Goal: Task Accomplishment & Management: Complete application form

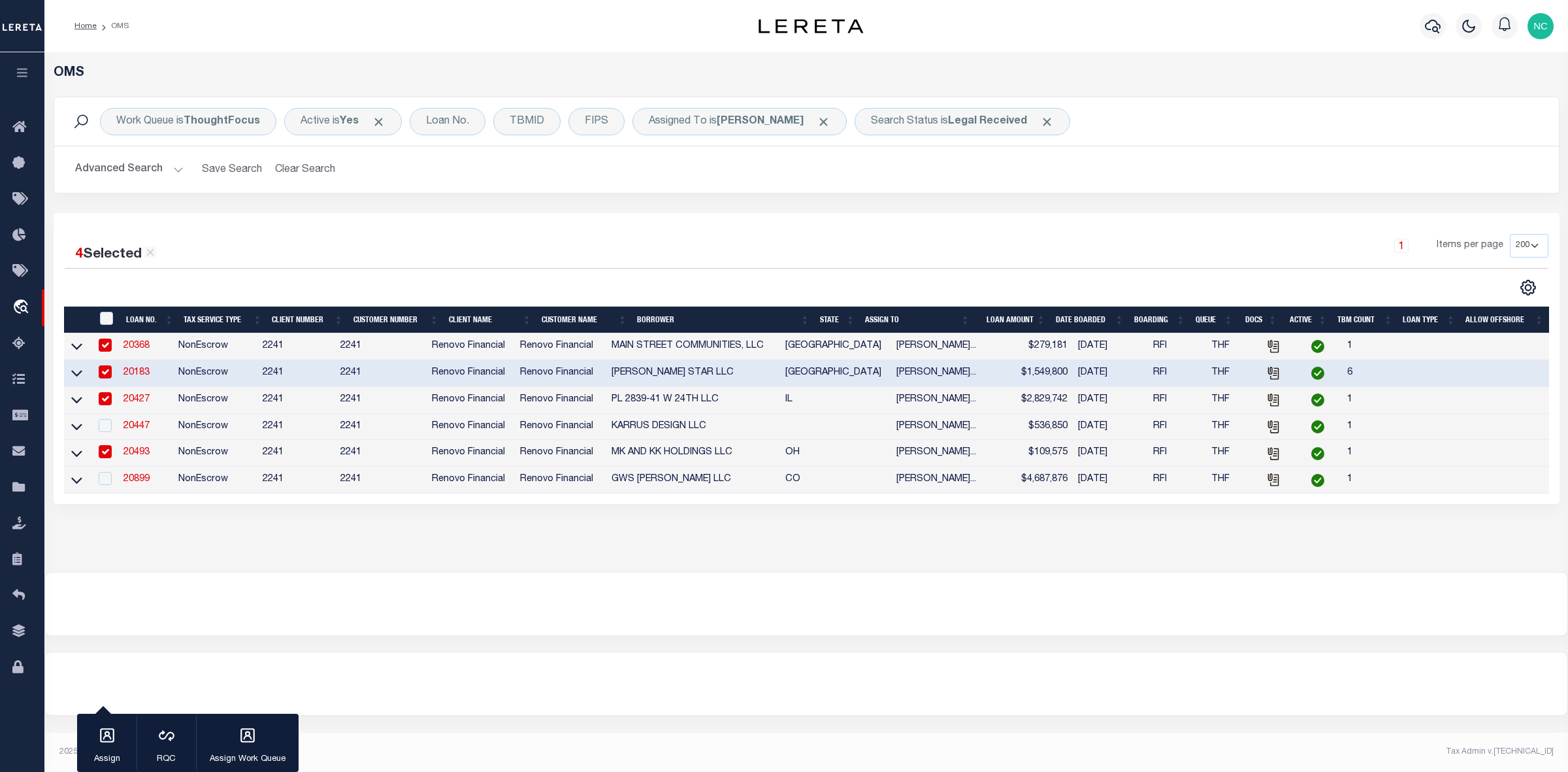
select select "200"
click at [139, 351] on link "20368" at bounding box center [137, 345] width 26 height 9
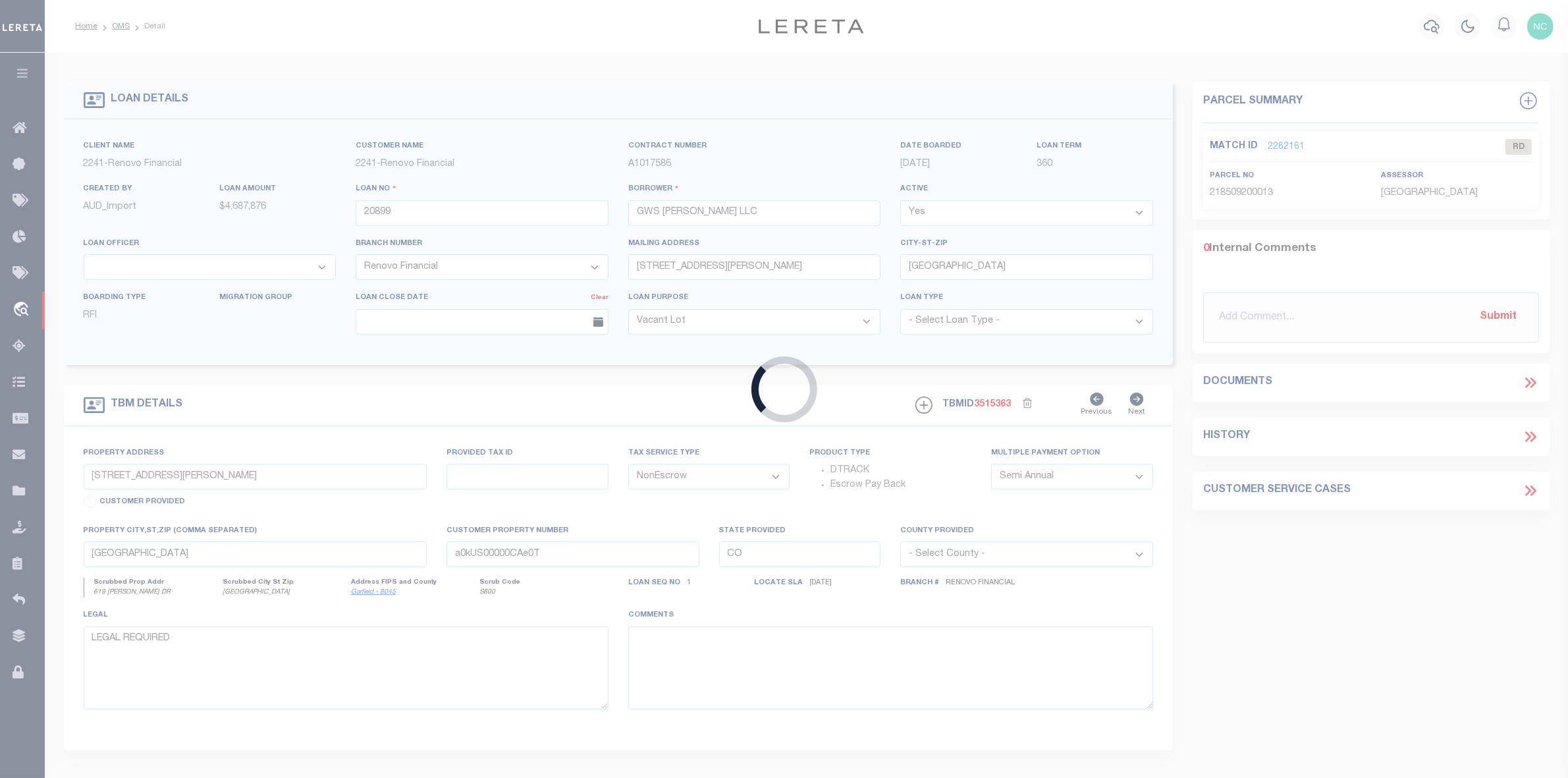
type input "20368"
type input "MAIN STREET COMMUNITIES, LLC"
type input "[STREET_ADDRESS]"
type input "[GEOGRAPHIC_DATA] [GEOGRAPHIC_DATA] 78154"
type input "2103 Vista [PERSON_NAME]"
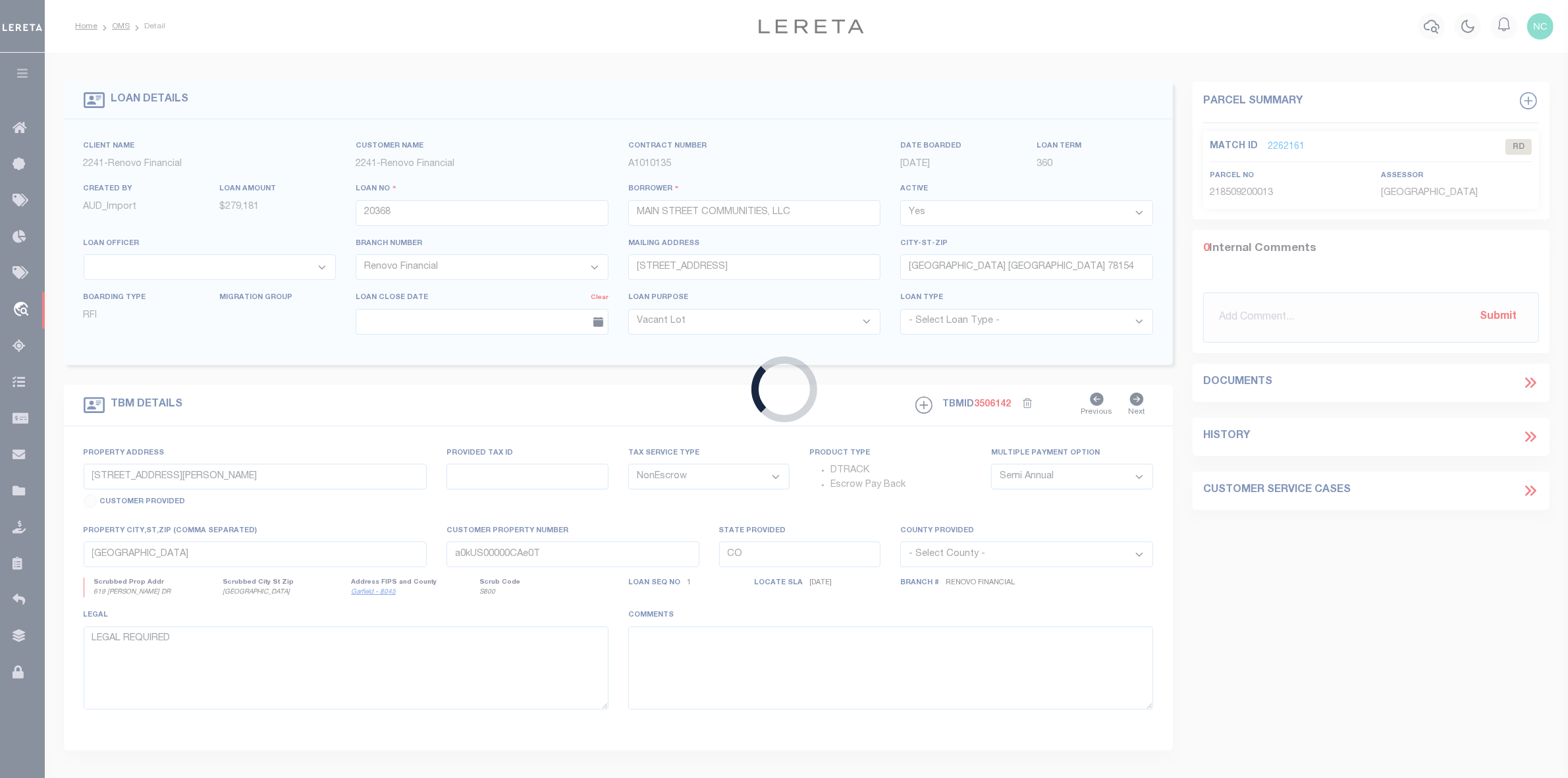
select select
type input "[GEOGRAPHIC_DATA]"
type input "a0kUS00000CDoo6"
type input "[GEOGRAPHIC_DATA]"
select select
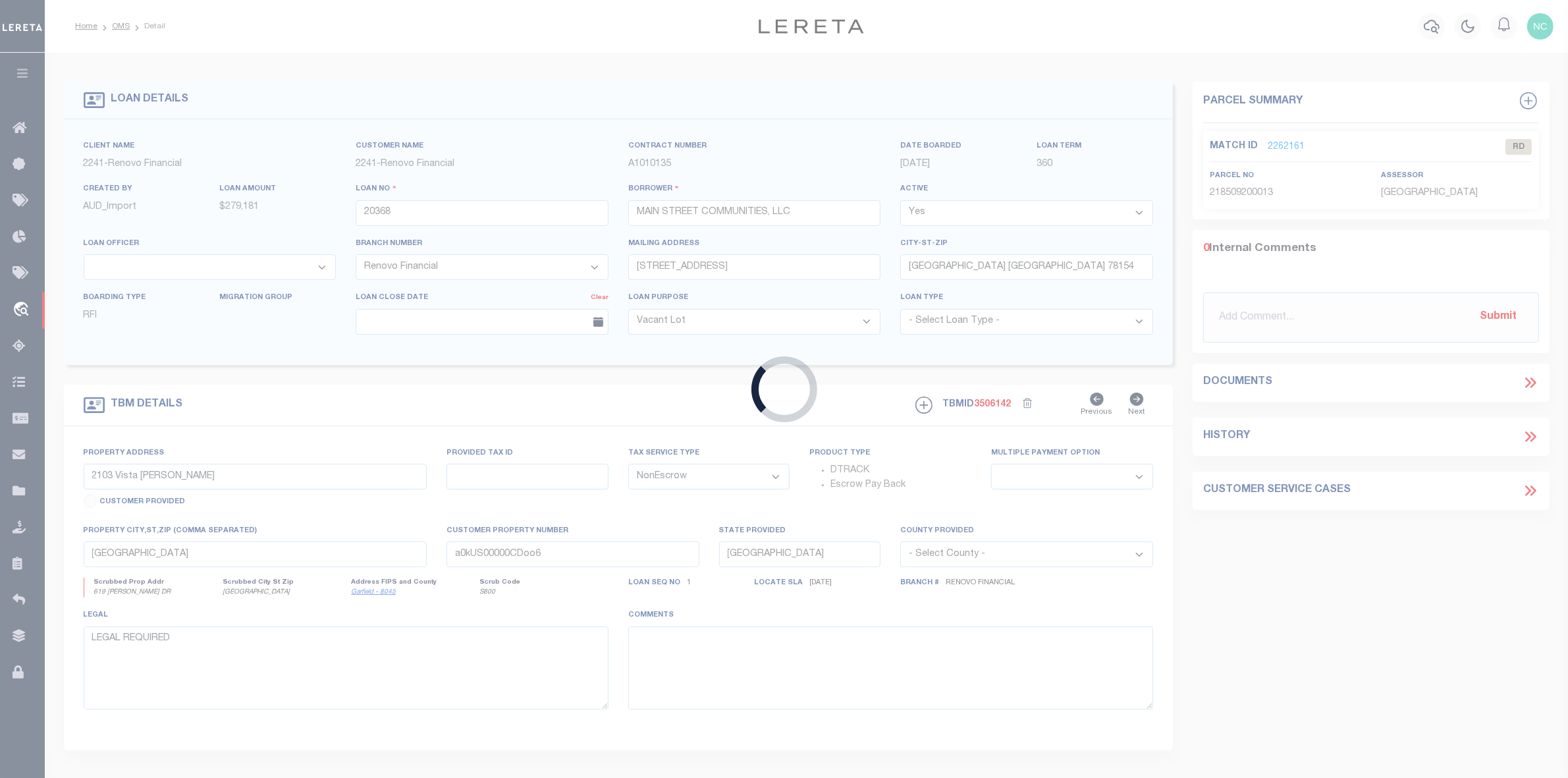
select select "25066"
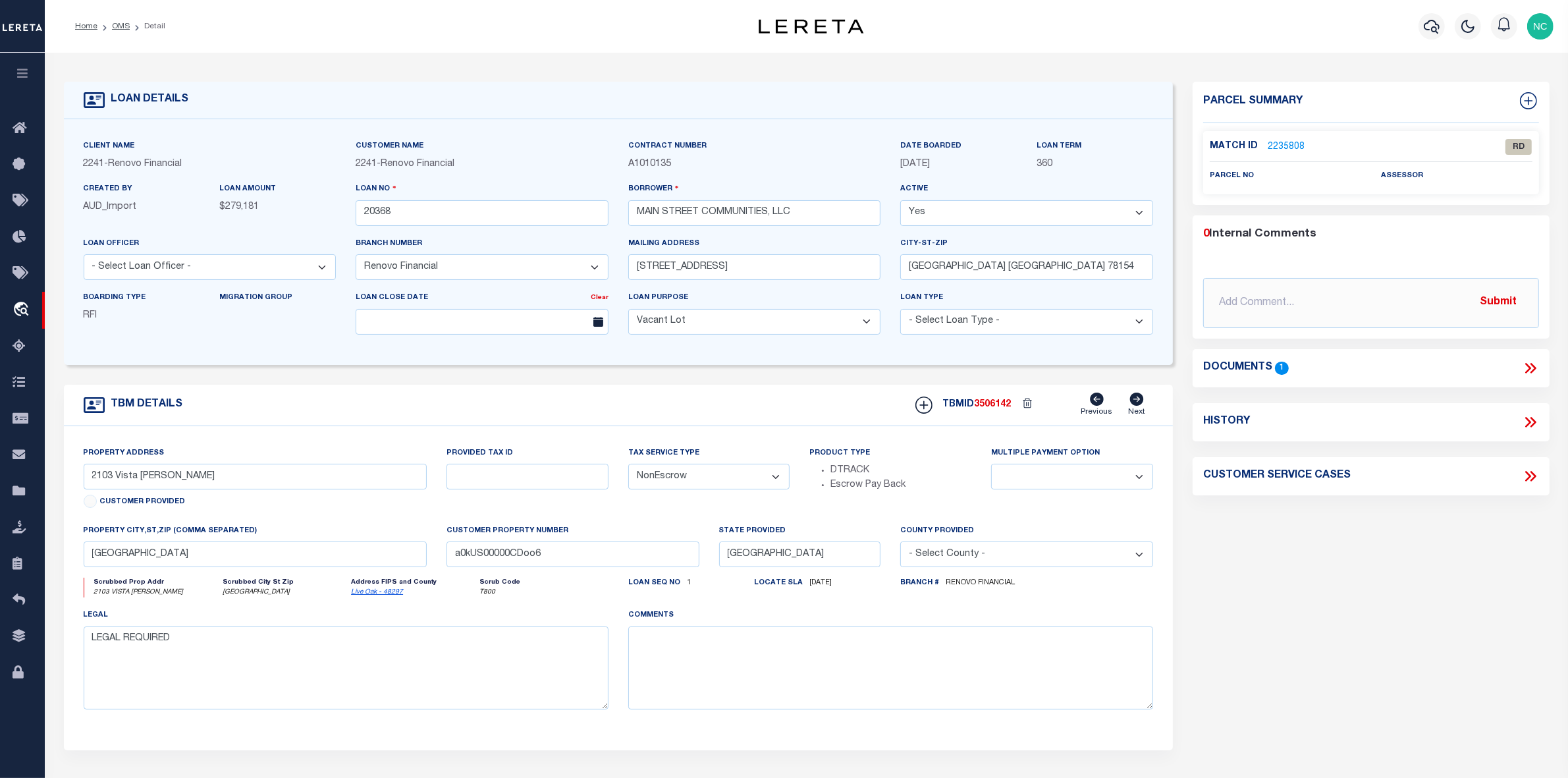
click at [1284, 146] on link "2235808" at bounding box center [1286, 148] width 36 height 14
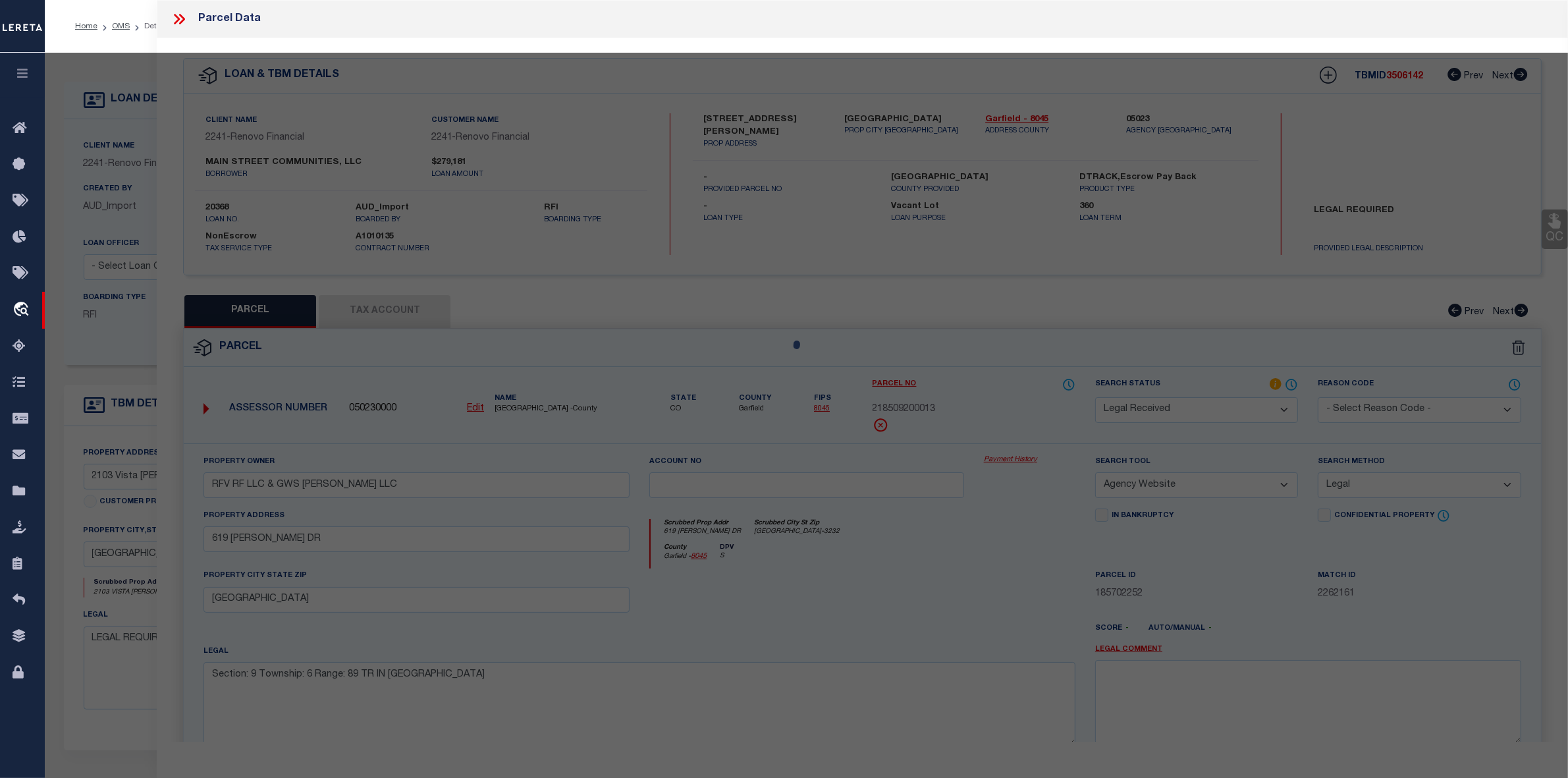
select select "AS"
select select
checkbox input "false"
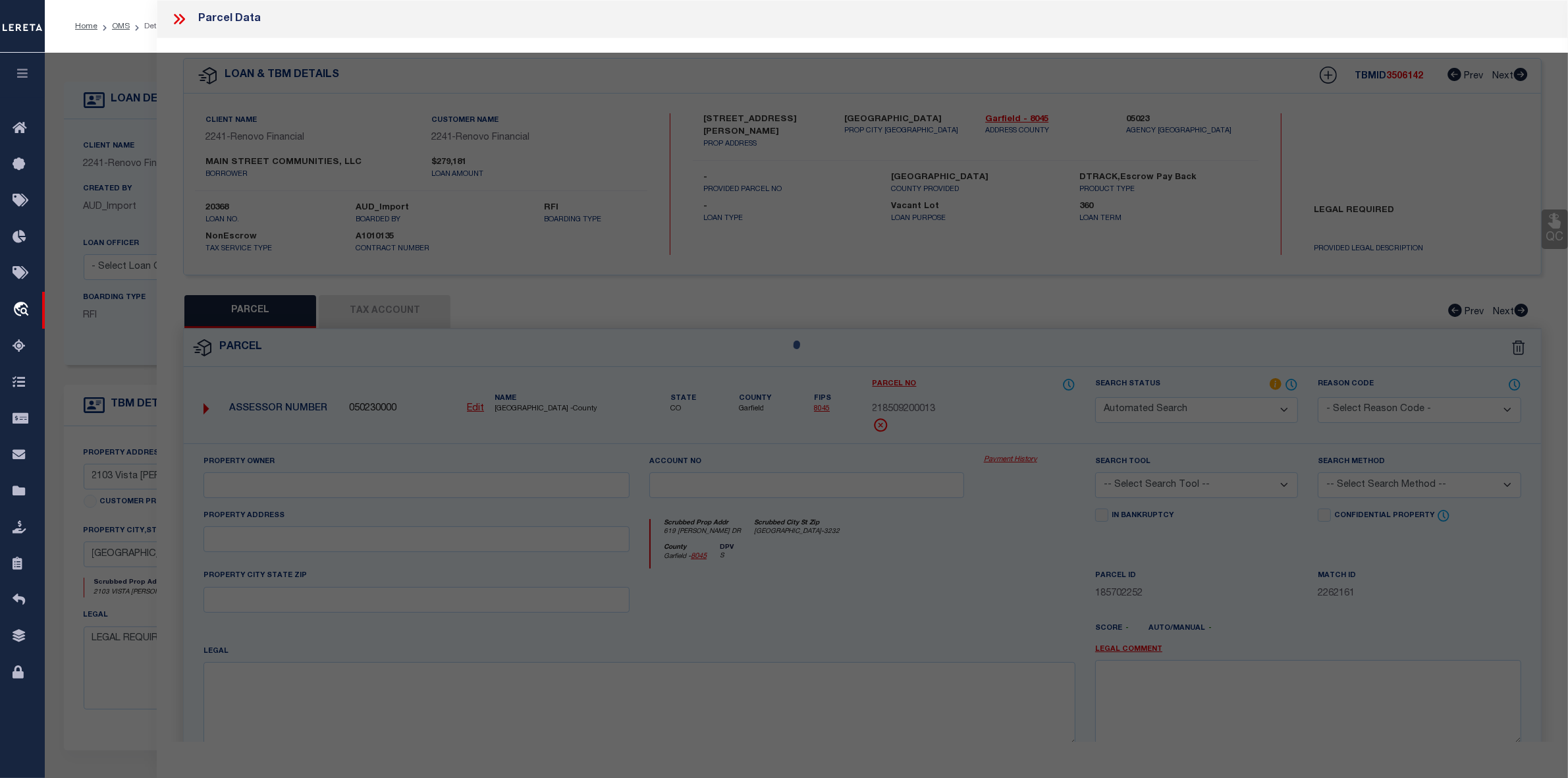
select select "RD"
checkbox input "false"
type textarea "Document uploaded that satisfies a legal requirement, changing from [GEOGRAPHIC…"
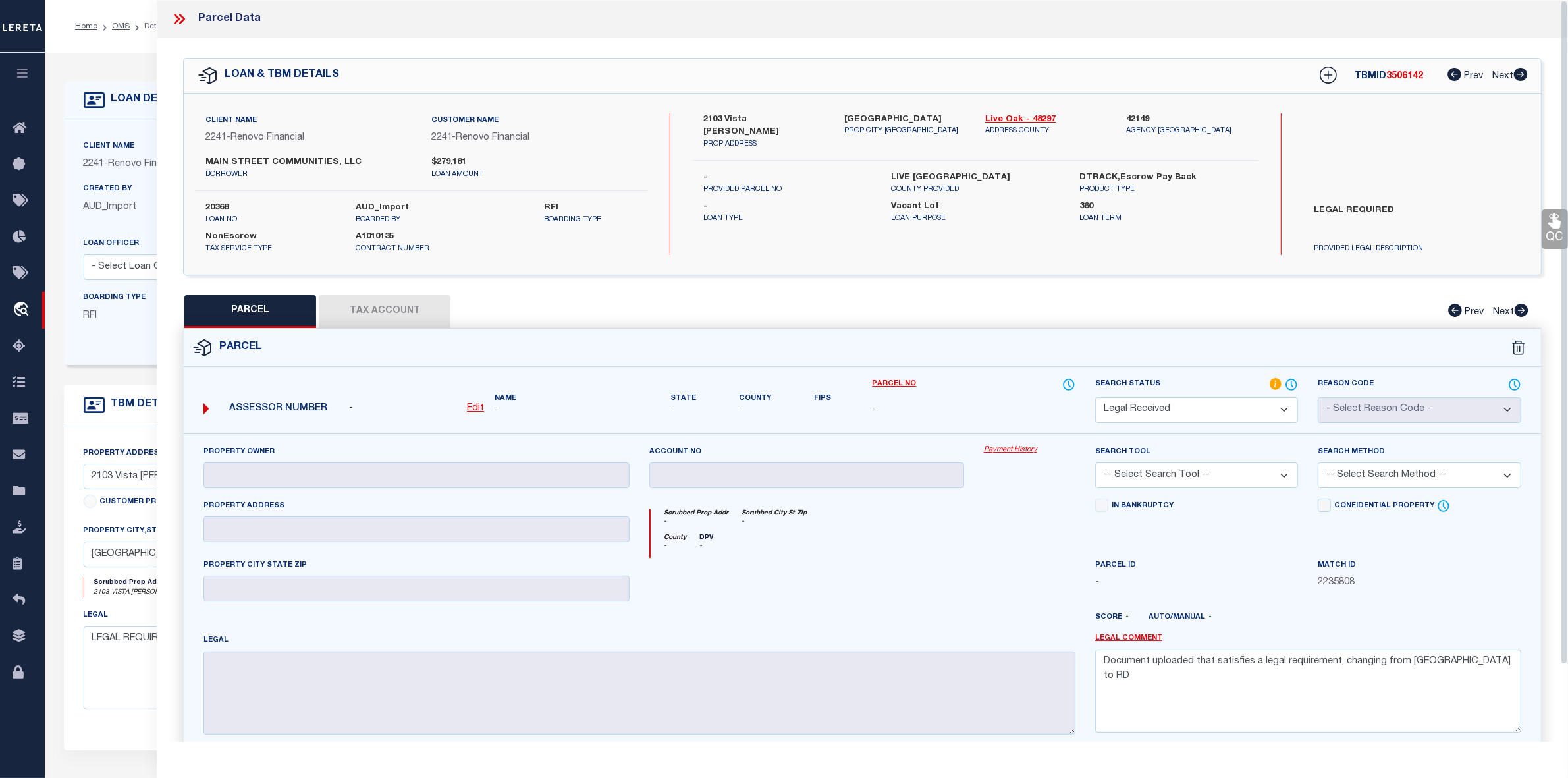
click at [182, 21] on icon at bounding box center [182, 20] width 6 height 11
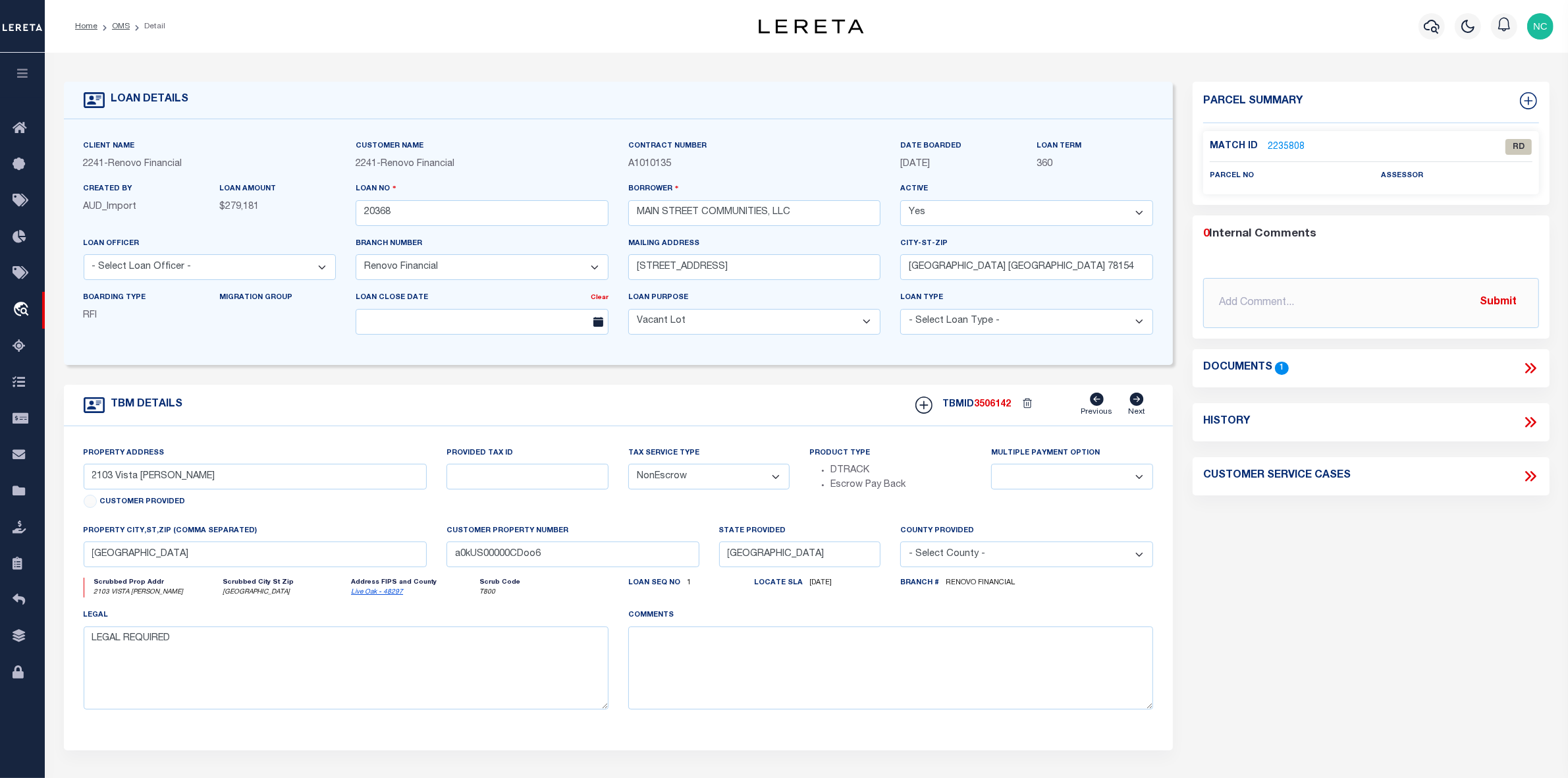
click at [1526, 367] on icon at bounding box center [1530, 368] width 17 height 17
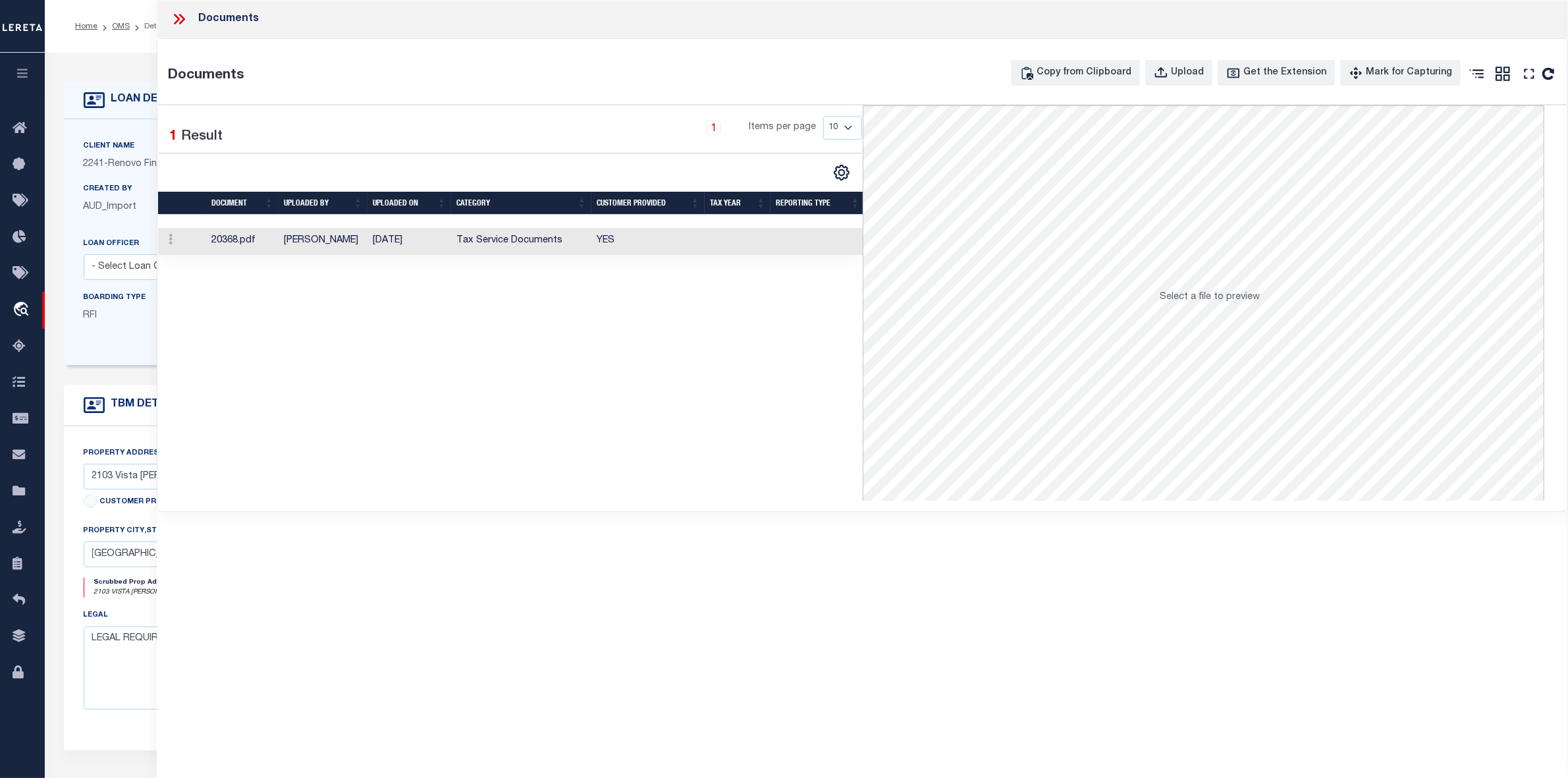
click at [311, 244] on td "[PERSON_NAME]" at bounding box center [323, 241] width 89 height 27
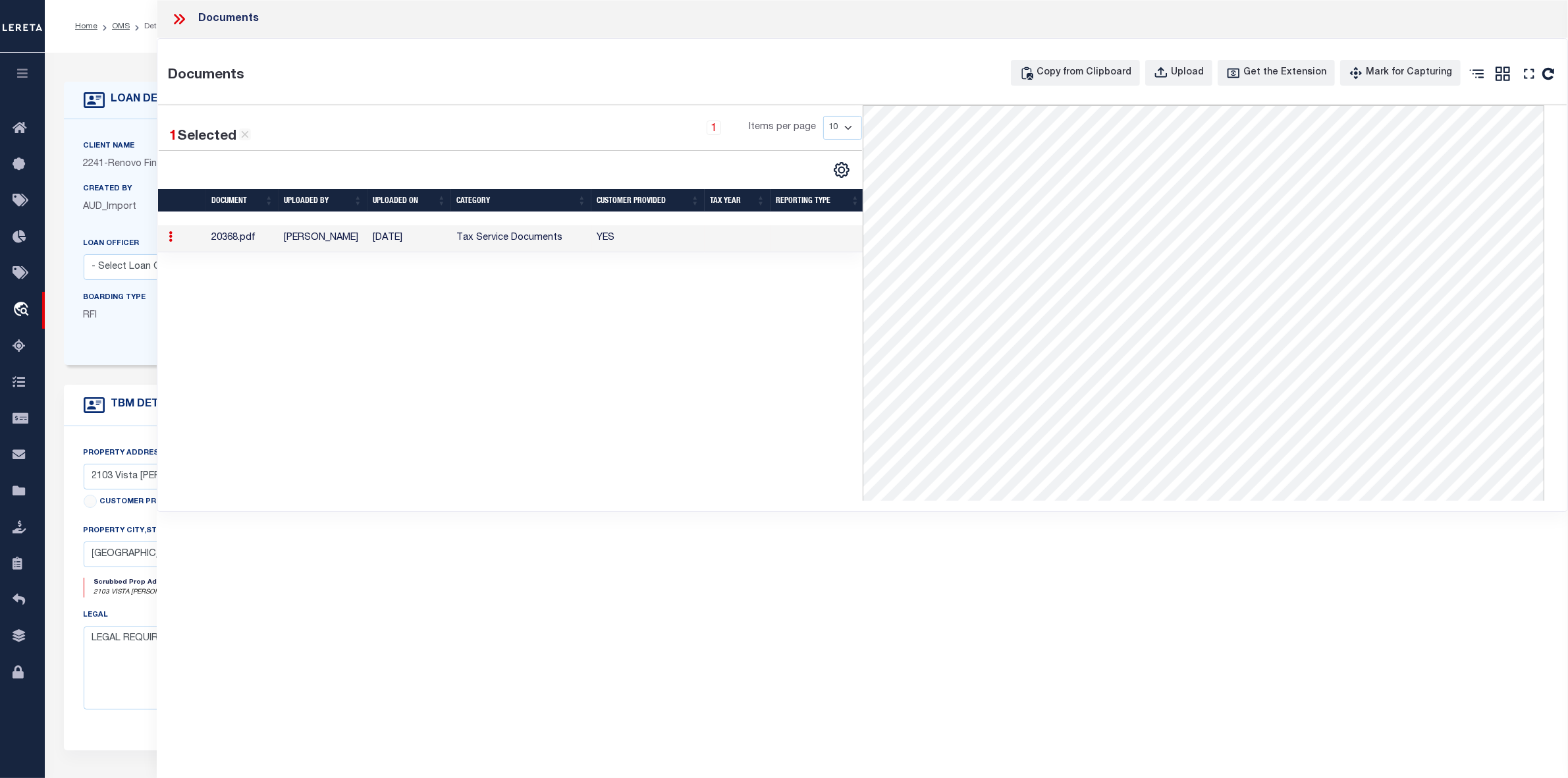
click at [180, 27] on icon at bounding box center [179, 19] width 17 height 17
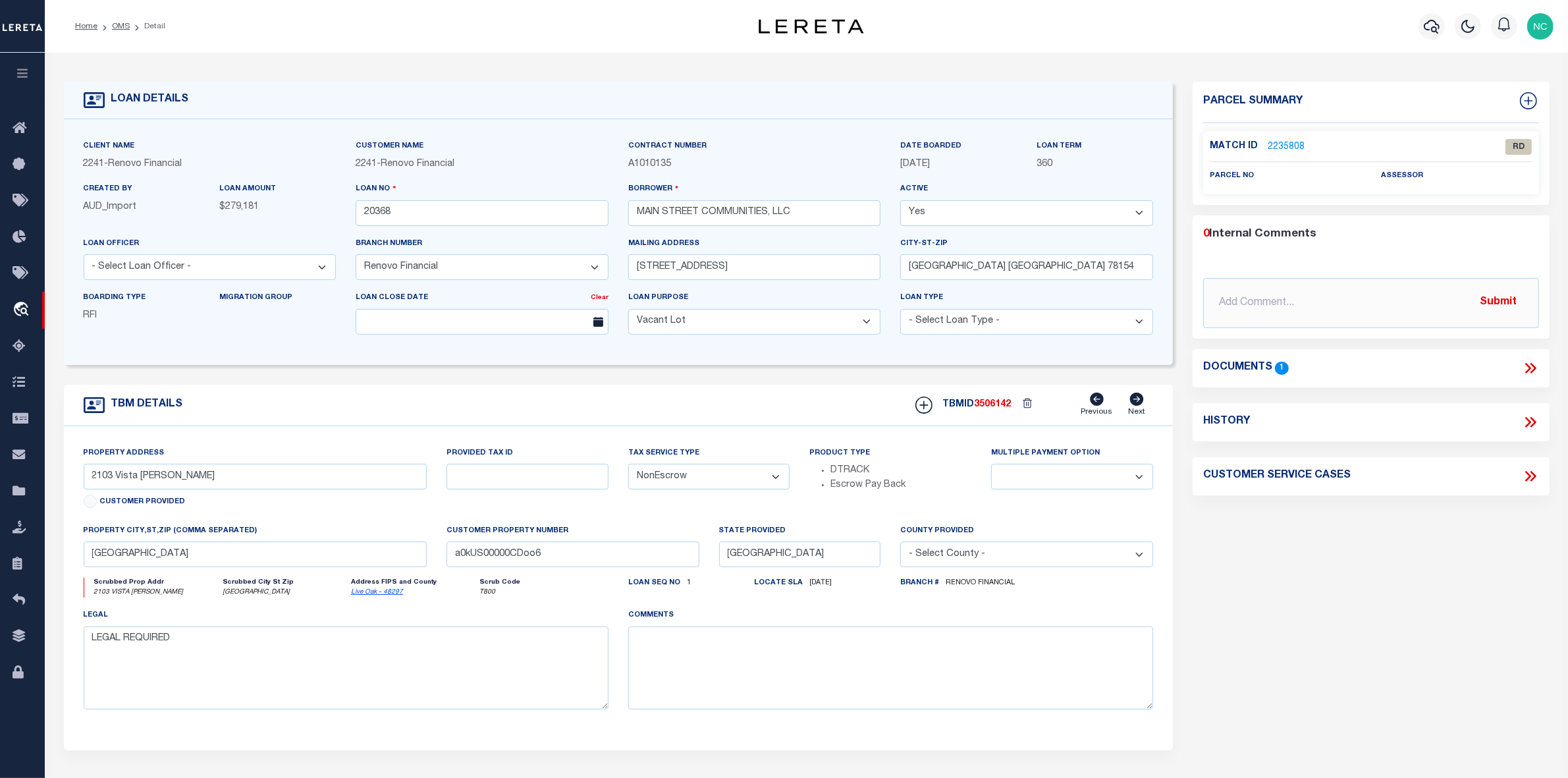
click at [1286, 143] on link "2235808" at bounding box center [1286, 148] width 36 height 14
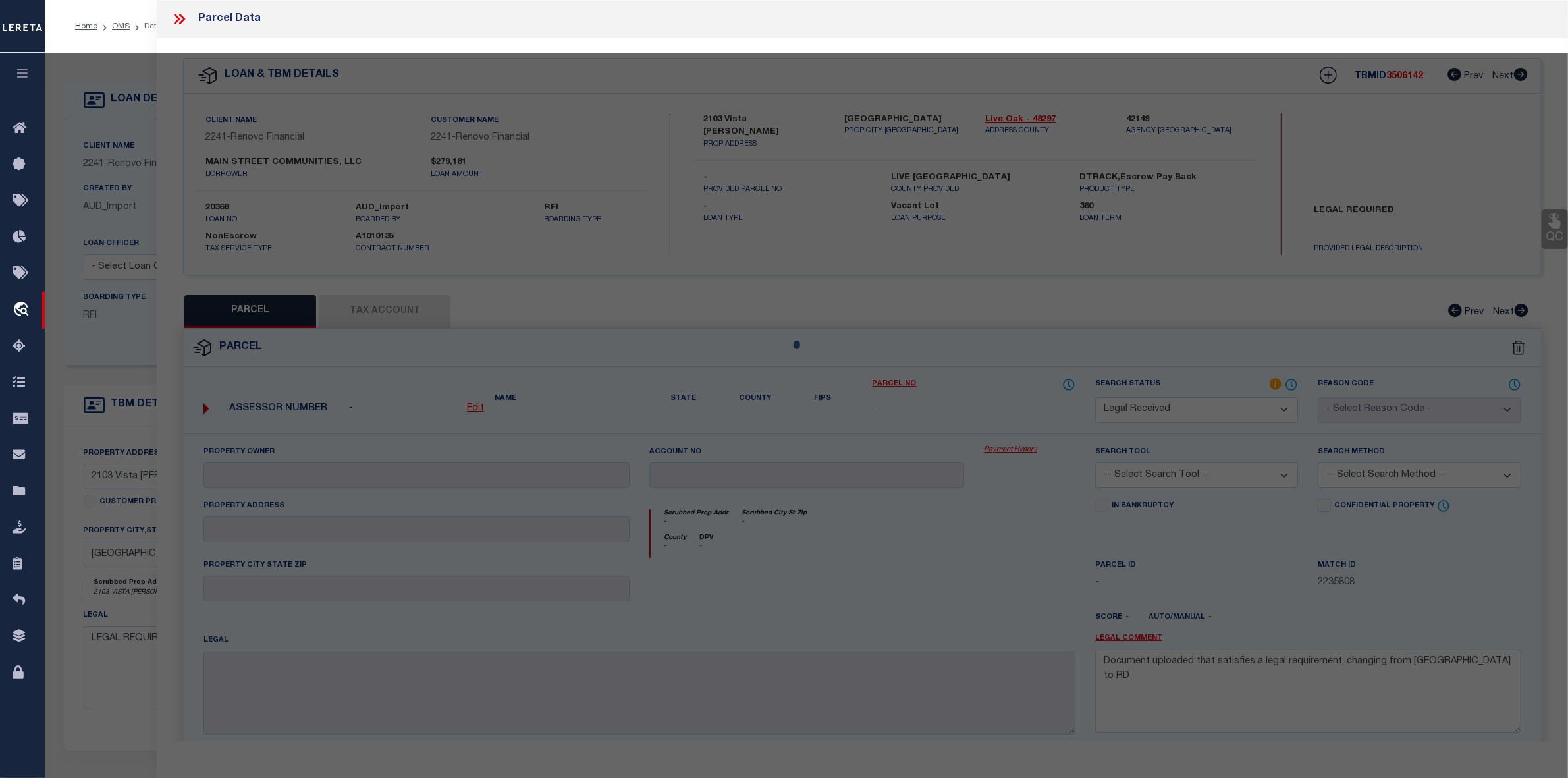
select select "AS"
checkbox input "false"
select select "RD"
checkbox input "false"
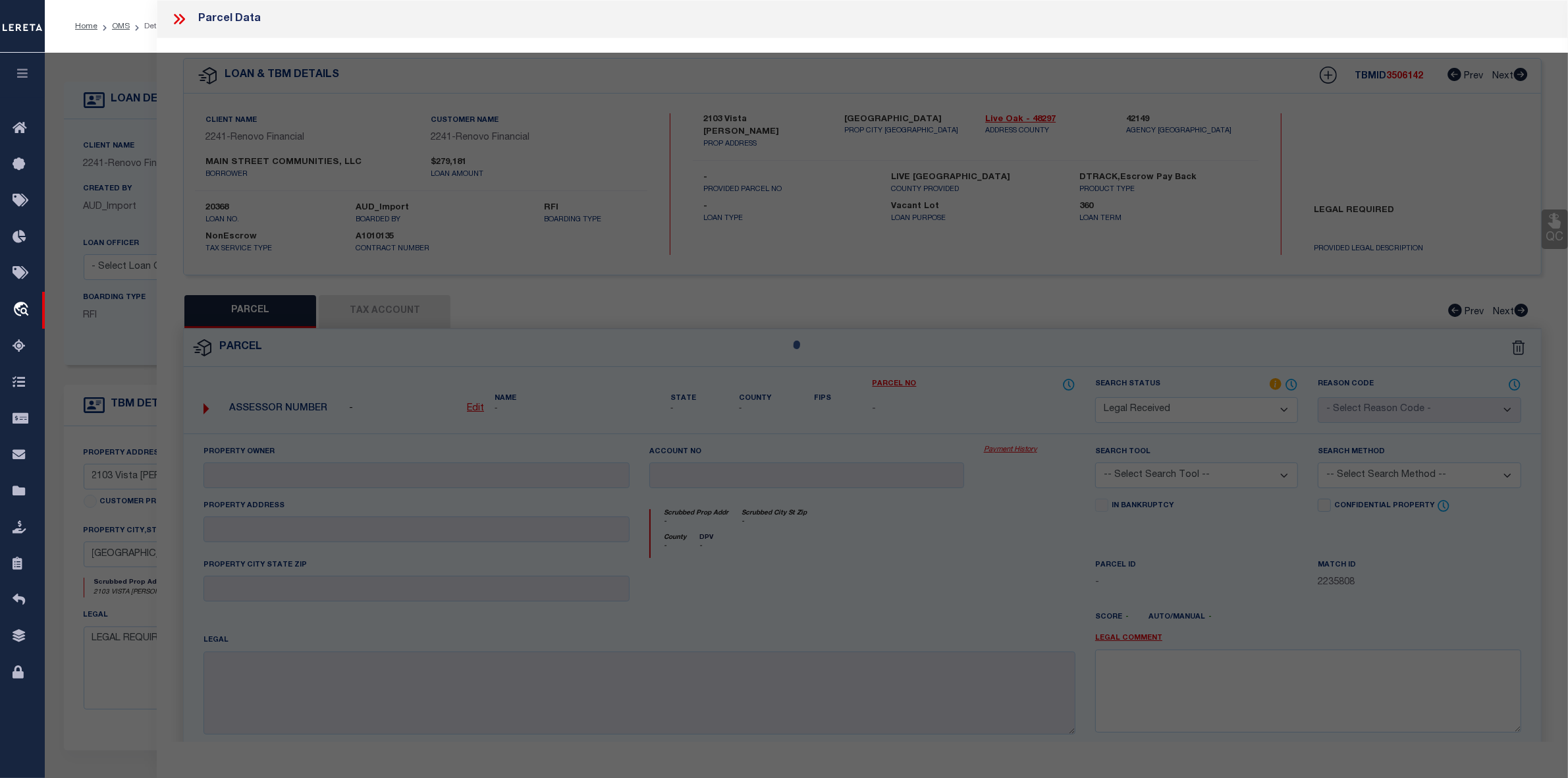
type textarea "Document uploaded that satisfies a legal requirement, changing from [GEOGRAPHIC…"
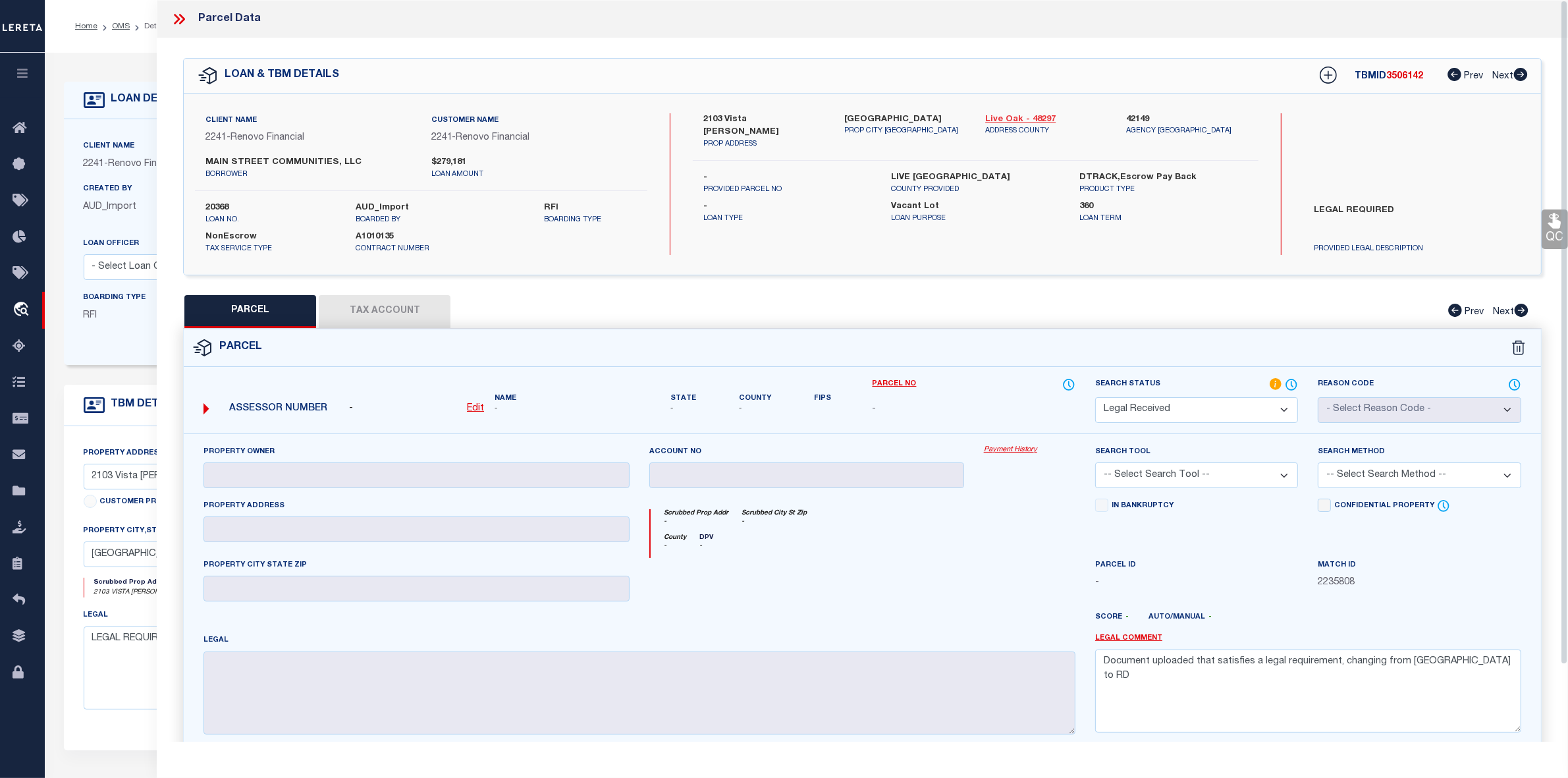
click at [1002, 118] on link "Live Oak - 48297" at bounding box center [1046, 119] width 121 height 13
drag, startPoint x: 728, startPoint y: 114, endPoint x: 763, endPoint y: 114, distance: 35.0
click at [763, 114] on label "2103 Vista [PERSON_NAME]" at bounding box center [764, 126] width 121 height 26
drag, startPoint x: 726, startPoint y: 116, endPoint x: 769, endPoint y: 118, distance: 43.0
click at [769, 118] on label "2103 Vista [PERSON_NAME]" at bounding box center [764, 126] width 121 height 26
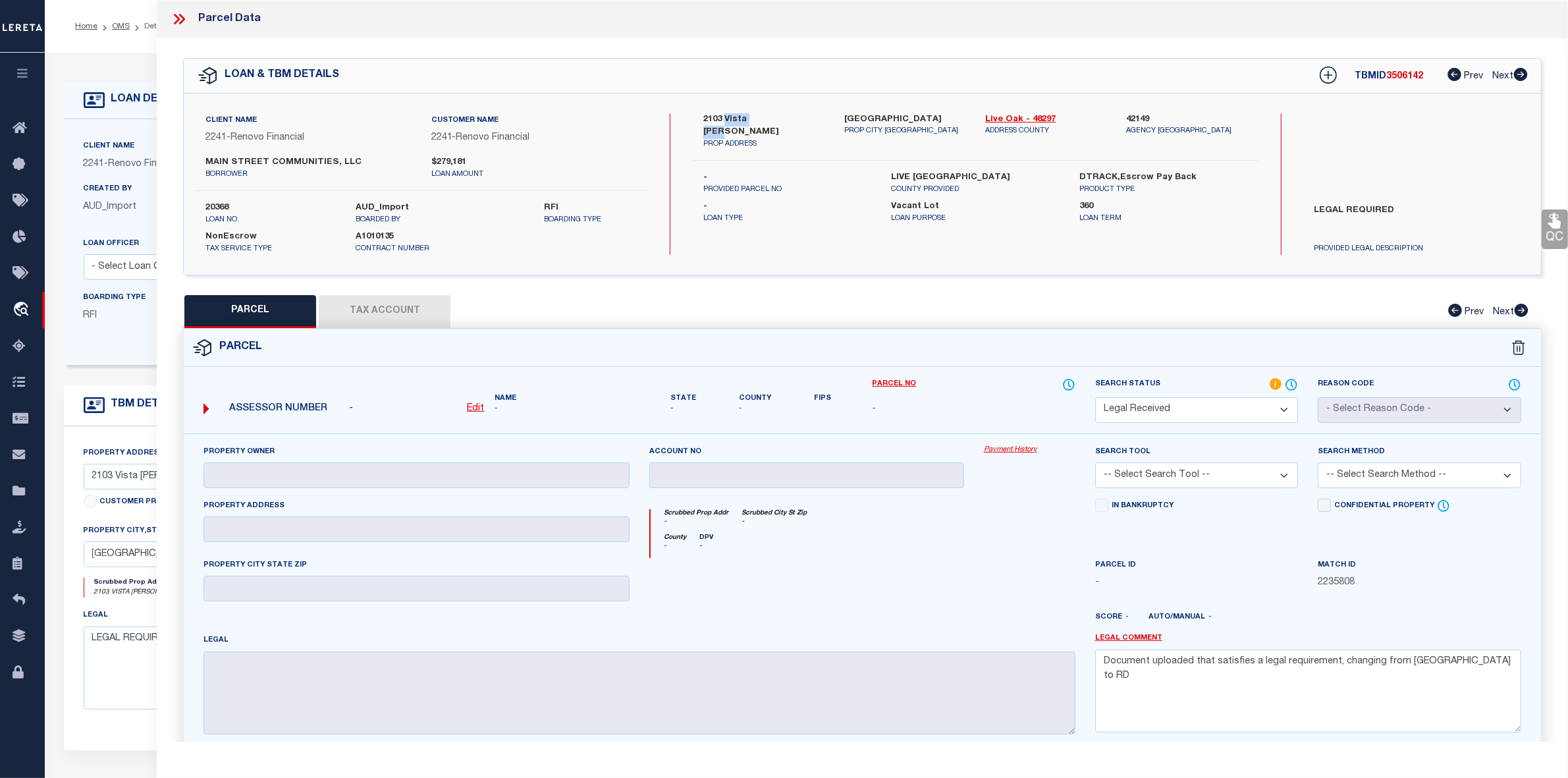
copy label "Vista [PERSON_NAME]"
click at [473, 407] on u "Edit" at bounding box center [475, 409] width 17 height 9
select select "RD"
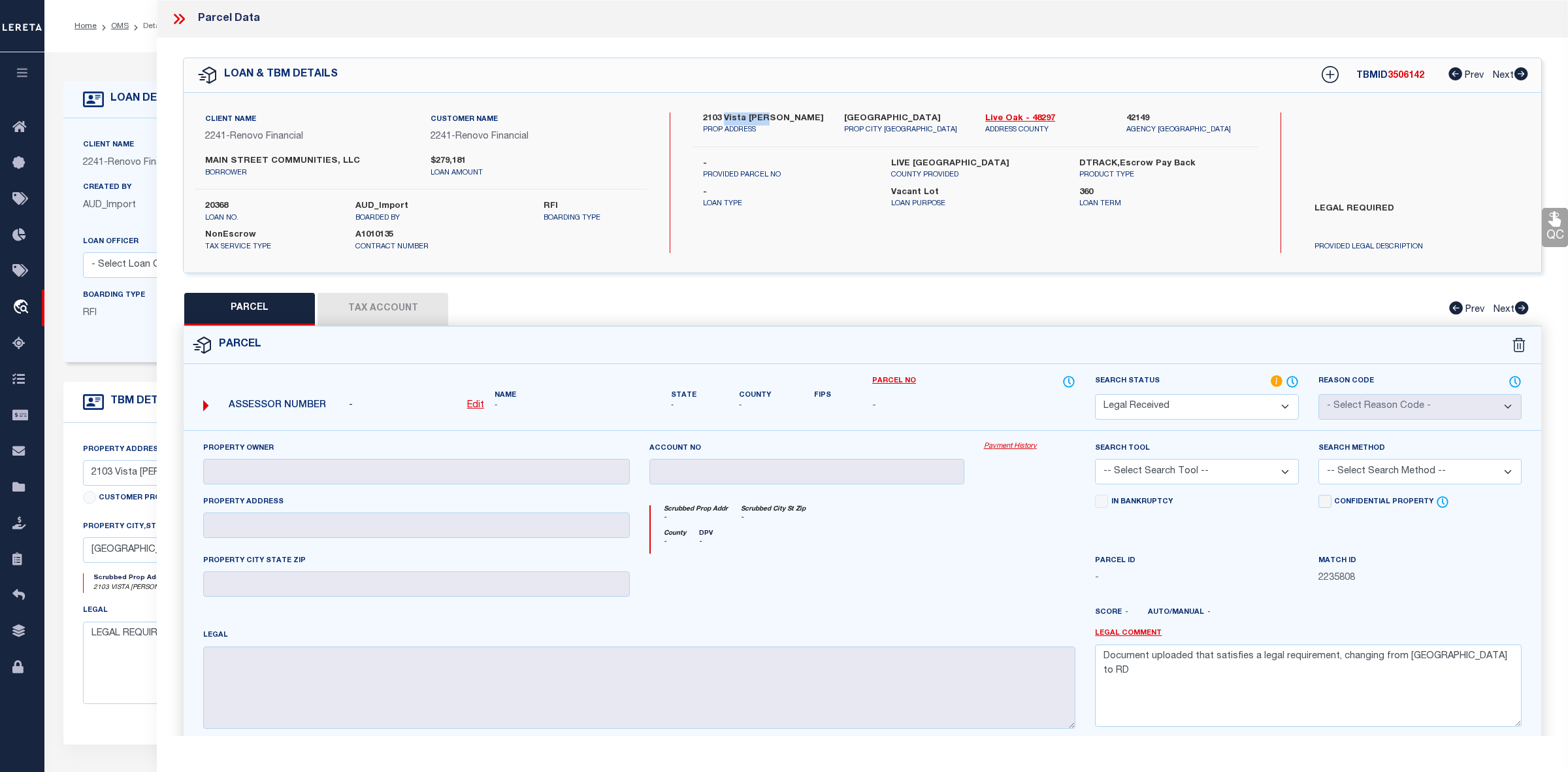
type textarea "-"
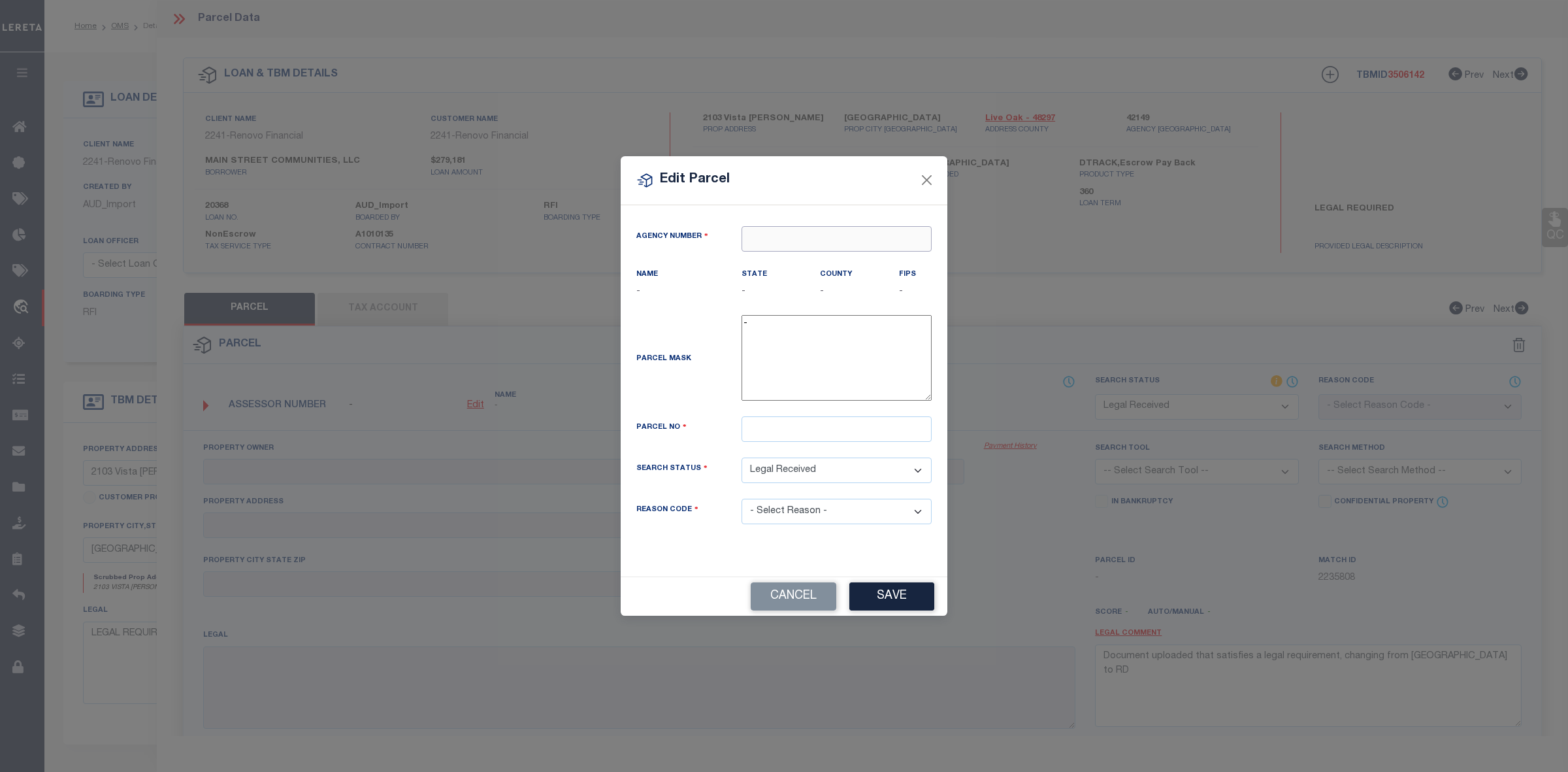
click at [813, 240] on input "text" at bounding box center [836, 238] width 190 height 26
click at [803, 262] on div "421490000 : [GEOGRAPHIC_DATA]" at bounding box center [837, 270] width 189 height 37
type input "421490000"
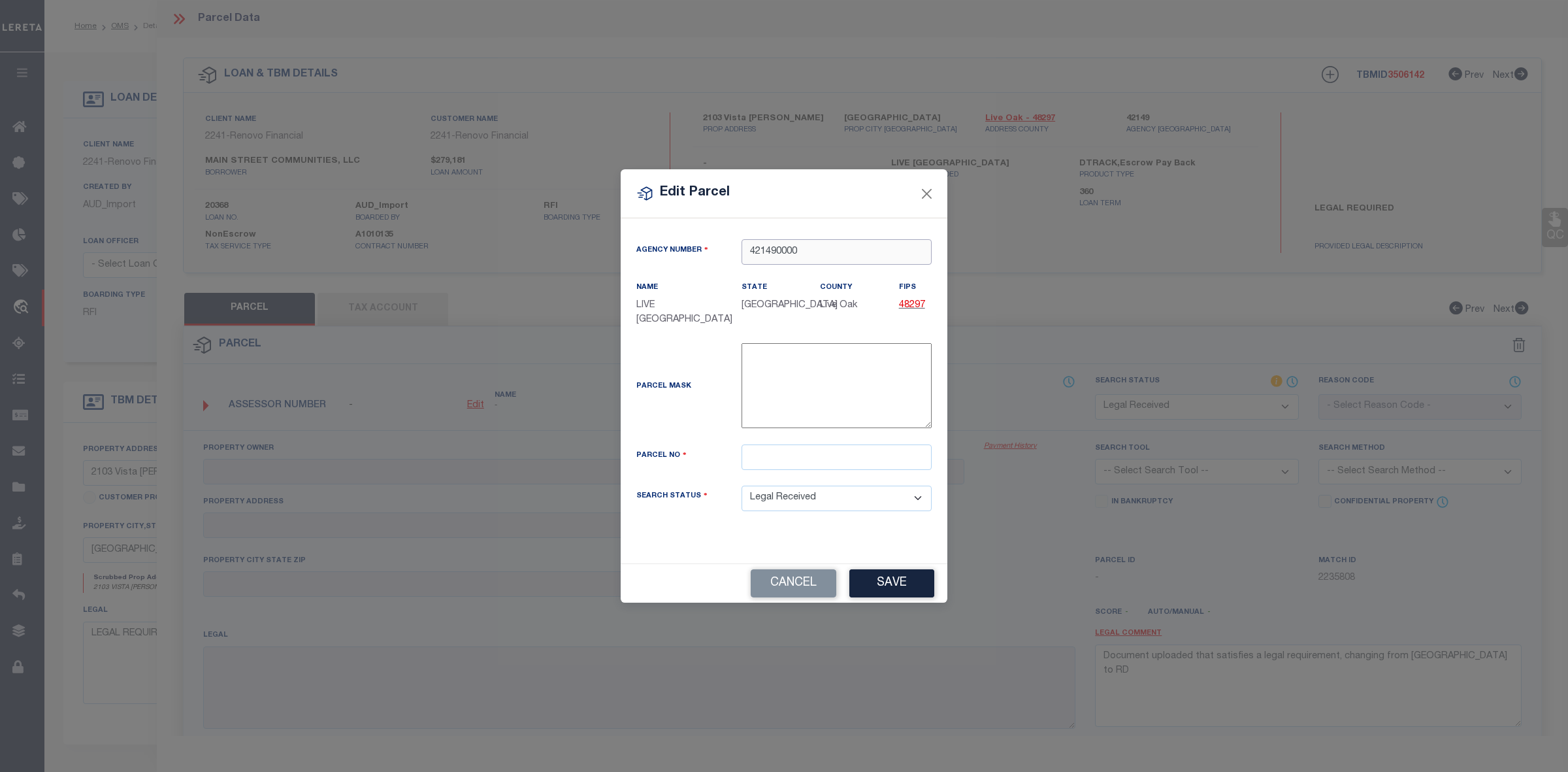
type input "421490000"
click at [765, 449] on input "text" at bounding box center [836, 457] width 190 height 26
paste input "20857"
type input "20857"
click at [903, 580] on button "Save" at bounding box center [892, 584] width 85 height 28
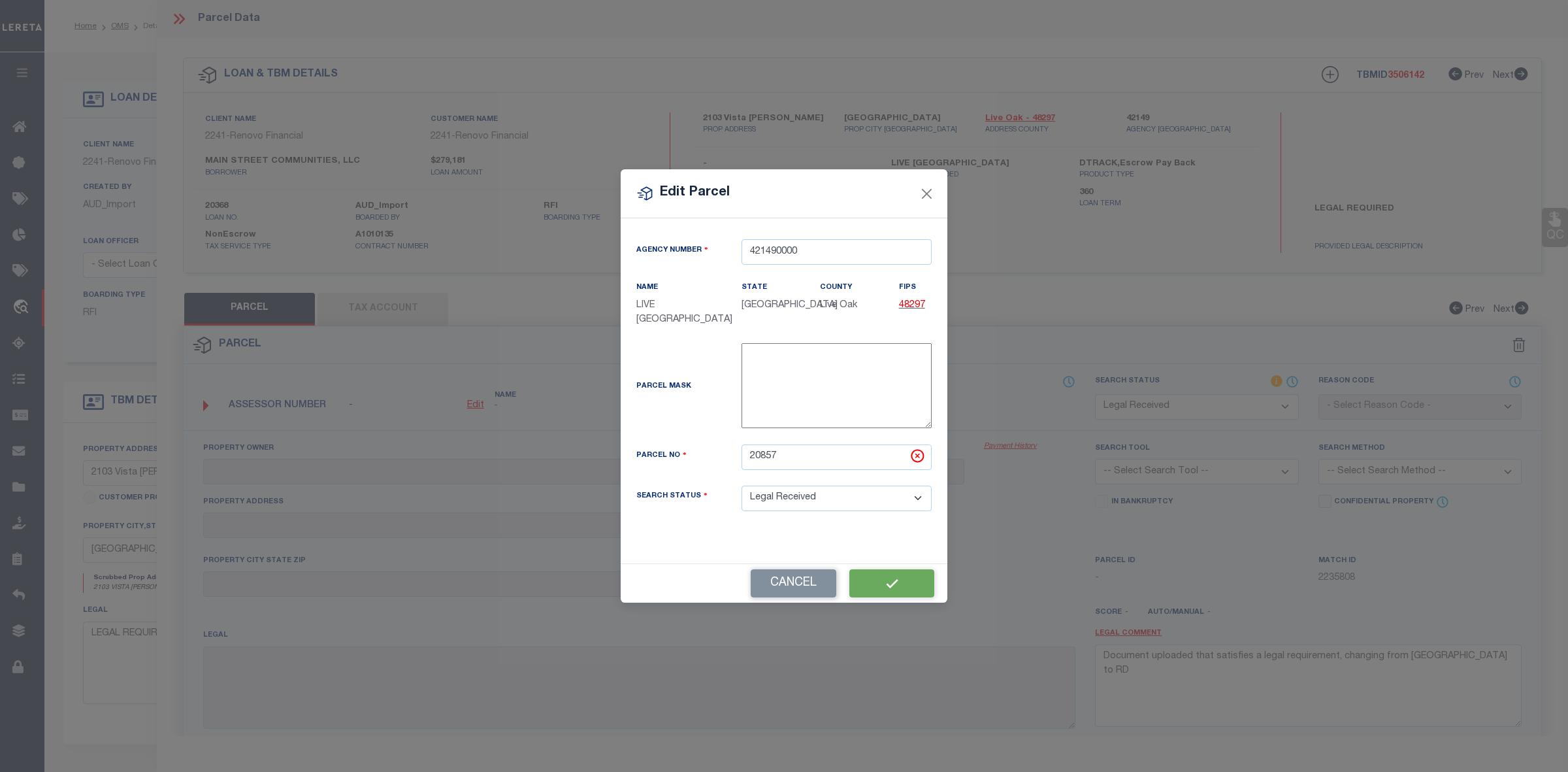
select select "RD"
checkbox input "false"
type textarea "Document uploaded that satisfies a legal requirement, changing from [GEOGRAPHIC…"
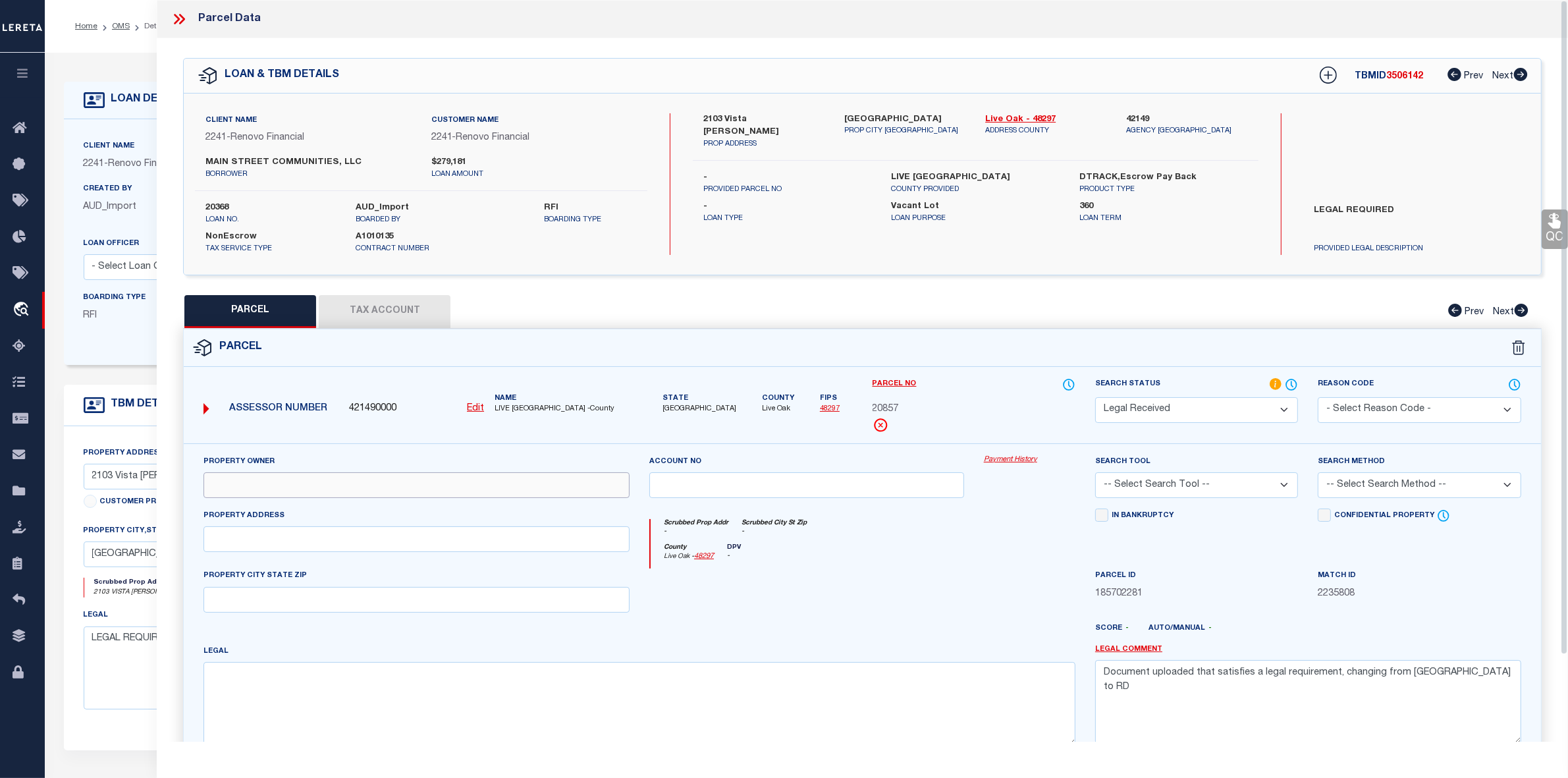
click at [333, 485] on input "text" at bounding box center [416, 485] width 426 height 26
paste input "MAIN STREET COMMUNITIES LLC"
type input "MAIN STREET COMMUNITIES LLC"
drag, startPoint x: 706, startPoint y: 117, endPoint x: 1567, endPoint y: 356, distance: 893.6
click at [772, 118] on label "2103 Vista [PERSON_NAME]" at bounding box center [764, 126] width 121 height 26
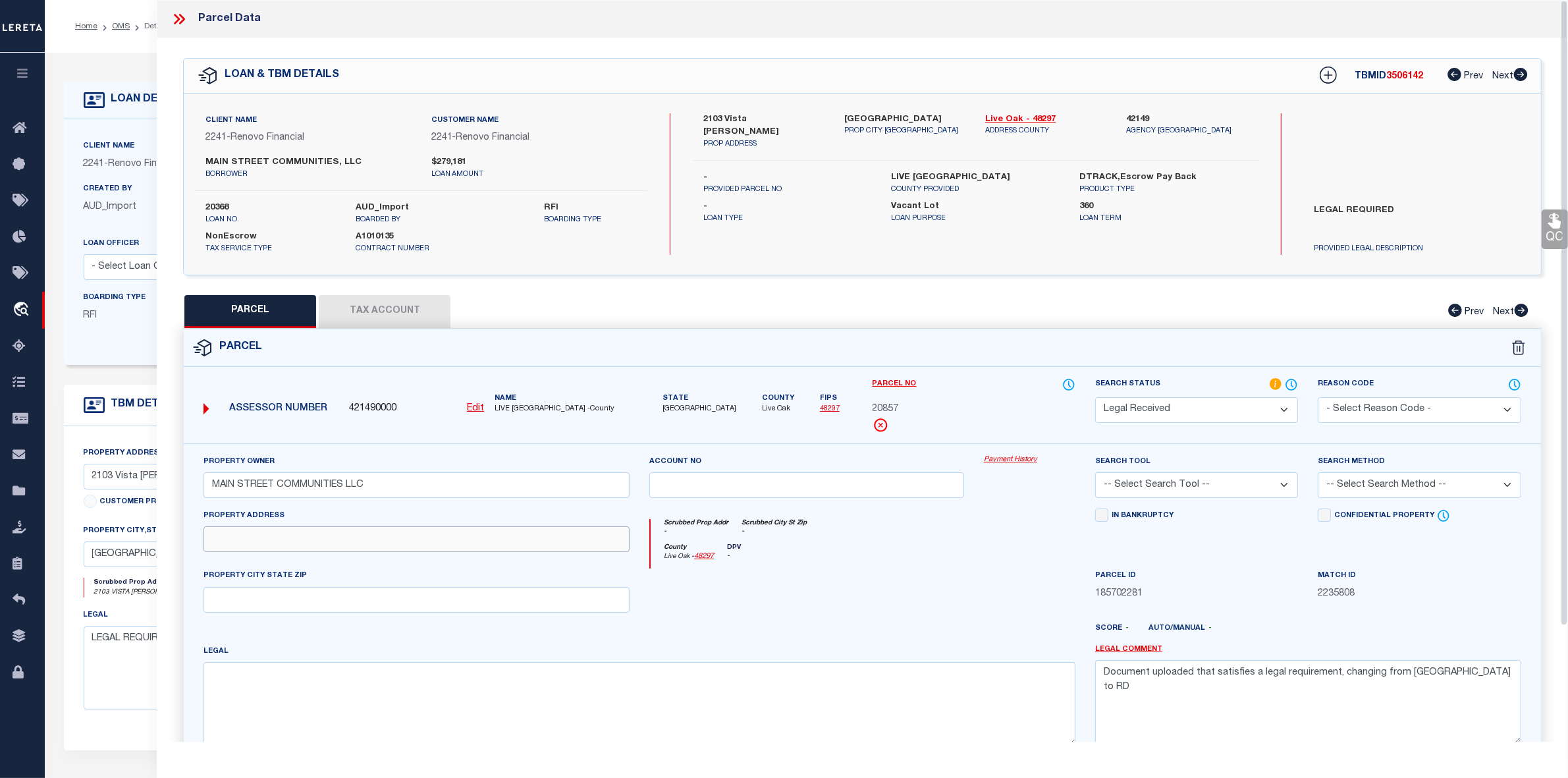
click at [274, 541] on input "text" at bounding box center [416, 539] width 426 height 26
paste input "VISTA [PERSON_NAME]"
type input "VISTA [PERSON_NAME]"
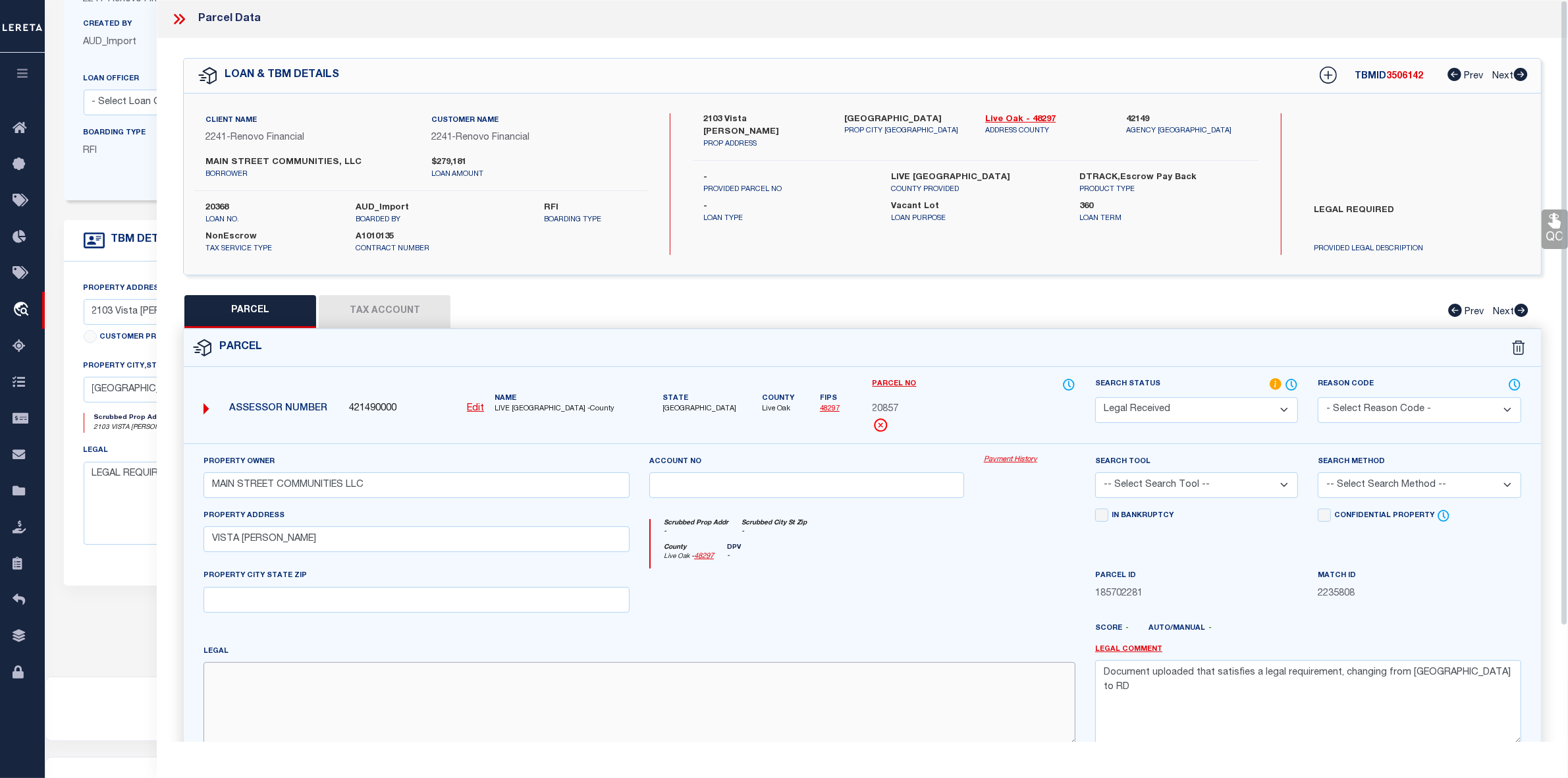
click at [242, 696] on textarea at bounding box center [640, 703] width 872 height 83
paste textarea "[GEOGRAPHIC_DATA] I"
click at [374, 685] on textarea "[GEOGRAPHIC_DATA] I," at bounding box center [640, 703] width 872 height 83
paste textarea "BLOCK 1 LOT 16"
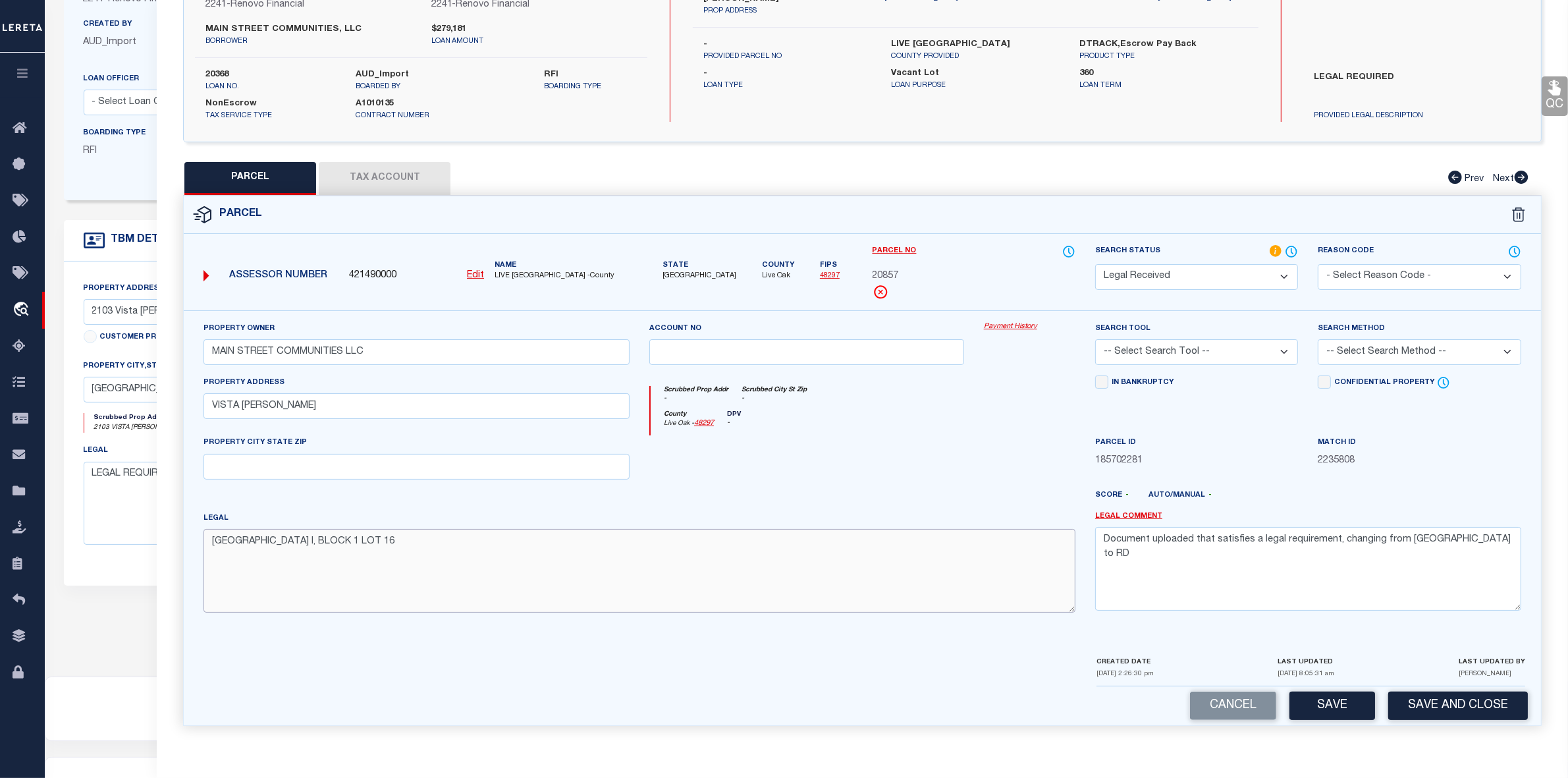
type textarea "[GEOGRAPHIC_DATA] I, BLOCK 1 LOT 16"
click at [1176, 357] on select "-- Select Search Tool -- 3rd Party Website Agency File Agency Website ATLS CNV-…" at bounding box center [1197, 352] width 203 height 26
select select "AGW"
click at [1095, 339] on select "-- Select Search Tool -- 3rd Party Website Agency File Agency Website ATLS CNV-…" at bounding box center [1197, 352] width 203 height 26
click at [1387, 354] on select "-- Select Search Method -- Property Address Legal Liability Info Provided" at bounding box center [1419, 352] width 203 height 26
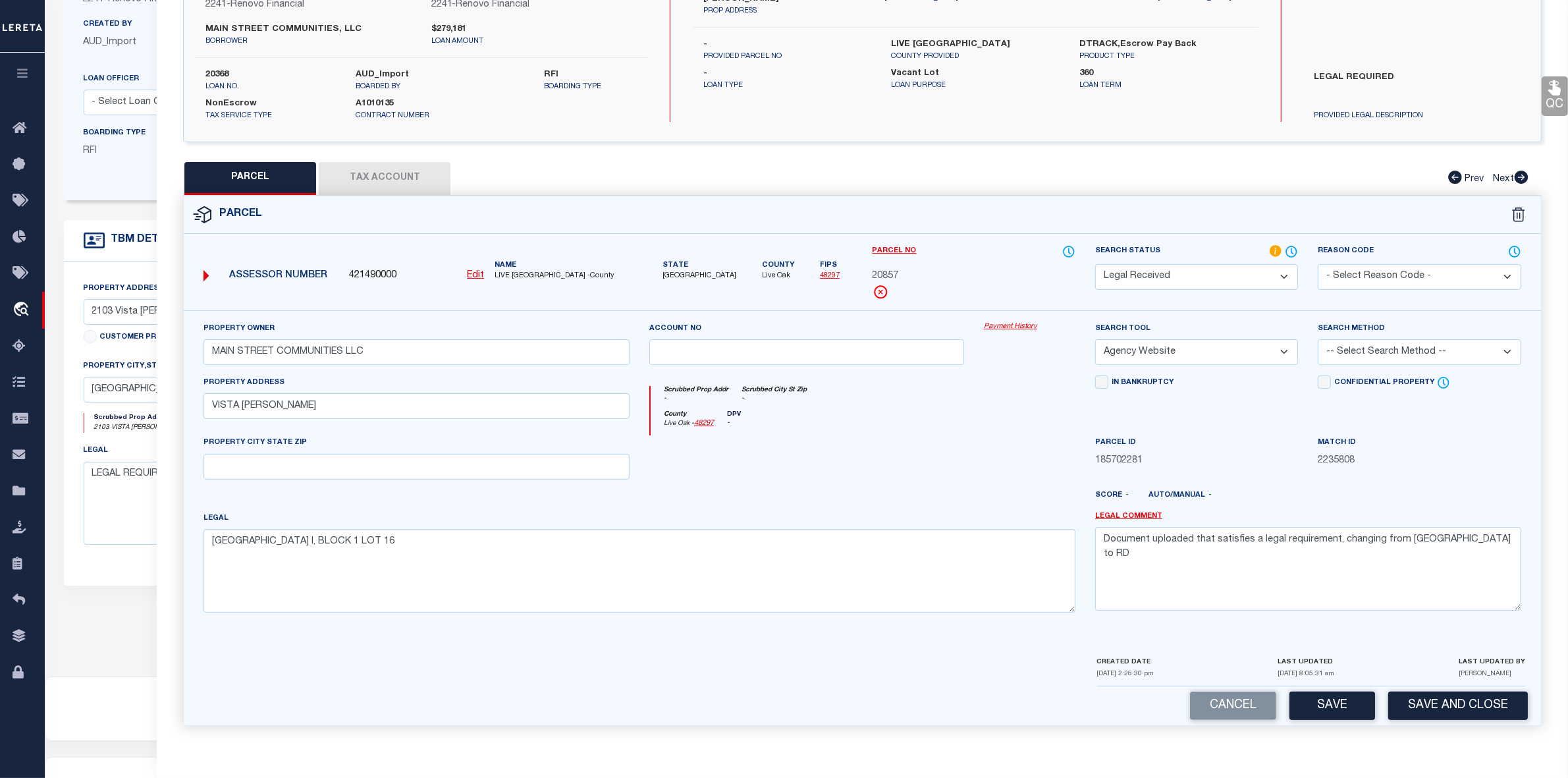
select select "LEG"
click at [1318, 339] on select "-- Select Search Method -- Property Address Legal Liability Info Provided" at bounding box center [1419, 352] width 203 height 26
click at [1187, 271] on select "Automated Search Bad Parcel Complete Duplicate Parcel High Dollar Reporting In …" at bounding box center [1197, 277] width 203 height 26
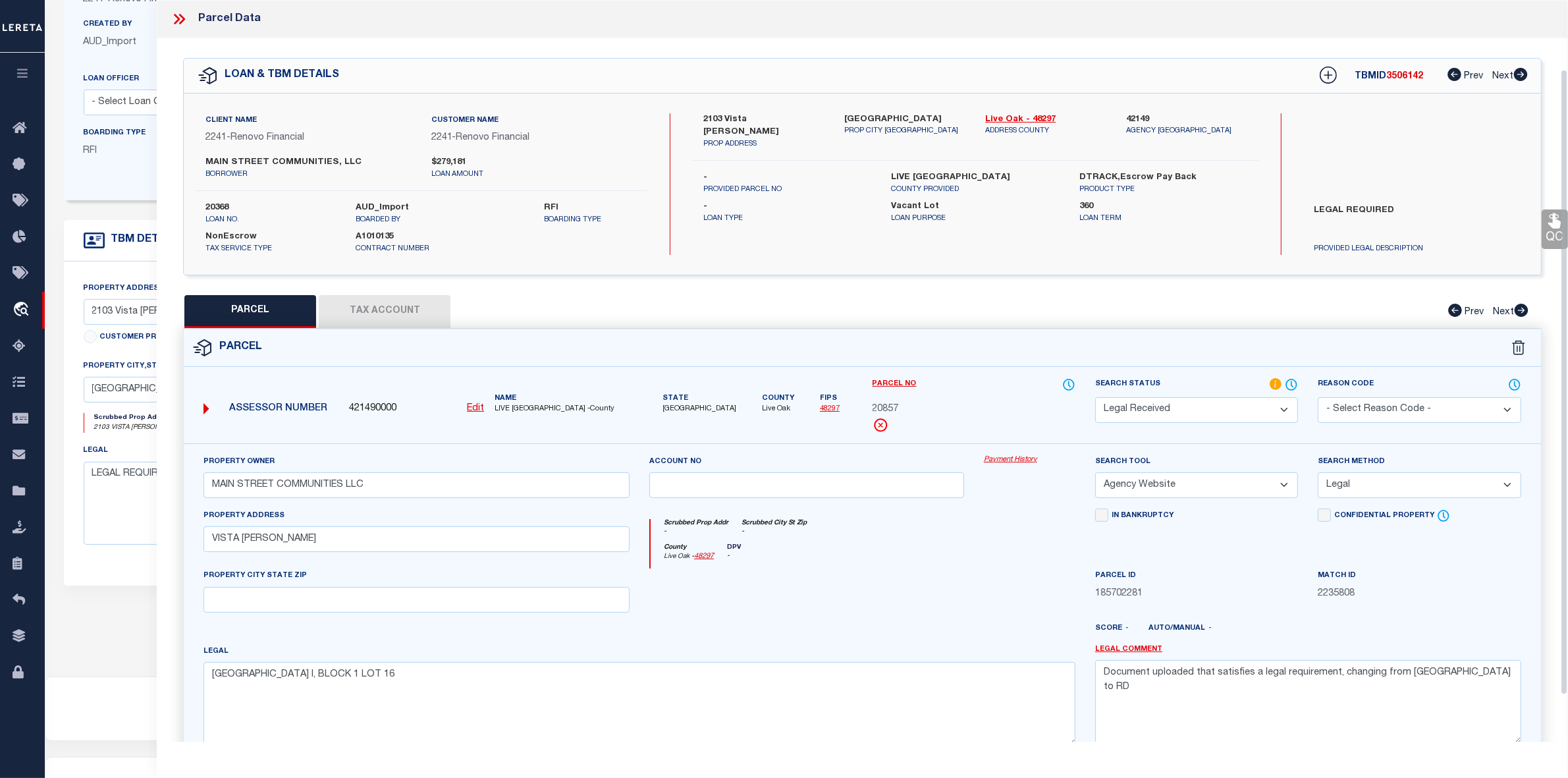
scroll to position [83, 0]
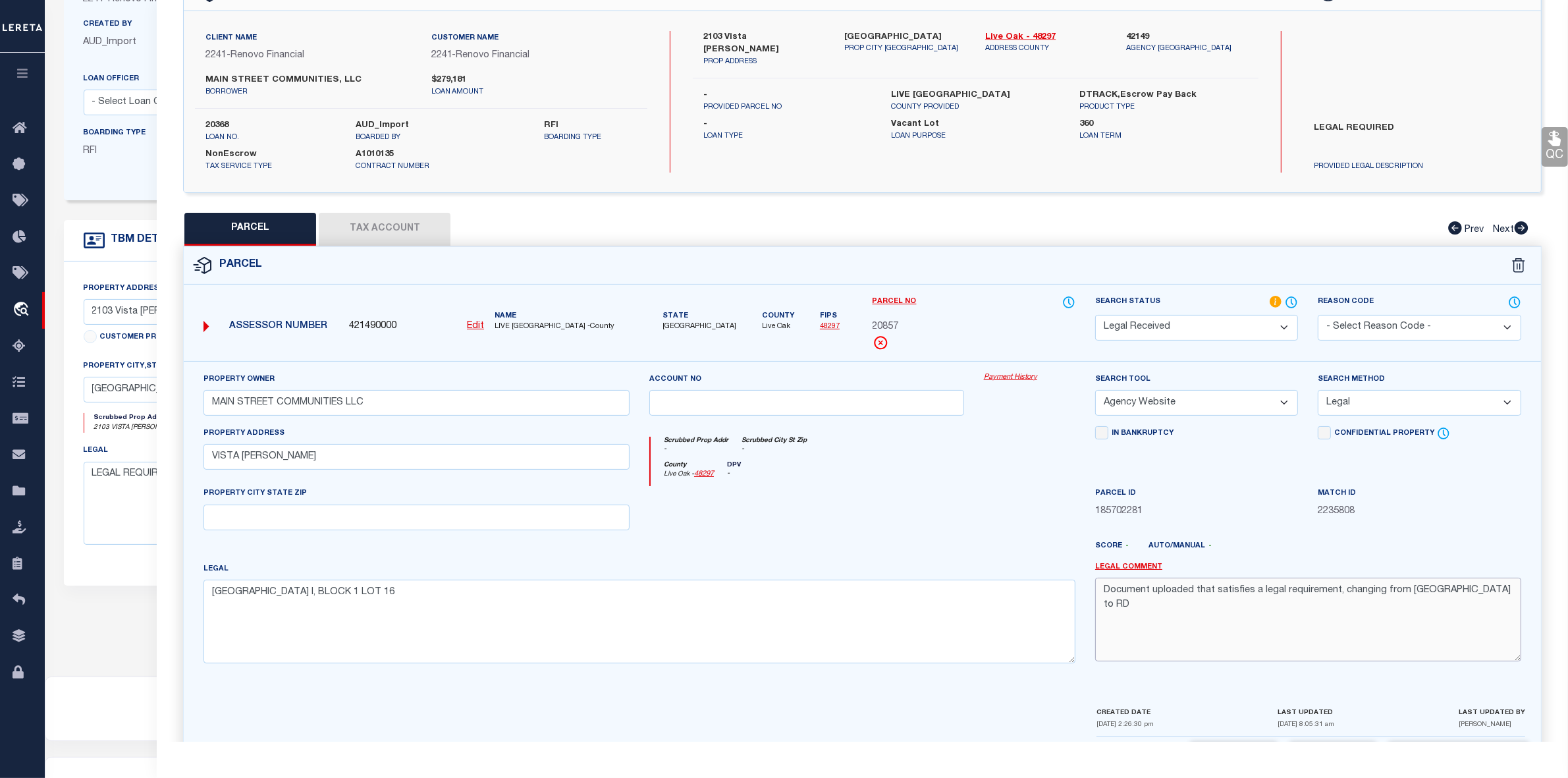
click at [1270, 596] on textarea "Document uploaded that satisfies a legal requirement, changing from [GEOGRAPHIC…" at bounding box center [1308, 619] width 426 height 83
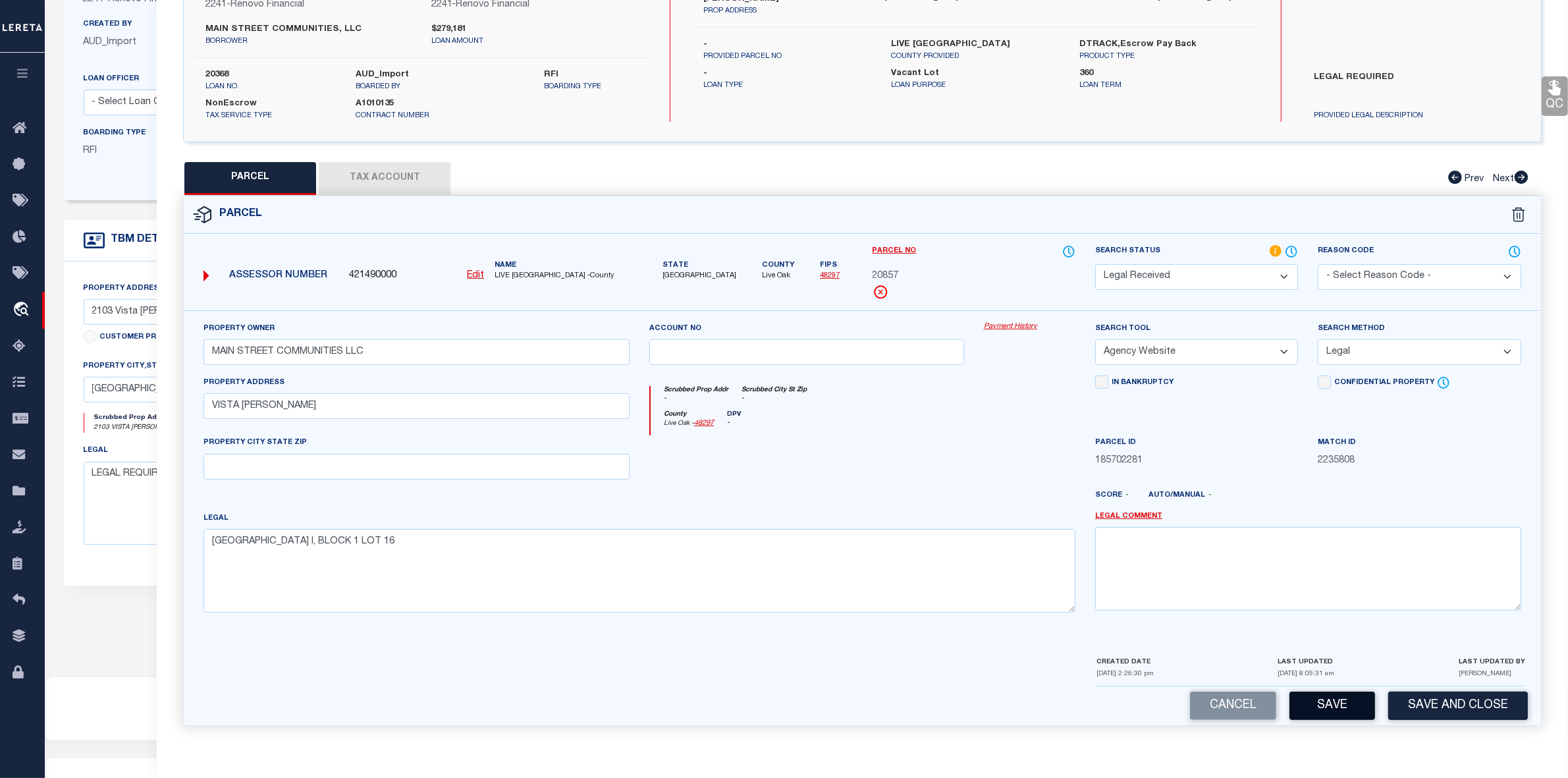
click at [1331, 709] on button "Save" at bounding box center [1332, 706] width 85 height 28
select select "AS"
select select
checkbox input "false"
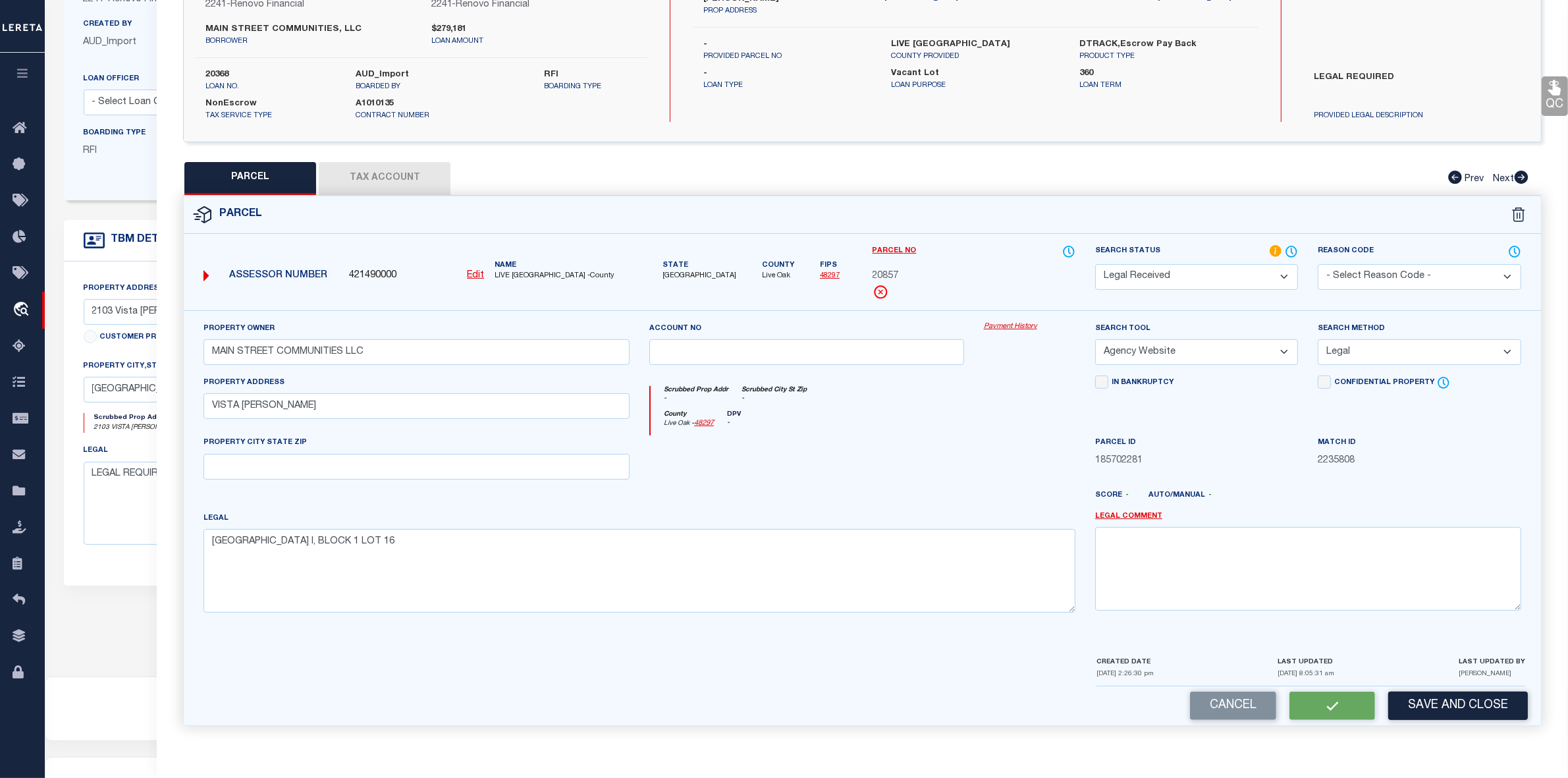
checkbox input "false"
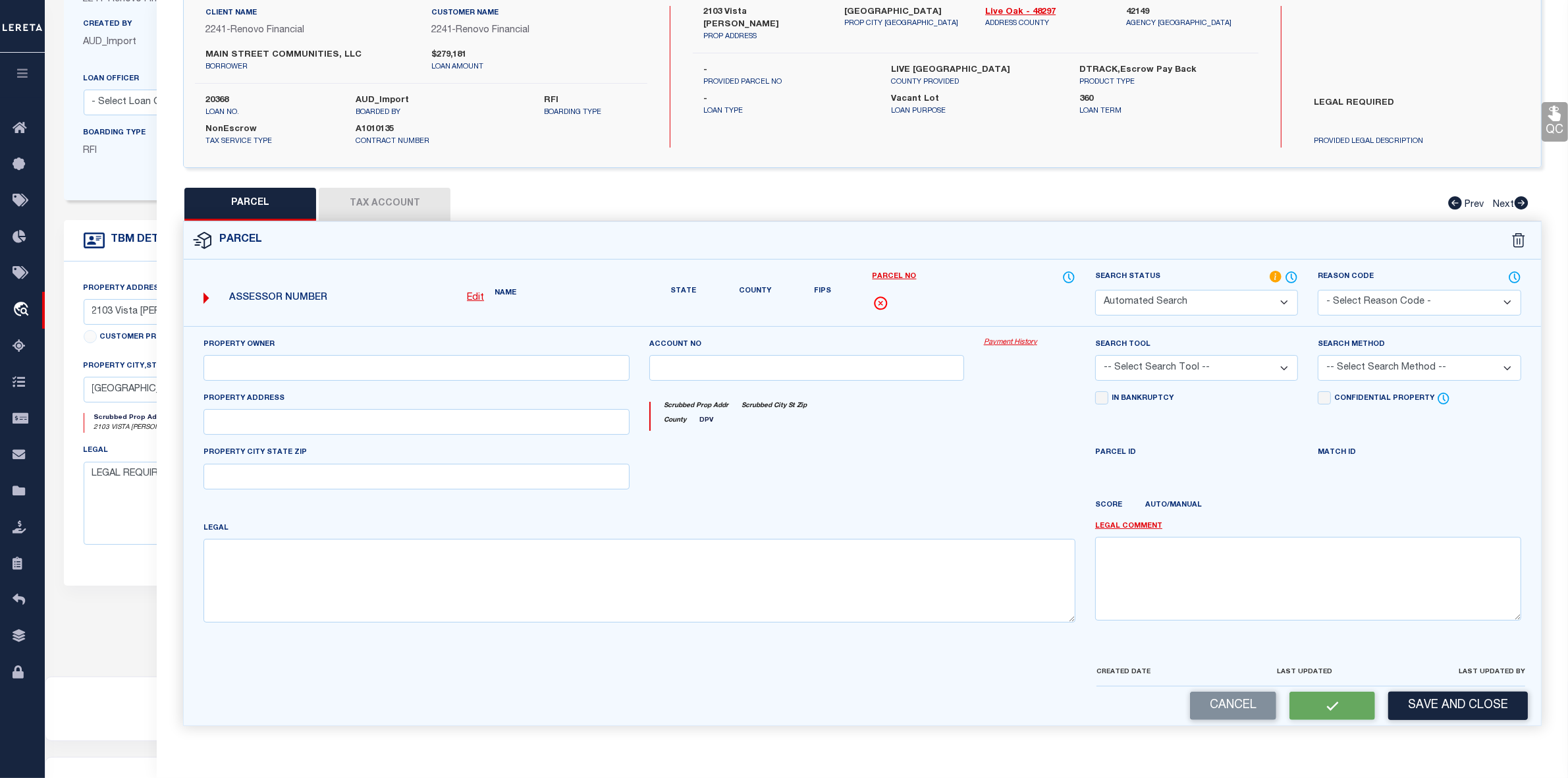
select select "RD"
type input "MAIN STREET COMMUNITIES LLC"
select select "AGW"
select select "LEG"
type input "VISTA [PERSON_NAME]"
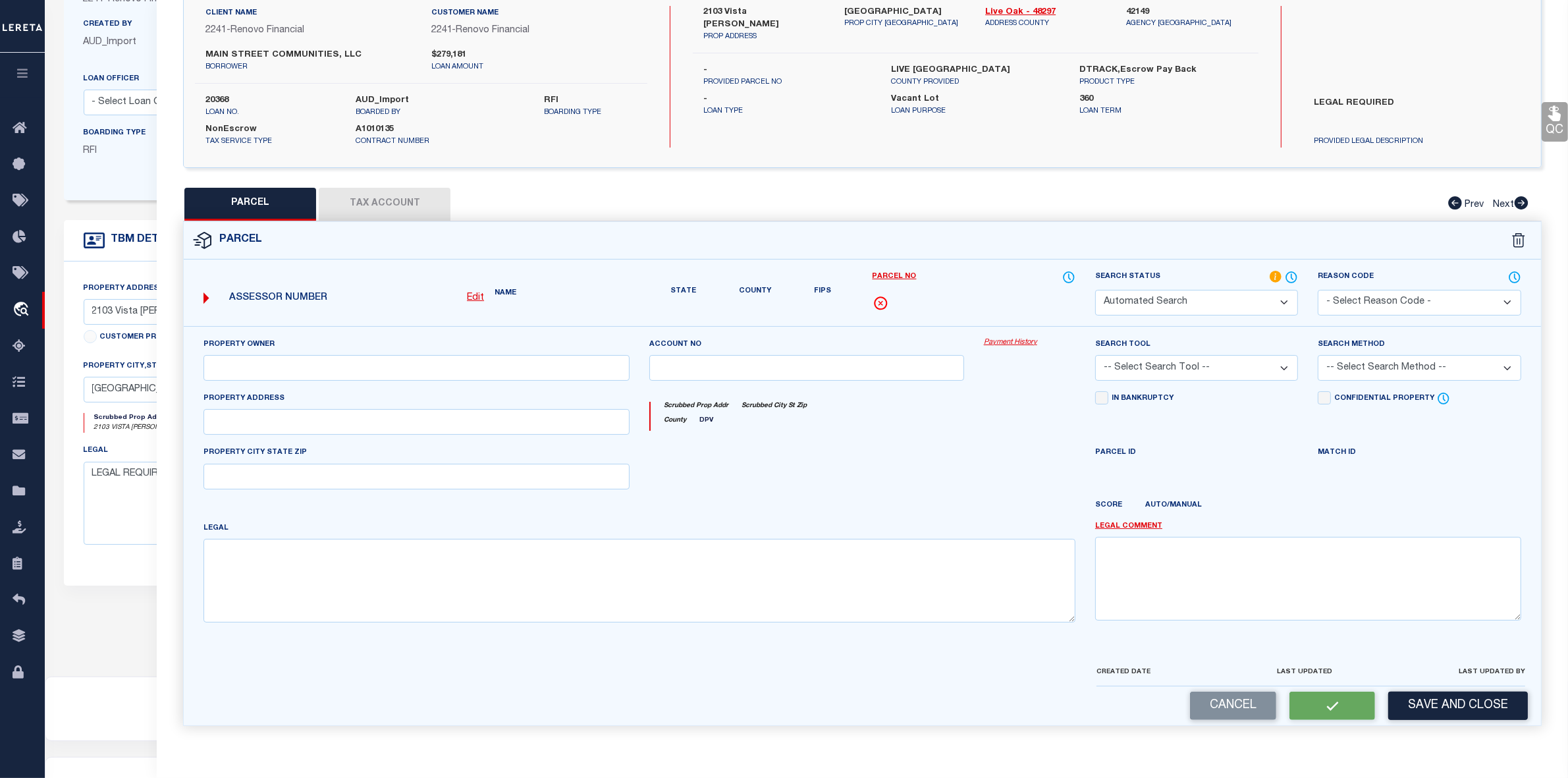
type textarea "[GEOGRAPHIC_DATA] I, BLOCK 1 LOT 16"
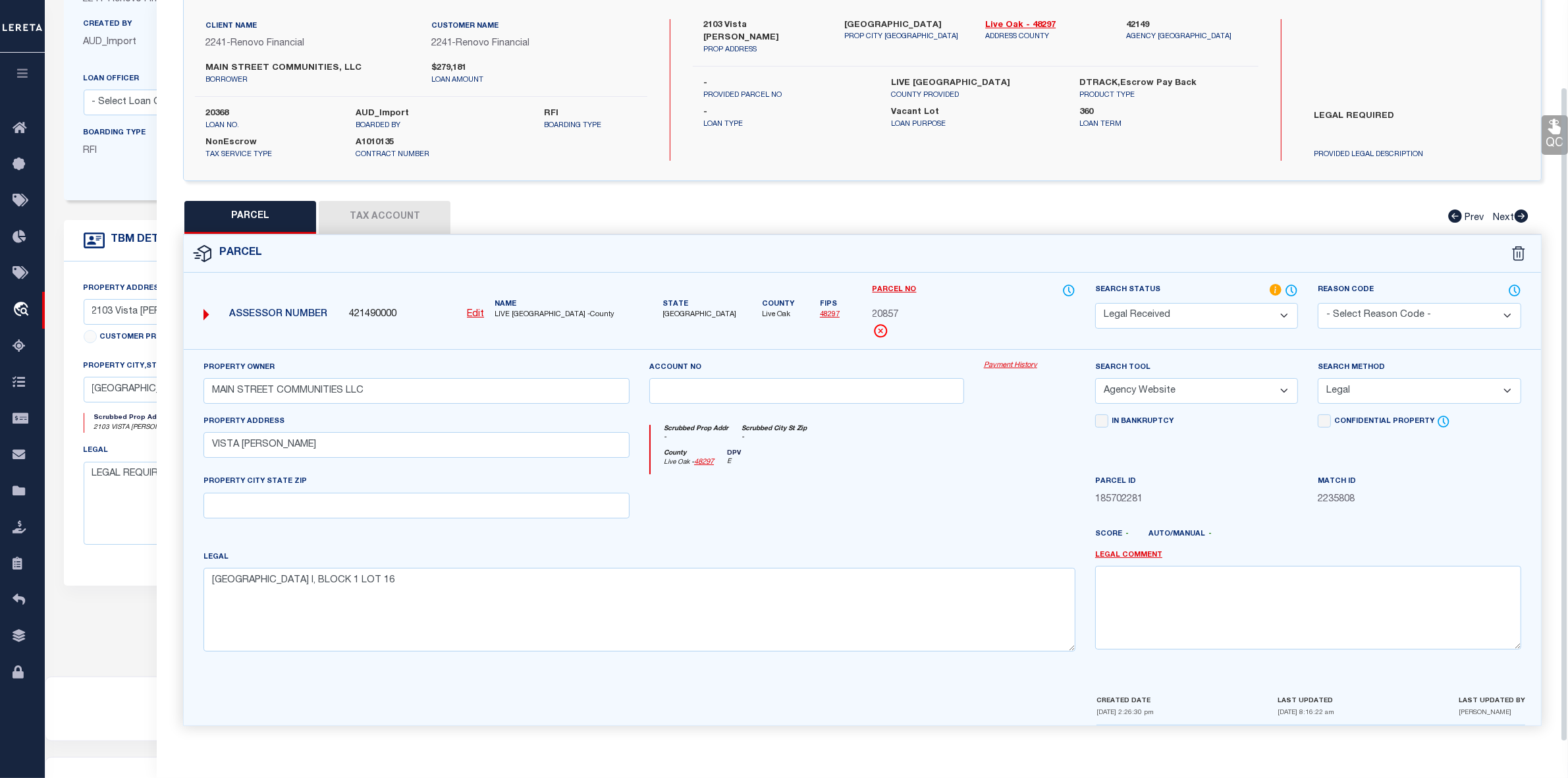
scroll to position [98, 0]
click at [390, 215] on button "Tax Account" at bounding box center [384, 217] width 132 height 33
select select "100"
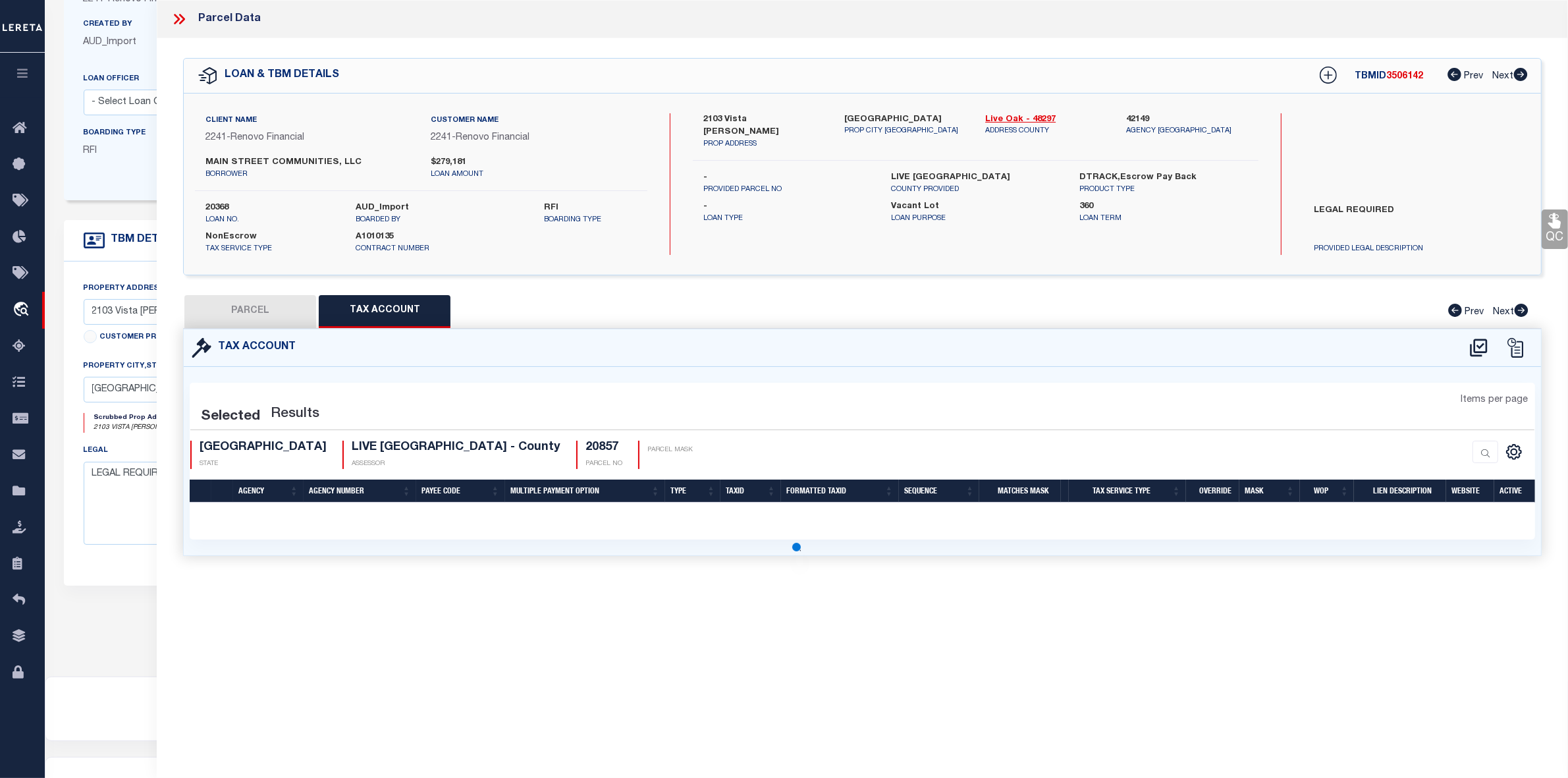
scroll to position [0, 0]
select select "100"
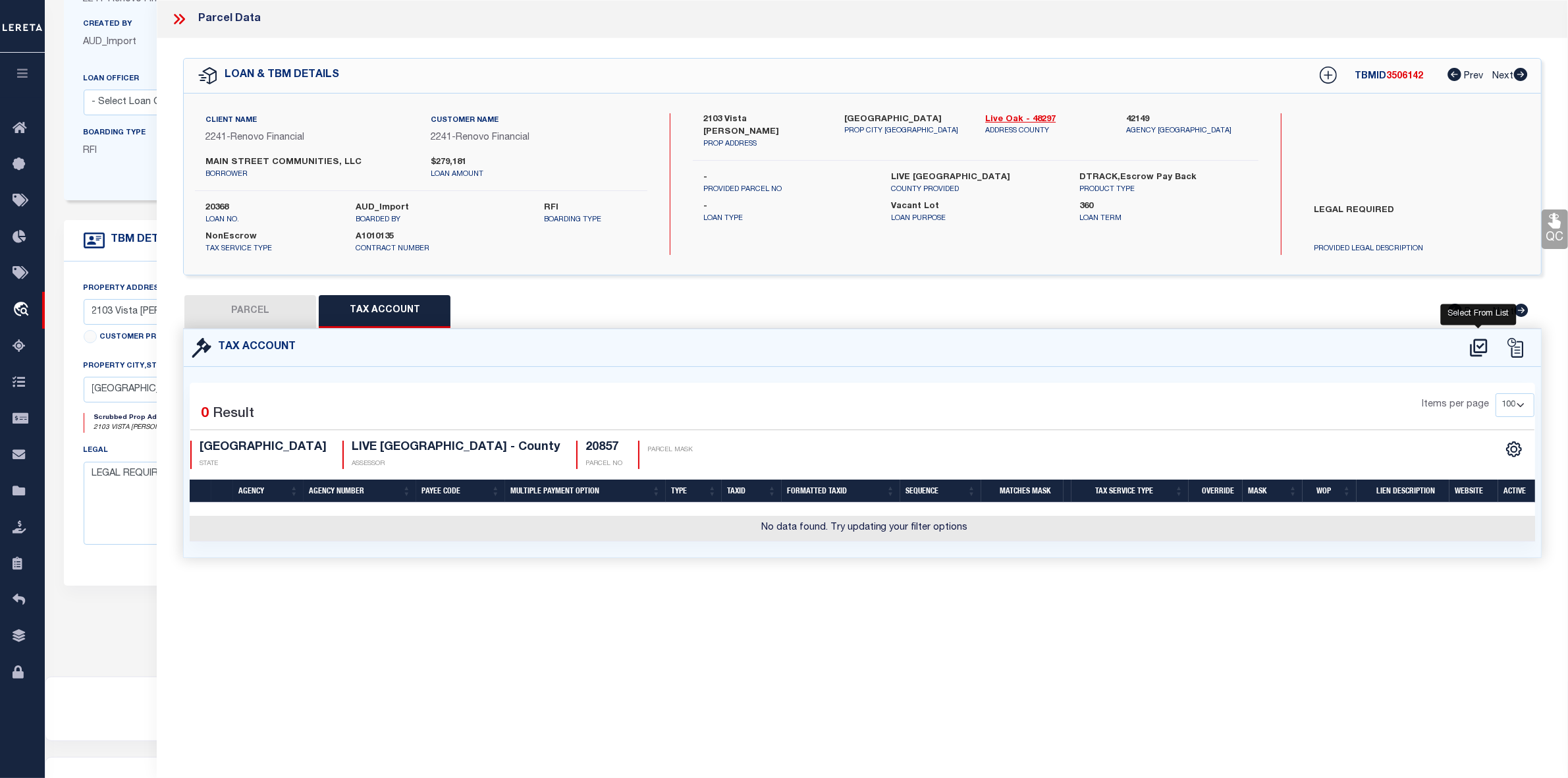
click at [1483, 346] on icon at bounding box center [1479, 348] width 21 height 21
select select "100"
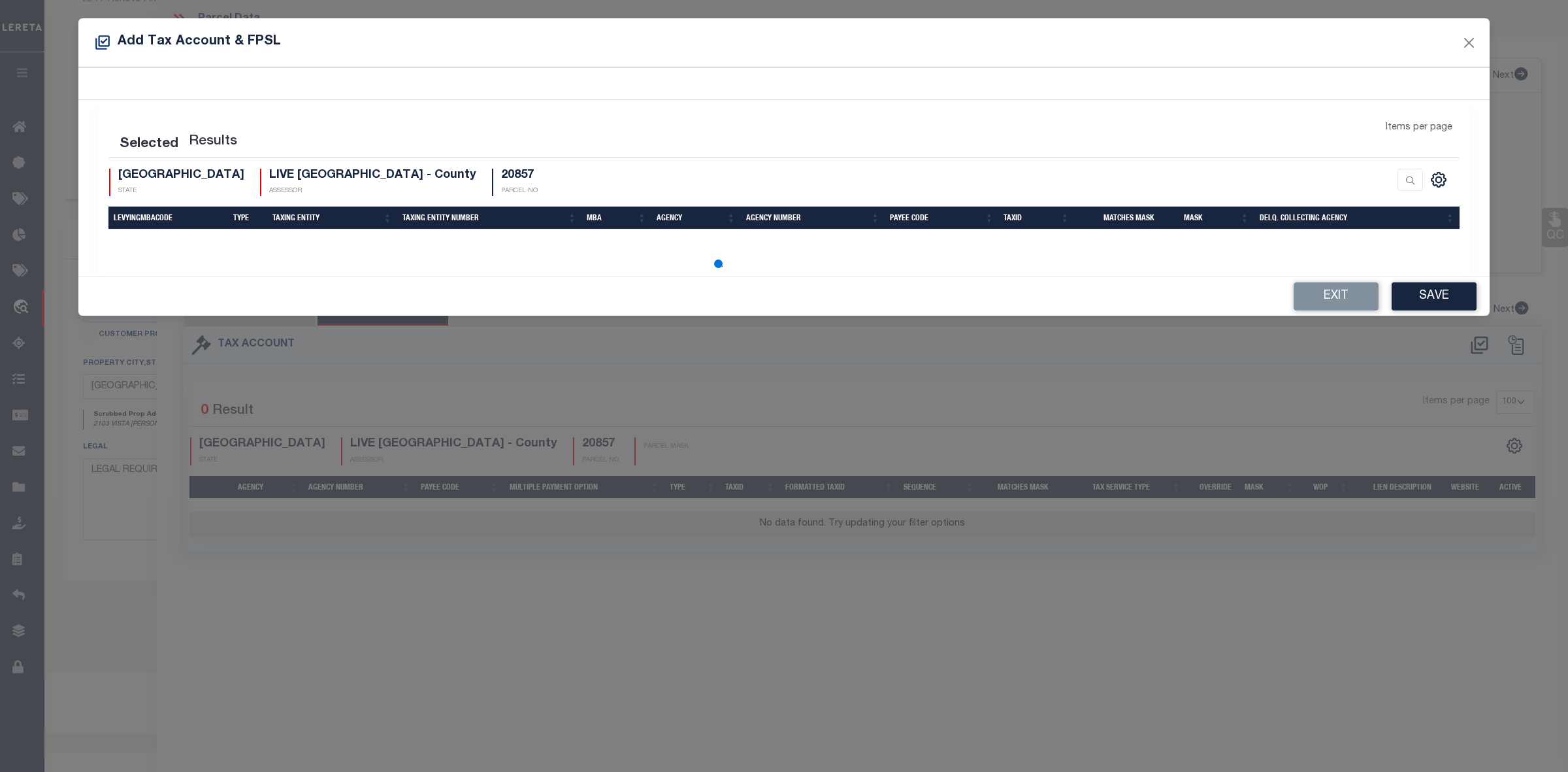
select select "100"
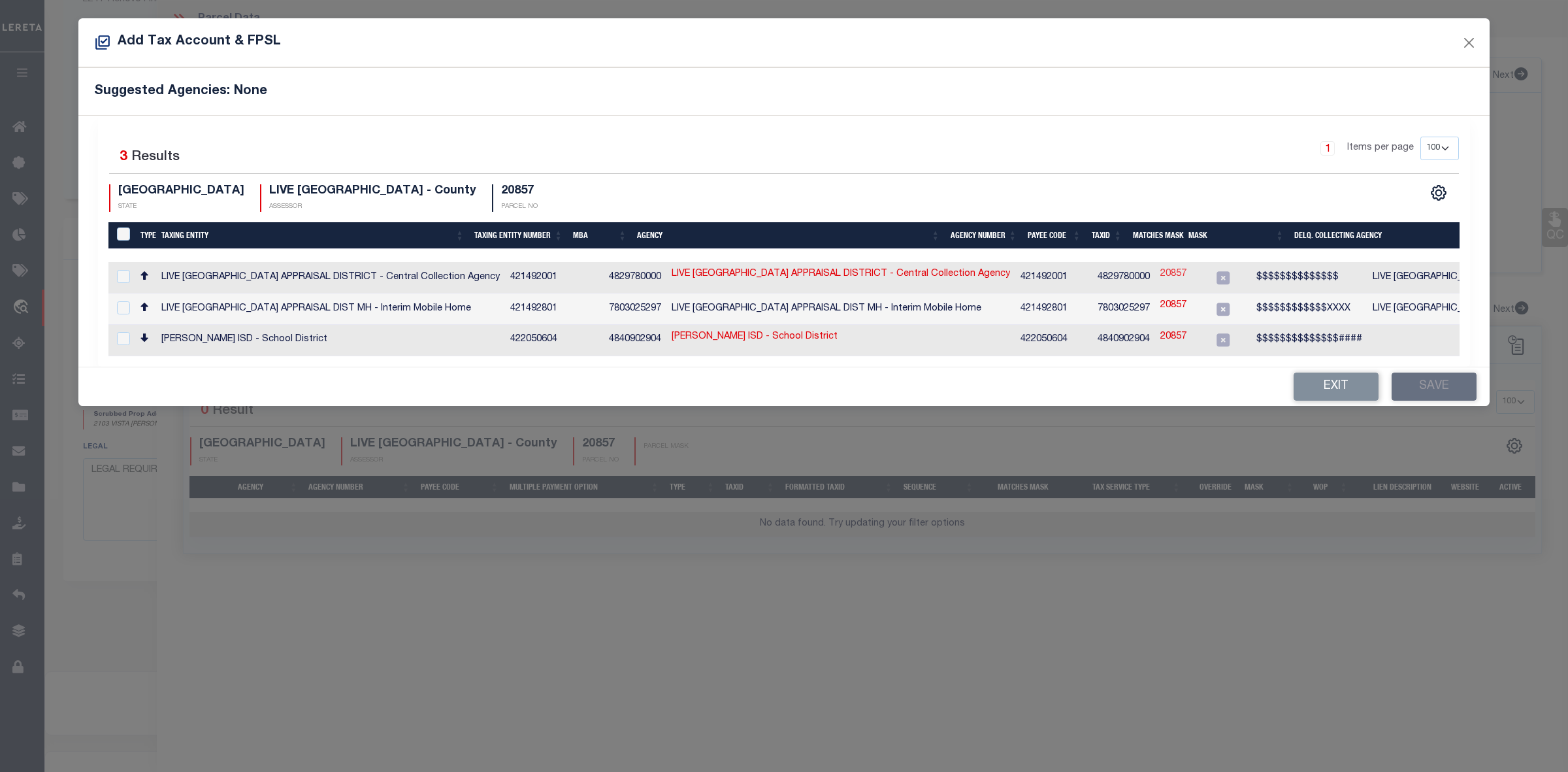
click at [1160, 275] on link "20857" at bounding box center [1173, 275] width 26 height 14
type input "20857"
type textarea "$$$$$$$$$$$$$$"
checkbox input "true"
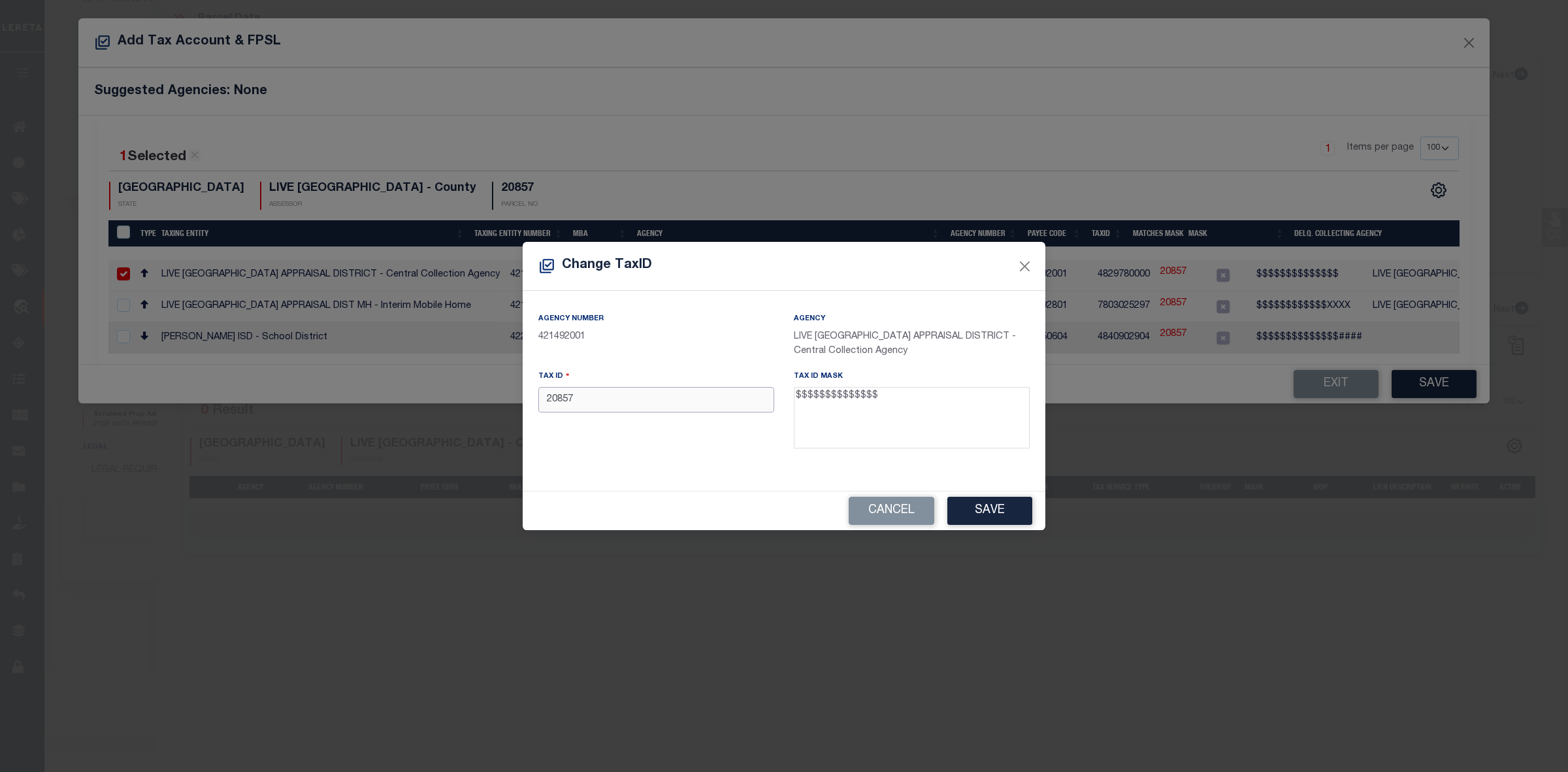
click at [572, 401] on input "20857" at bounding box center [656, 399] width 236 height 26
paste input "0015-1001-0016-00"
type input "00151001001600"
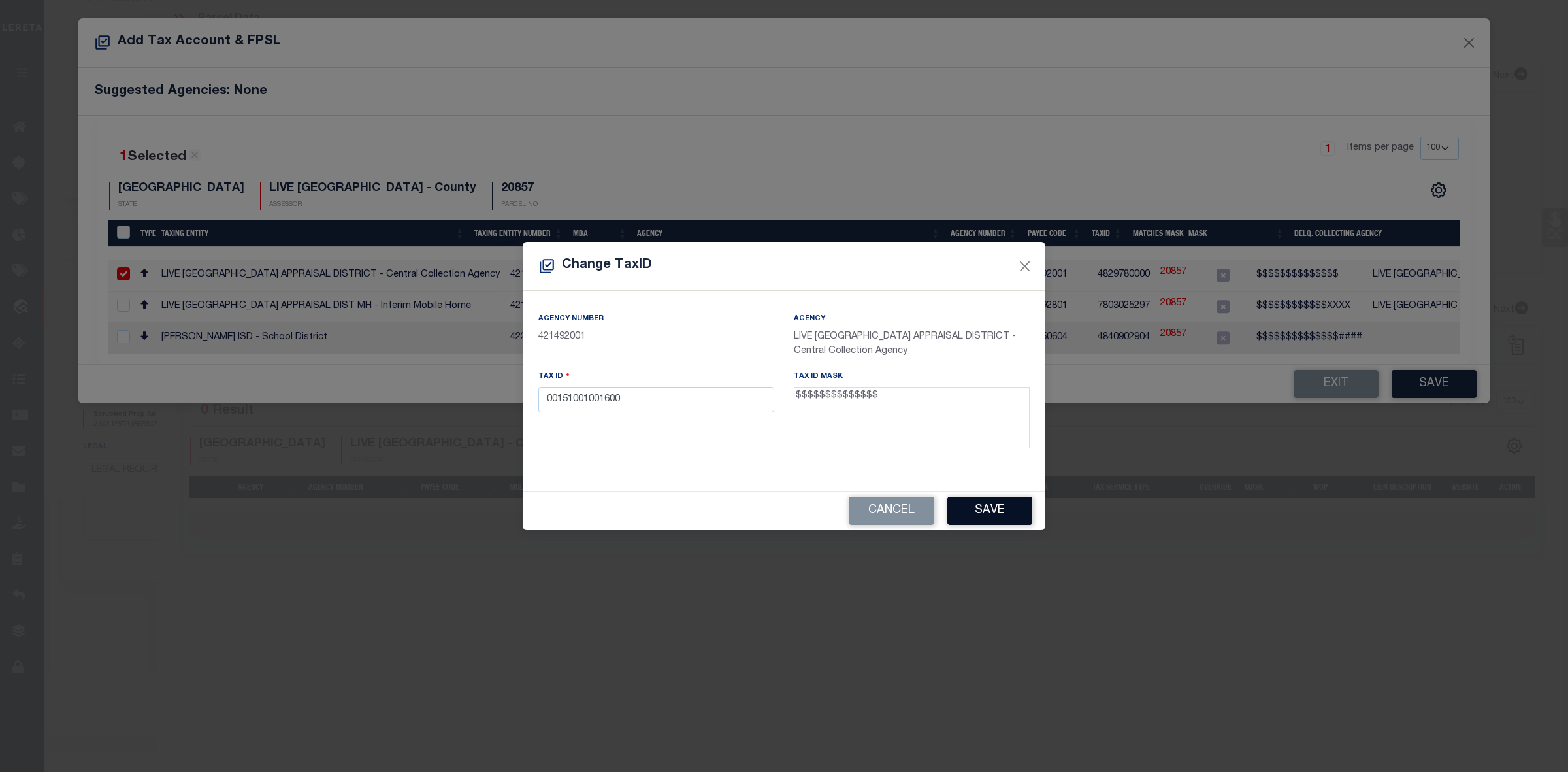
click at [985, 504] on button "Save" at bounding box center [990, 511] width 85 height 28
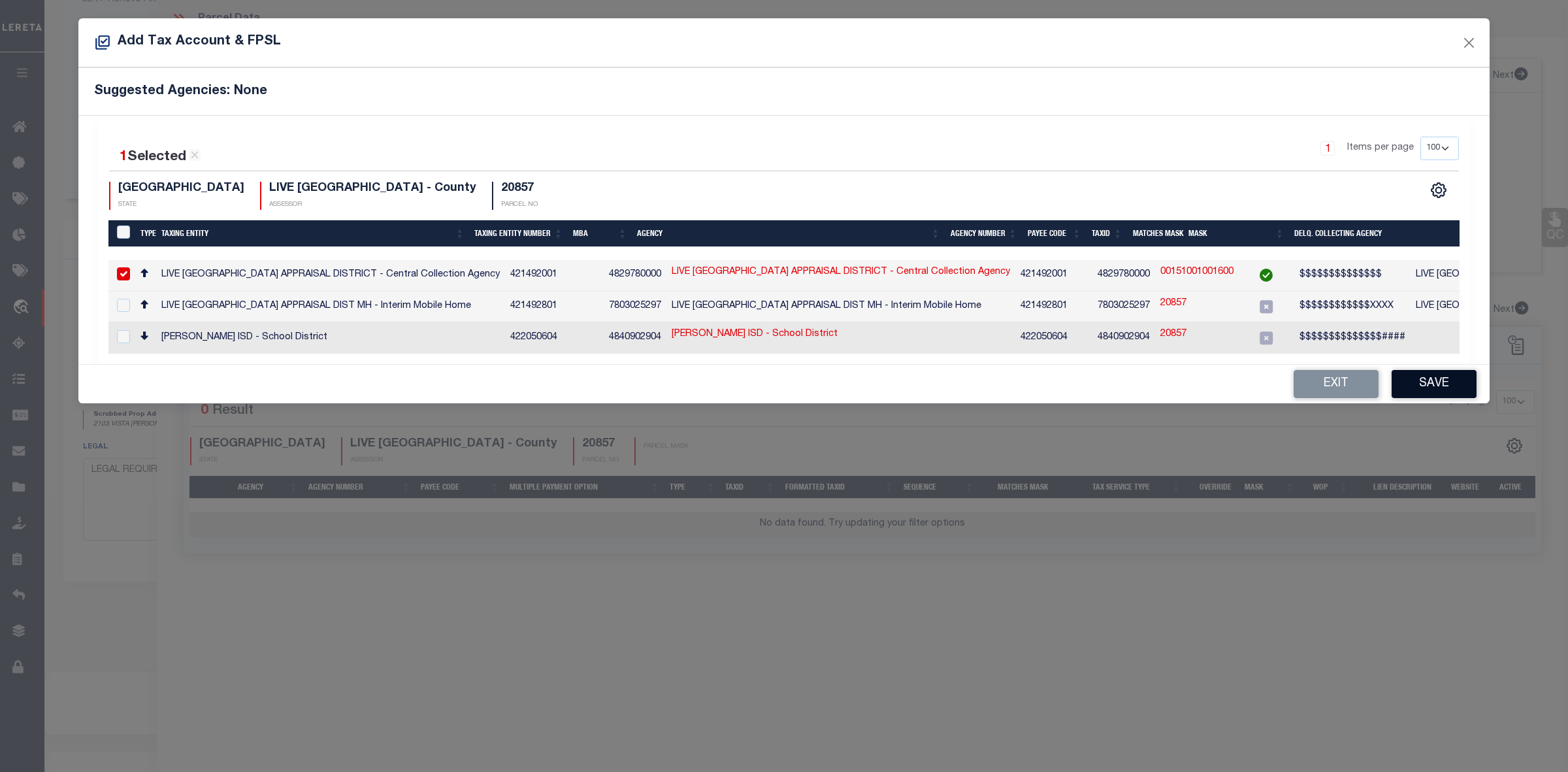
click at [1435, 383] on button "Save" at bounding box center [1434, 384] width 85 height 28
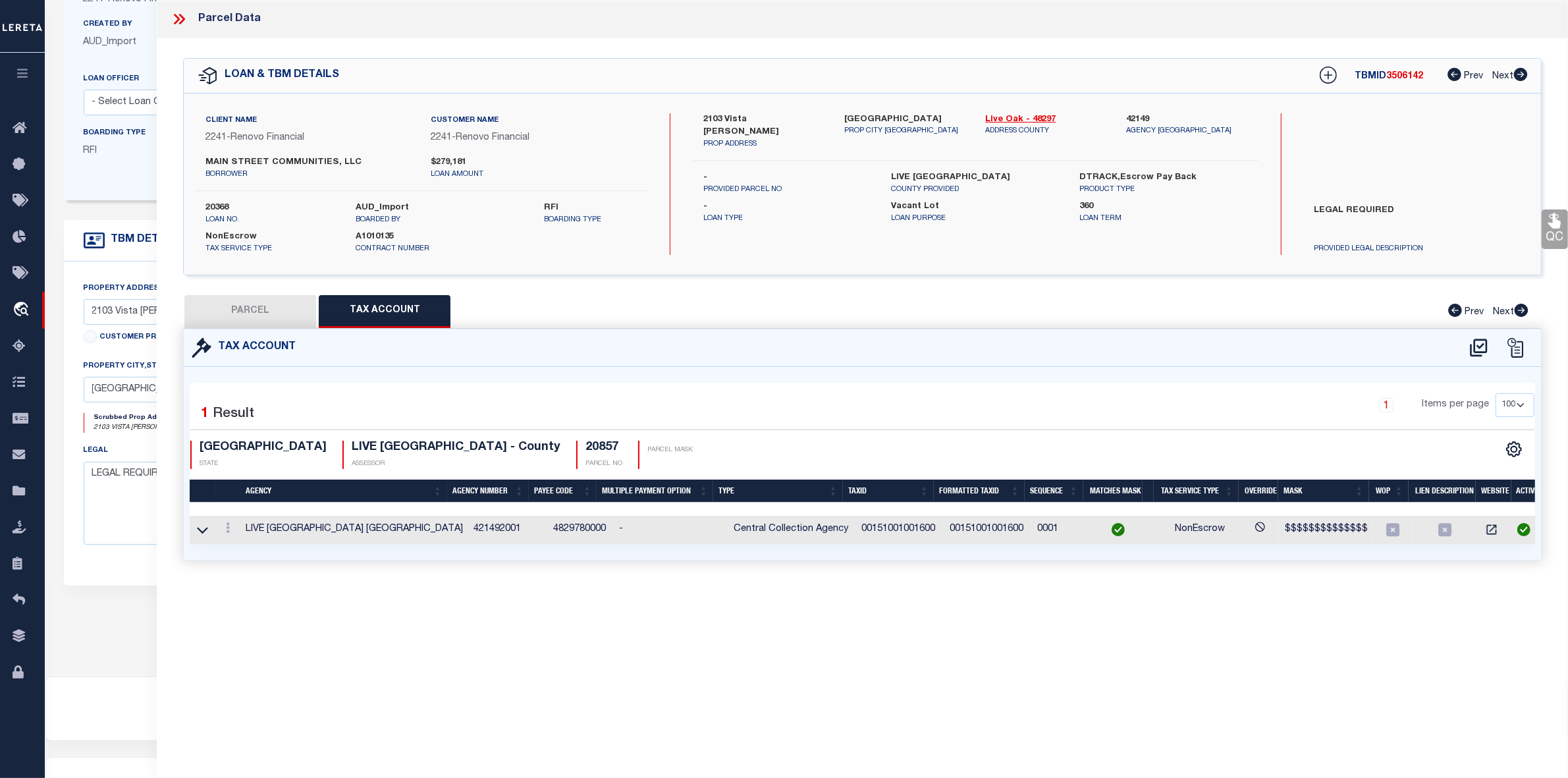
click at [247, 305] on button "PARCEL" at bounding box center [250, 312] width 132 height 33
select select "AS"
select select
checkbox input "false"
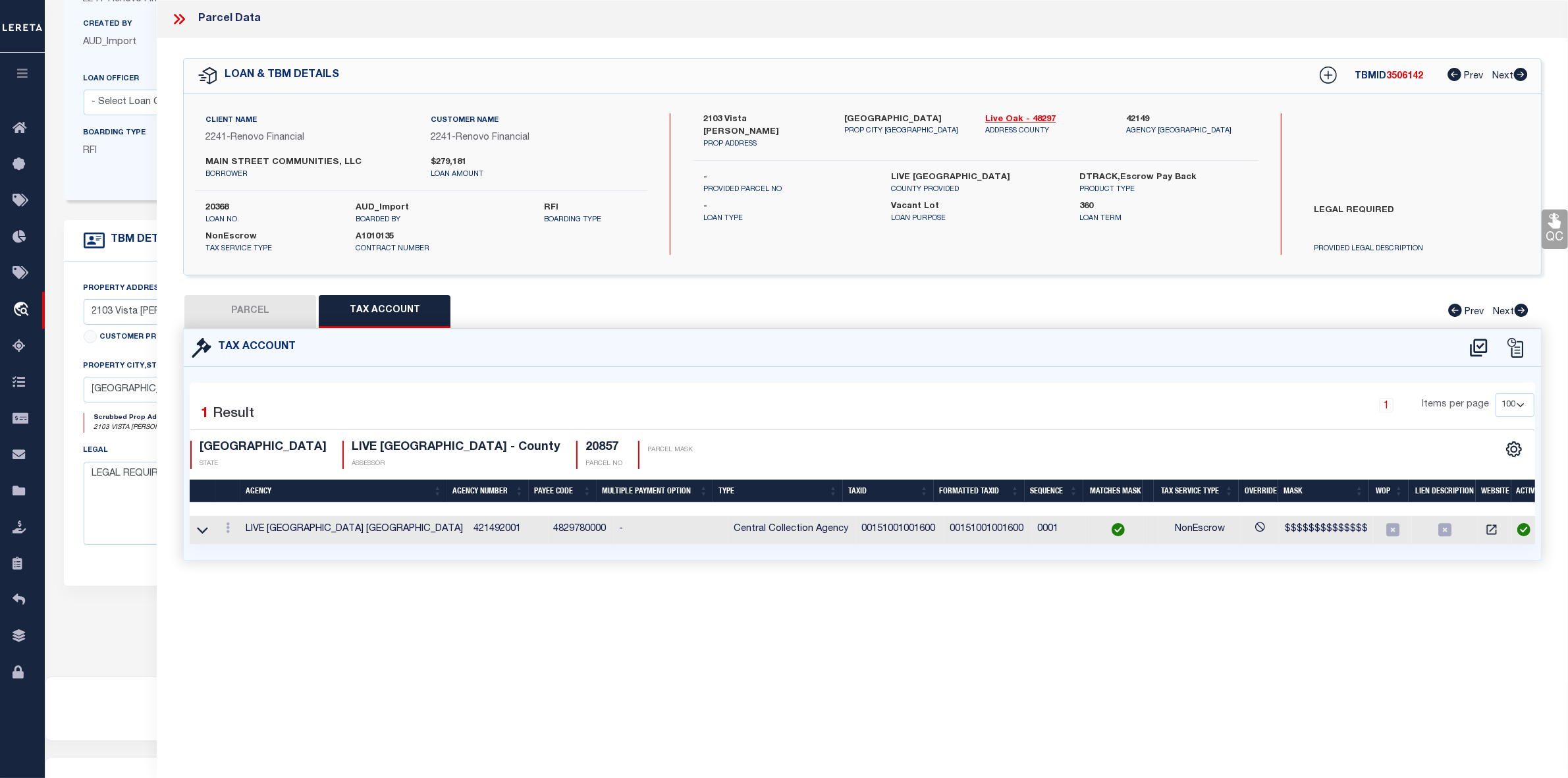
checkbox input "false"
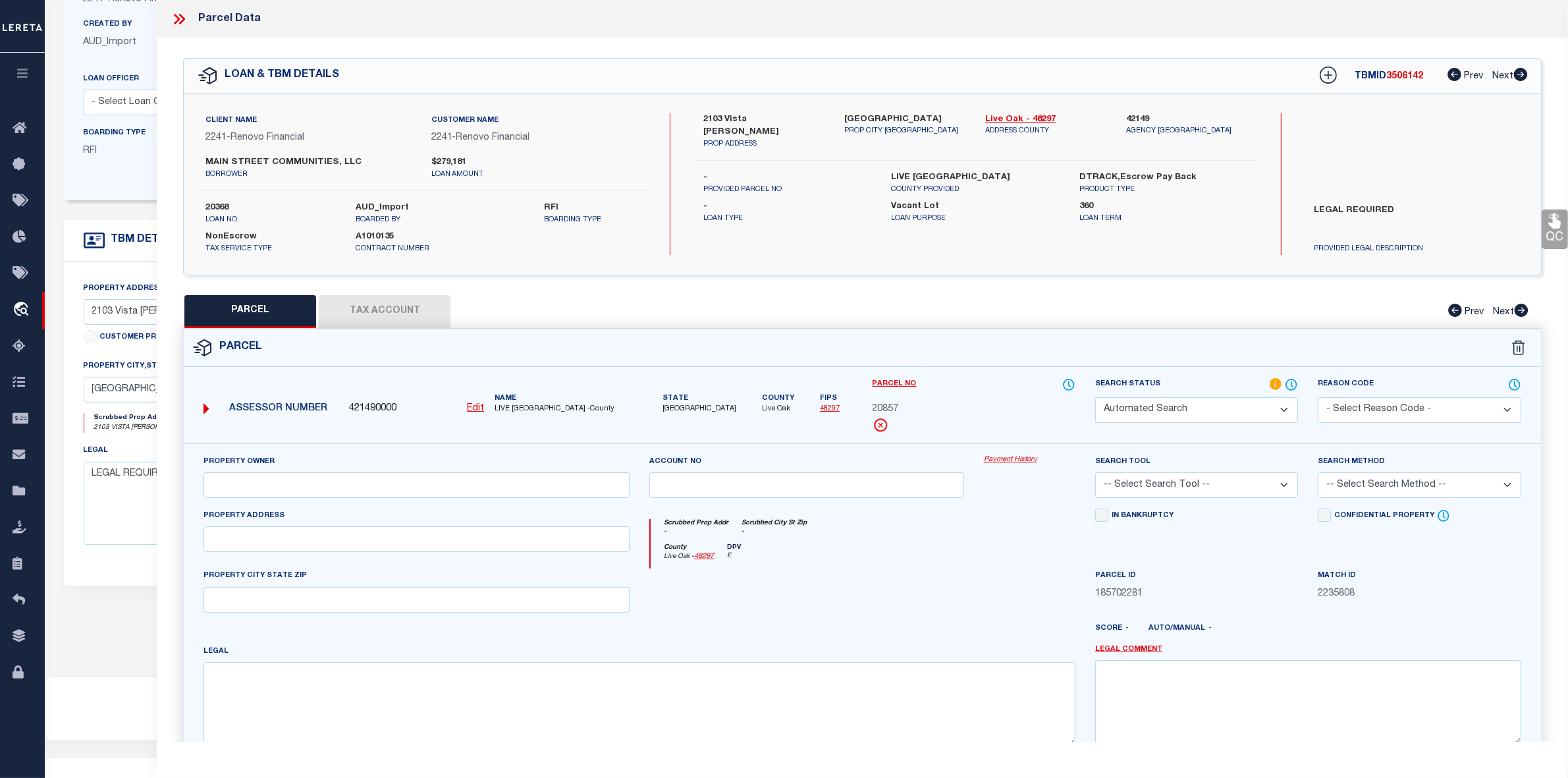
select select "RD"
type input "MAIN STREET COMMUNITIES LLC"
select select "AGW"
select select "LEG"
type input "VISTA [PERSON_NAME]"
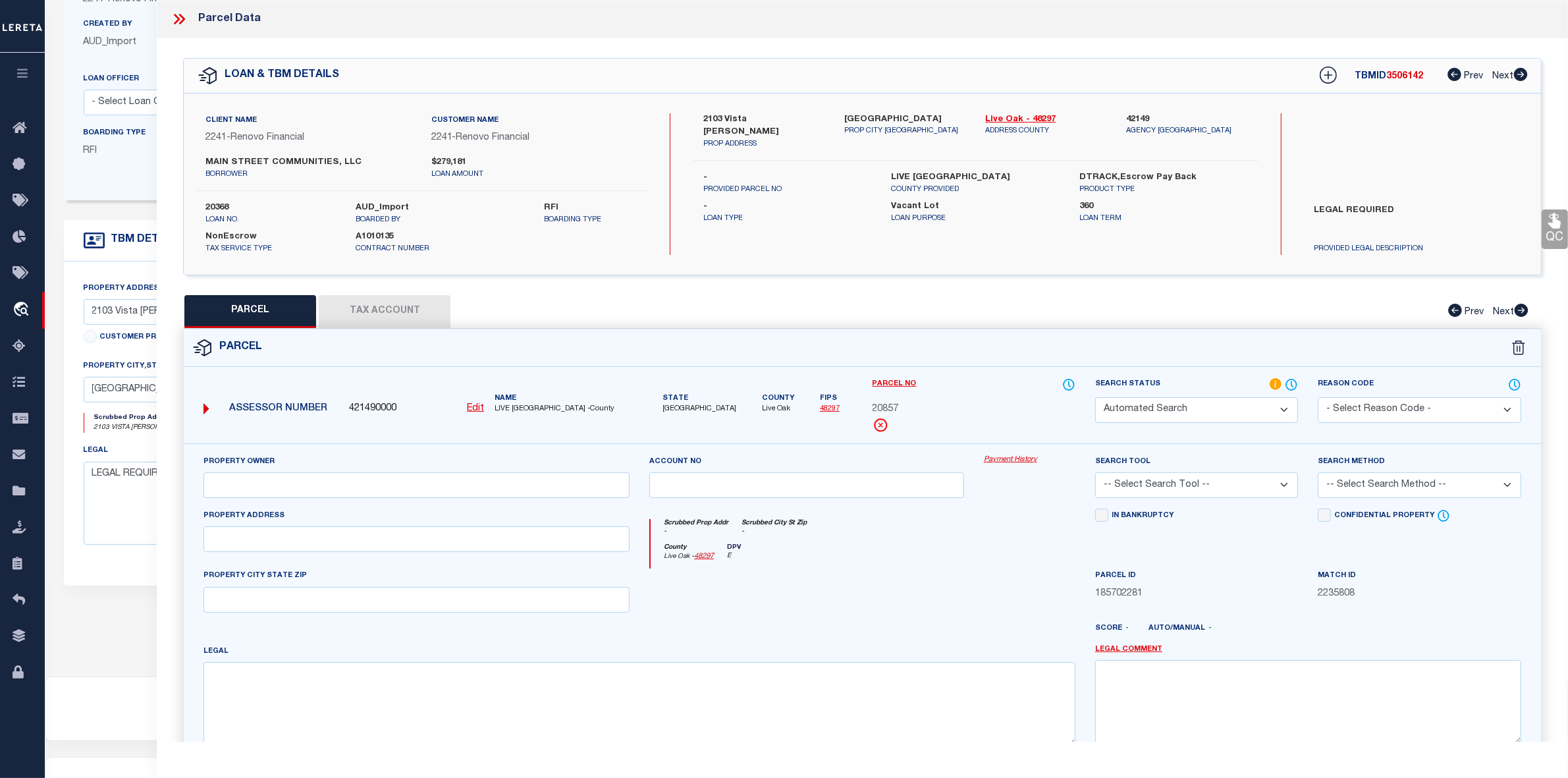
type textarea "[GEOGRAPHIC_DATA] I, BLOCK 1 LOT 16"
click at [381, 291] on div "QC QC QC" at bounding box center [862, 437] width 1411 height 798
click at [374, 303] on button "Tax Account" at bounding box center [384, 312] width 132 height 33
select select "100"
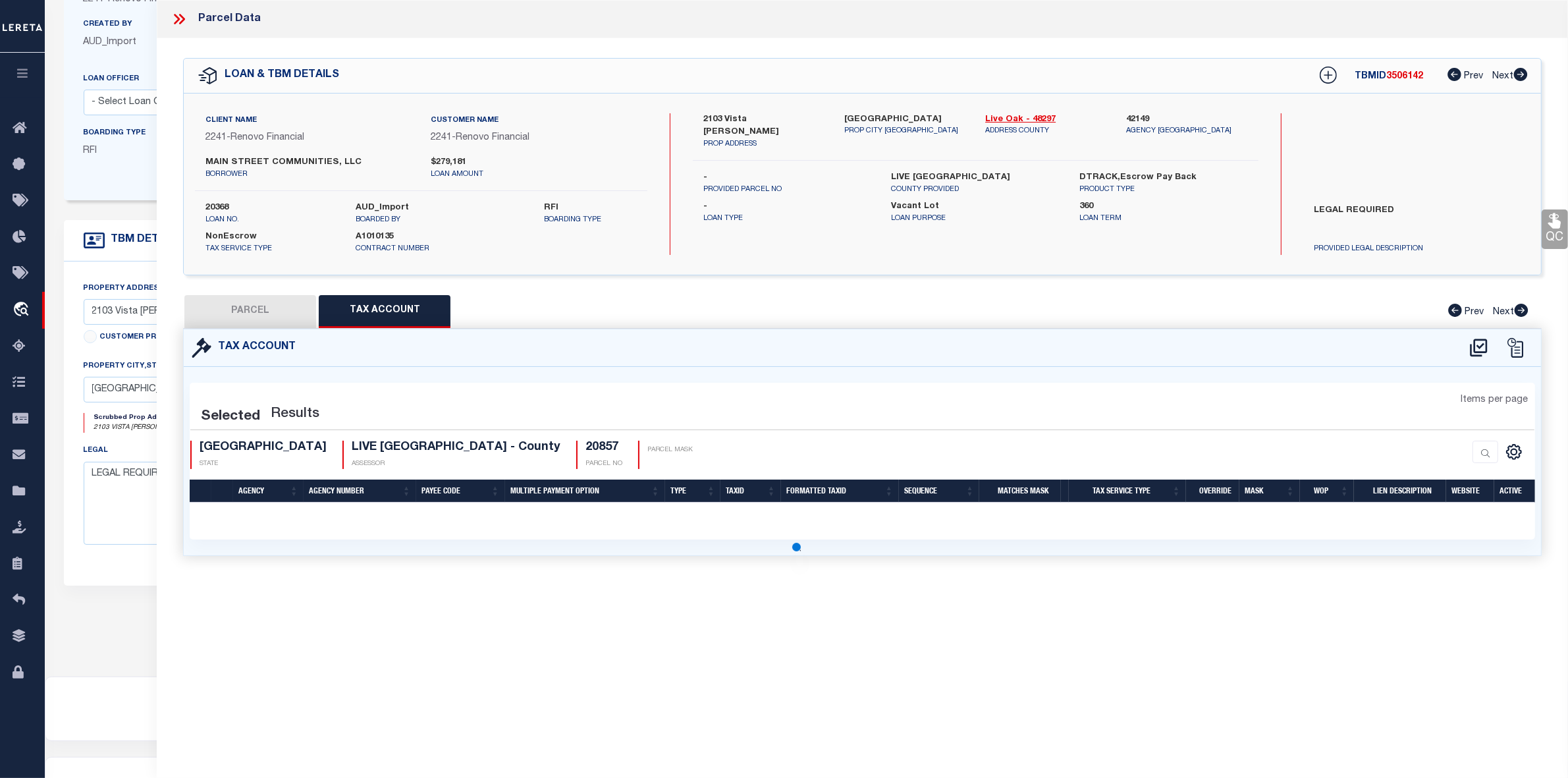
select select "100"
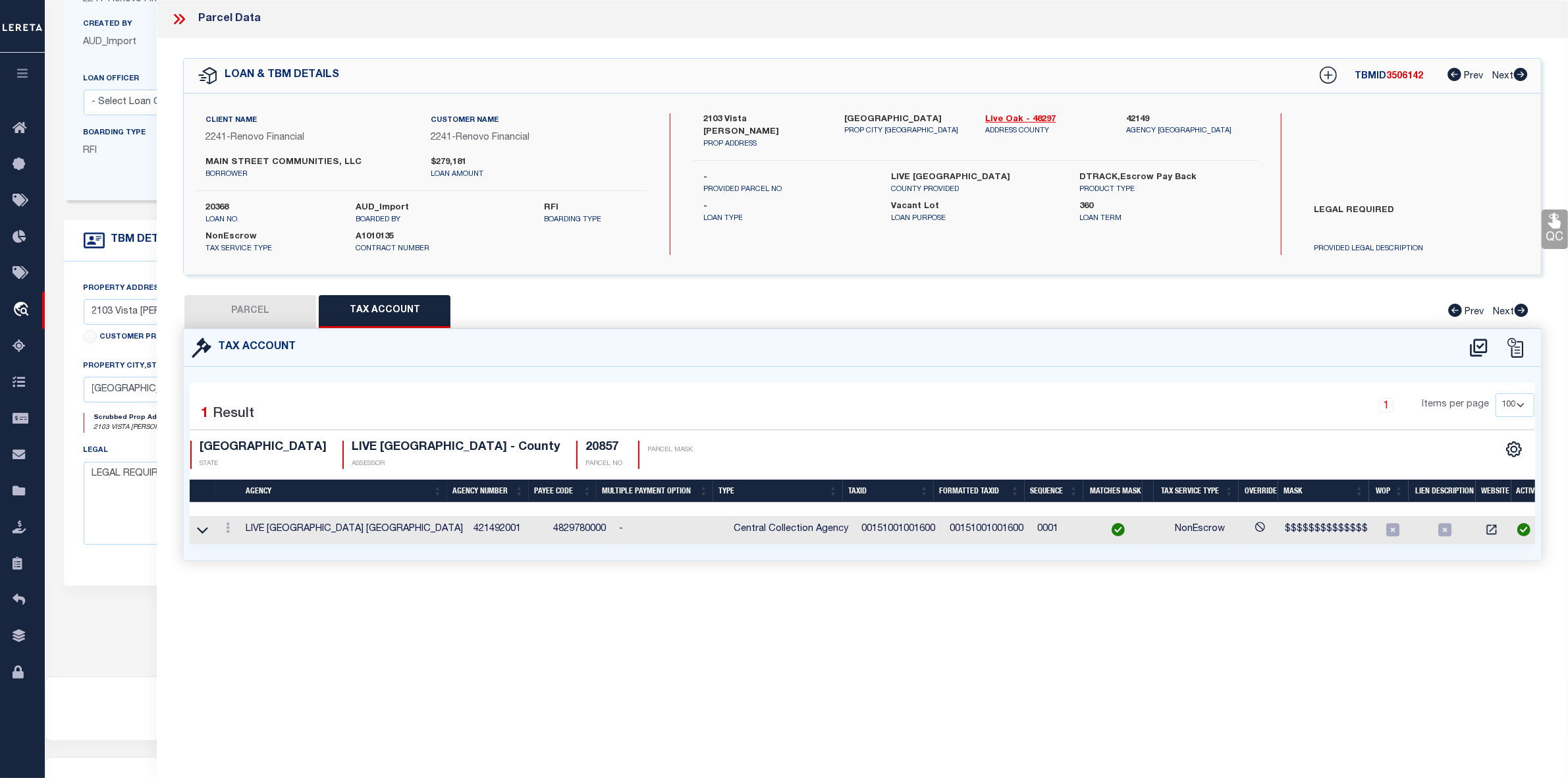
click at [895, 531] on td "00151001001600" at bounding box center [900, 530] width 88 height 28
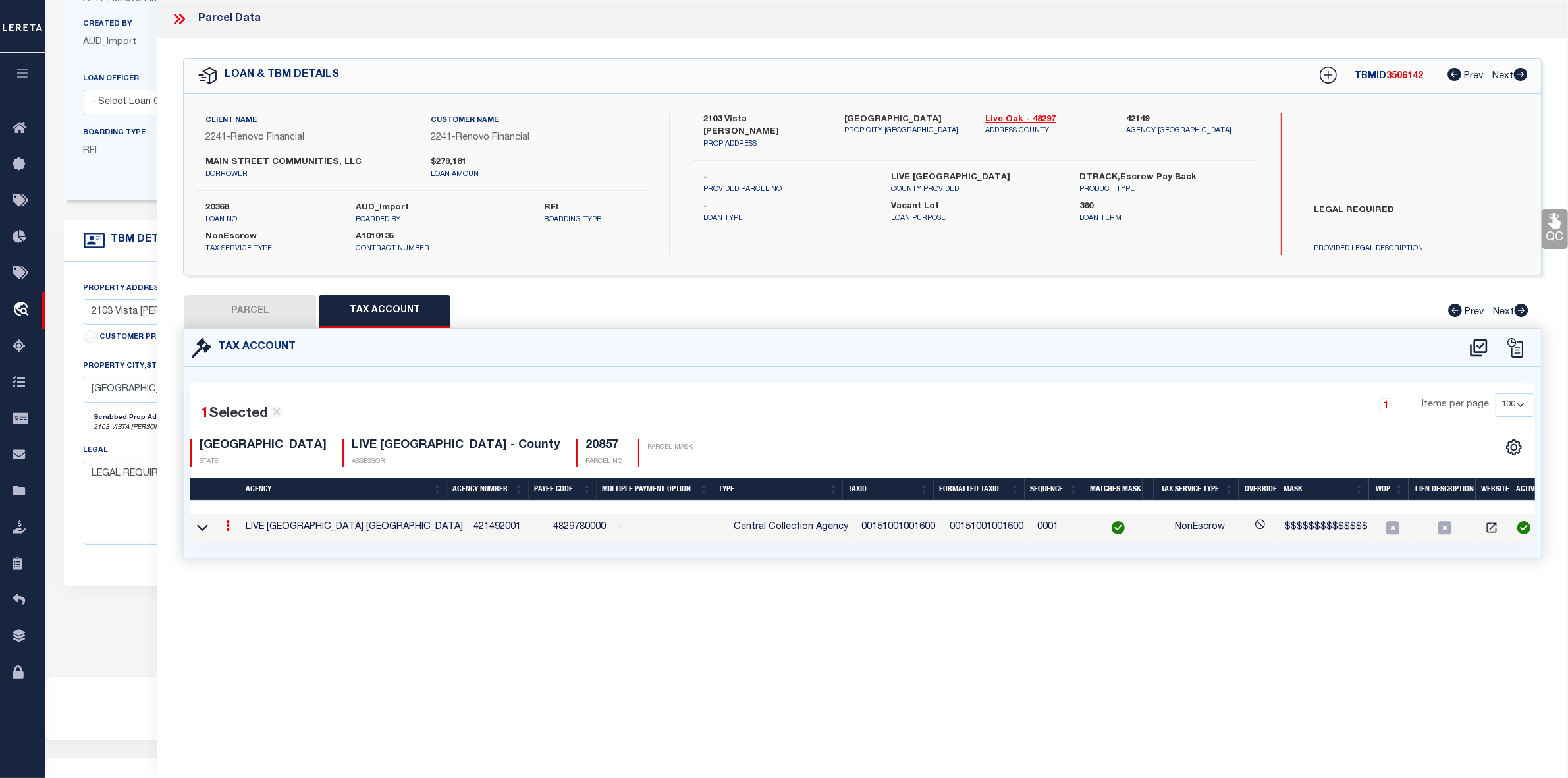
click at [895, 531] on td "00151001001600" at bounding box center [900, 528] width 88 height 28
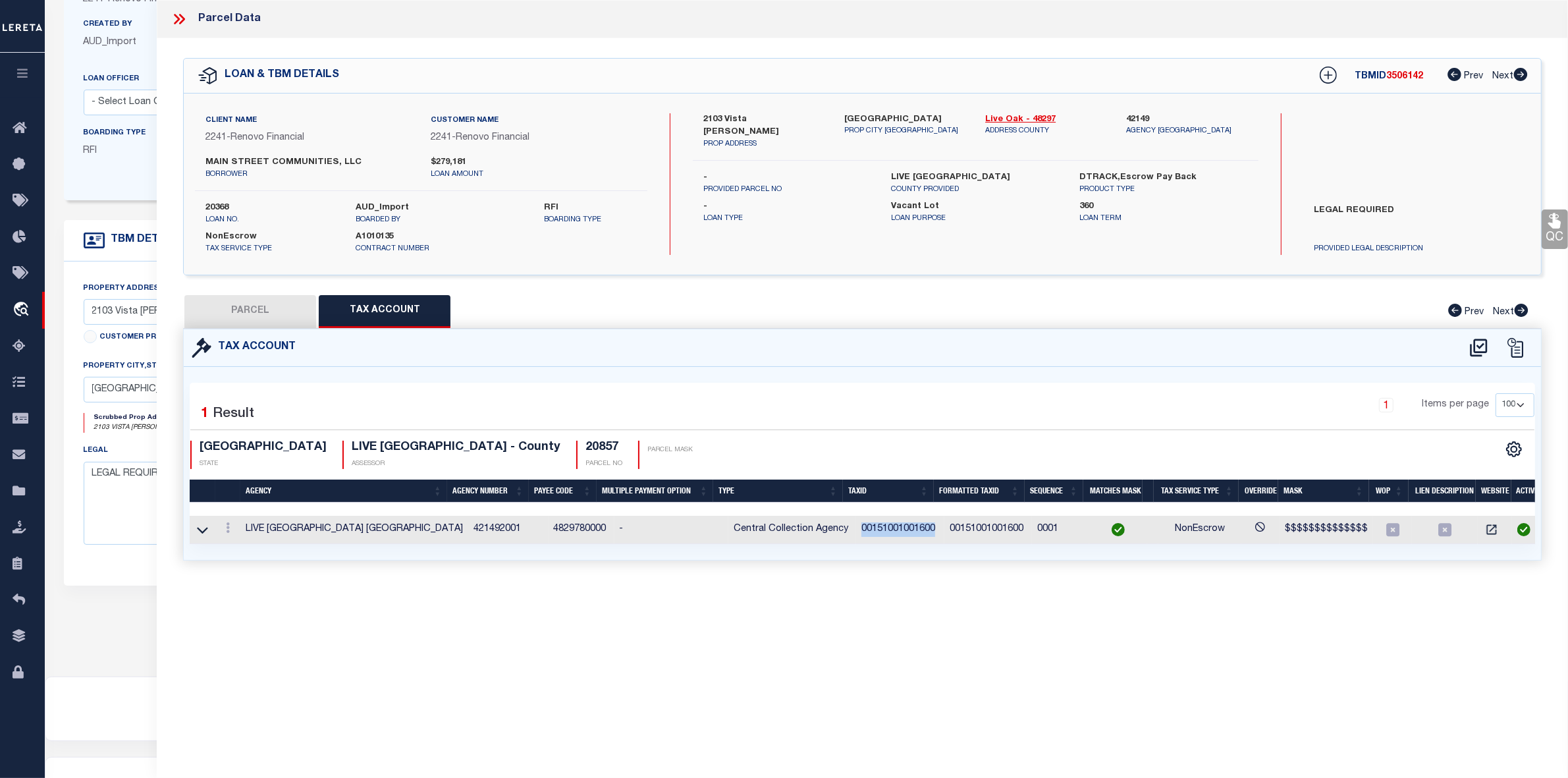
copy td "00151001001600"
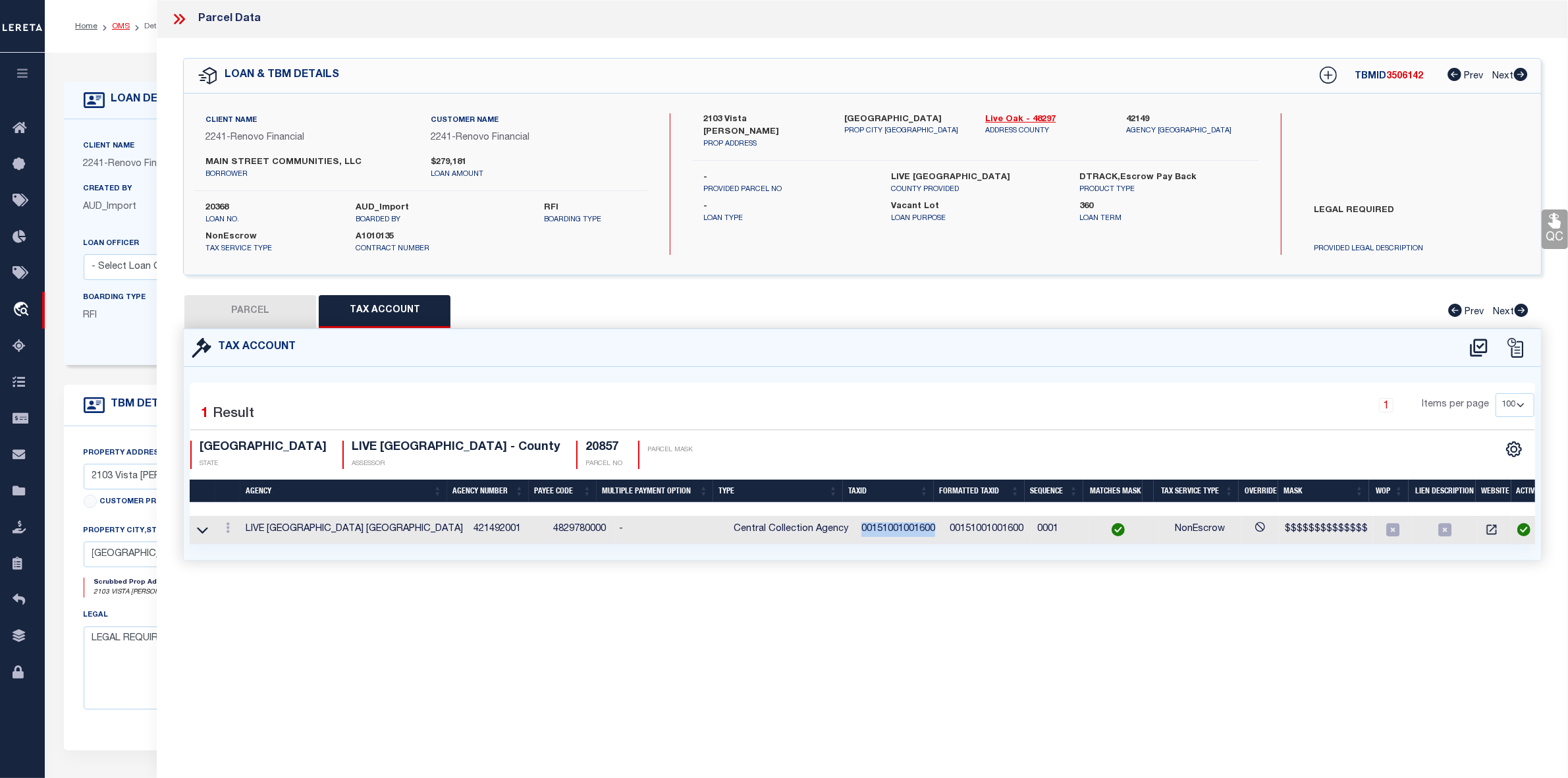
click at [120, 25] on link "OMS" at bounding box center [121, 26] width 18 height 8
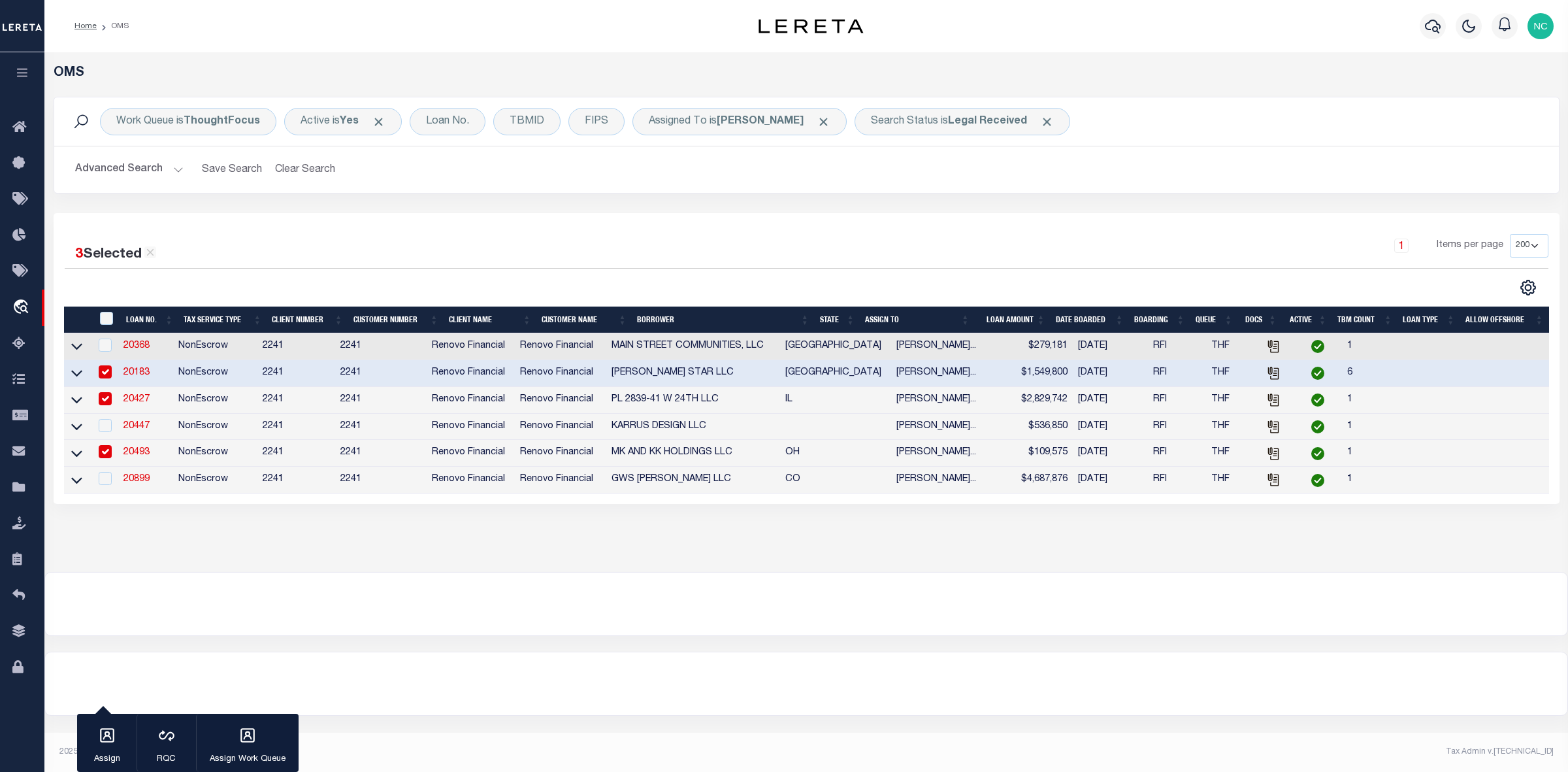
click at [132, 377] on link "20183" at bounding box center [137, 373] width 26 height 9
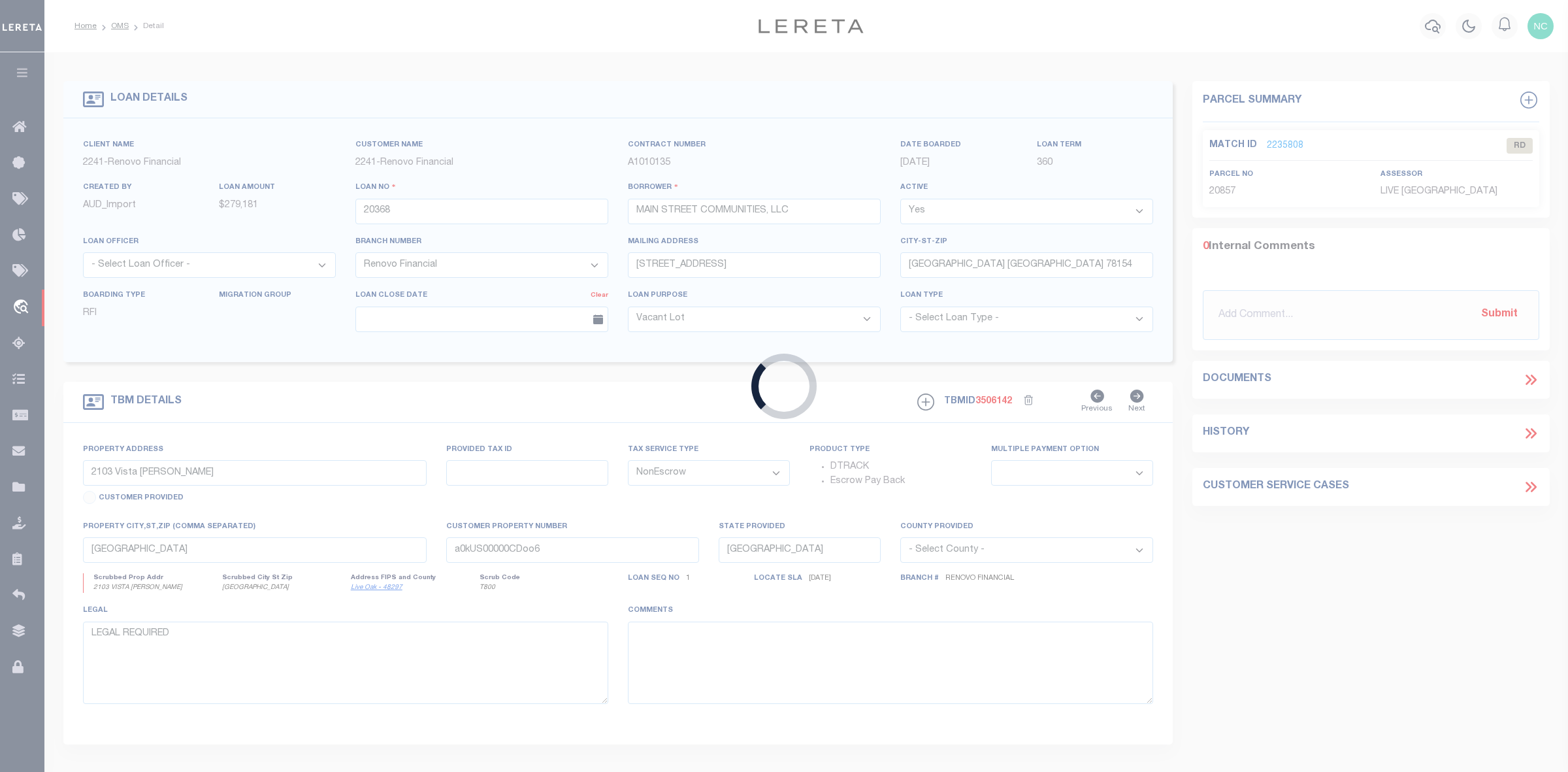
type input "20183"
type input "[PERSON_NAME] STAR LLC"
type input "[STREET_ADDRESS]"
type input "[GEOGRAPHIC_DATA]"
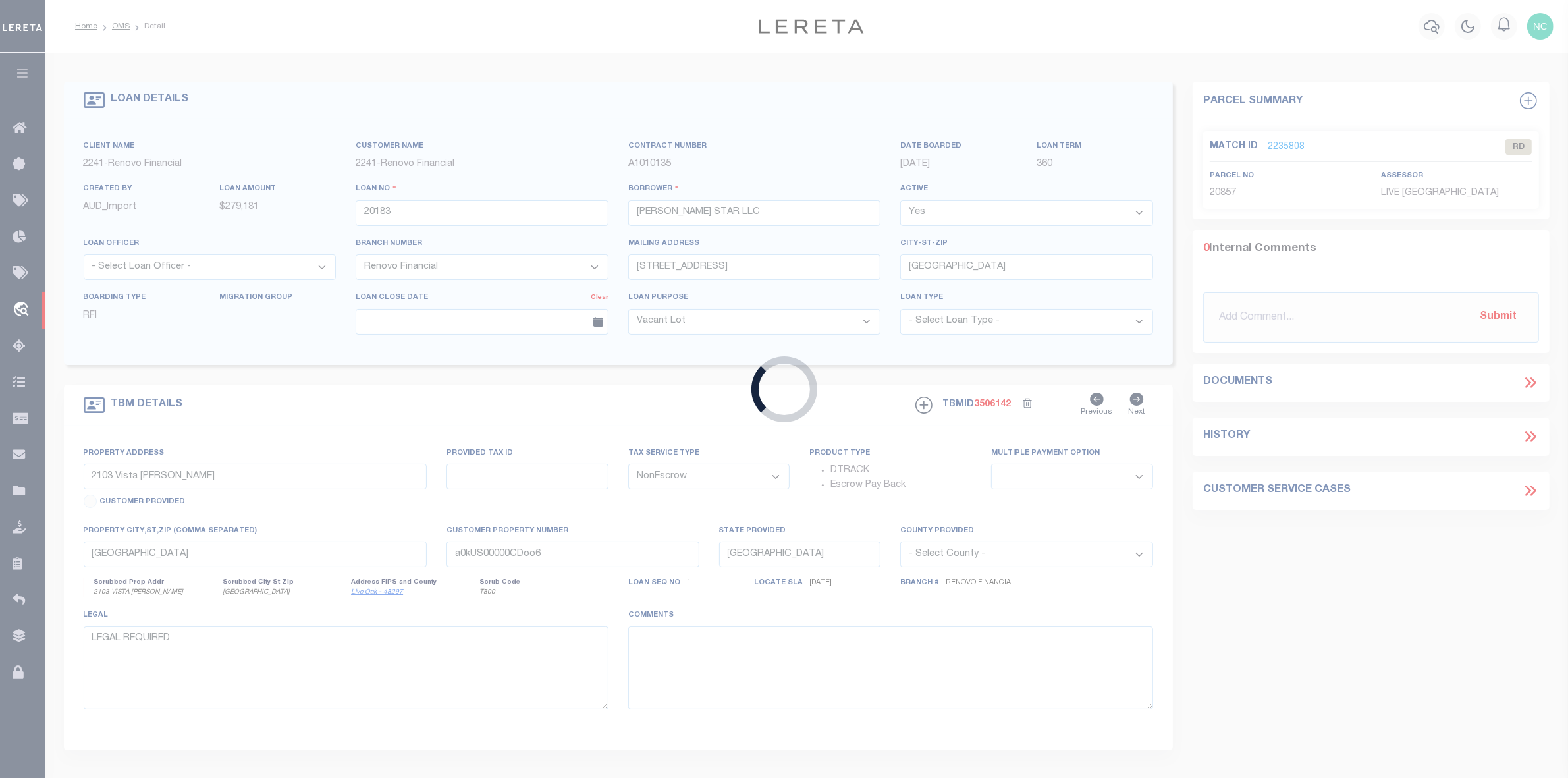
type input "[STREET_ADDRESS][PERSON_NAME]"
select select
type input "[GEOGRAPHIC_DATA]"
type input "a0kUS00000BVvDN"
select select
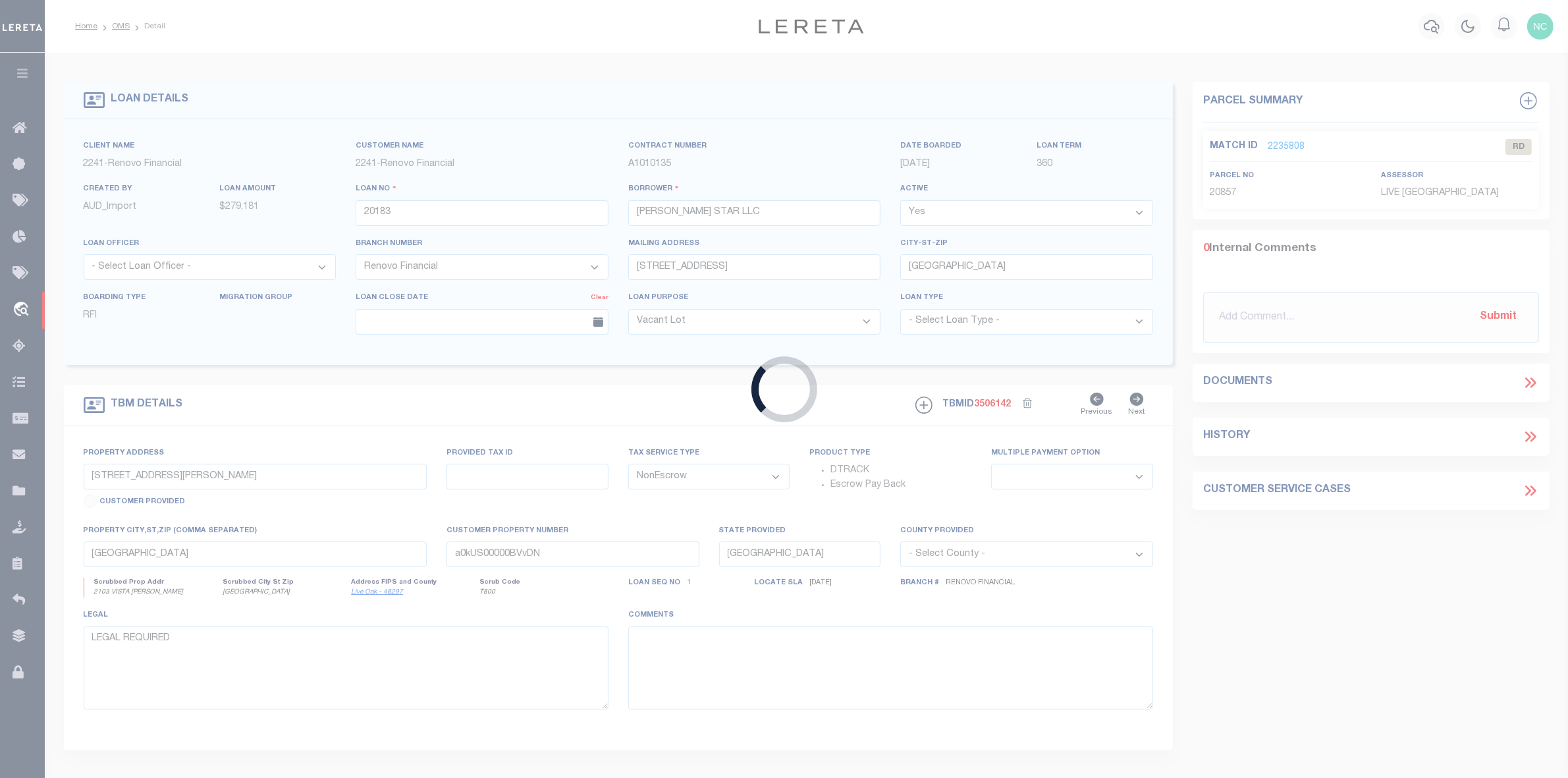
select select "25066"
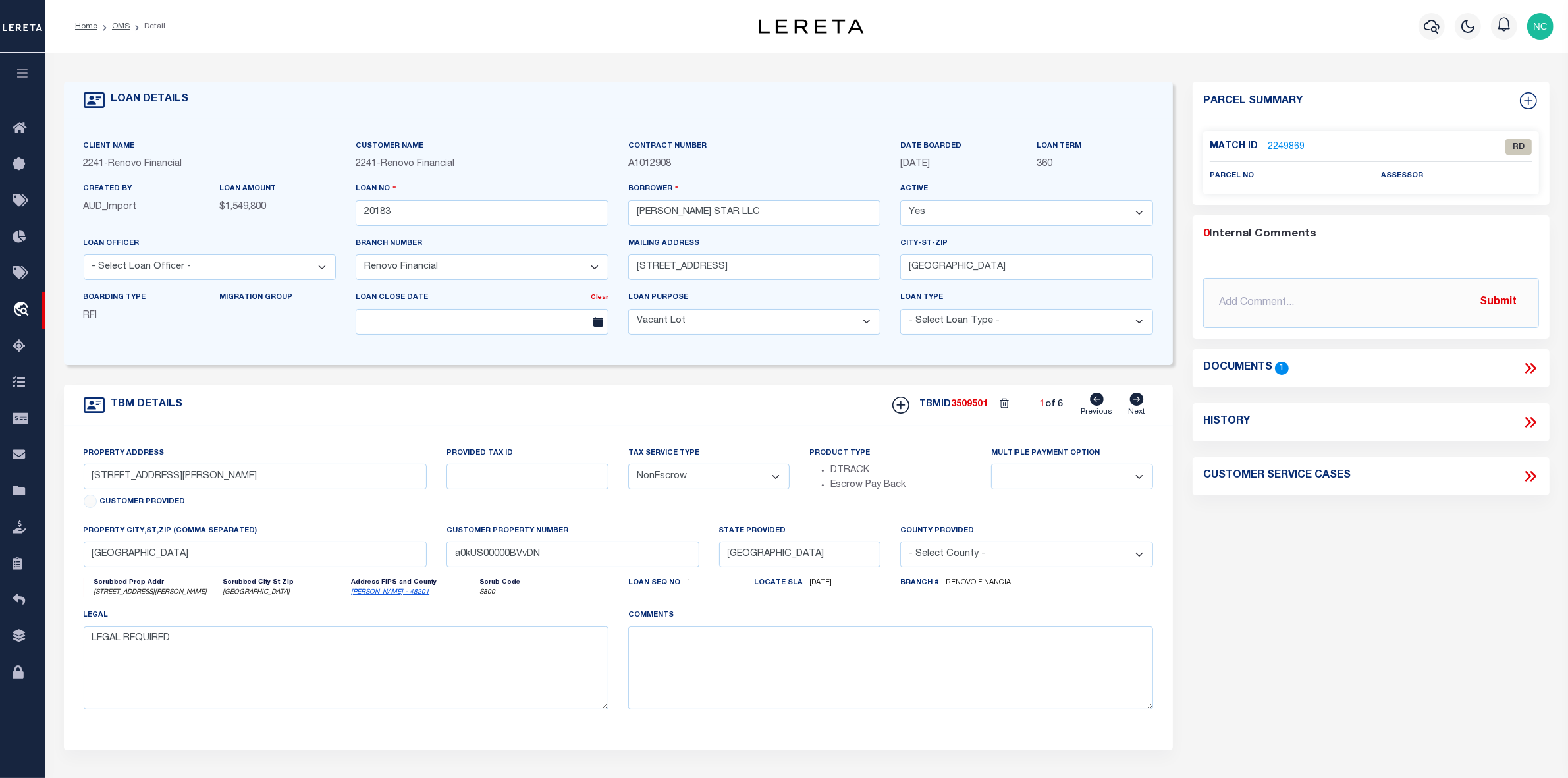
click at [1294, 145] on link "2249869" at bounding box center [1286, 148] width 36 height 14
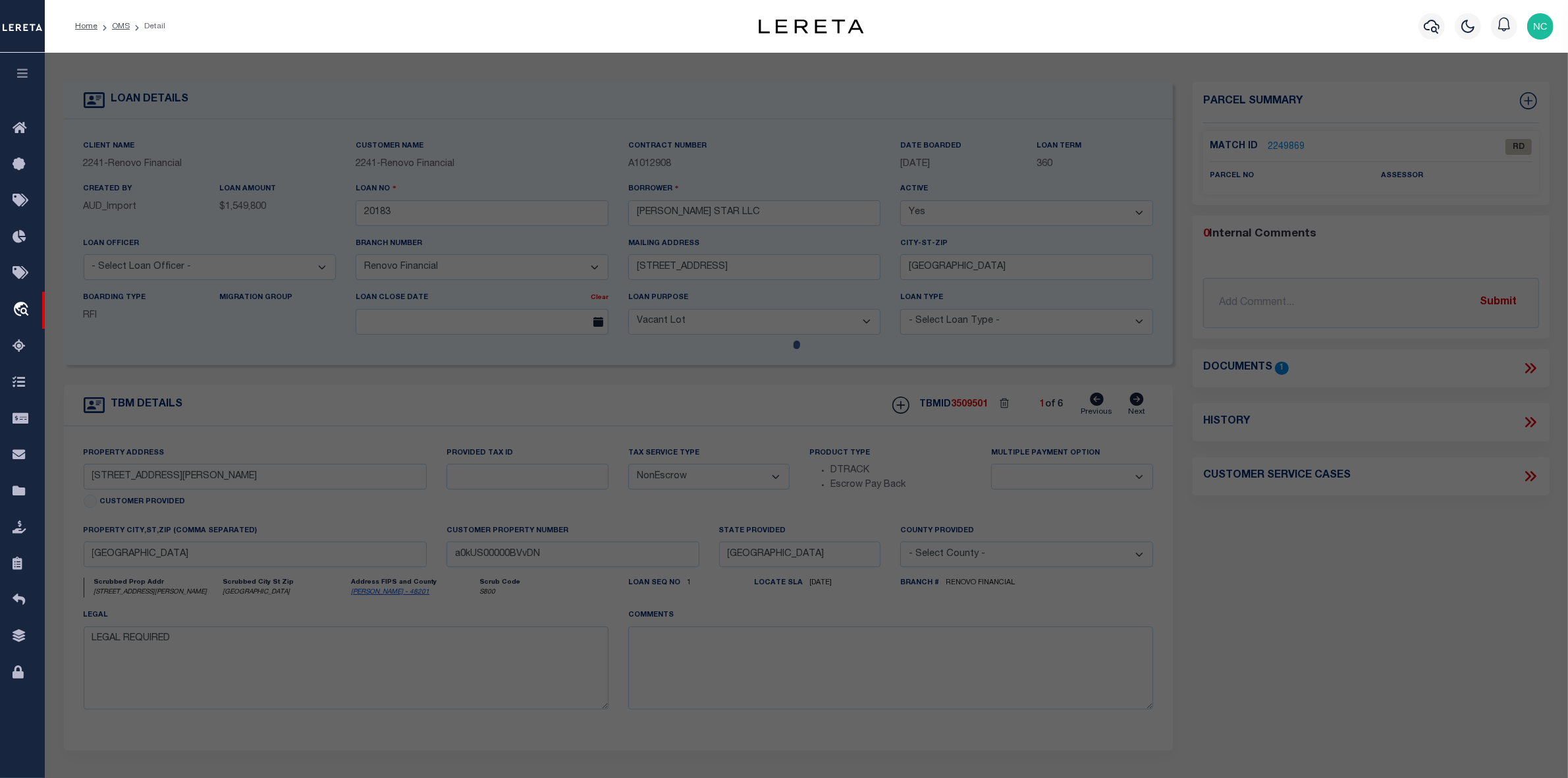
select select "AS"
select select
checkbox input "false"
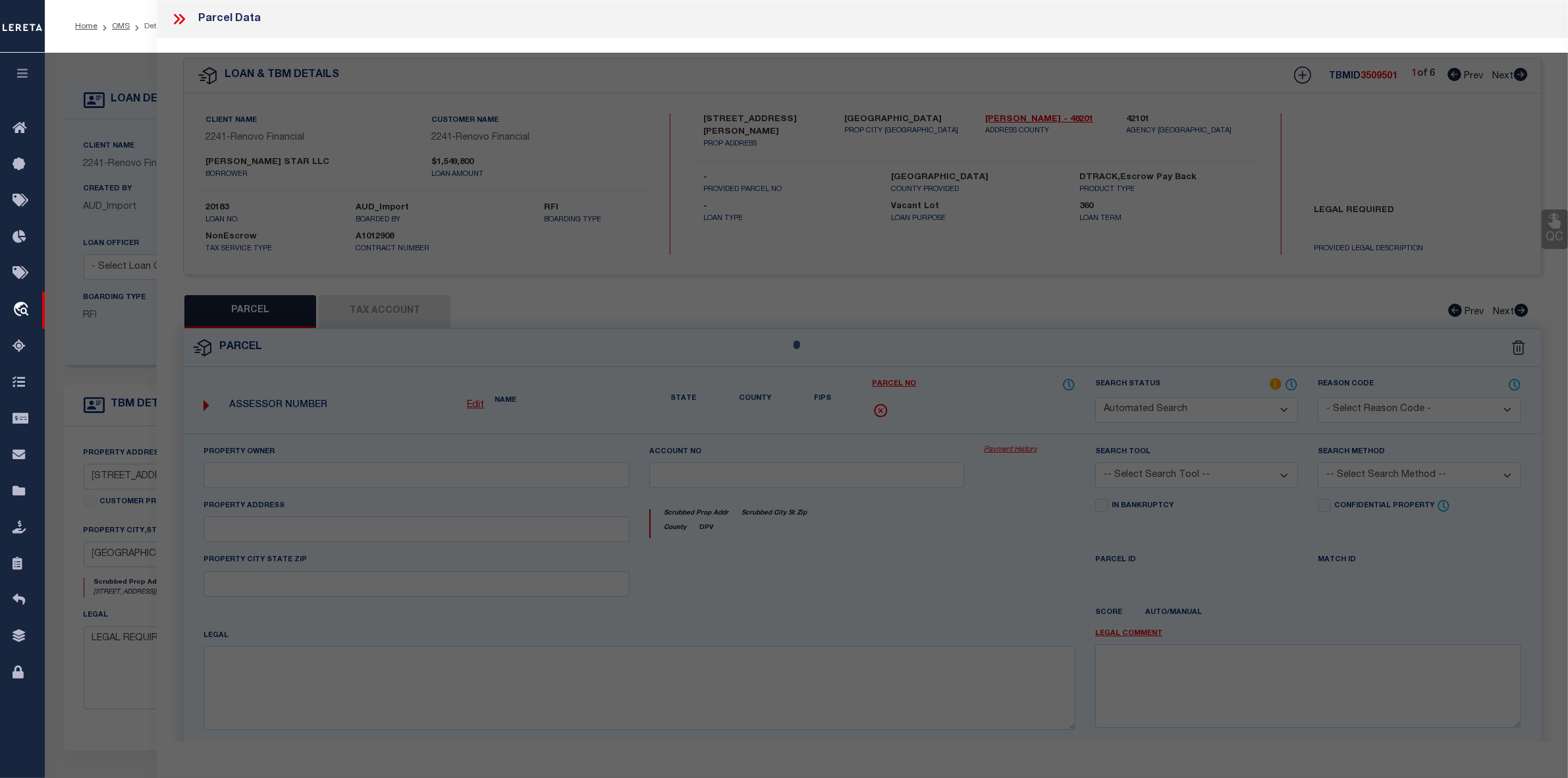
select select "RD"
checkbox input "false"
type textarea "Document uploaded that satisfies a legal requirement, changing from [GEOGRAPHIC…"
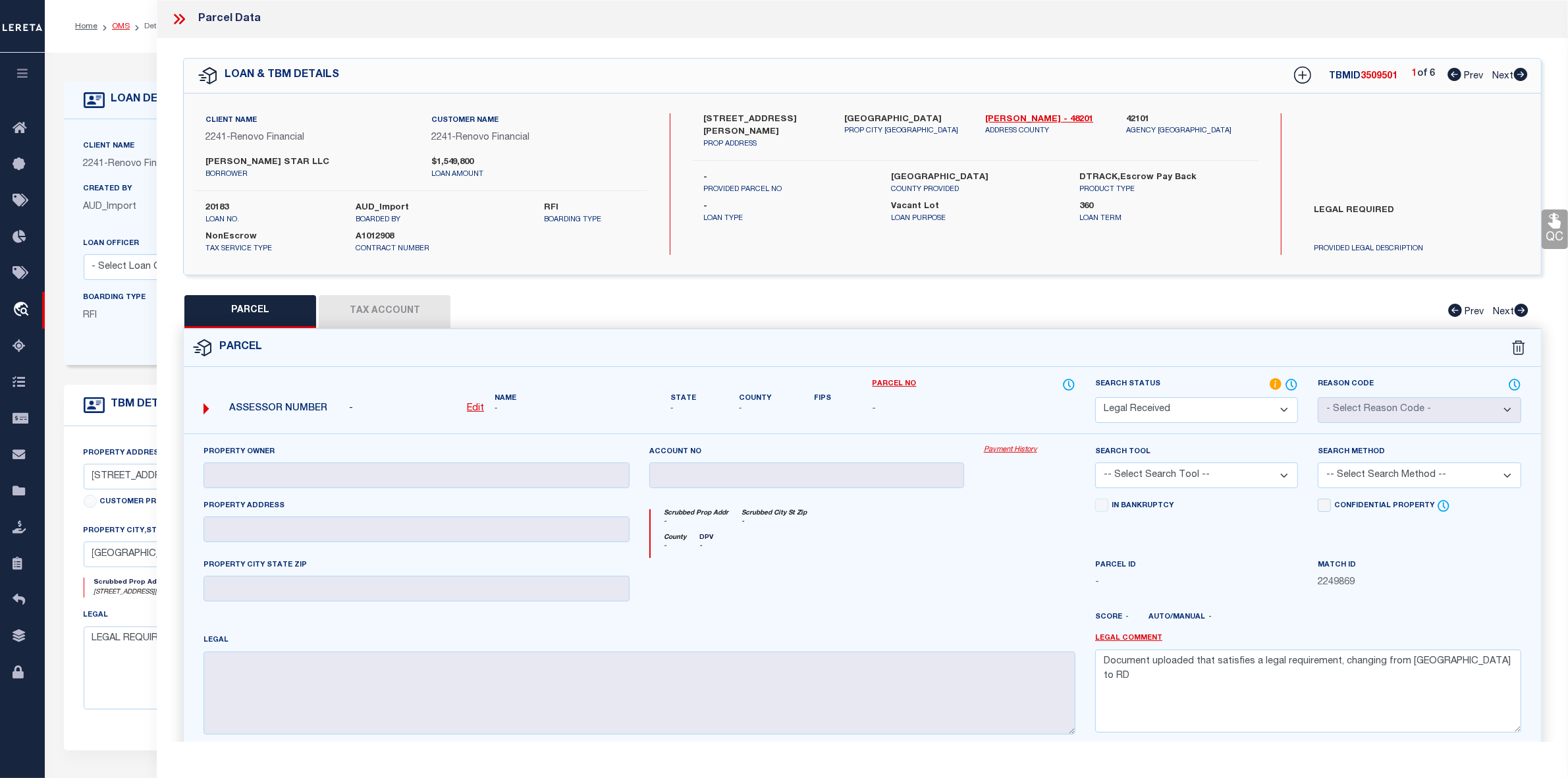
click at [120, 27] on link "OMS" at bounding box center [121, 26] width 18 height 8
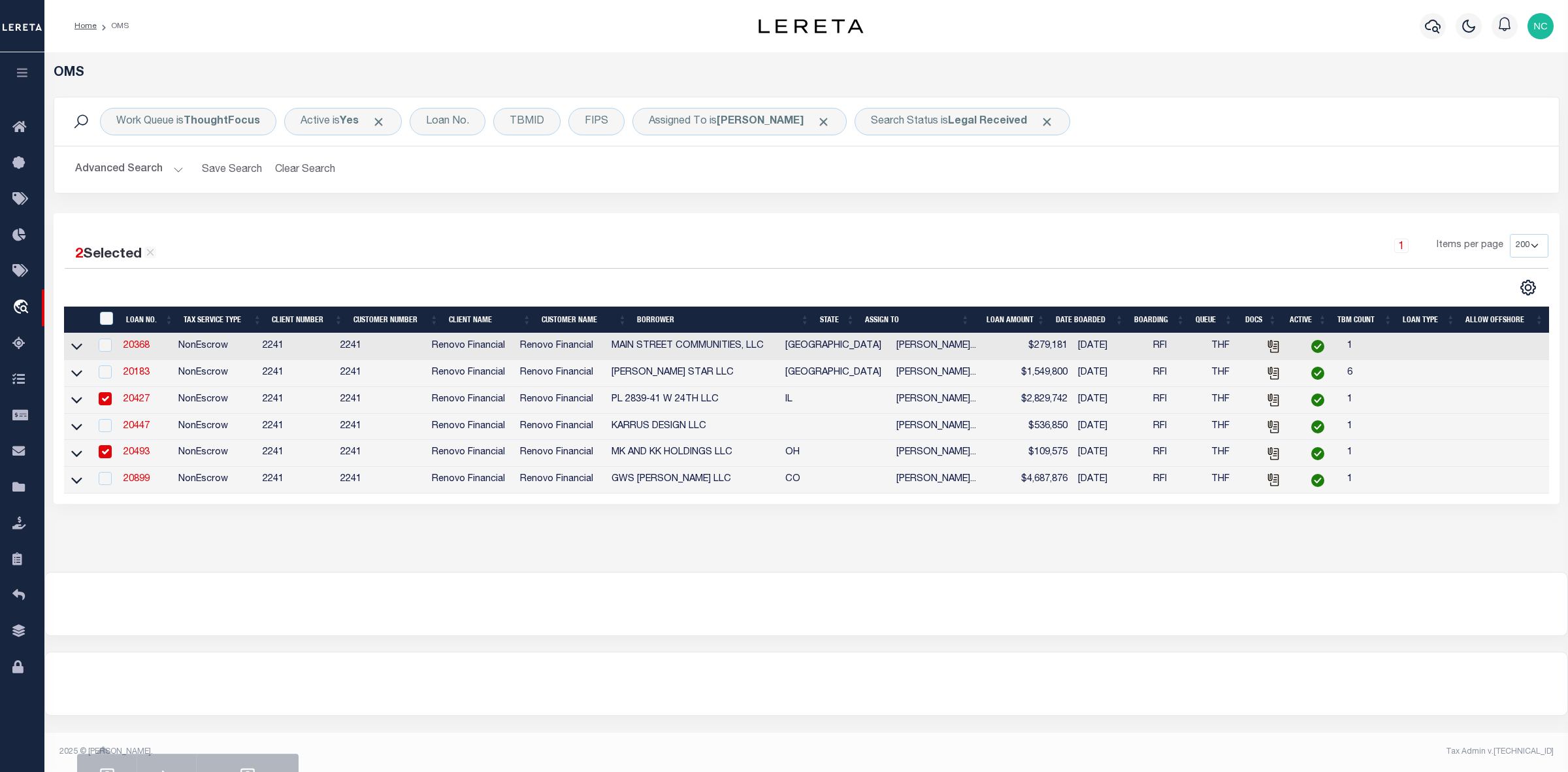
click at [142, 401] on link "20427" at bounding box center [137, 399] width 26 height 9
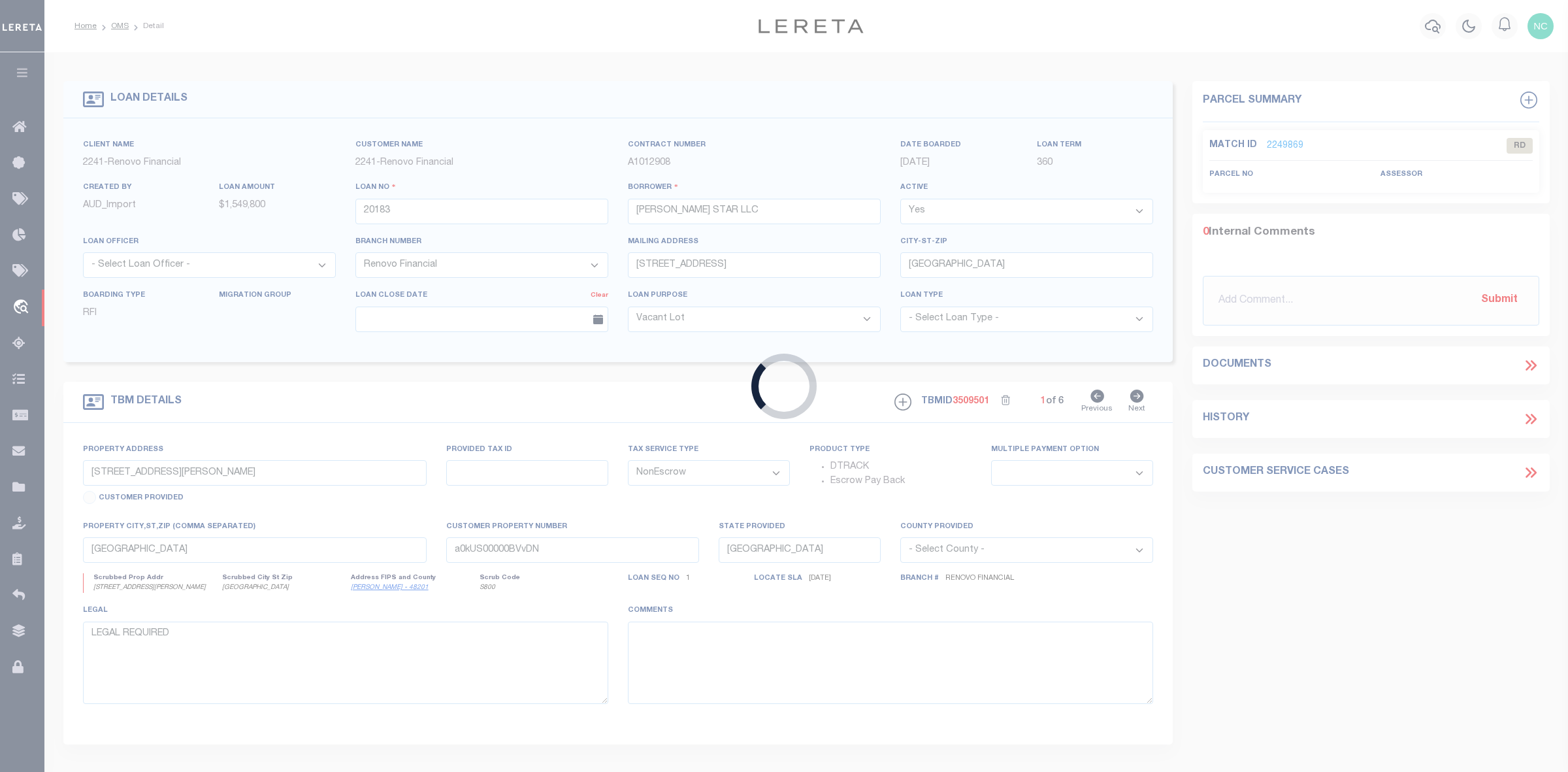
type input "20427"
type input "PL 2839-41 W 24TH LLC"
type input "[STREET_ADDRESS]"
type input "[GEOGRAPHIC_DATA] IL 60646"
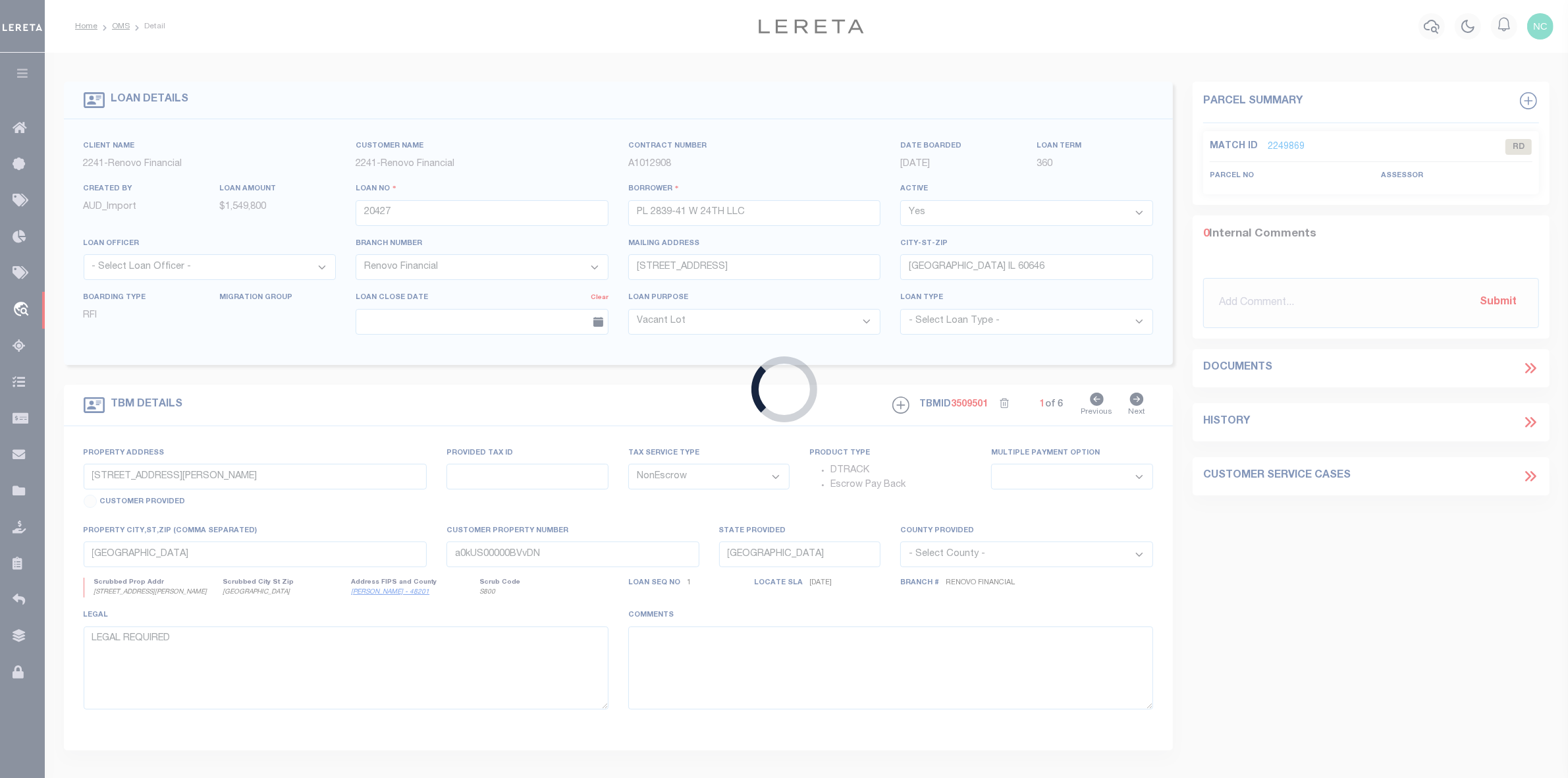
type input "[STREET_ADDRESS]"
select select
type input "[GEOGRAPHIC_DATA], IL 60623"
type input "a0kUS00000BgAJB"
type input "IL"
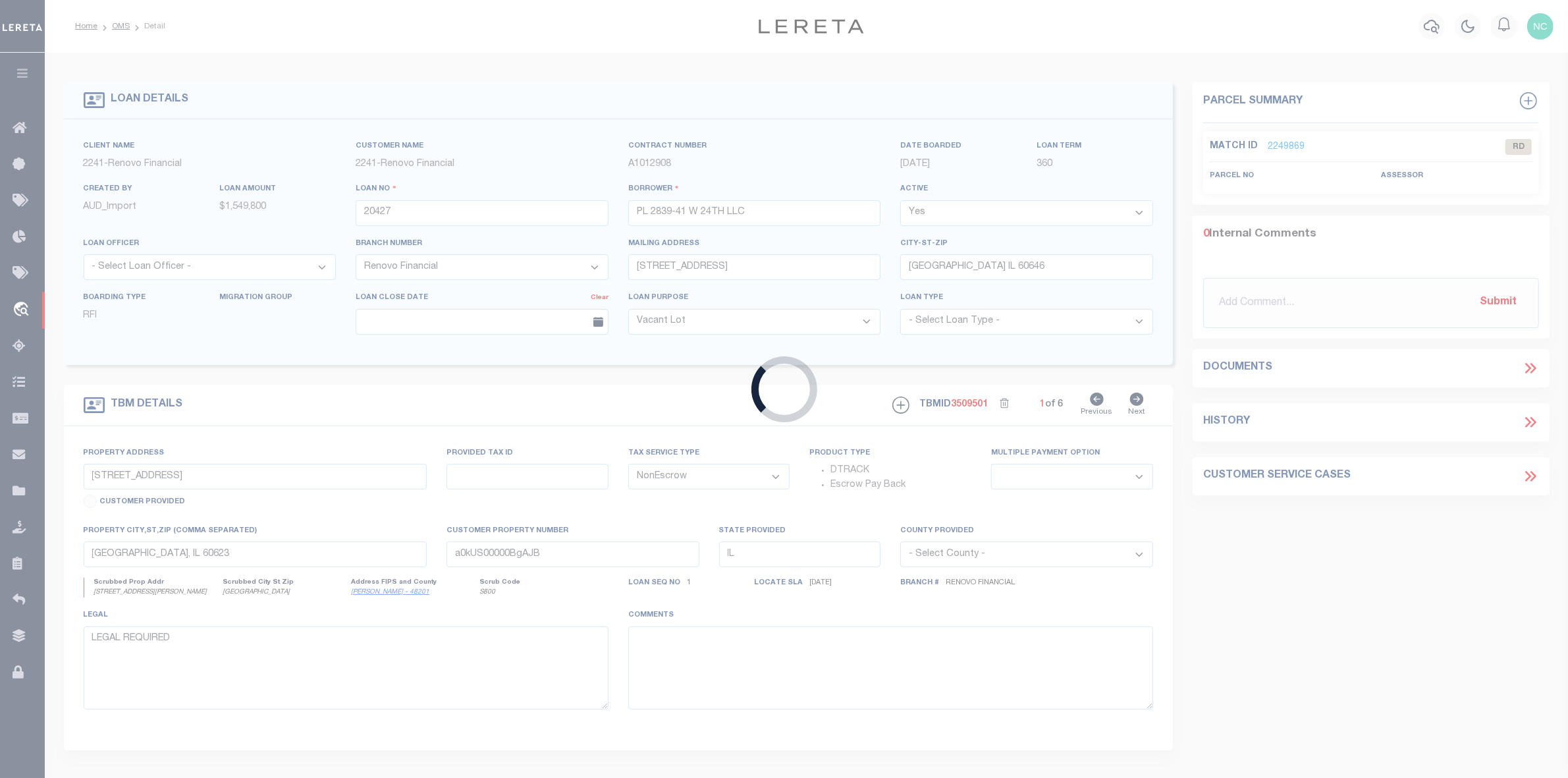
select select
select select "25066"
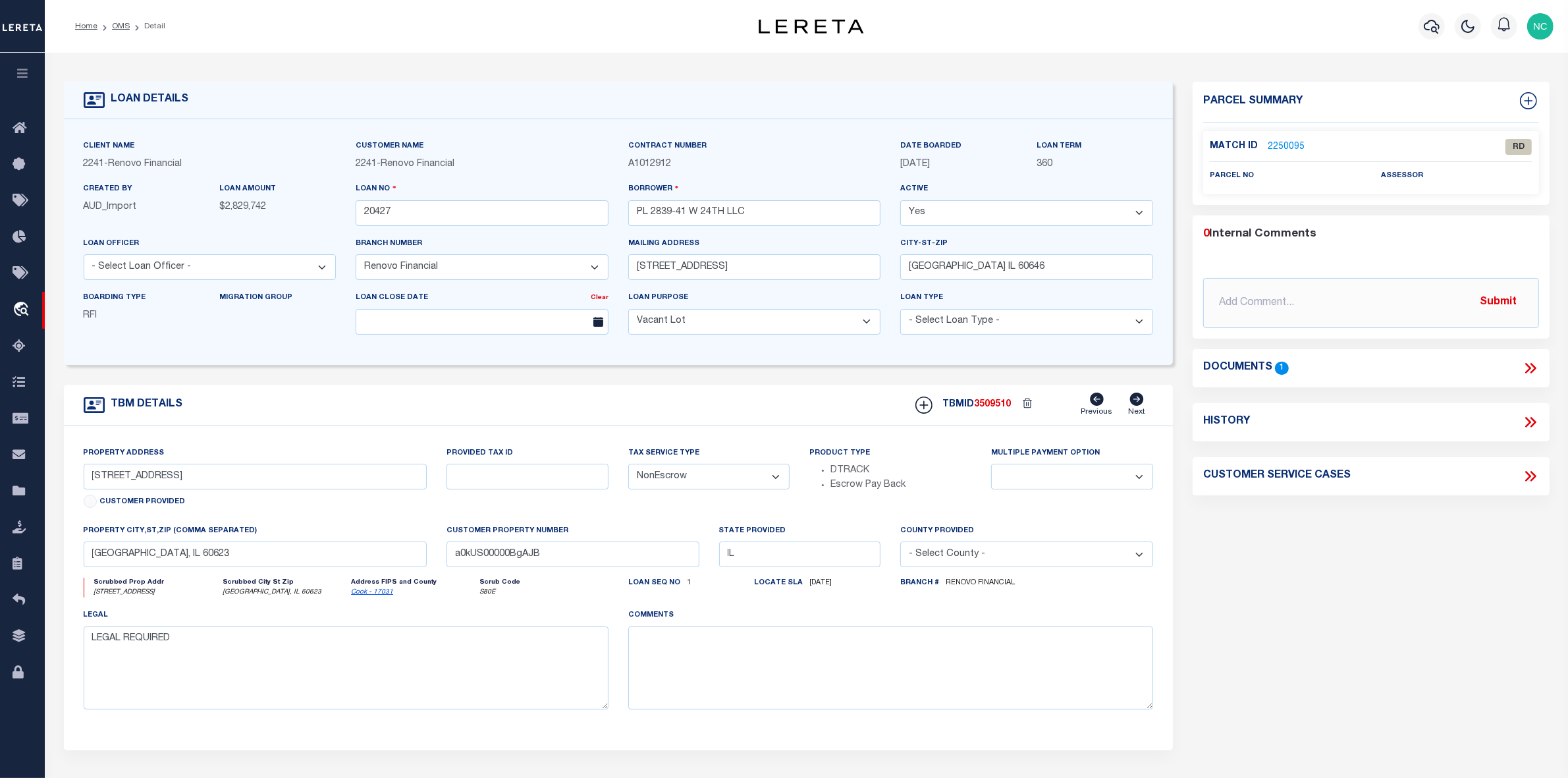
click at [1284, 142] on link "2250095" at bounding box center [1286, 148] width 36 height 14
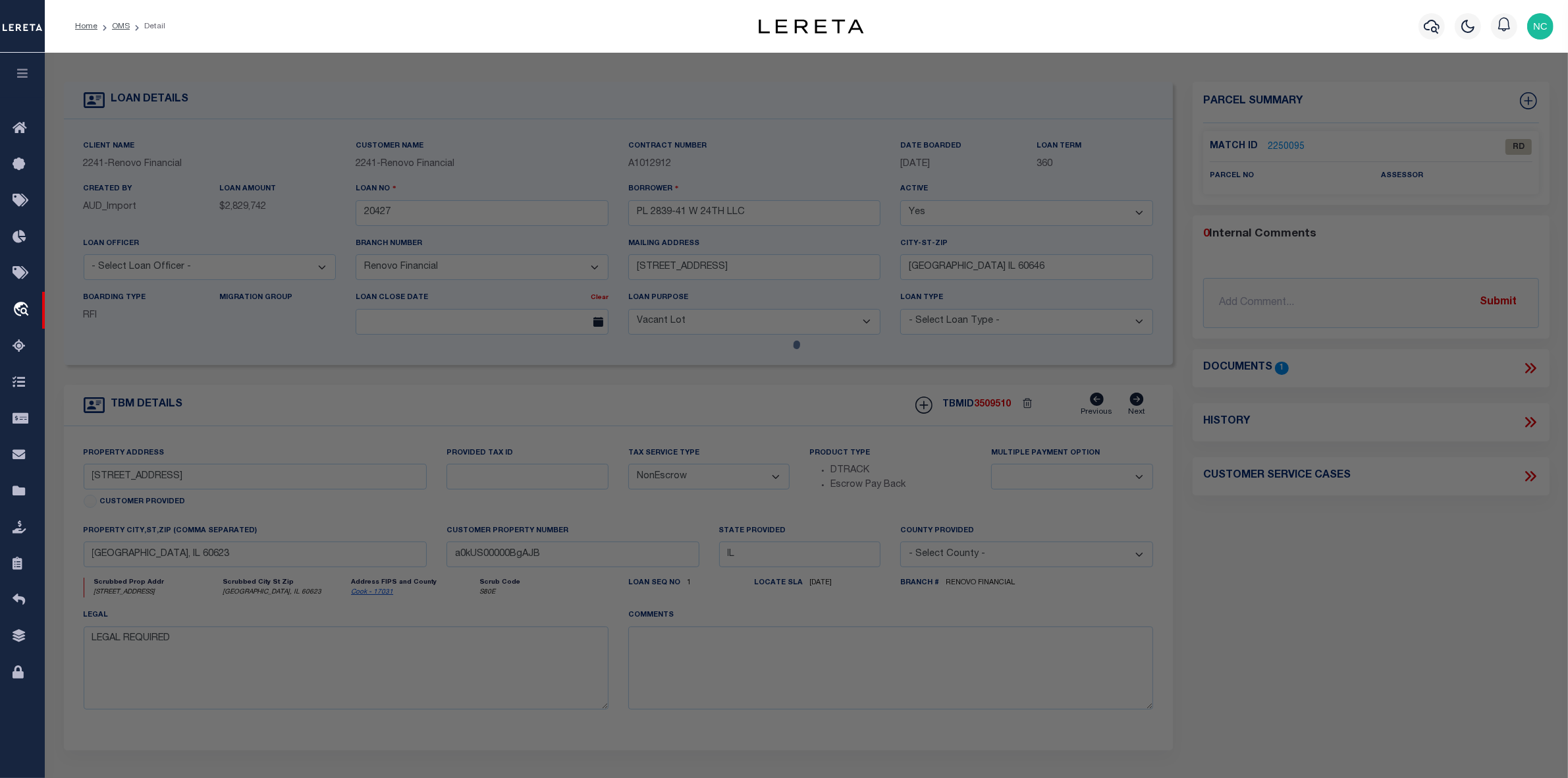
select select "AS"
checkbox input "false"
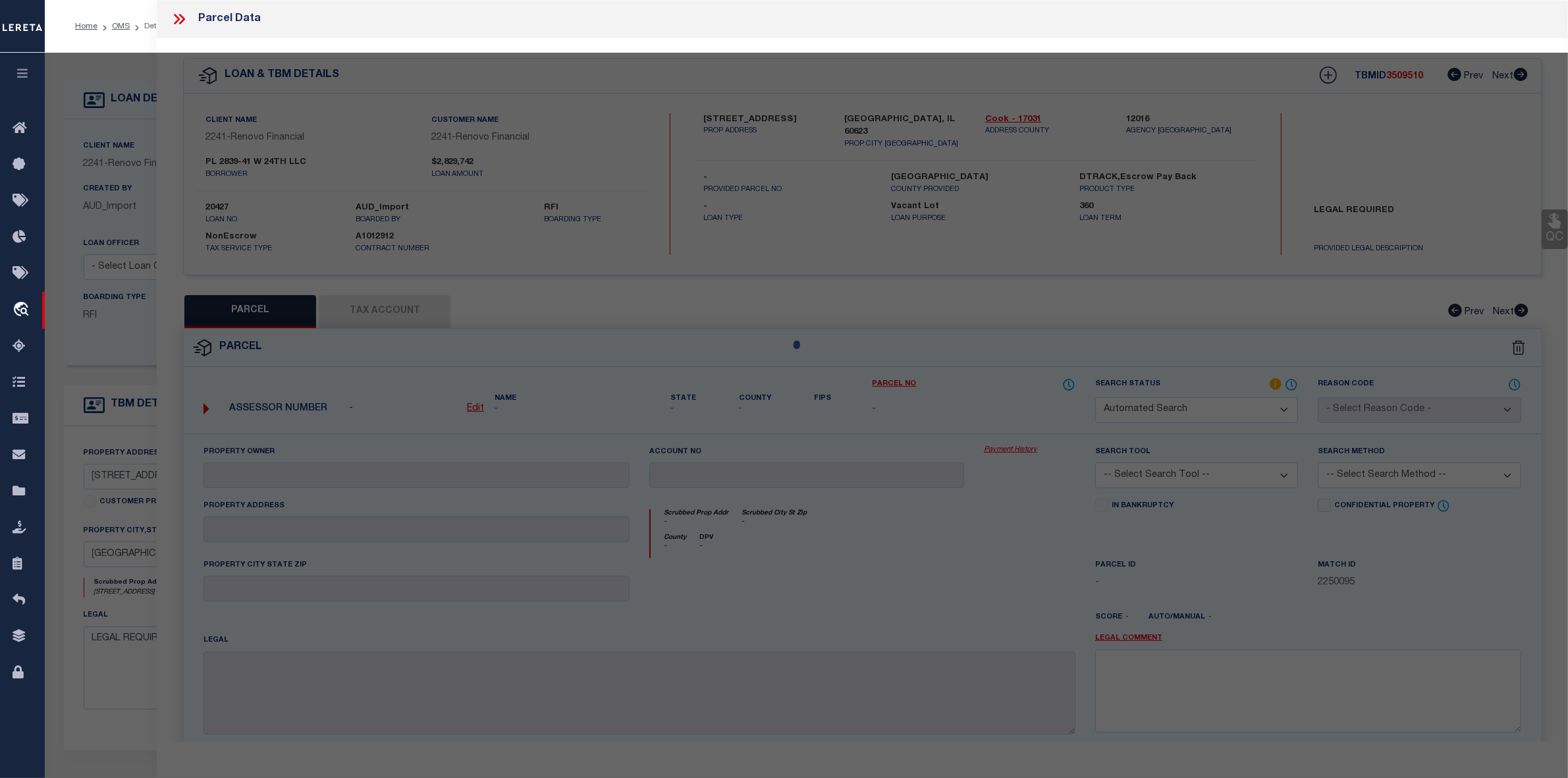
select select "RD"
checkbox input "false"
type textarea "Document uploaded that satisfies a legal requirement, changing from [GEOGRAPHIC…"
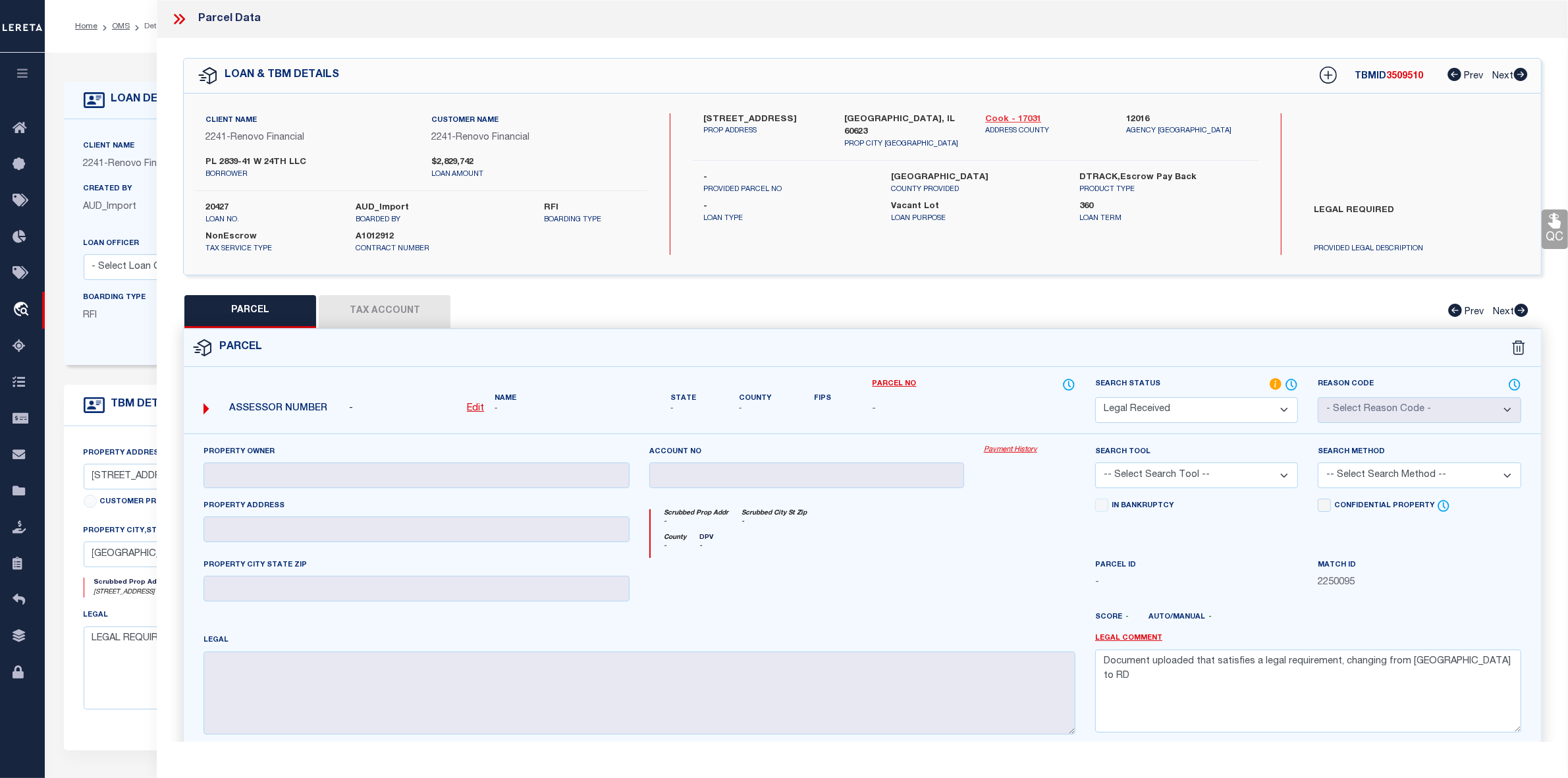
click at [1008, 118] on link "Cook - 17031" at bounding box center [1046, 119] width 121 height 13
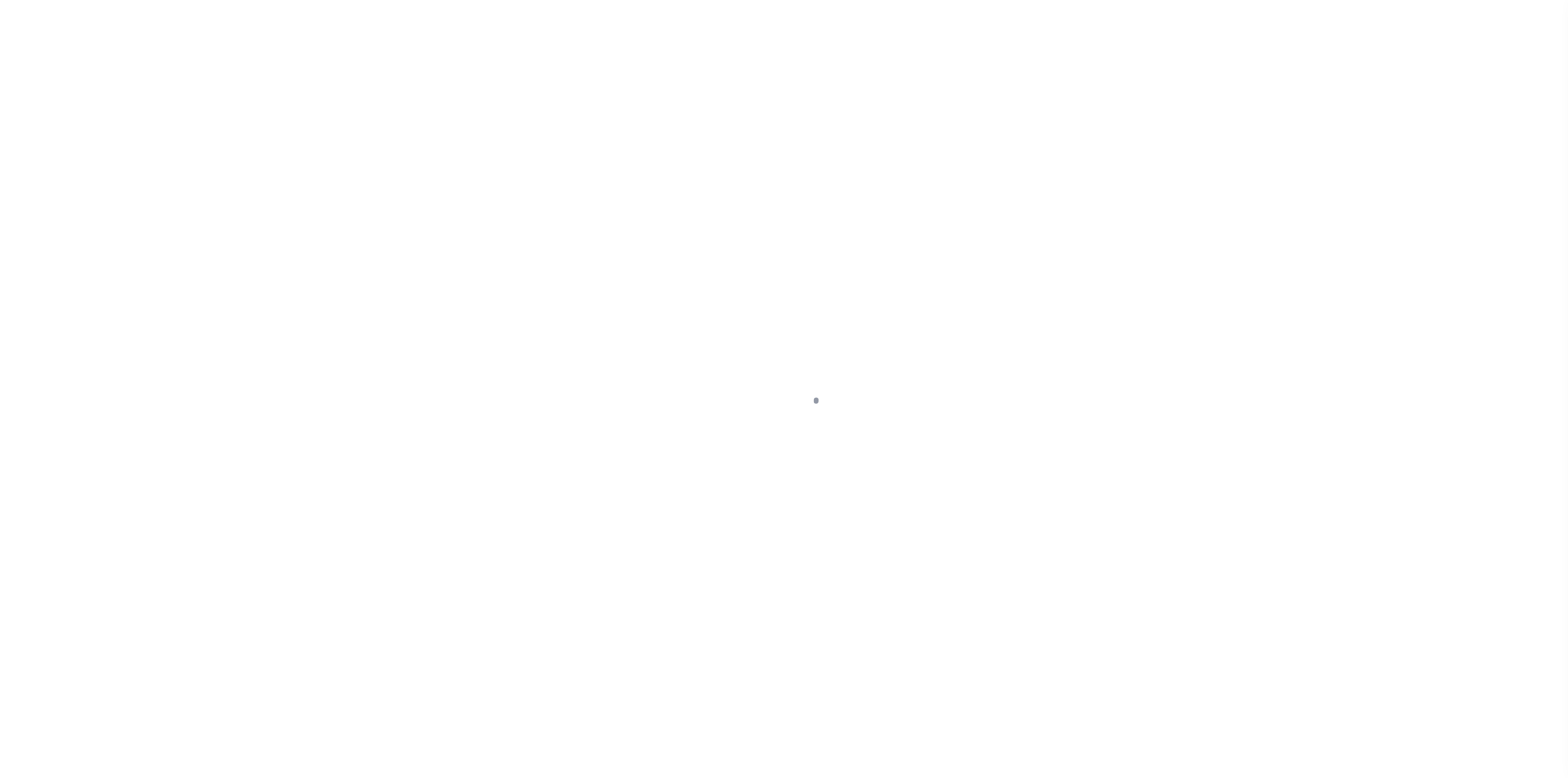
select select "RD"
select select "164194"
select select "25066"
select select "400"
select select "NonEscrow"
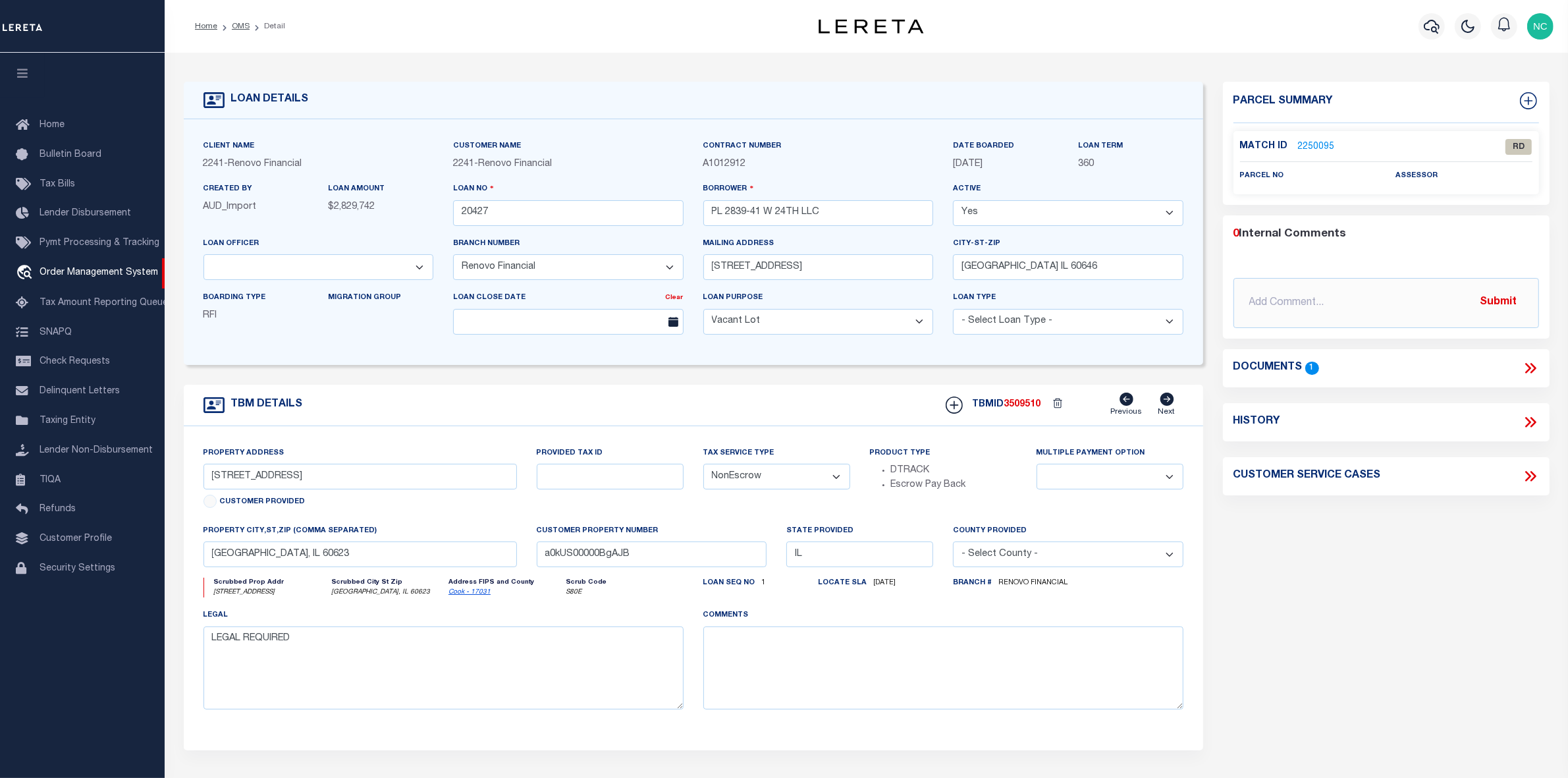
click at [1319, 145] on link "2250095" at bounding box center [1316, 148] width 36 height 14
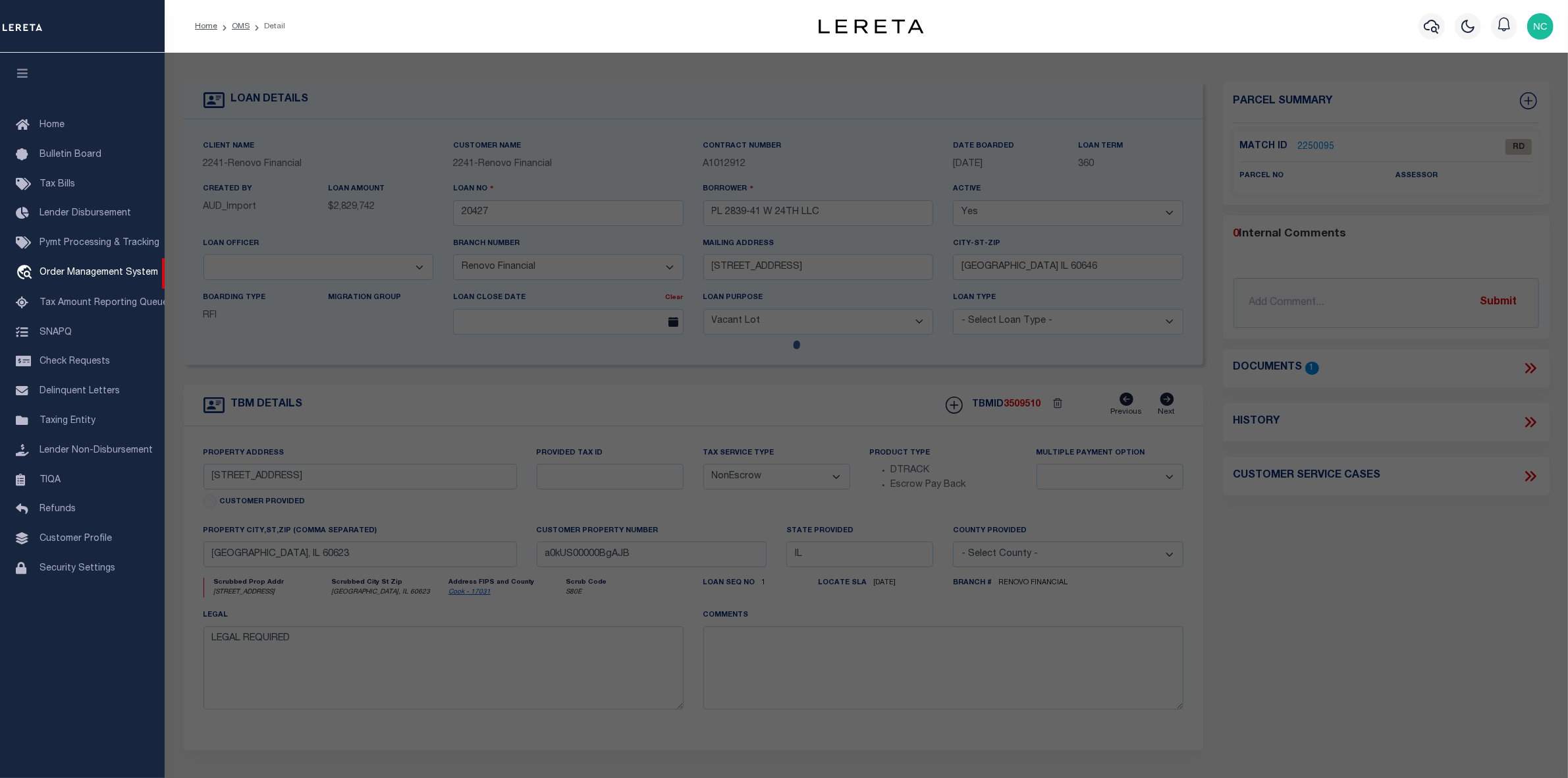
select select "AS"
checkbox input "false"
select select "RD"
checkbox input "false"
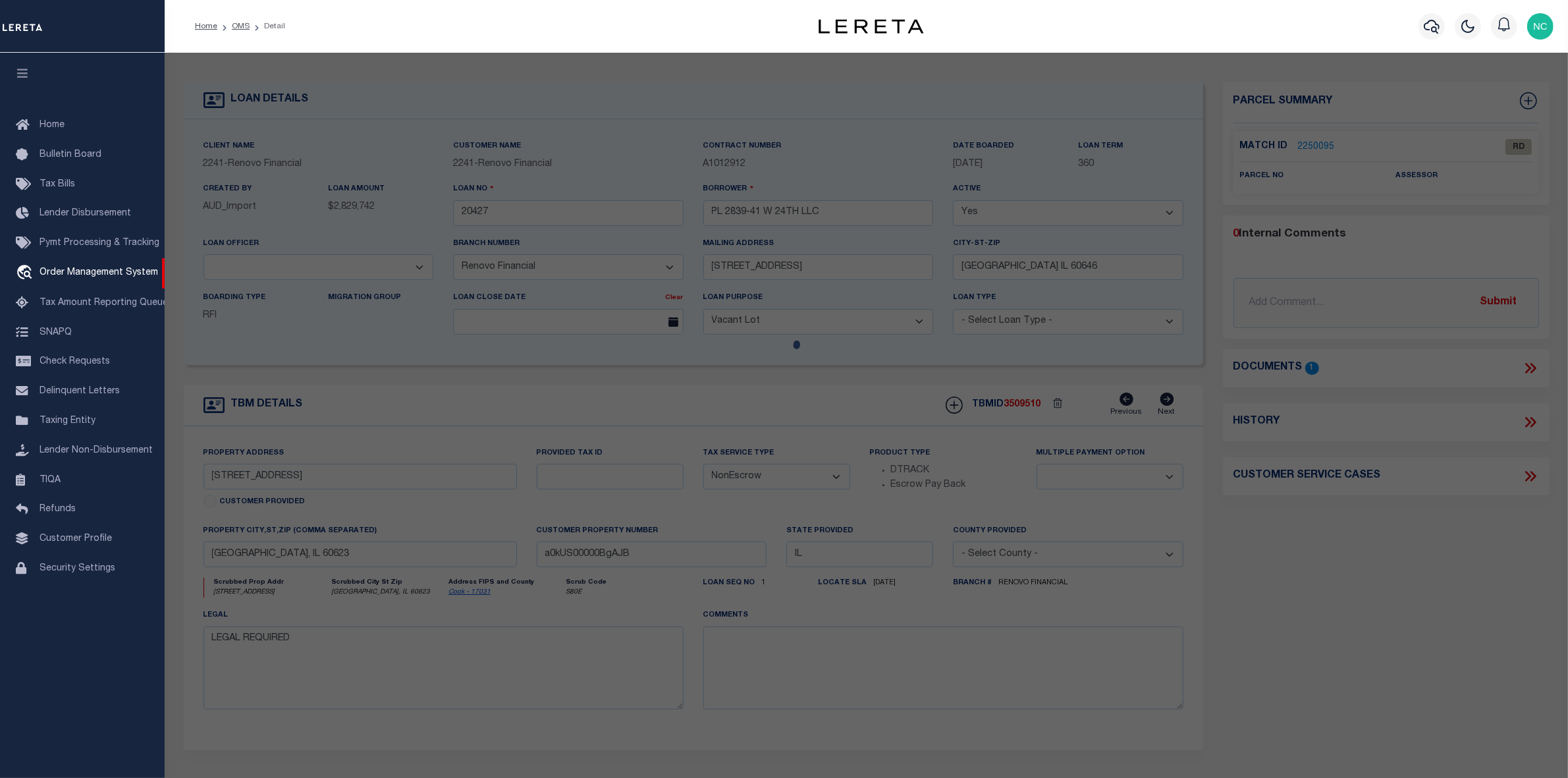
type textarea "Document uploaded that satisfies a legal requirement, changing from [GEOGRAPHIC…"
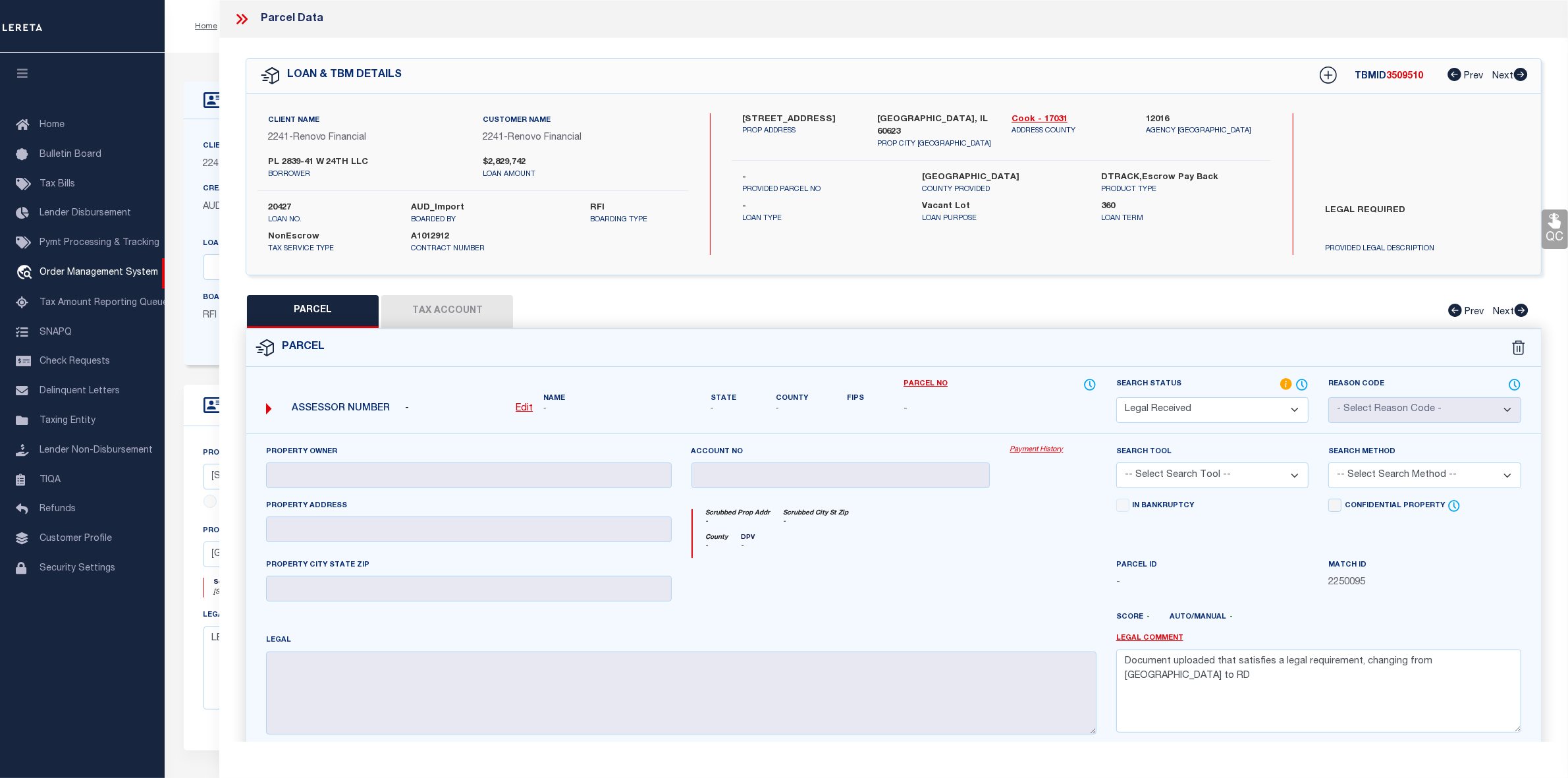
drag, startPoint x: 767, startPoint y: 118, endPoint x: 817, endPoint y: 118, distance: 50.0
click at [817, 118] on label "[STREET_ADDRESS]" at bounding box center [799, 119] width 115 height 13
copy label "41 West 24th"
click at [776, 120] on label "[STREET_ADDRESS]" at bounding box center [799, 119] width 115 height 13
drag, startPoint x: 799, startPoint y: 118, endPoint x: 818, endPoint y: 119, distance: 19.0
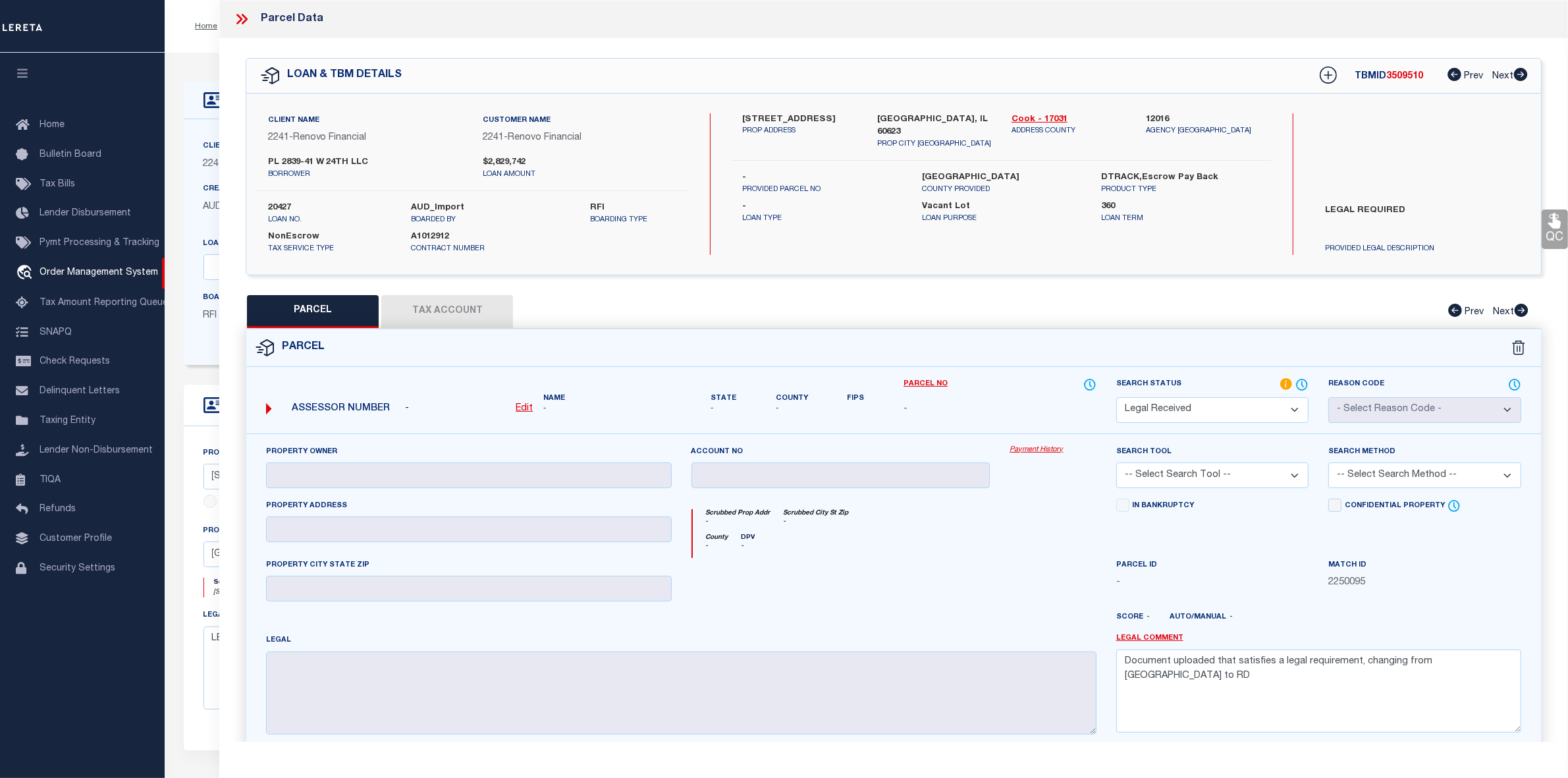
click at [818, 119] on label "[STREET_ADDRESS]" at bounding box center [799, 119] width 115 height 13
copy label "24th"
click at [240, 20] on icon at bounding box center [241, 19] width 17 height 17
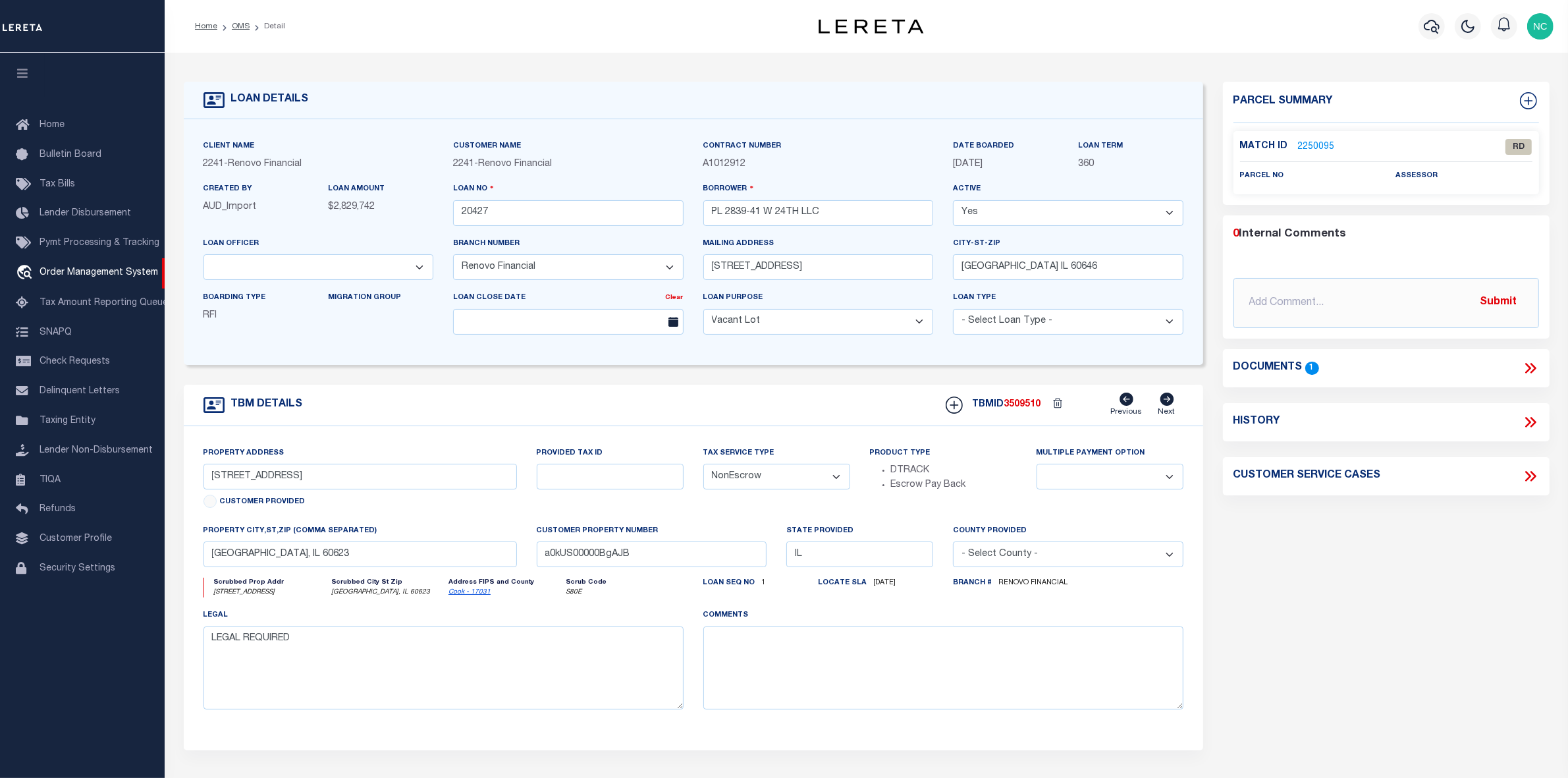
click at [1537, 366] on icon at bounding box center [1530, 368] width 17 height 17
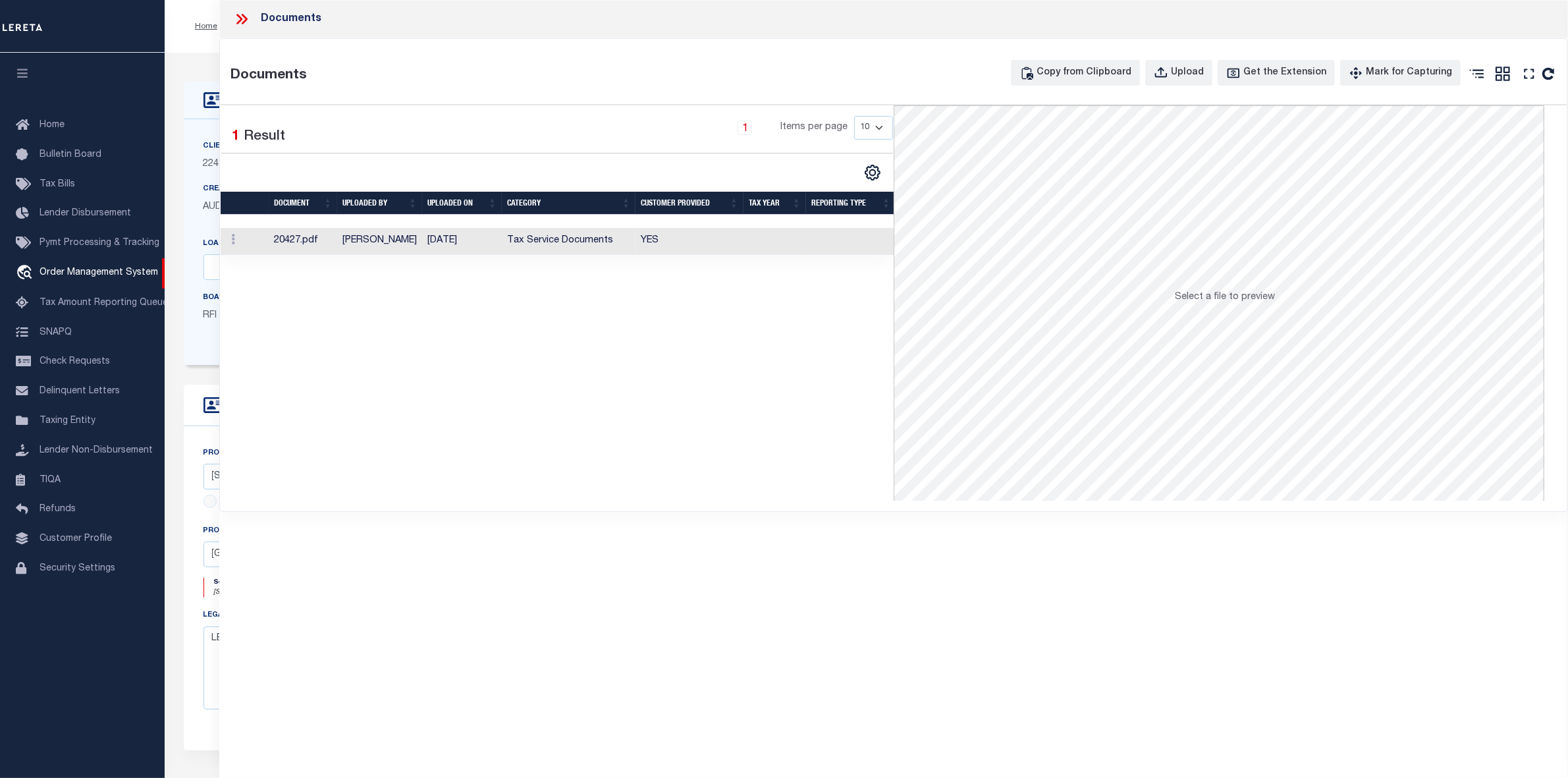
click at [482, 232] on td "[DATE]" at bounding box center [462, 241] width 80 height 27
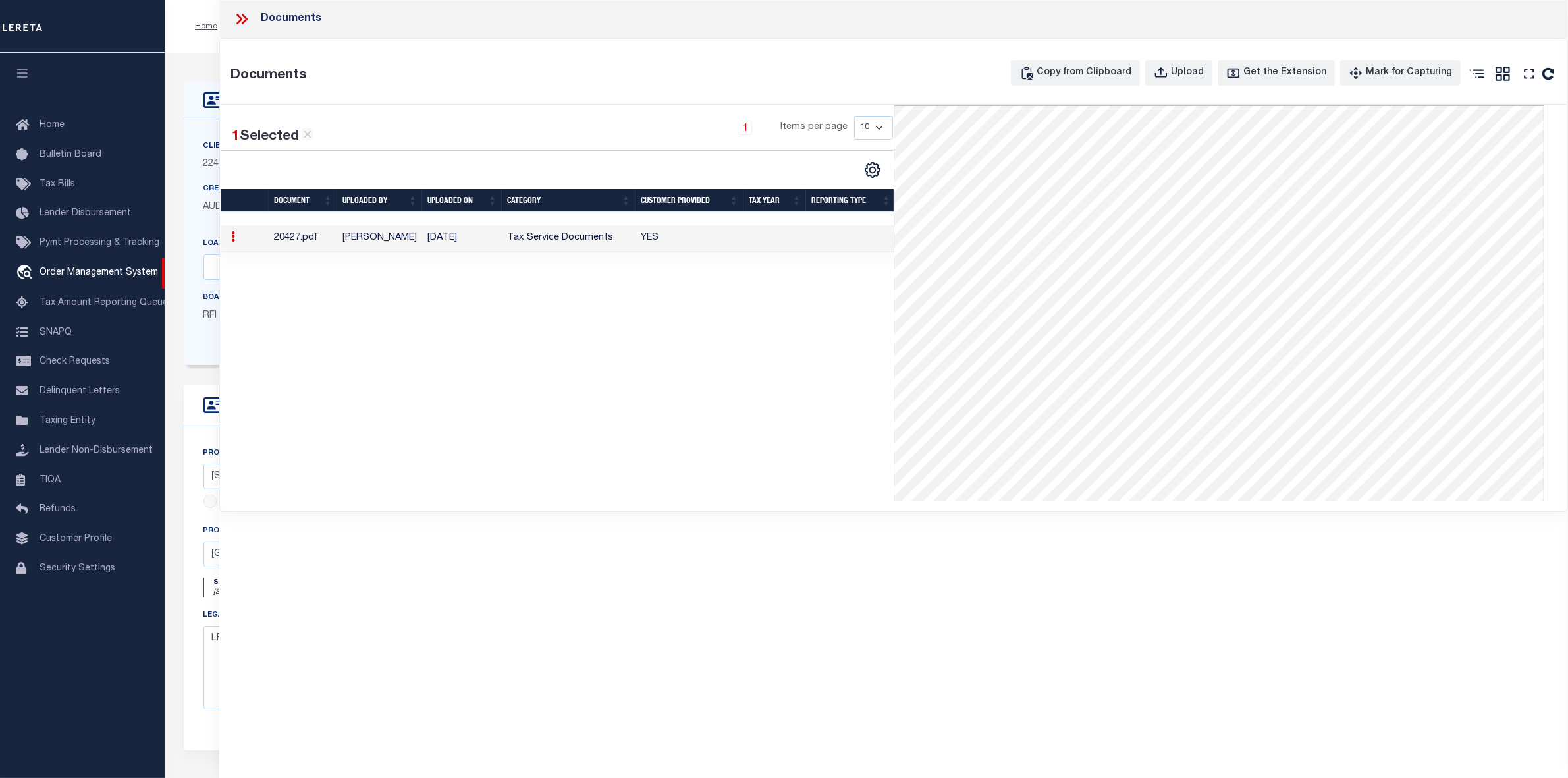
click at [245, 21] on icon at bounding box center [245, 20] width 6 height 11
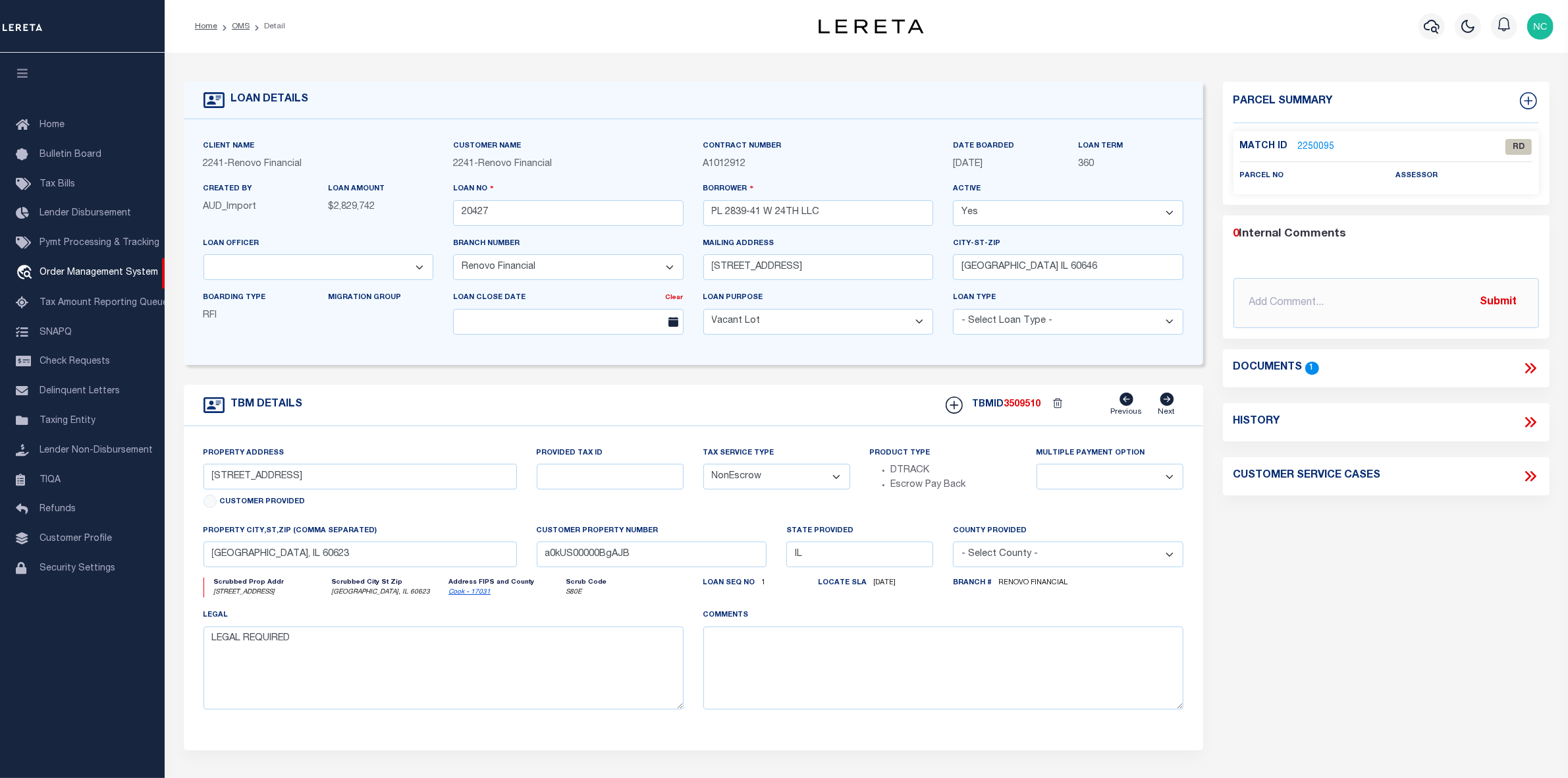
click at [1308, 142] on link "2250095" at bounding box center [1316, 148] width 36 height 14
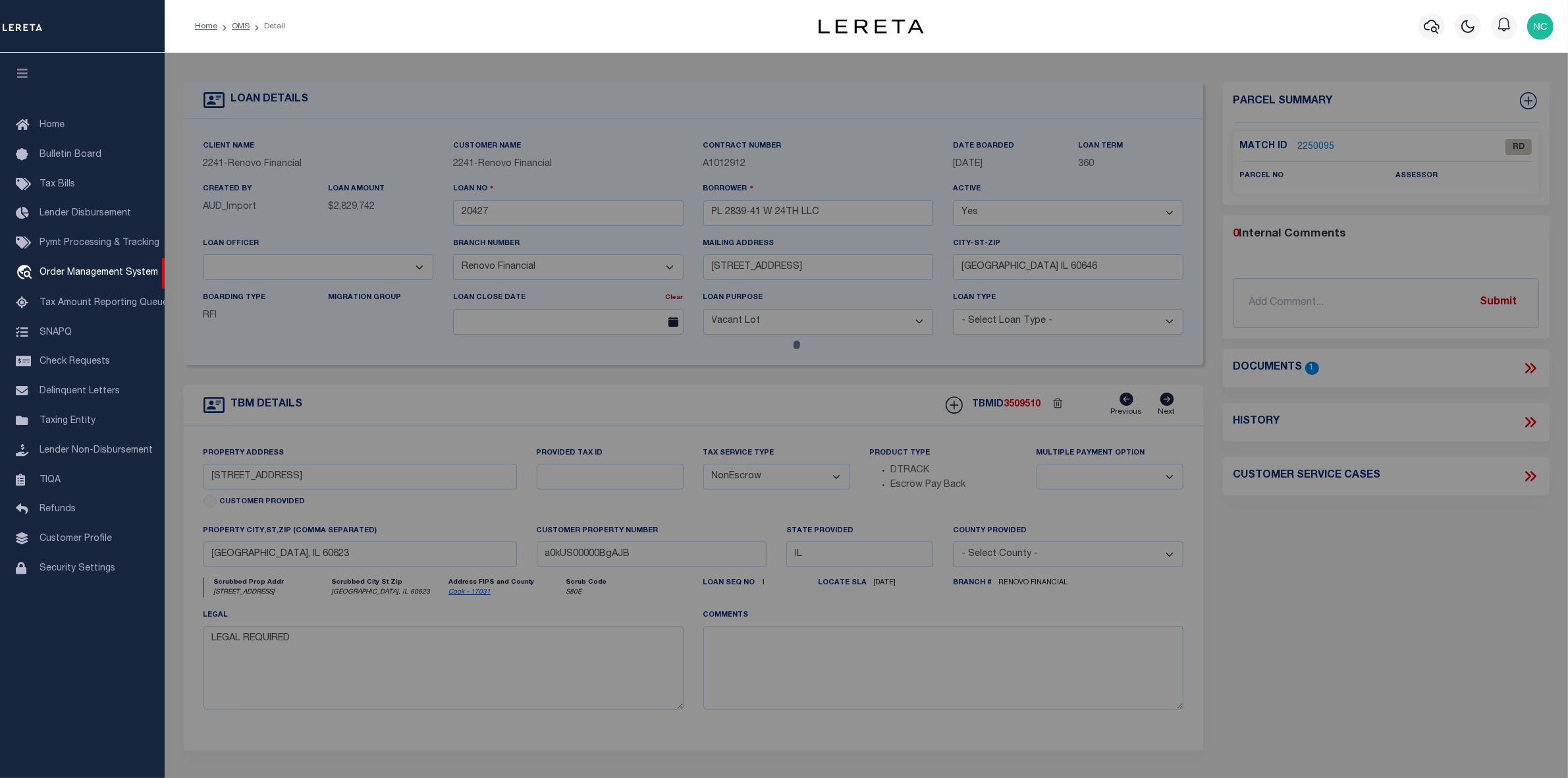
select select "AS"
checkbox input "false"
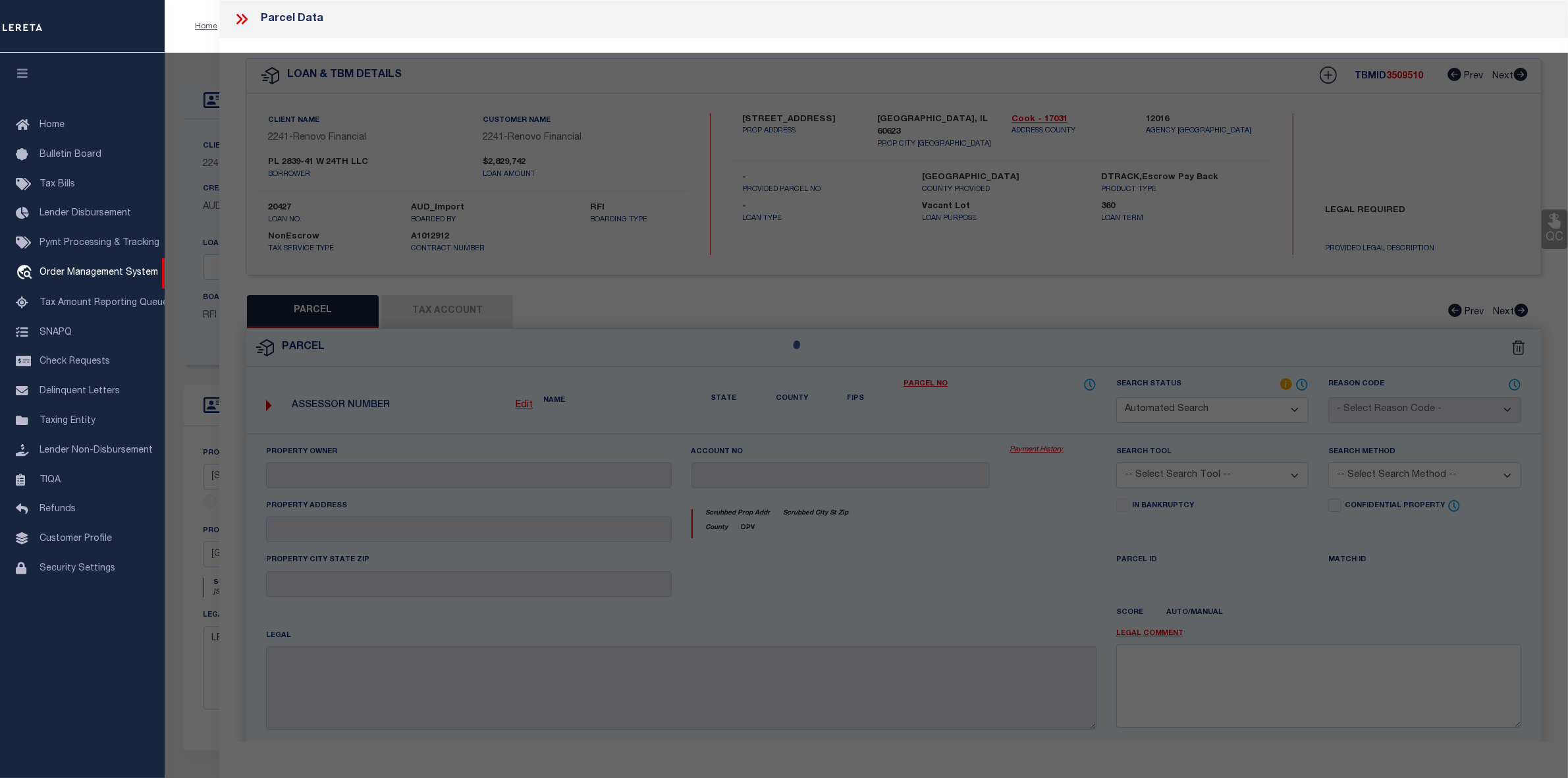
select select "RD"
checkbox input "false"
type textarea "Document uploaded that satisfies a legal requirement, changing from [GEOGRAPHIC…"
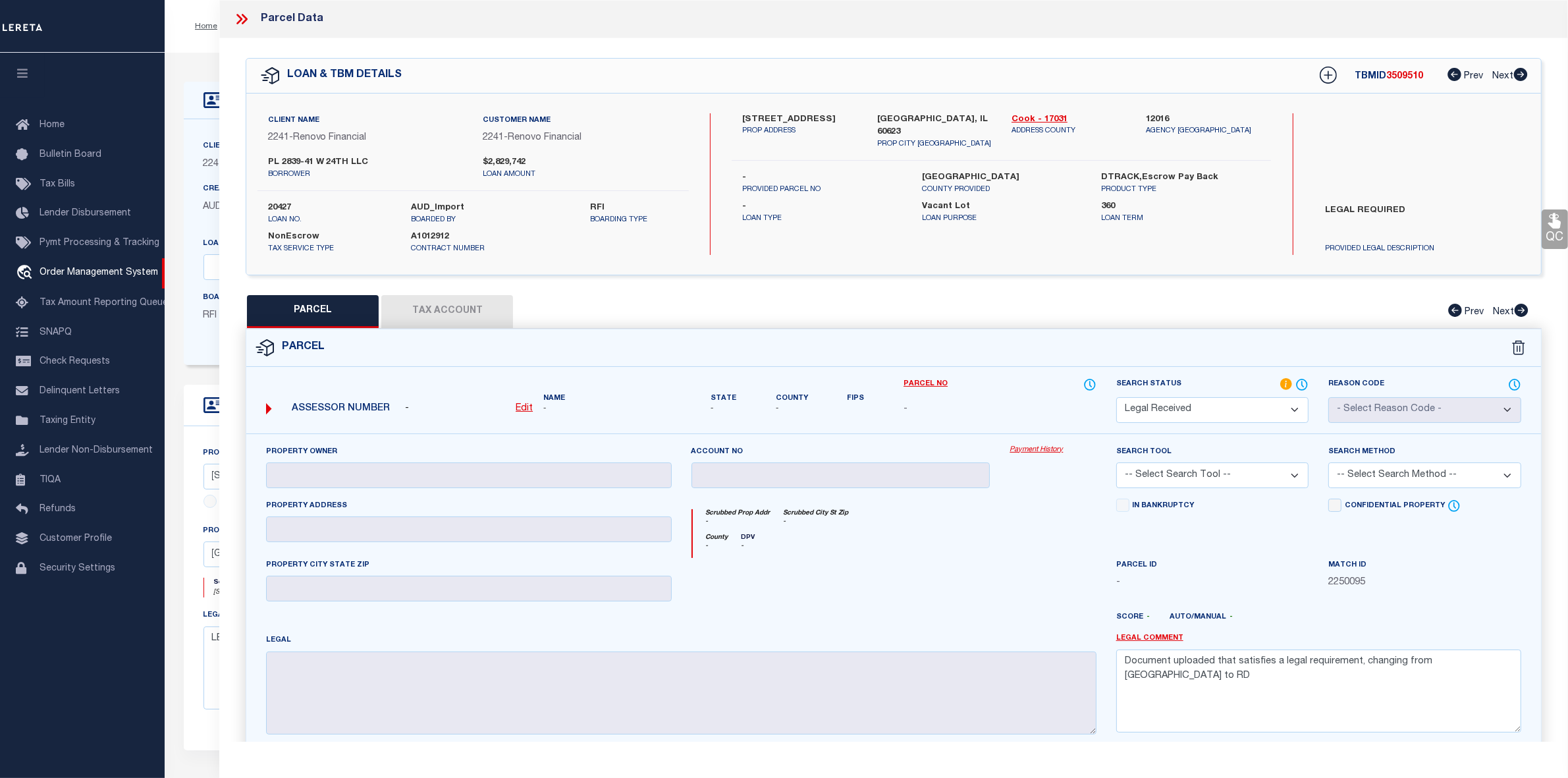
click at [521, 409] on u "Edit" at bounding box center [523, 409] width 17 height 9
select select "RD"
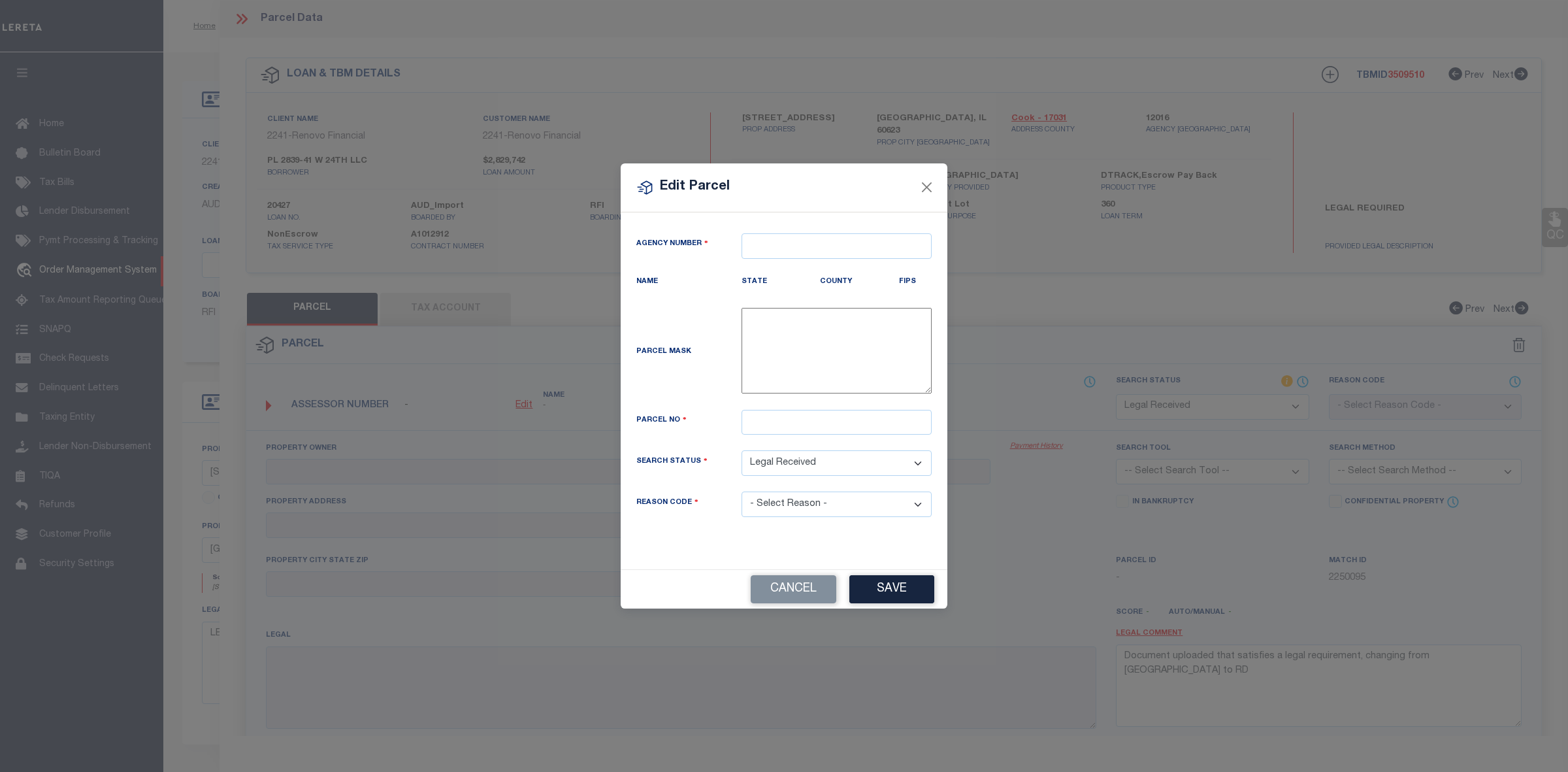
type textarea "-"
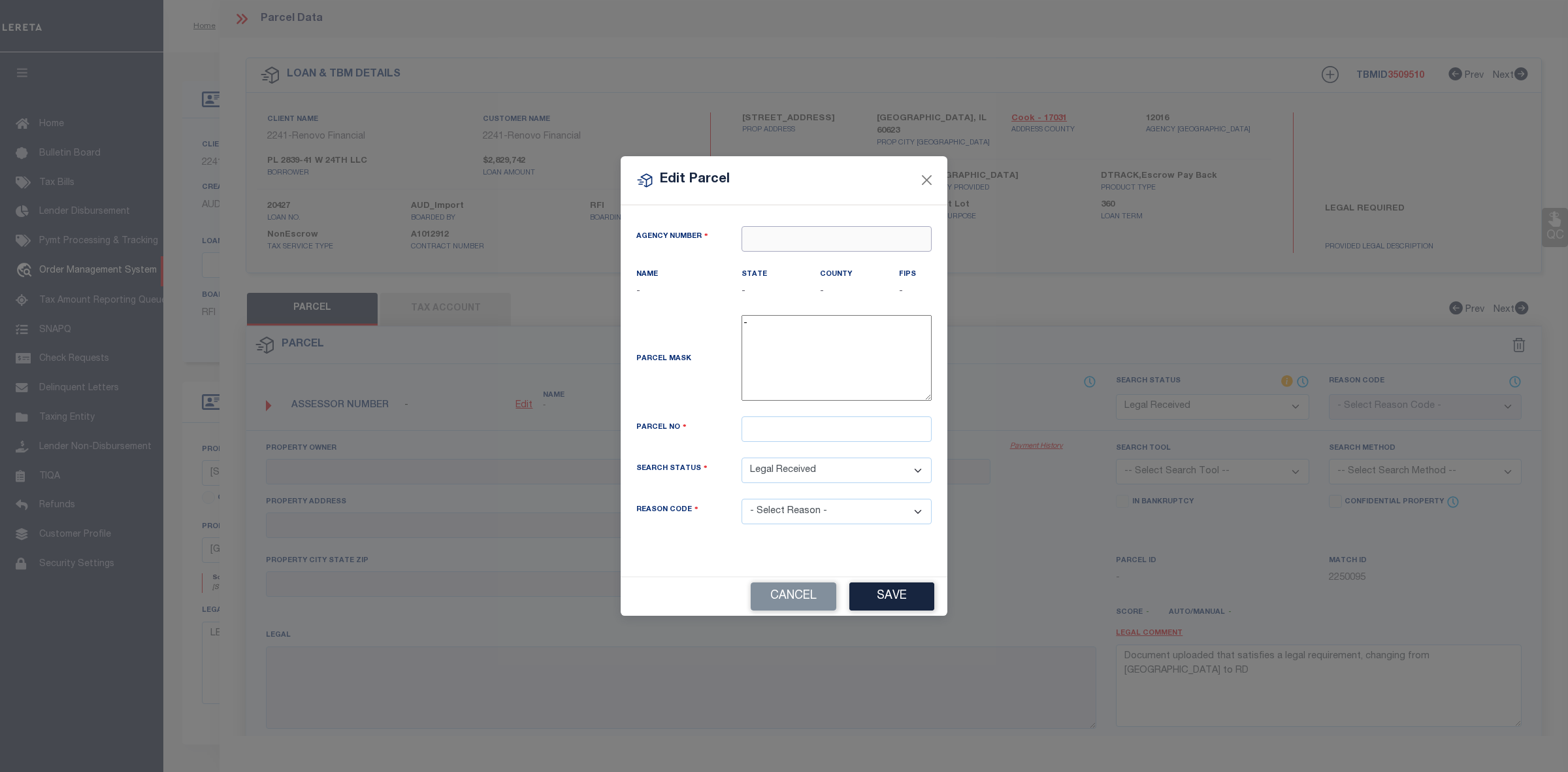
click at [776, 238] on input "text" at bounding box center [836, 238] width 190 height 26
click at [848, 259] on div "120160000 : COOK COUNTY" at bounding box center [837, 270] width 189 height 37
type input "120160000"
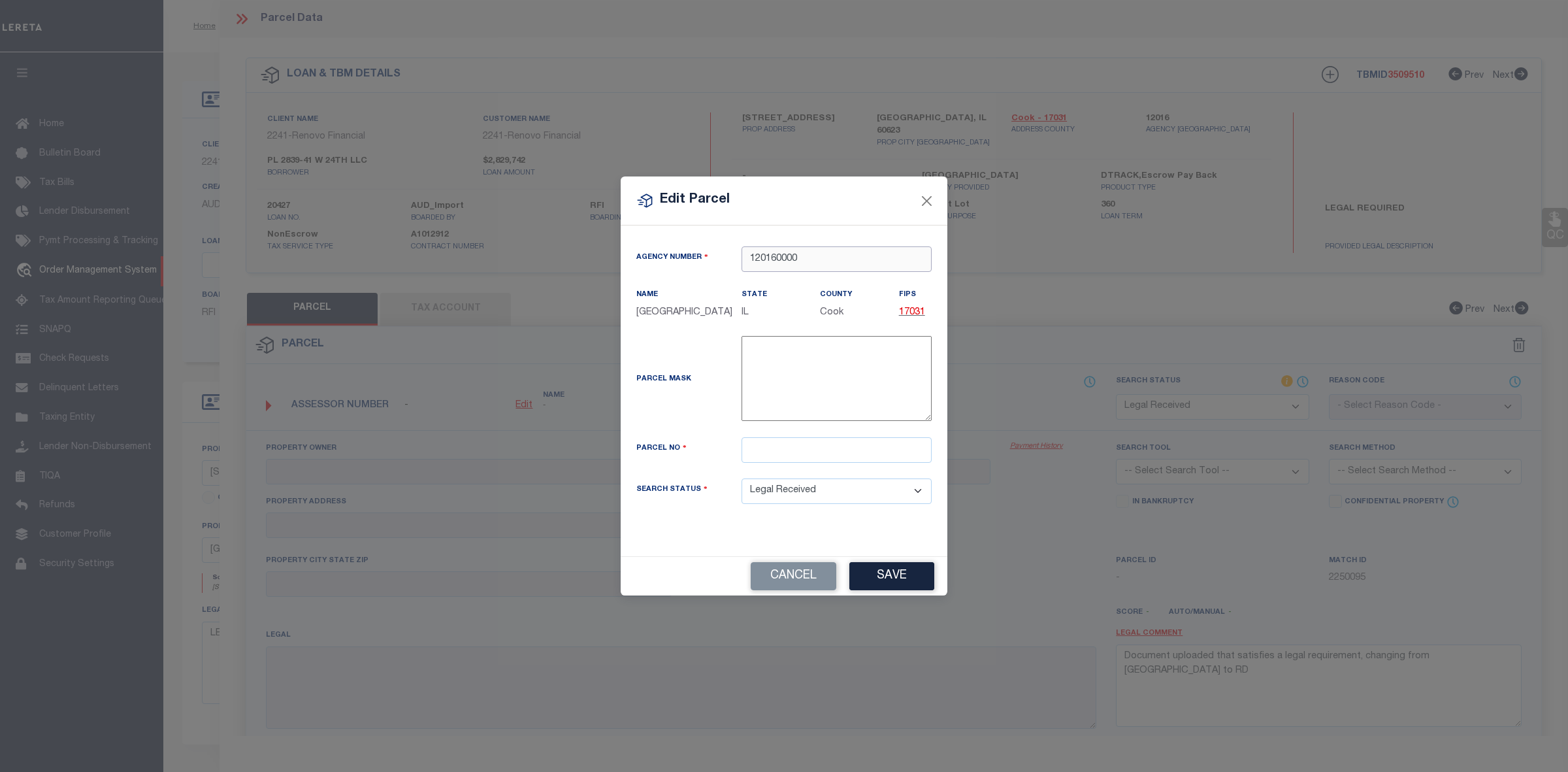
type input "120160000"
click at [805, 450] on input "text" at bounding box center [836, 450] width 190 height 26
paste input "16-25-120-008-0000"
type input "16-25-120-008-0000"
click at [896, 572] on button "Save" at bounding box center [892, 576] width 85 height 28
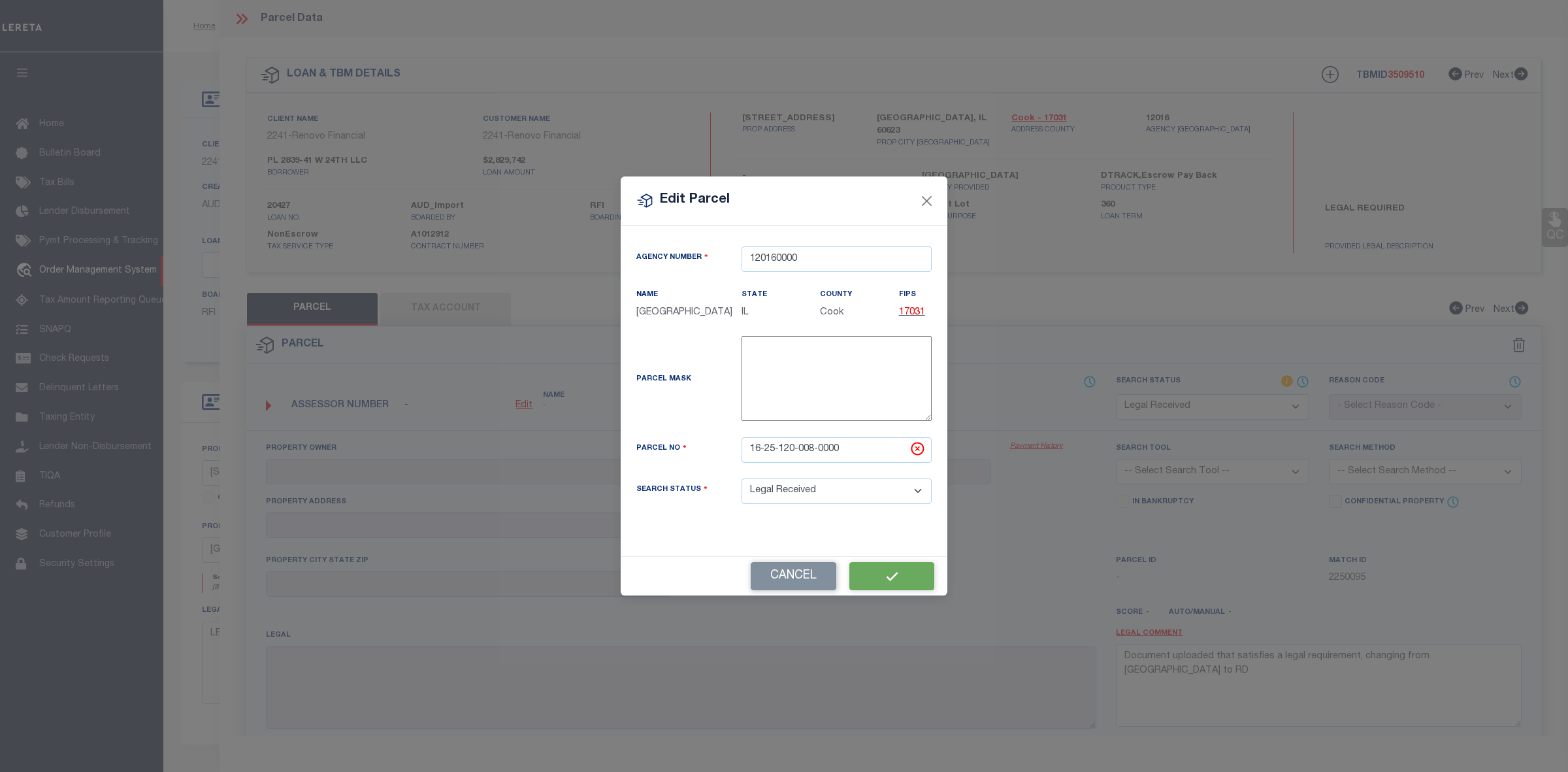
select select "RD"
checkbox input "false"
type input "PC LITTLE VILLAGE LLC"
type input "2841 W 24TH ST"
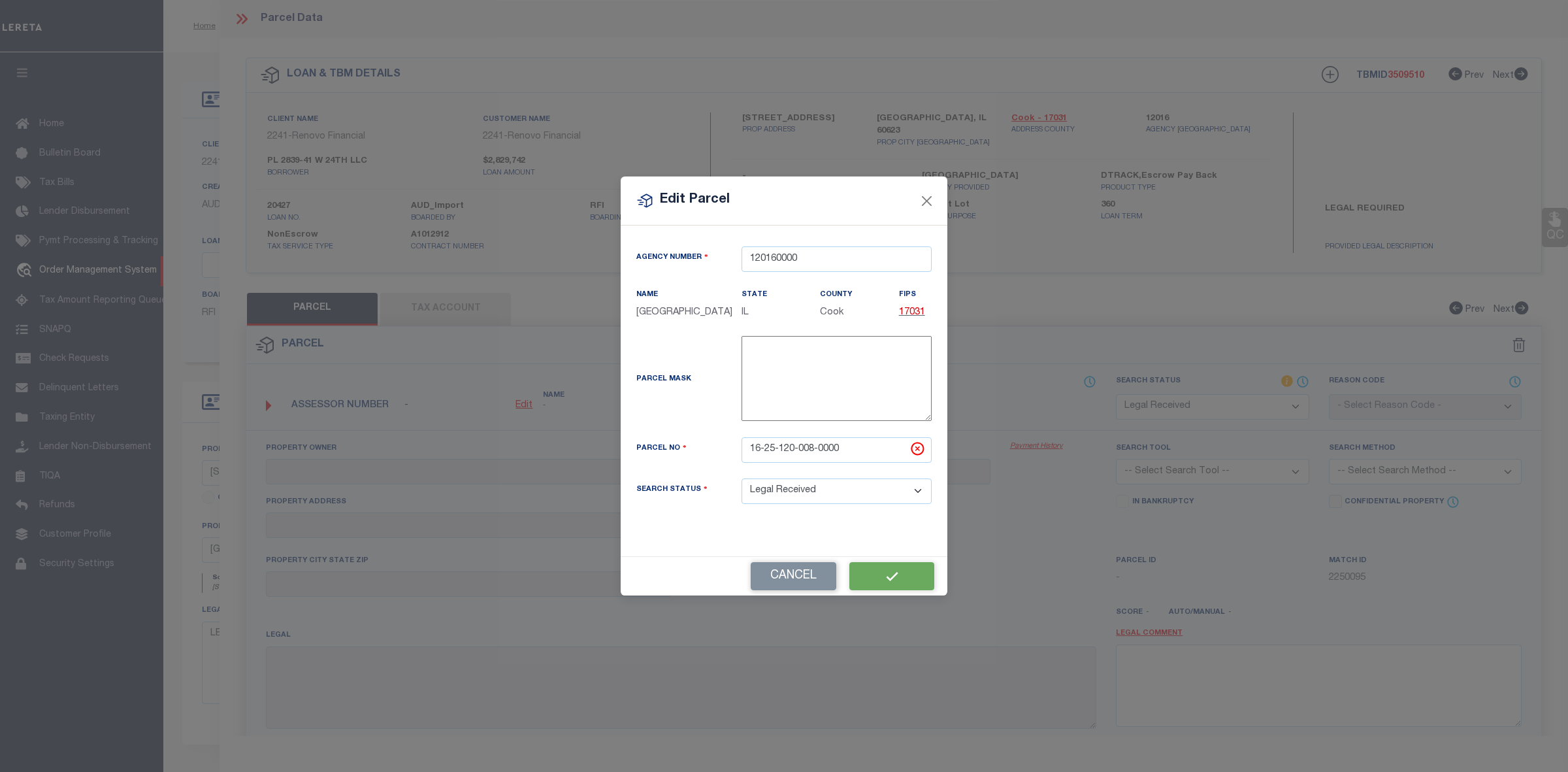
checkbox input "false"
type input "CHICAGO IL 60623"
type textarea "Subdiv CASS#1 Block 1 Lot N of VA41 & 41"
type textarea "Document uploaded that satisfies a legal requirement, changing from [GEOGRAPHIC…"
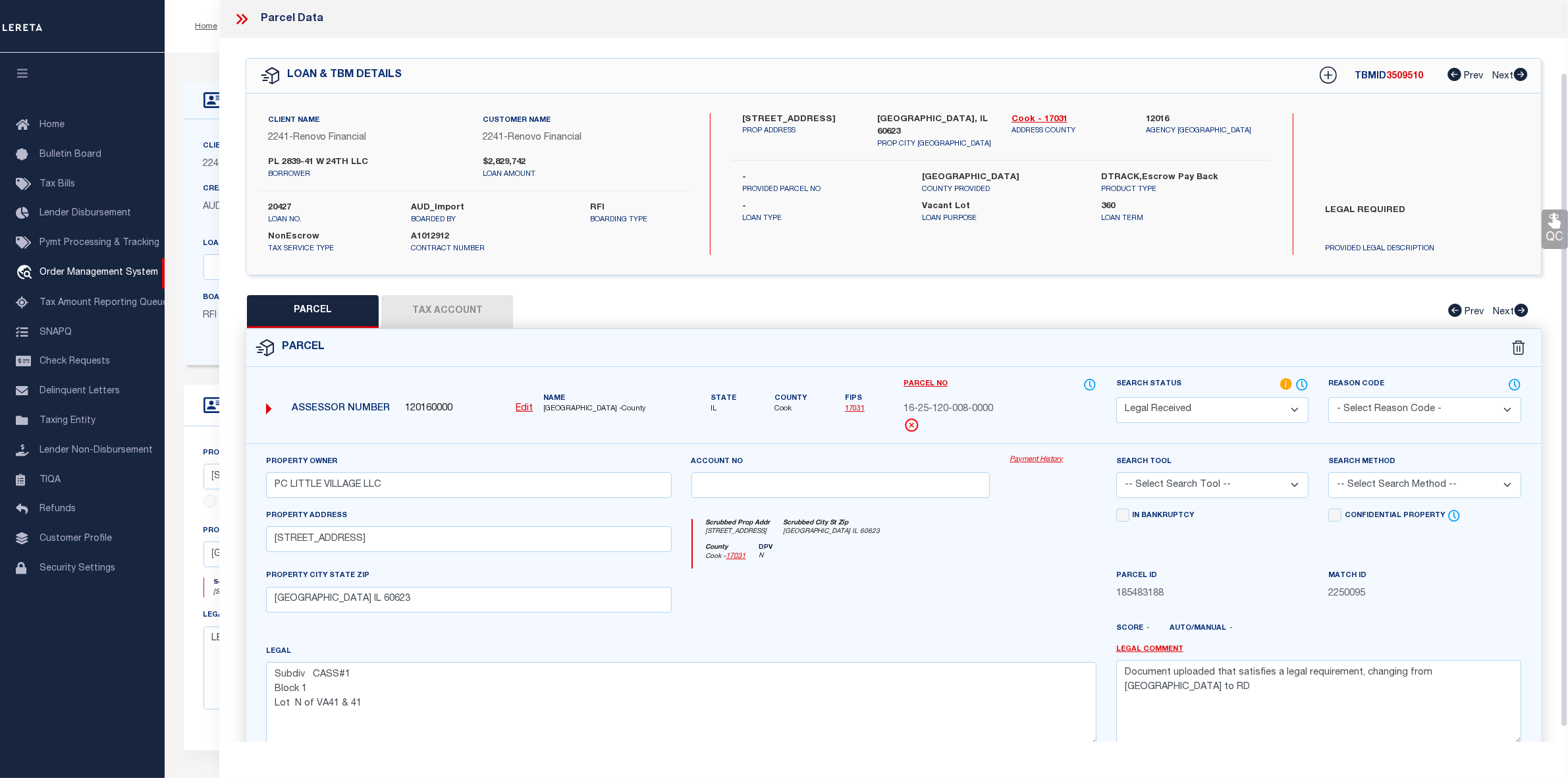
scroll to position [83, 0]
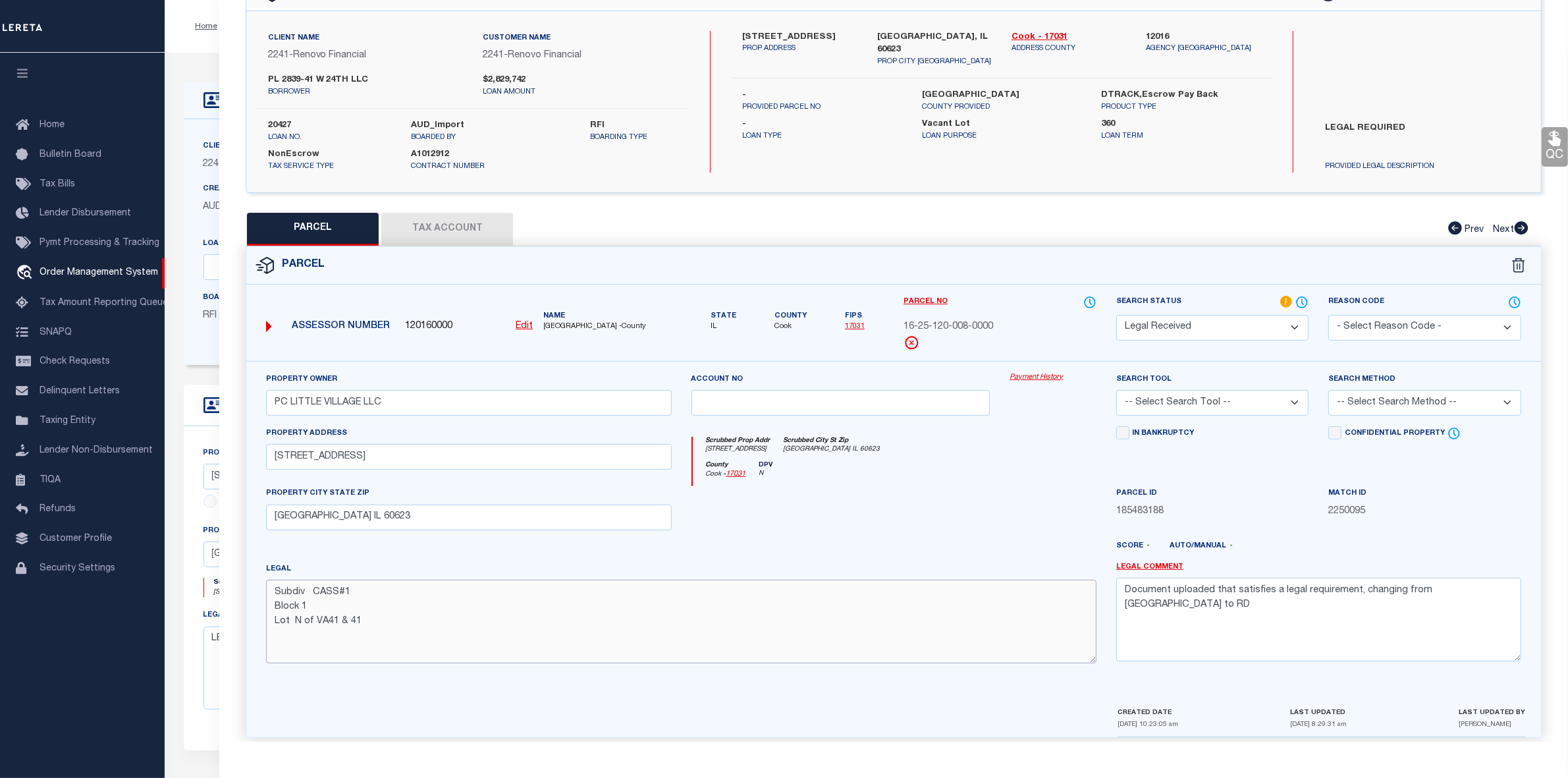
click at [363, 628] on textarea "Subdiv CASS#1 Block 1 Lot N of VA41 & 41" at bounding box center [681, 620] width 829 height 83
click at [1315, 596] on textarea "Document uploaded that satisfies a legal requirement, changing from [GEOGRAPHIC…" at bounding box center [1318, 619] width 405 height 83
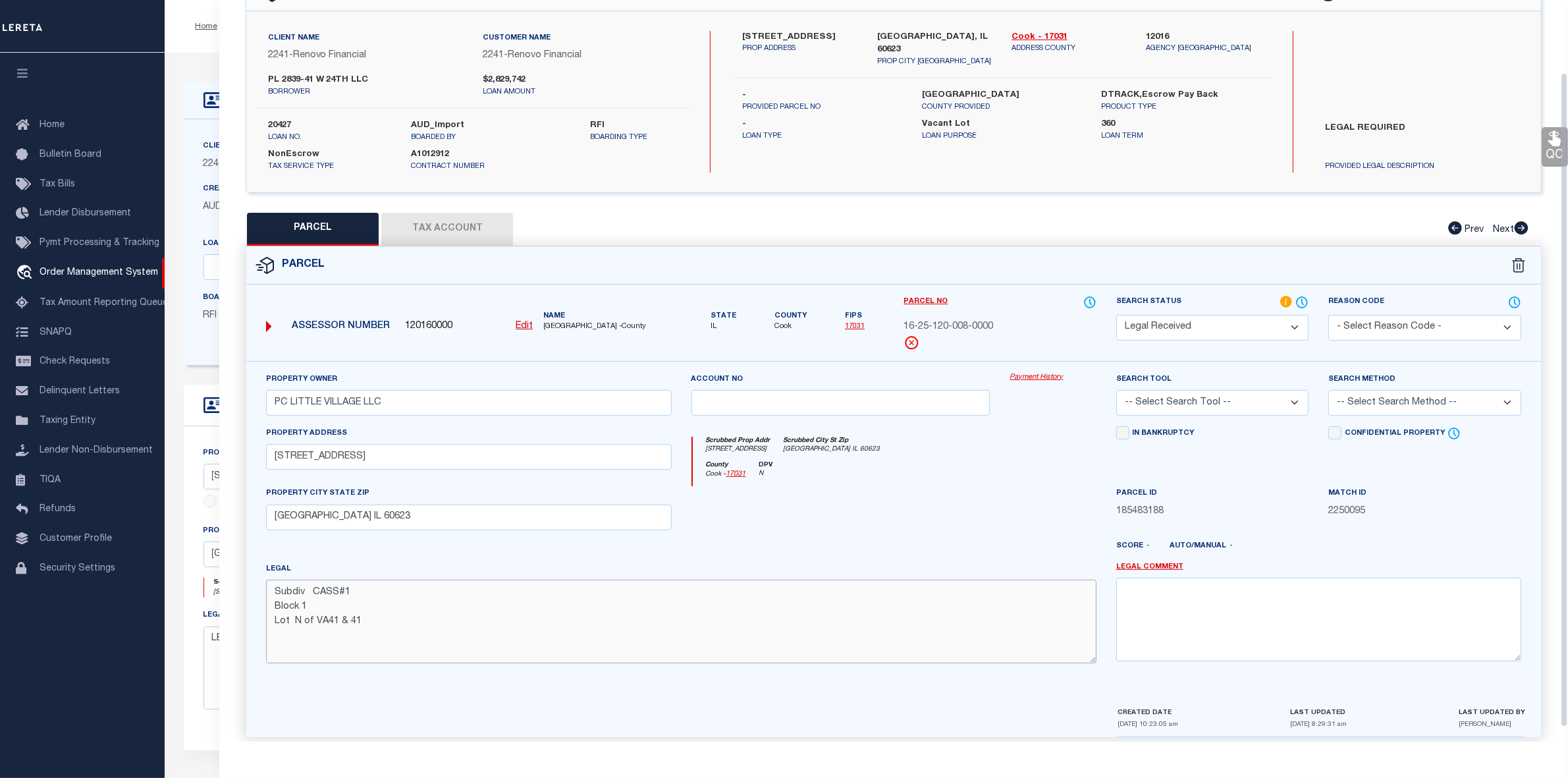
click at [360, 621] on textarea "Subdiv CASS#1 Block 1 Lot N of VA41 & 41" at bounding box center [681, 620] width 829 height 83
click at [278, 610] on textarea "Subdiv CASS#1 Block 1 Lot N of VA41 & 42" at bounding box center [681, 620] width 829 height 83
click at [509, 604] on textarea "Subdiv CASS#1 Block 1 Lot N of VA41 & 42" at bounding box center [681, 620] width 829 height 83
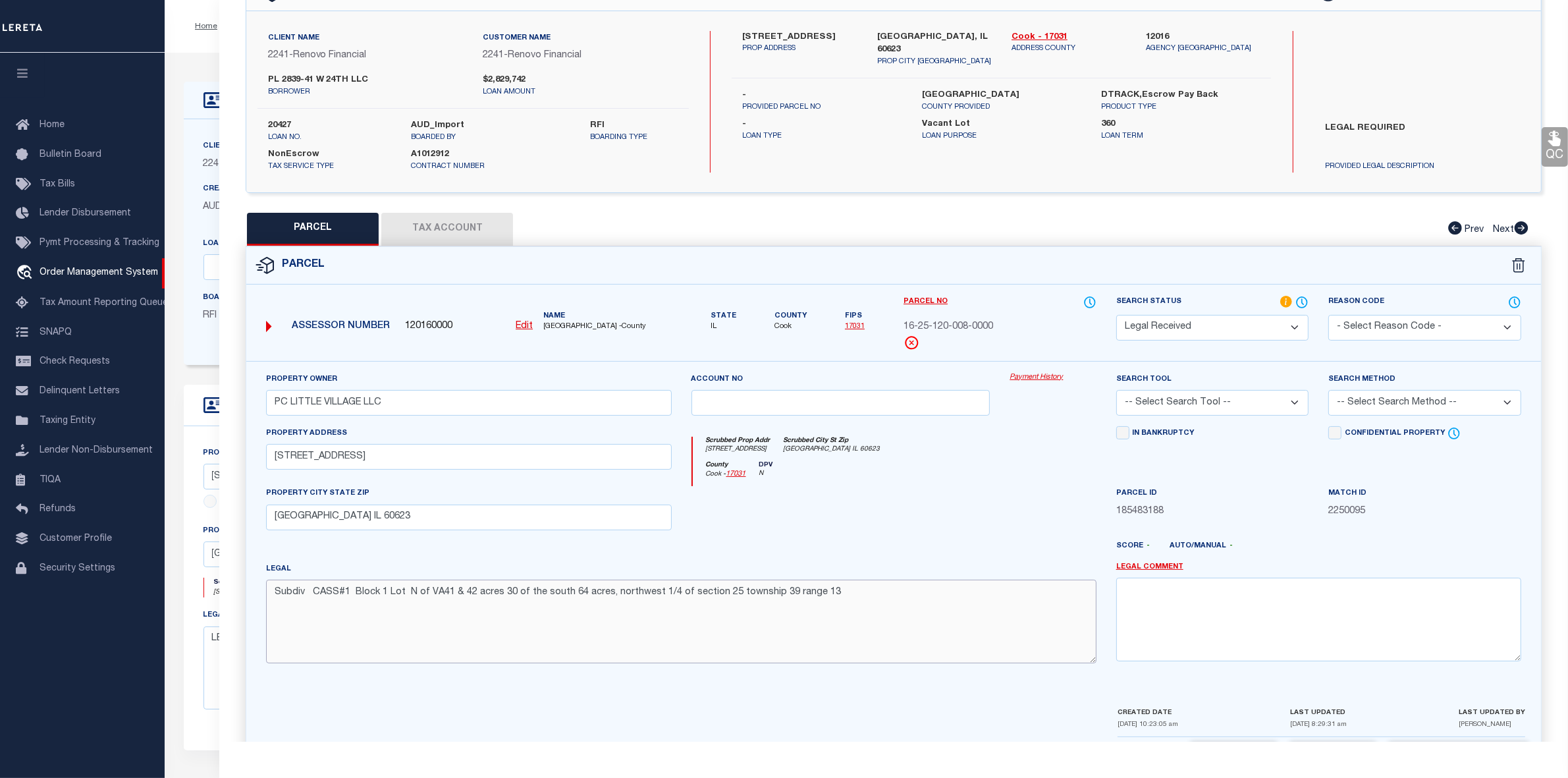
type textarea "Subdiv CASS#1 Block 1 Lot N of VA41 & 42 acres 30 of the south 64 acres, northw…"
click at [1159, 405] on select "-- Select Search Tool -- 3rd Party Website Agency File Agency Website ATLS CNV-…" at bounding box center [1212, 402] width 193 height 26
select select "AGW"
click at [1116, 392] on select "-- Select Search Tool -- 3rd Party Website Agency File Agency Website ATLS CNV-…" at bounding box center [1212, 402] width 193 height 26
click at [1391, 399] on select "-- Select Search Method -- Property Address Legal Liability Info Provided" at bounding box center [1425, 402] width 193 height 26
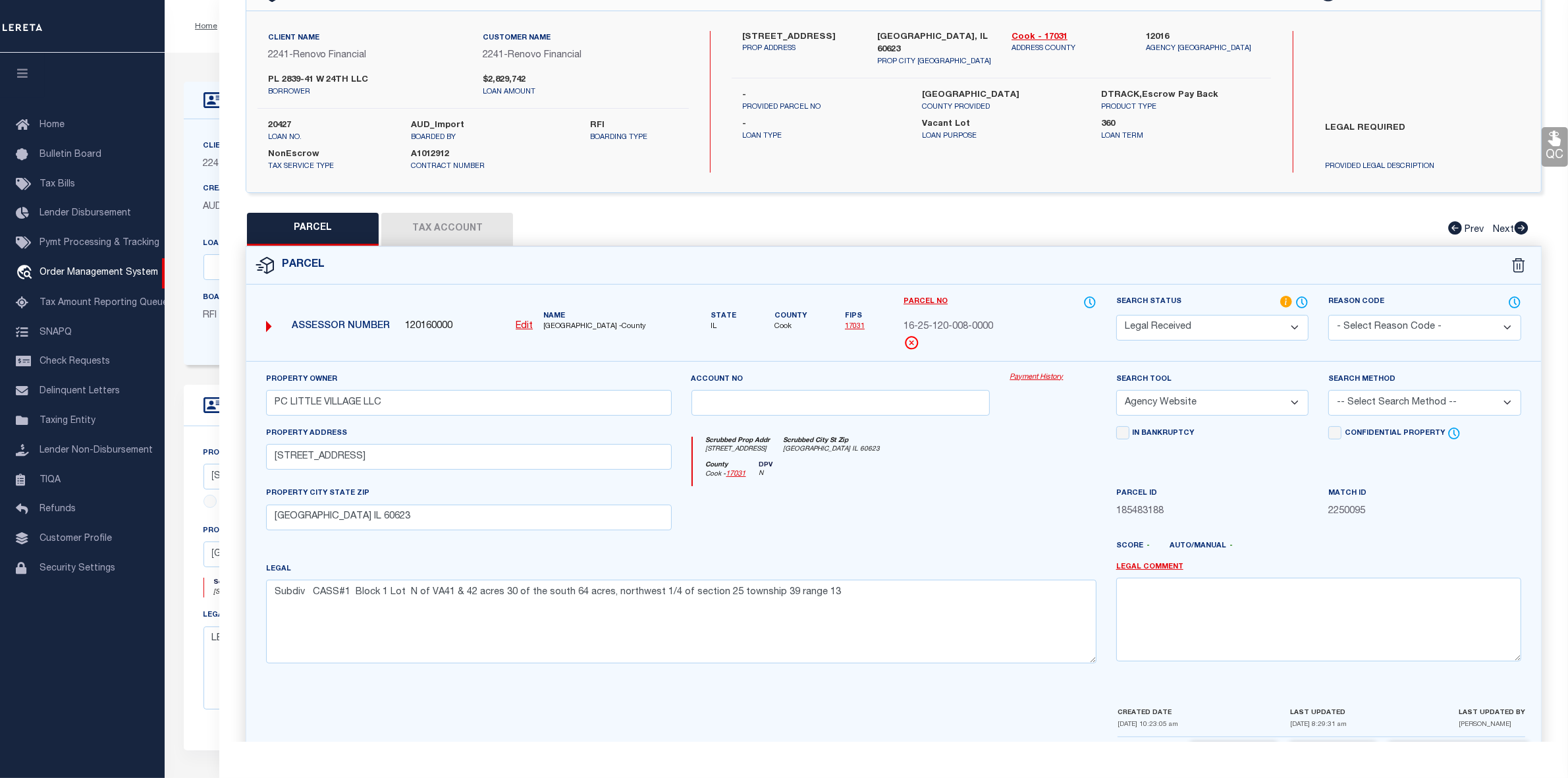
select select "LEG"
click at [1329, 392] on select "-- Select Search Method -- Property Address Legal Liability Info Provided" at bounding box center [1425, 402] width 193 height 26
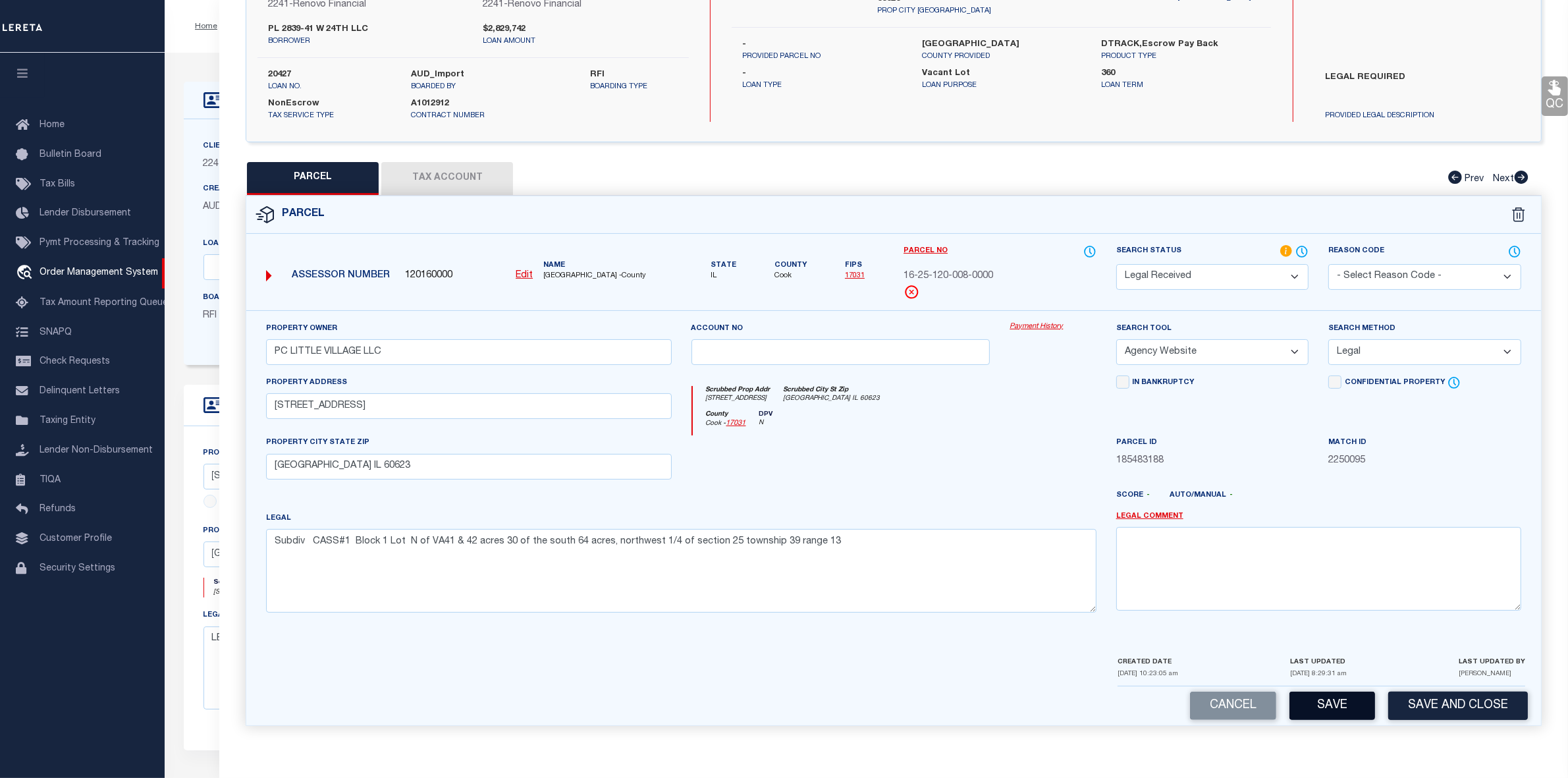
click at [1338, 709] on button "Save" at bounding box center [1332, 706] width 85 height 28
select select "AS"
select select
checkbox input "false"
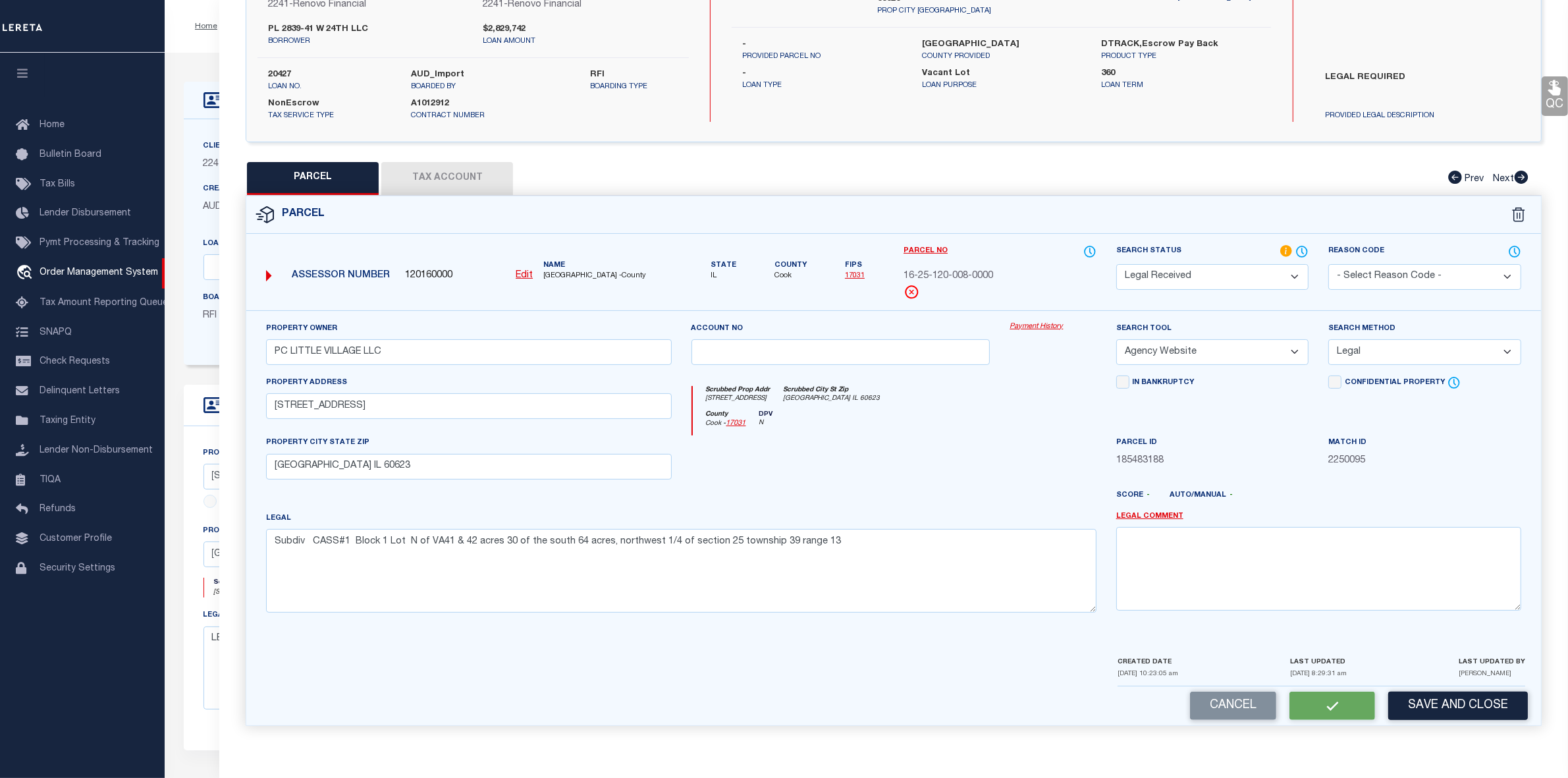
checkbox input "false"
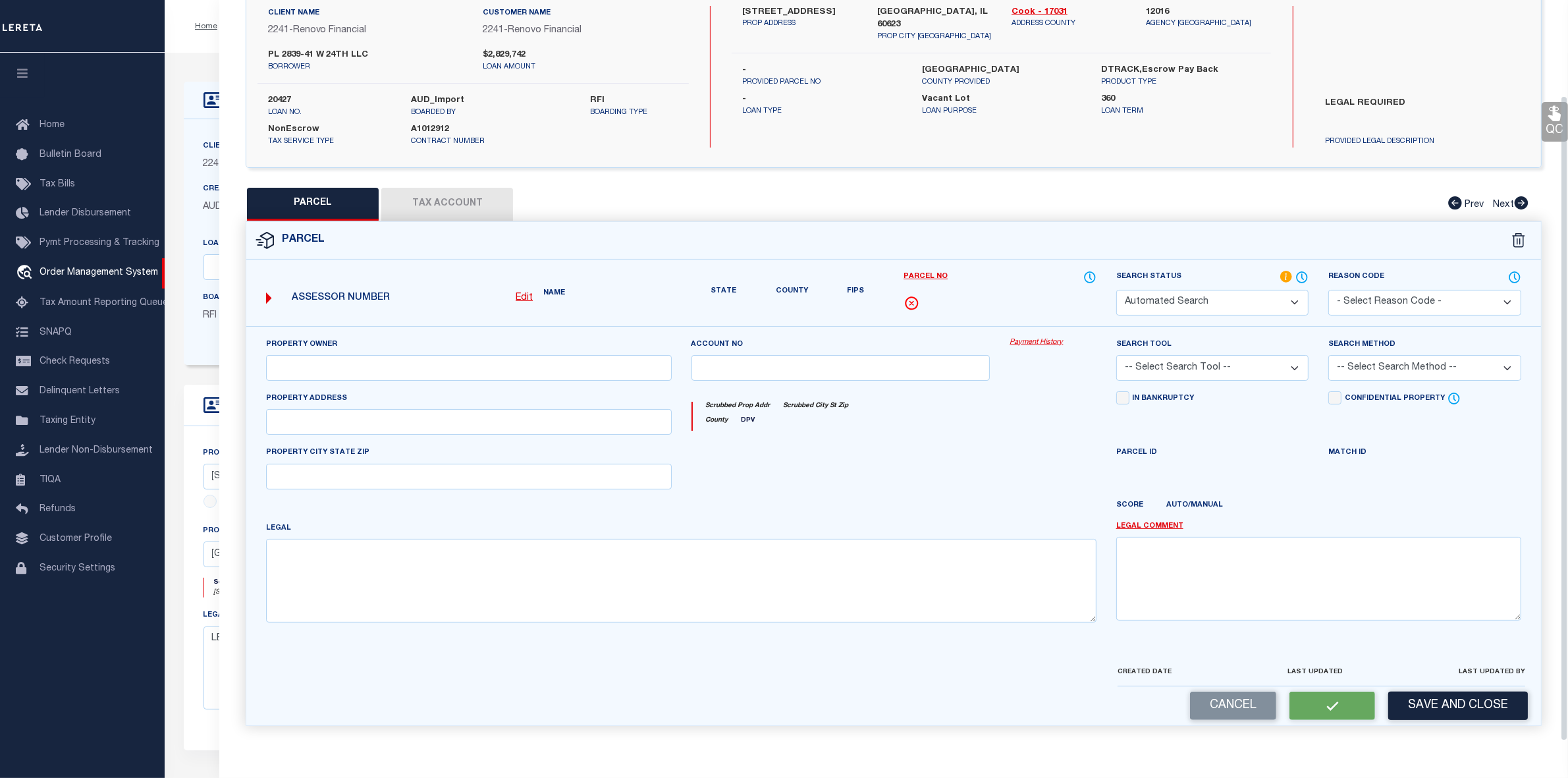
scroll to position [98, 0]
select select "RD"
type input "PC LITTLE VILLAGE LLC"
select select "AGW"
select select "LEG"
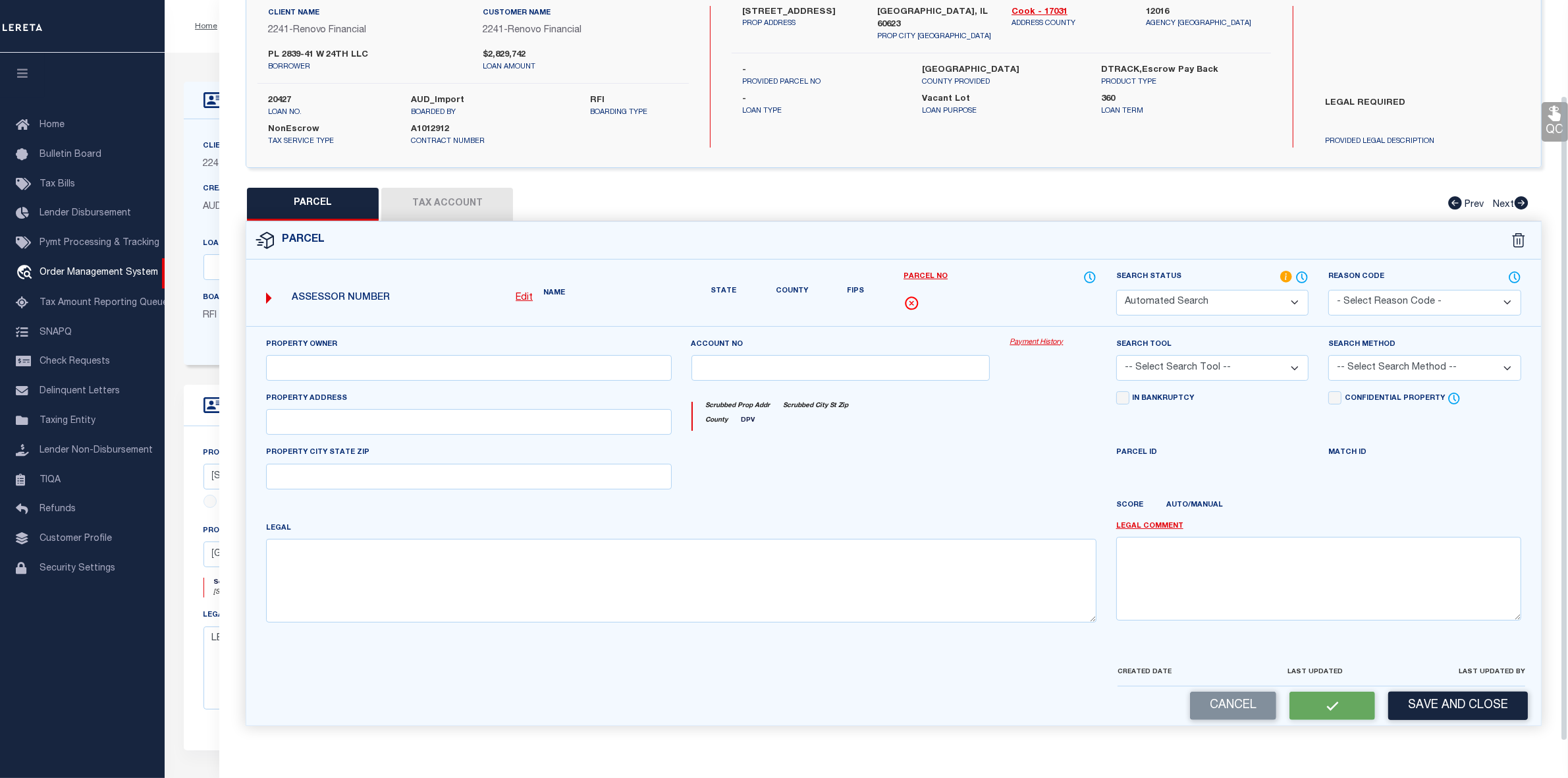
type input "2841 W 24TH ST"
type input "CHICAGO IL 60623"
type textarea "Subdiv CASS#1 Block 1 Lot N of VA41 & 42 acres 30 of the south 64 acres, northw…"
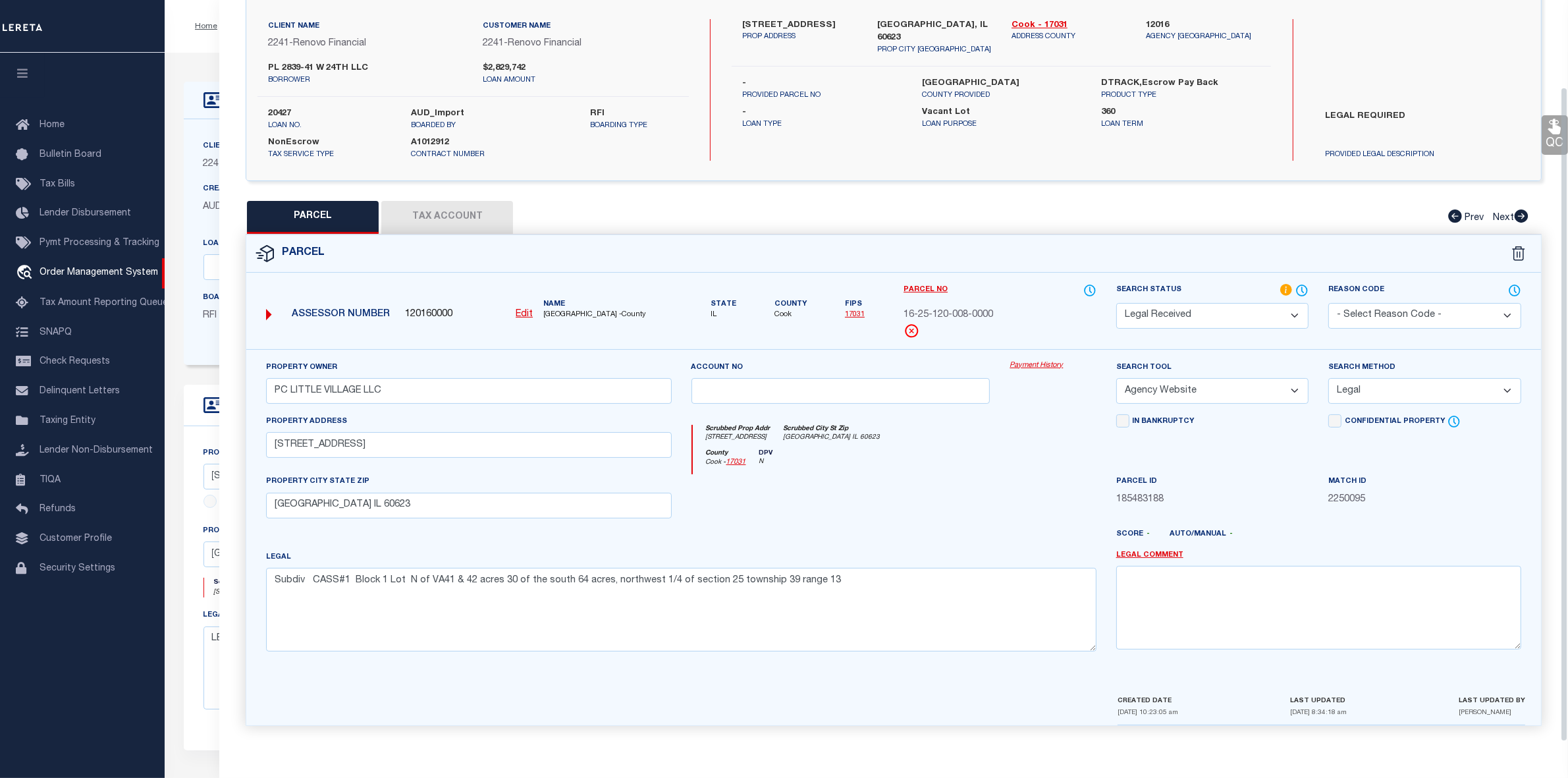
click at [465, 179] on div "QC QC QC" at bounding box center [893, 343] width 1349 height 798
click at [449, 212] on button "Tax Account" at bounding box center [447, 217] width 132 height 33
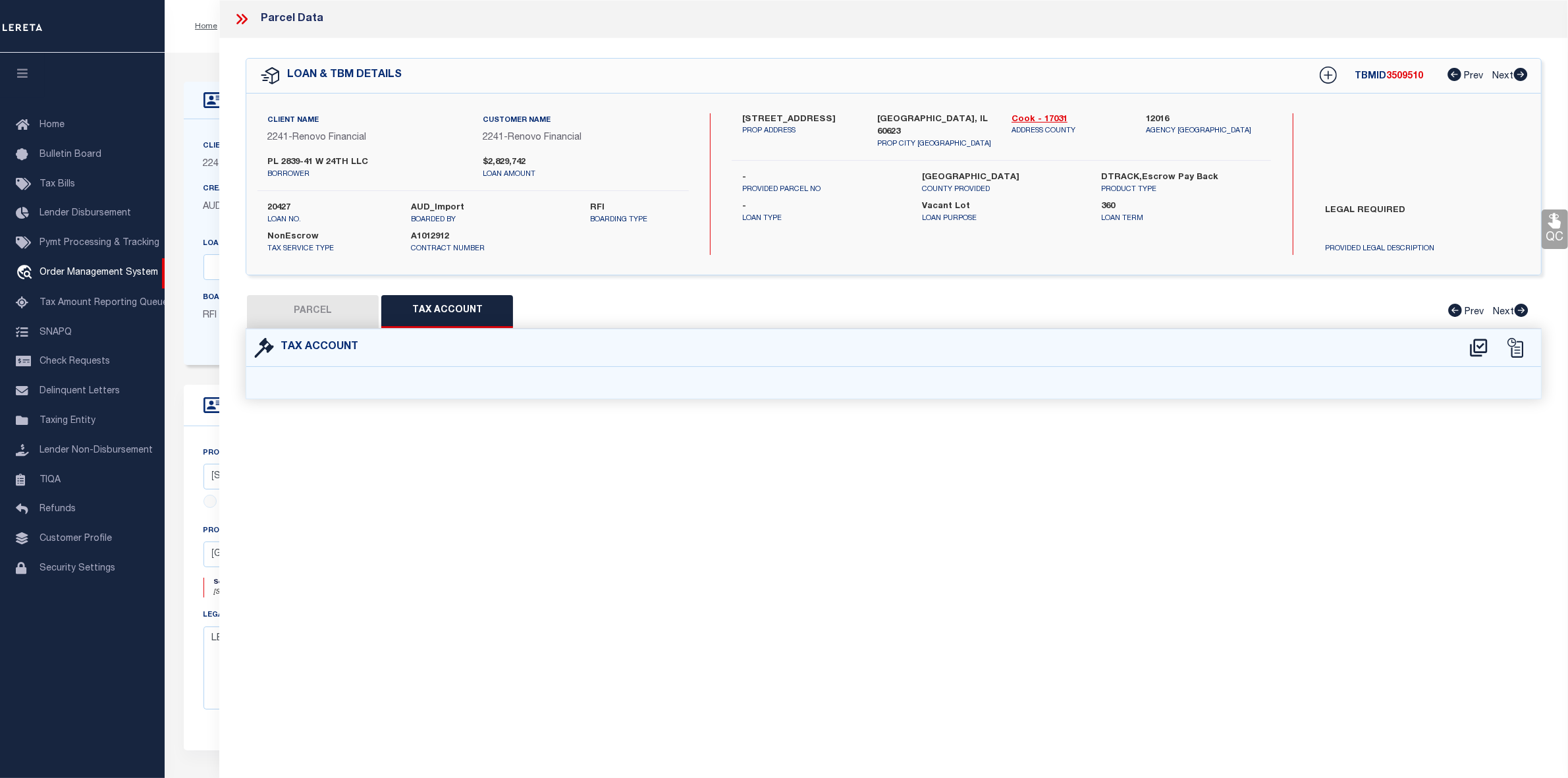
scroll to position [0, 0]
select select "100"
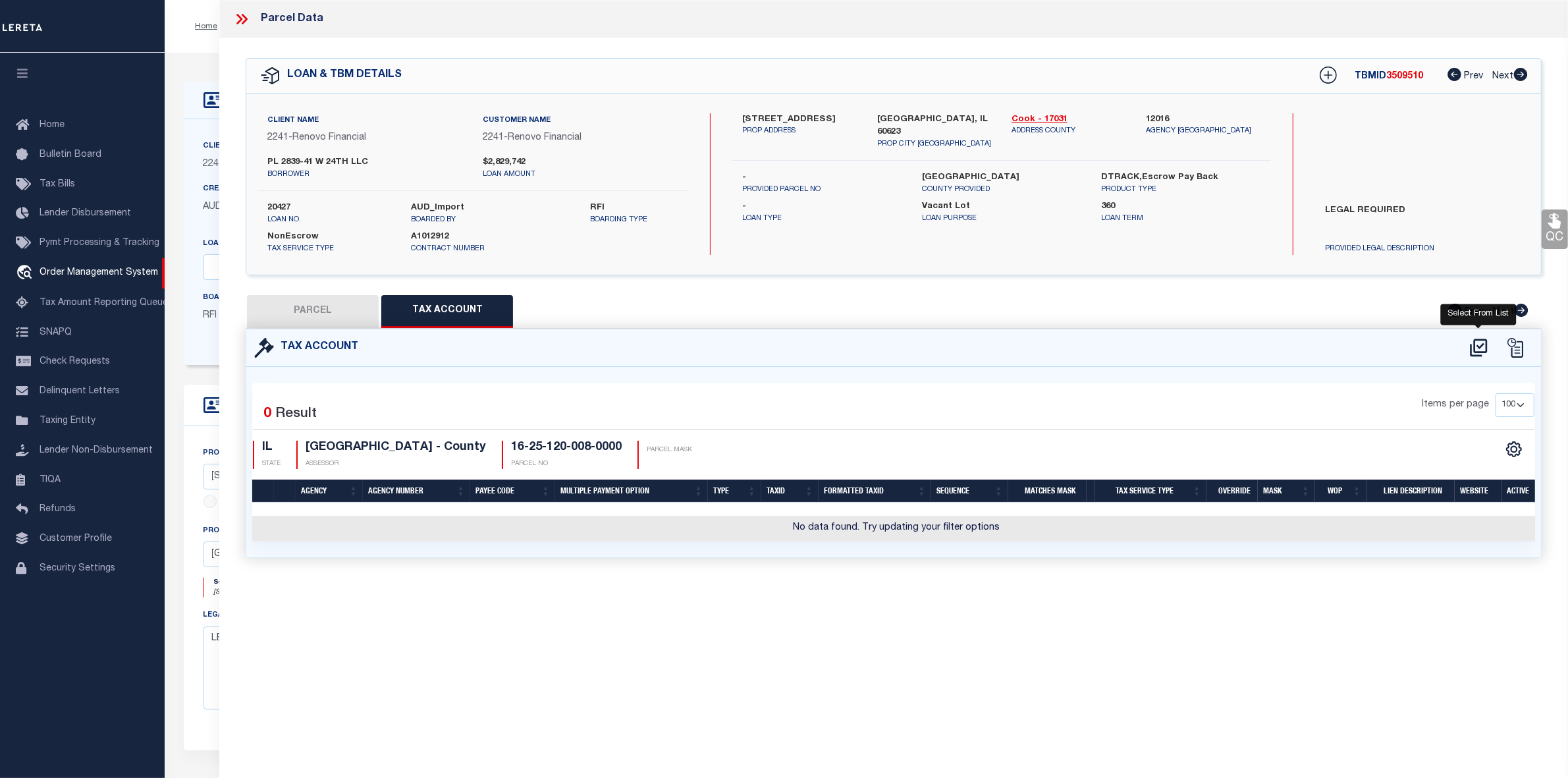
click at [1479, 346] on icon at bounding box center [1478, 347] width 17 height 18
select select "100"
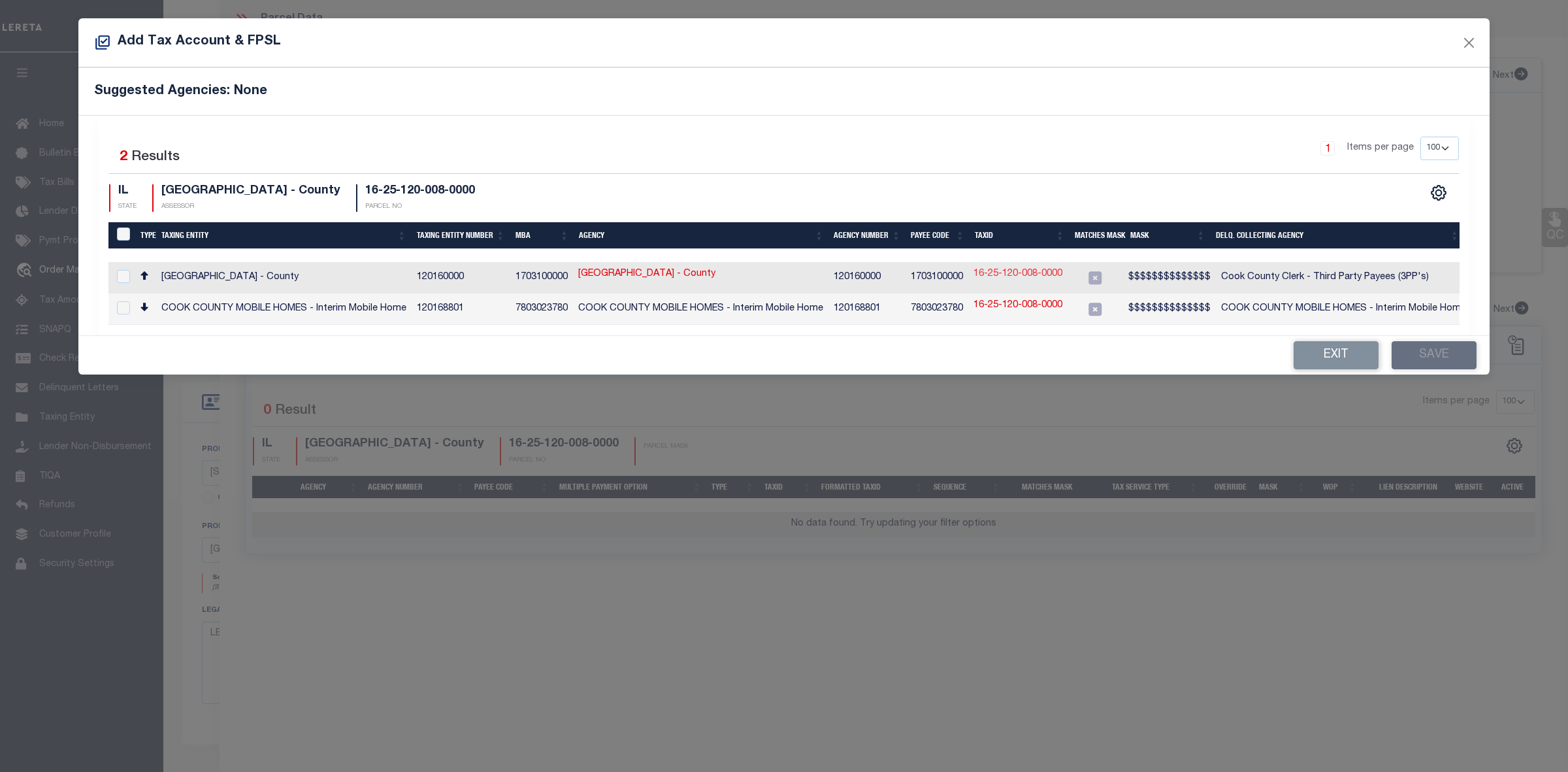
click at [1027, 278] on link "16-25-120-008-0000" at bounding box center [1018, 275] width 89 height 14
type input "16-25-120-008-0000"
type textarea "$$$$$$$$$$$$$$"
checkbox input "true"
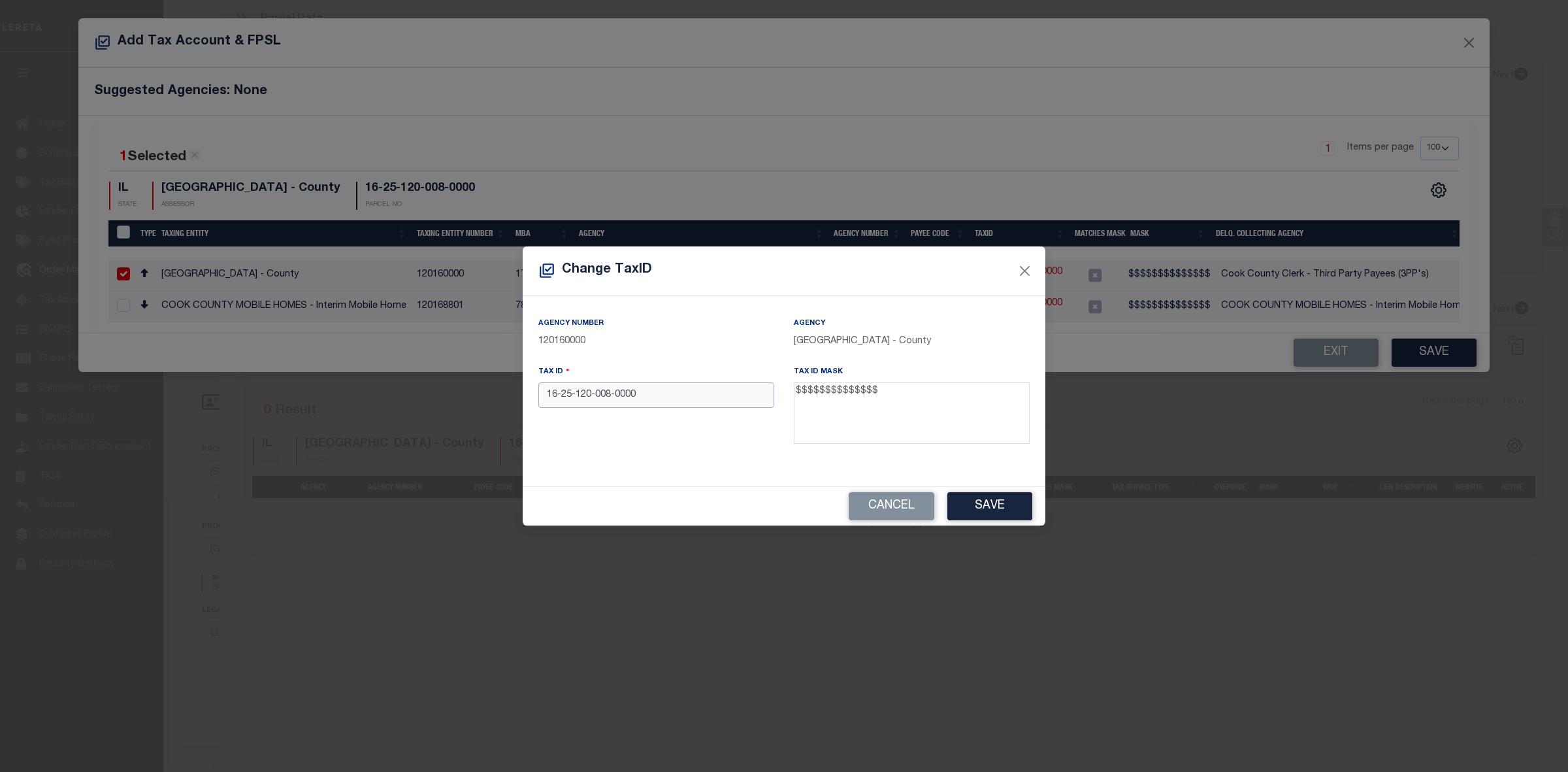
click at [622, 398] on input "16-25-120-008-0000" at bounding box center [656, 395] width 236 height 26
type input "16251200080000"
click at [1014, 507] on button "Save" at bounding box center [990, 506] width 85 height 28
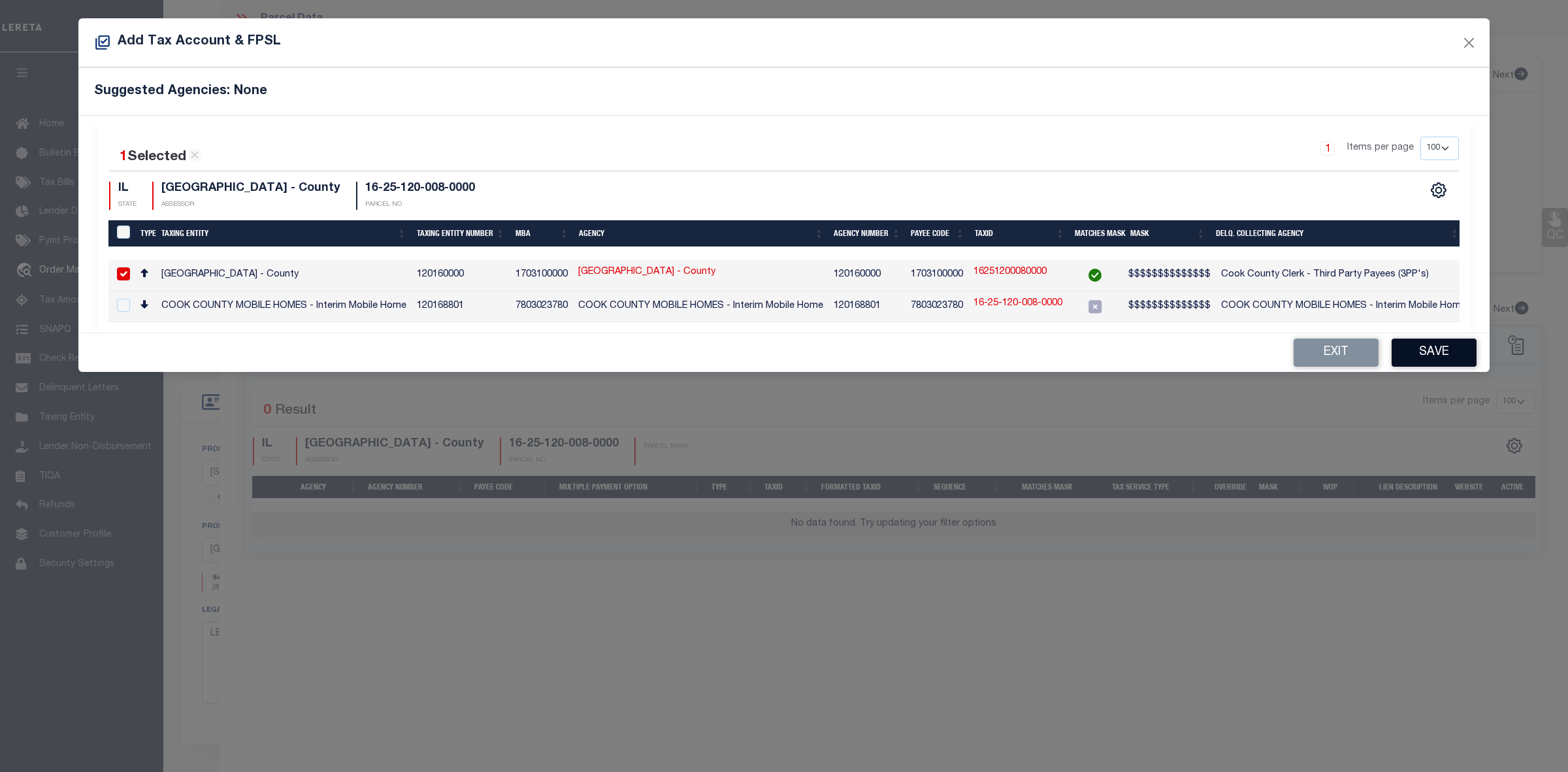
click at [1451, 358] on button "Save" at bounding box center [1434, 352] width 85 height 28
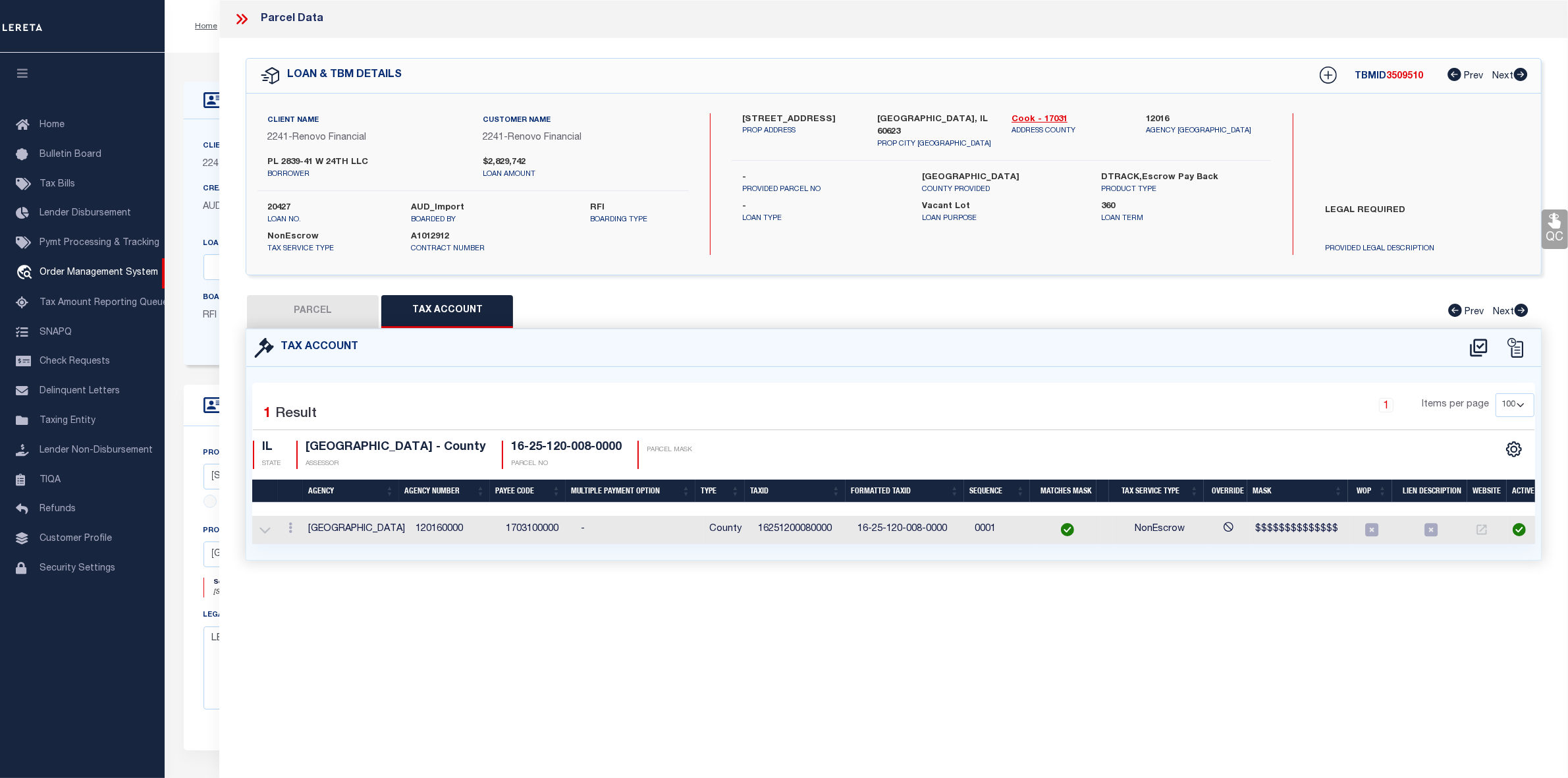
click at [792, 532] on td "16251200080000" at bounding box center [803, 530] width 100 height 28
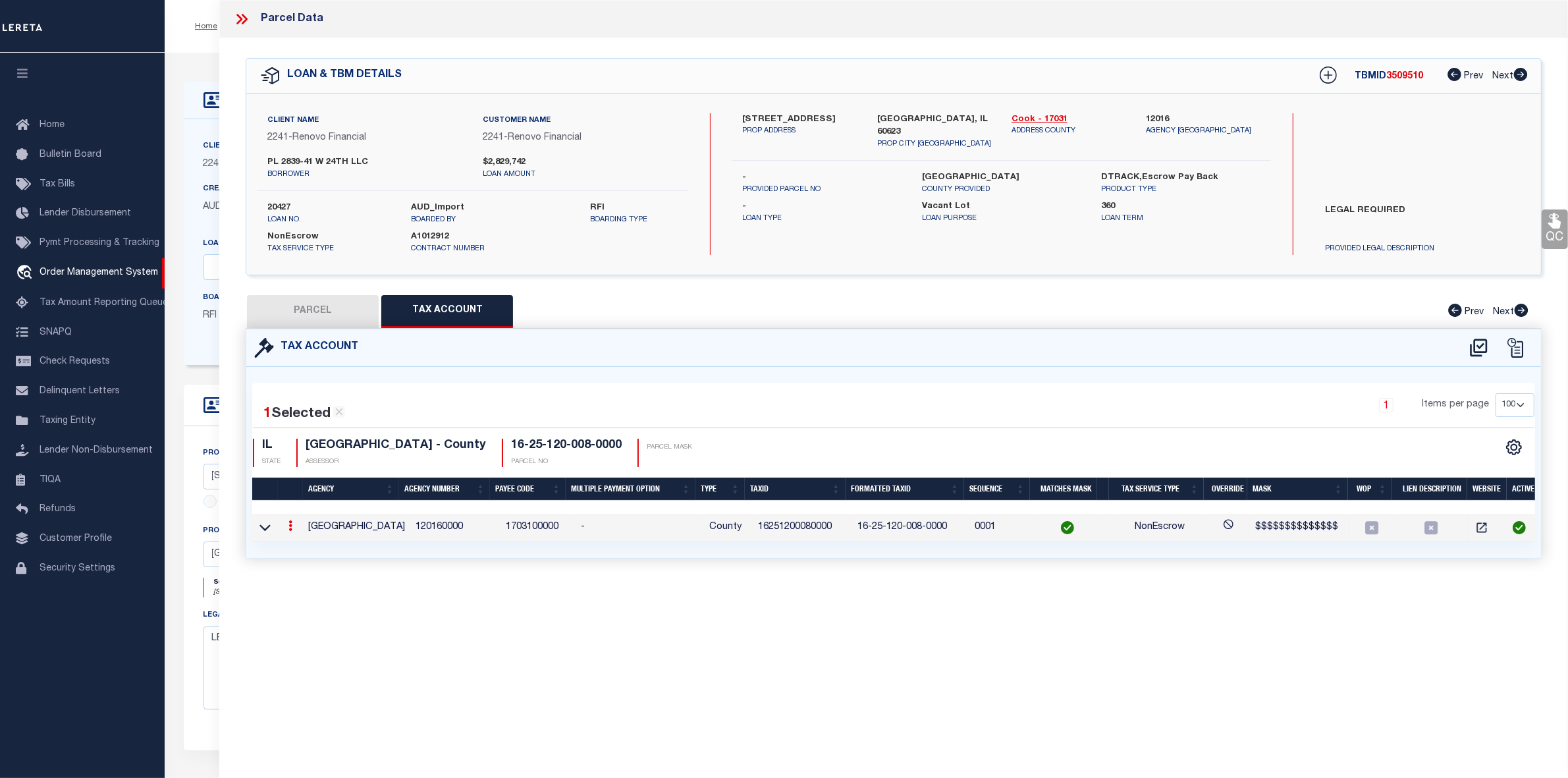
click at [792, 532] on td "16251200080000" at bounding box center [803, 528] width 100 height 28
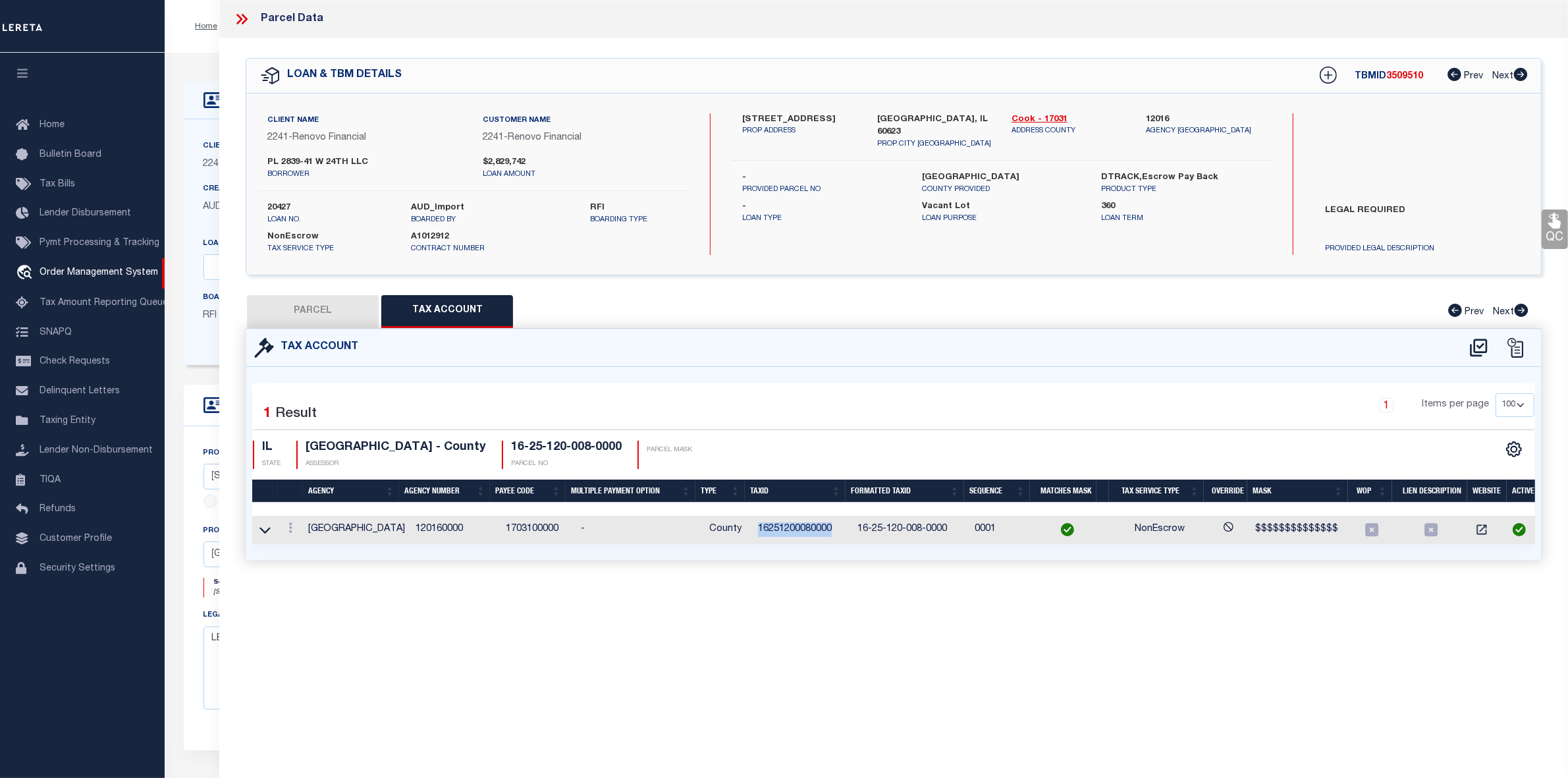
copy td "16251200080000"
click at [298, 315] on button "PARCEL" at bounding box center [313, 312] width 132 height 33
select select "AS"
select select
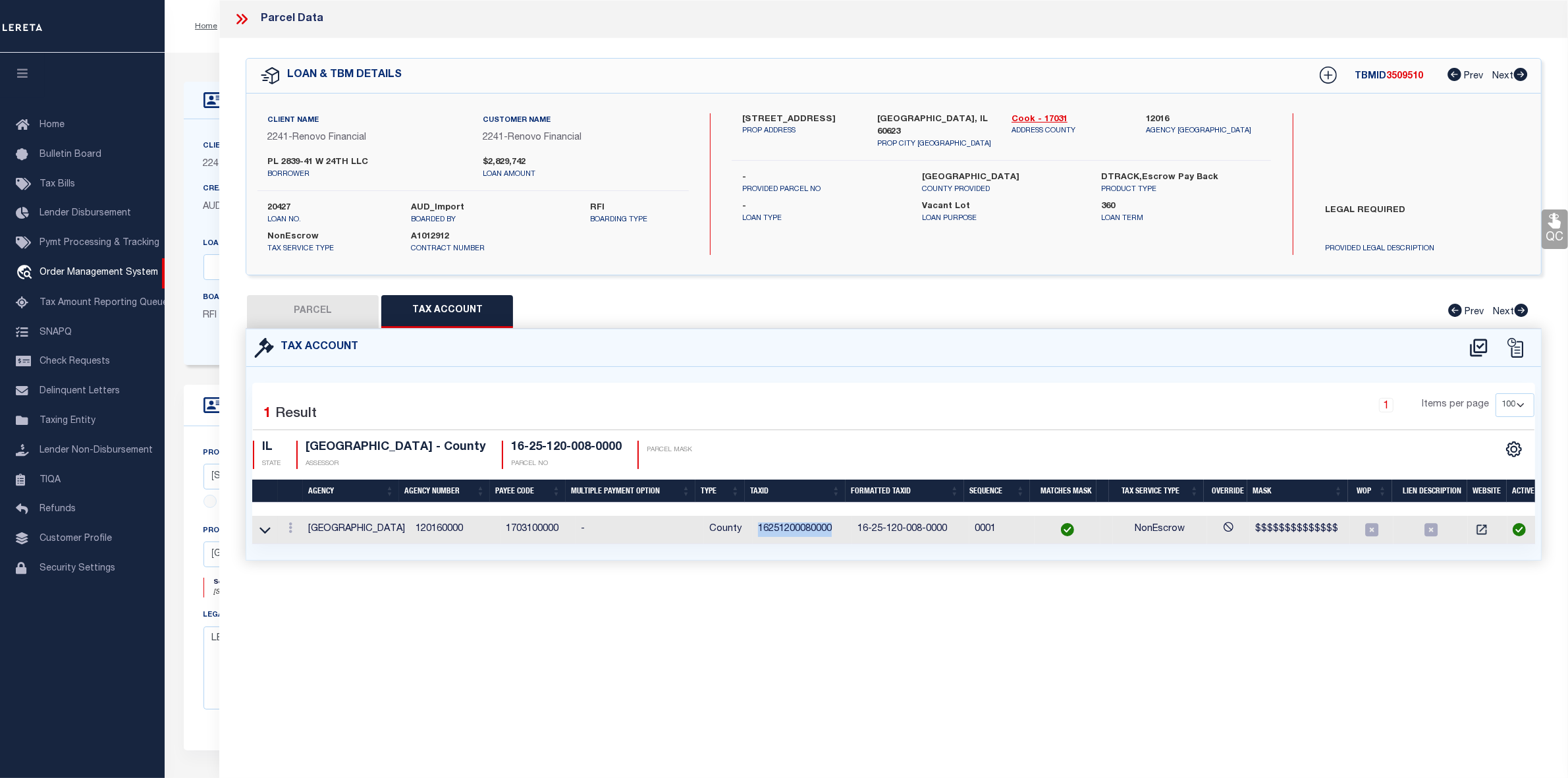
checkbox input "false"
select select "RD"
type input "PC LITTLE VILLAGE LLC"
select select "AGW"
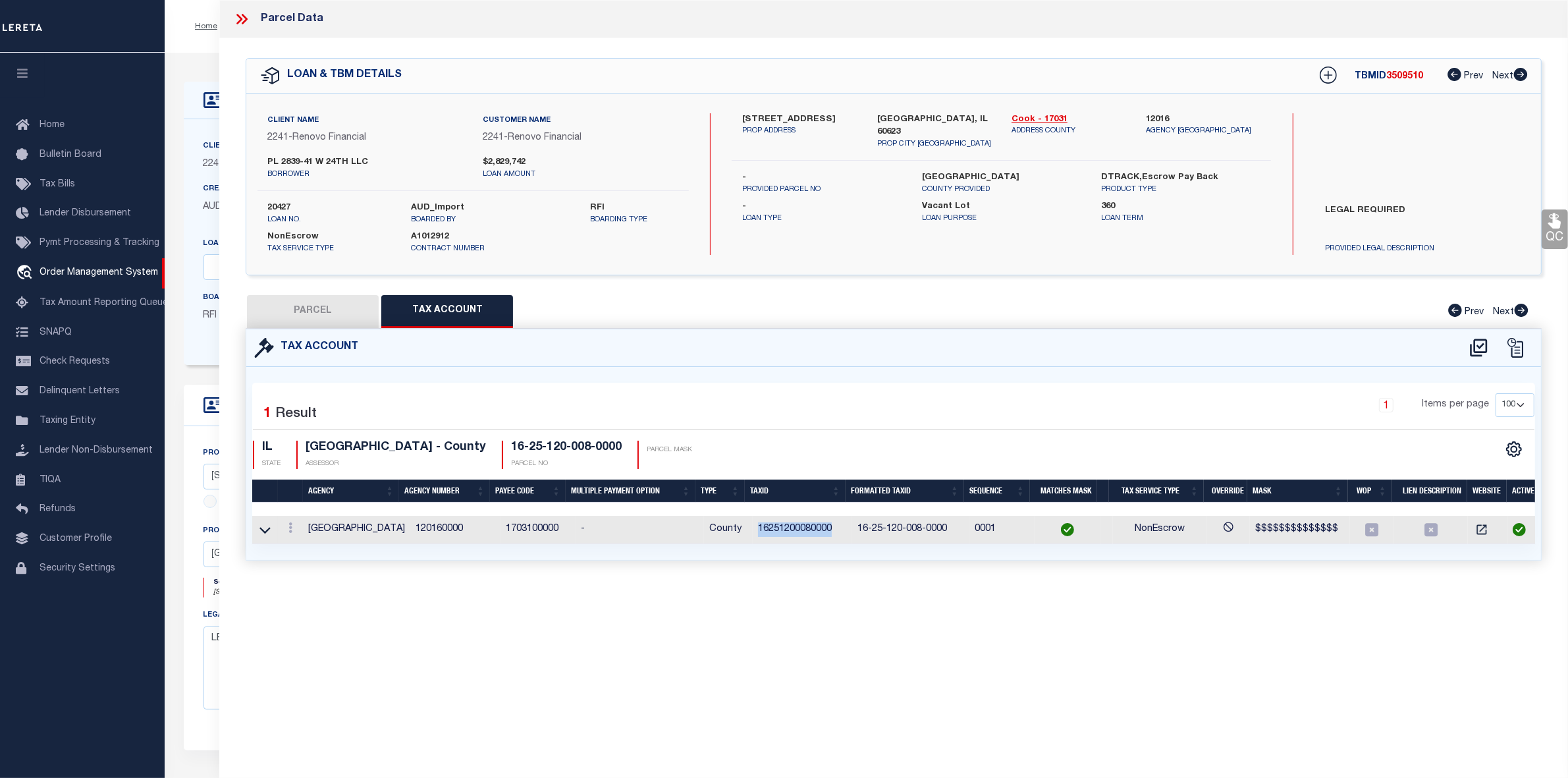
select select "LEG"
type input "2841 W 24TH ST"
type input "CHICAGO IL 60623"
type textarea "Subdiv CASS#1 Block 1 Lot N of VA41 & 42 acres 30 of the south 64 acres, northw…"
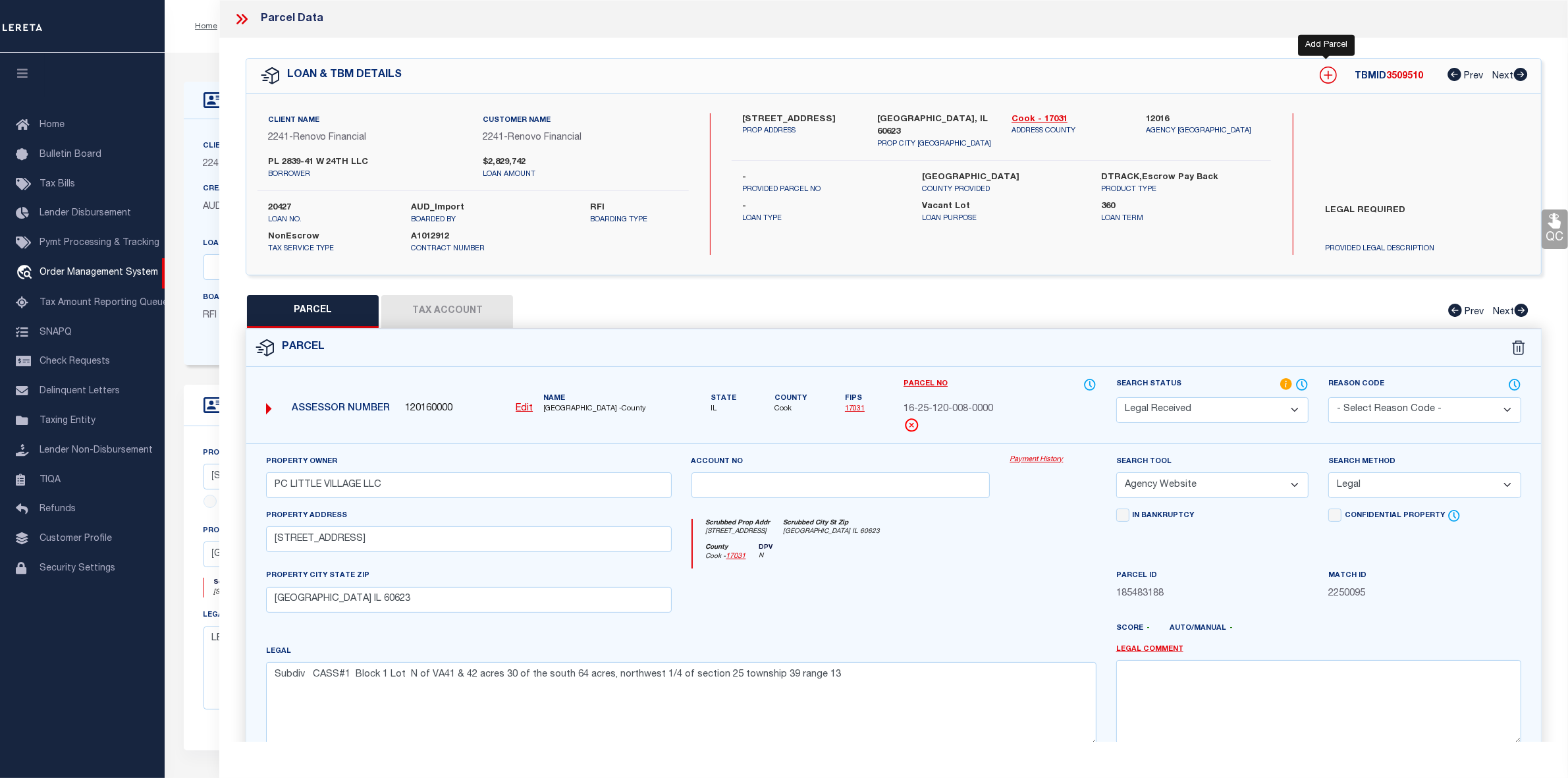
click at [1327, 70] on icon at bounding box center [1328, 75] width 17 height 17
select select "IP"
type textarea "-"
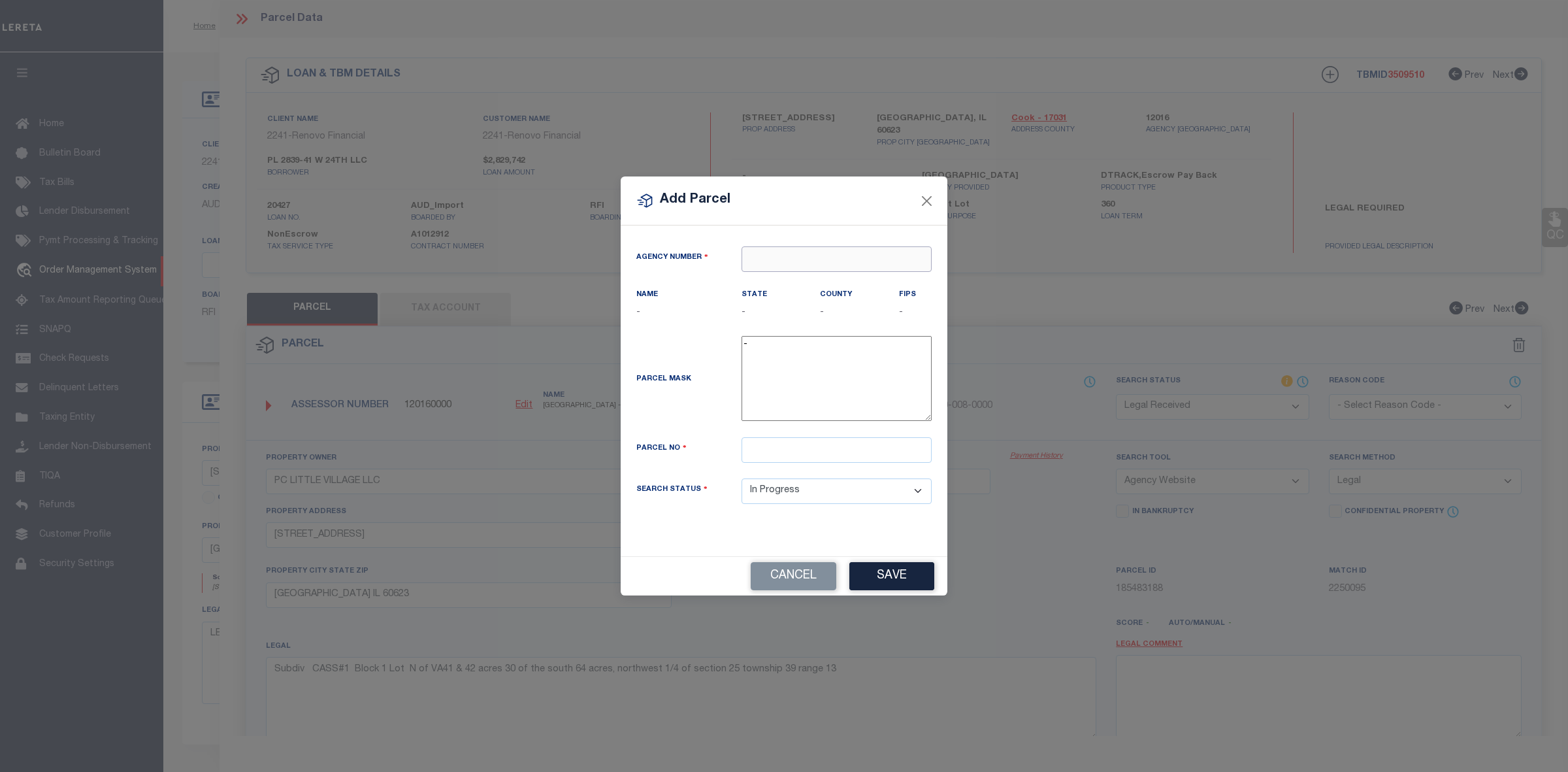
click at [793, 265] on input "text" at bounding box center [836, 259] width 190 height 26
click at [846, 284] on div "120160000 : COOK COUNTY" at bounding box center [837, 291] width 189 height 37
type input "120160000"
click at [801, 448] on input "text" at bounding box center [836, 450] width 190 height 26
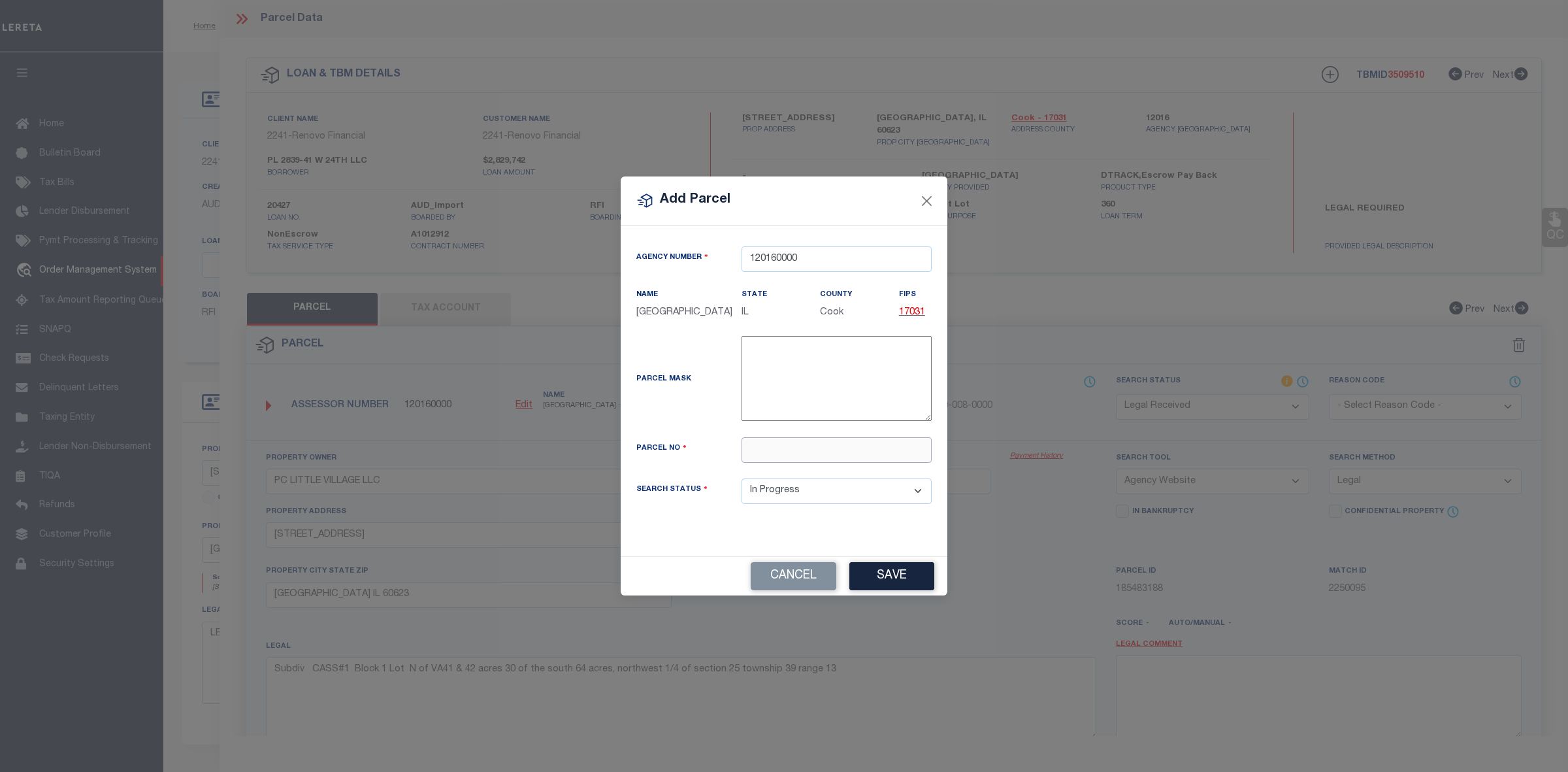
paste input "16-25-120-009-0000"
type input "16-25-120-009-0000"
click at [889, 567] on button "Save" at bounding box center [892, 576] width 85 height 28
select select "IP"
select select
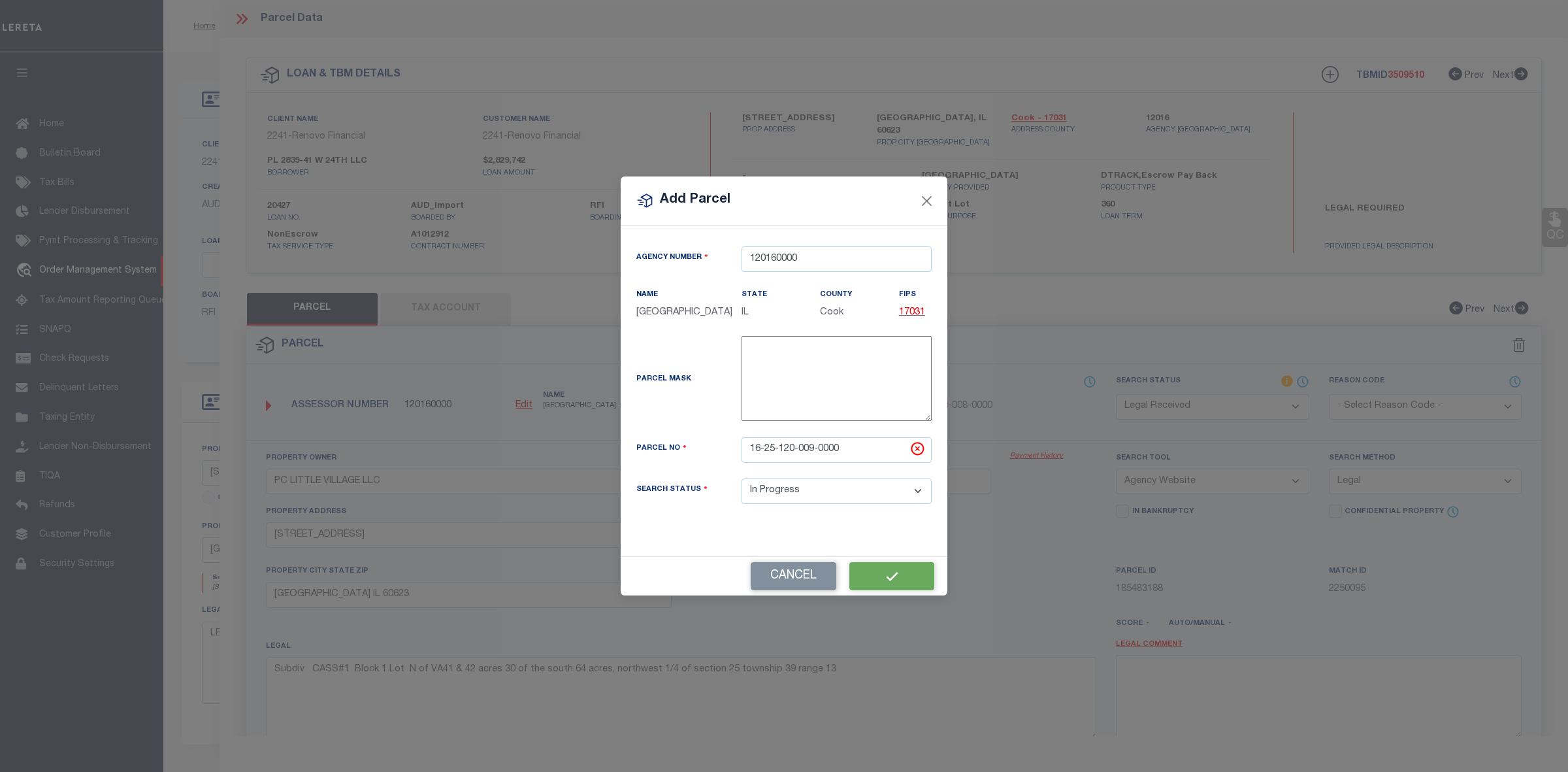
select select
checkbox input "false"
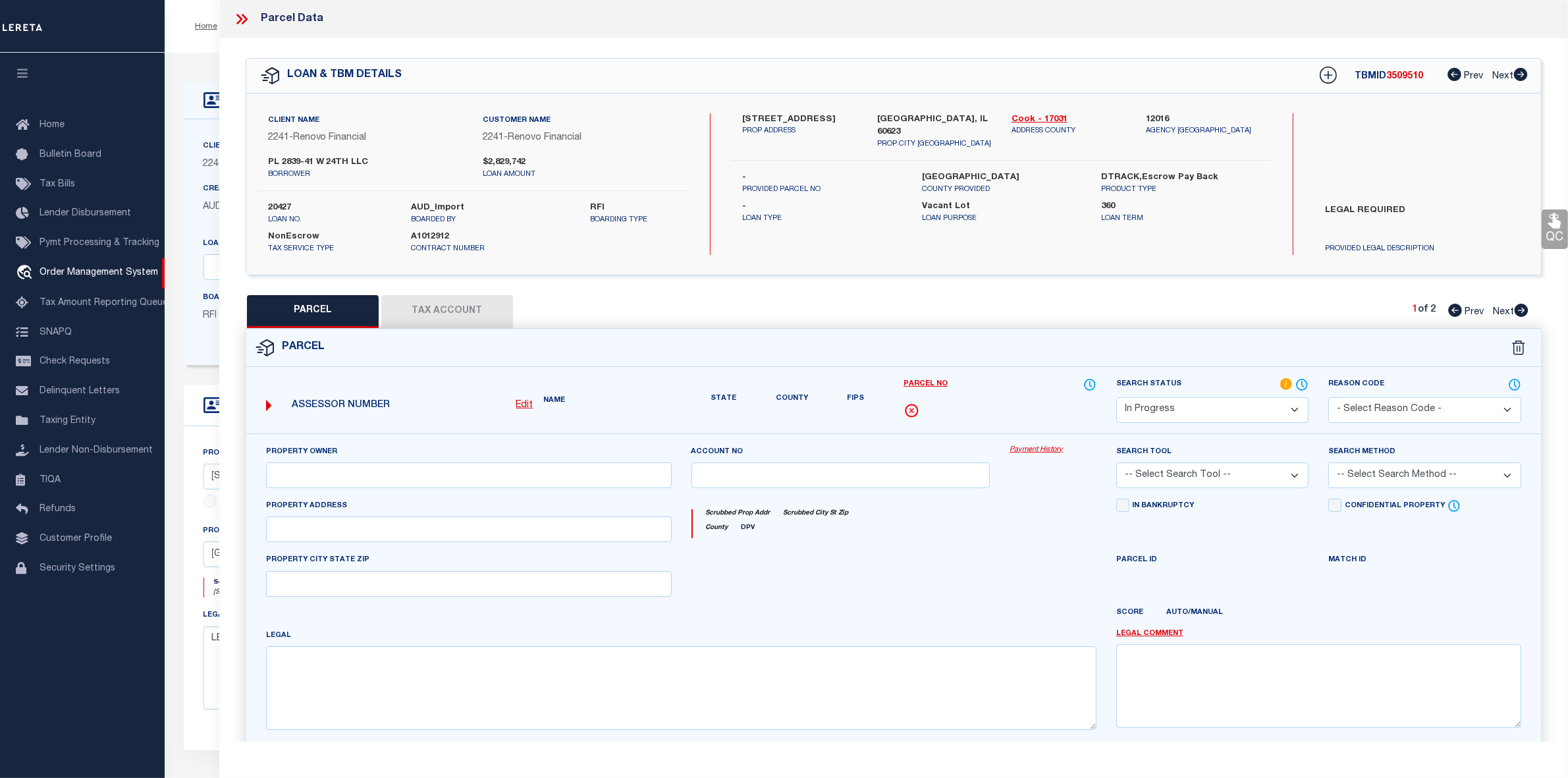
type input "PC LITTLE VILLAGE LLC"
type input "2839 W 24TH ST"
checkbox input "false"
type input "CHICAGO IL 60623"
type textarea "Subdiv CASS#1 Block 1 Lot N of VA42 & 42"
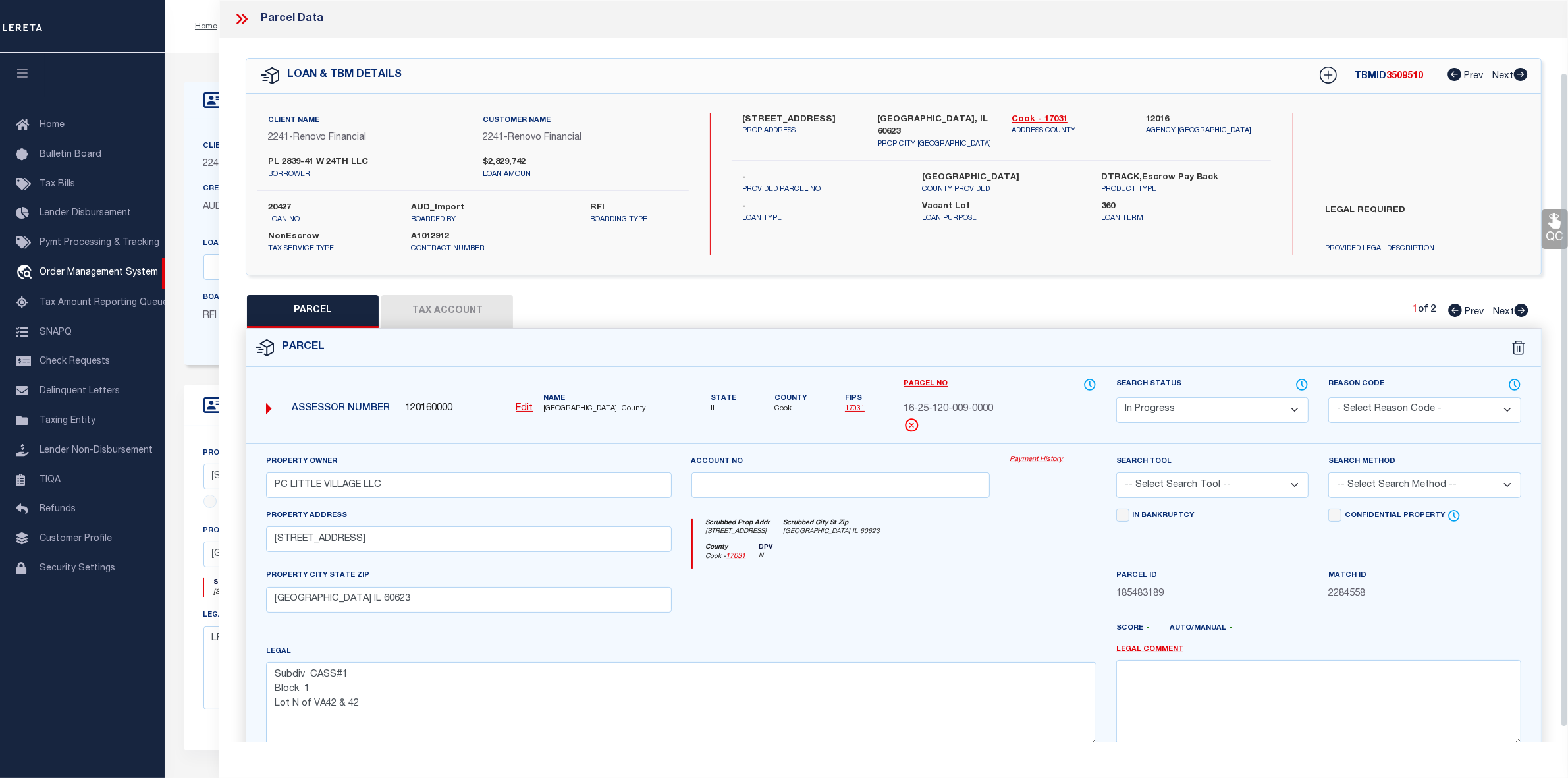
scroll to position [98, 0]
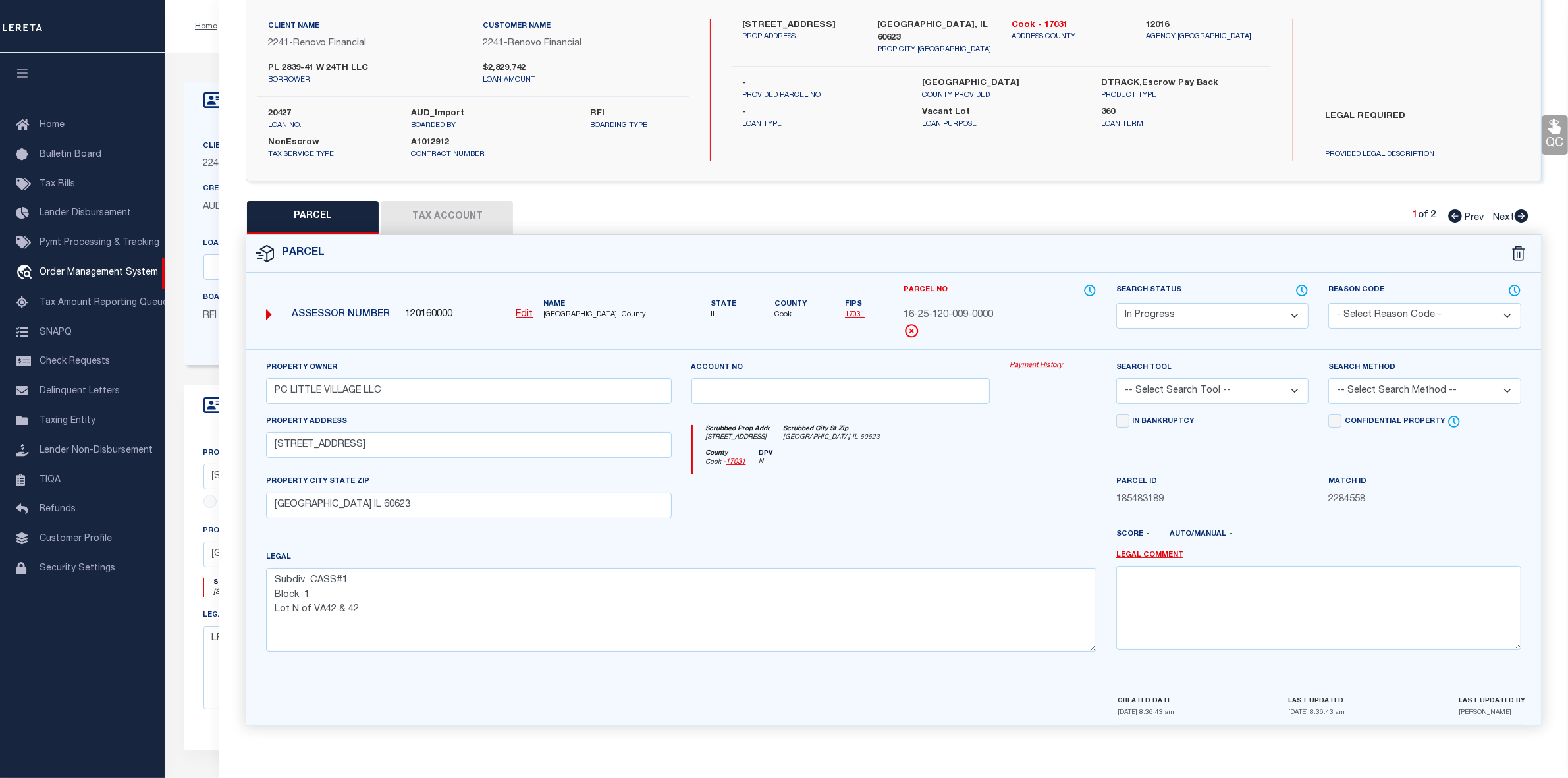
click at [1457, 211] on icon at bounding box center [1455, 215] width 14 height 13
click at [1523, 215] on icon at bounding box center [1521, 215] width 14 height 13
select select "AS"
checkbox input "false"
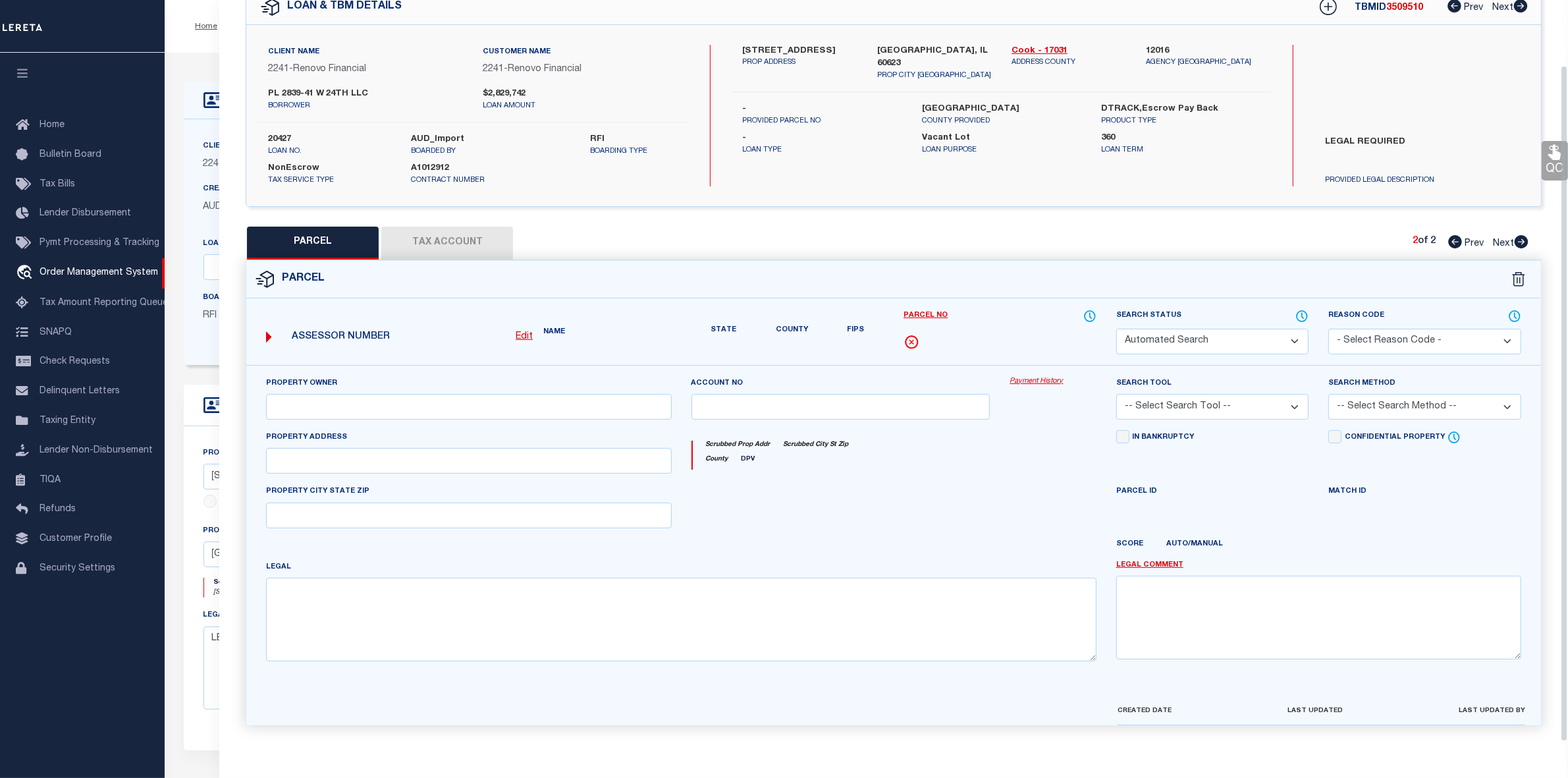
select select "RD"
type input "PC LITTLE VILLAGE LLC"
select select "AGW"
select select "LEG"
type input "2841 W 24TH ST"
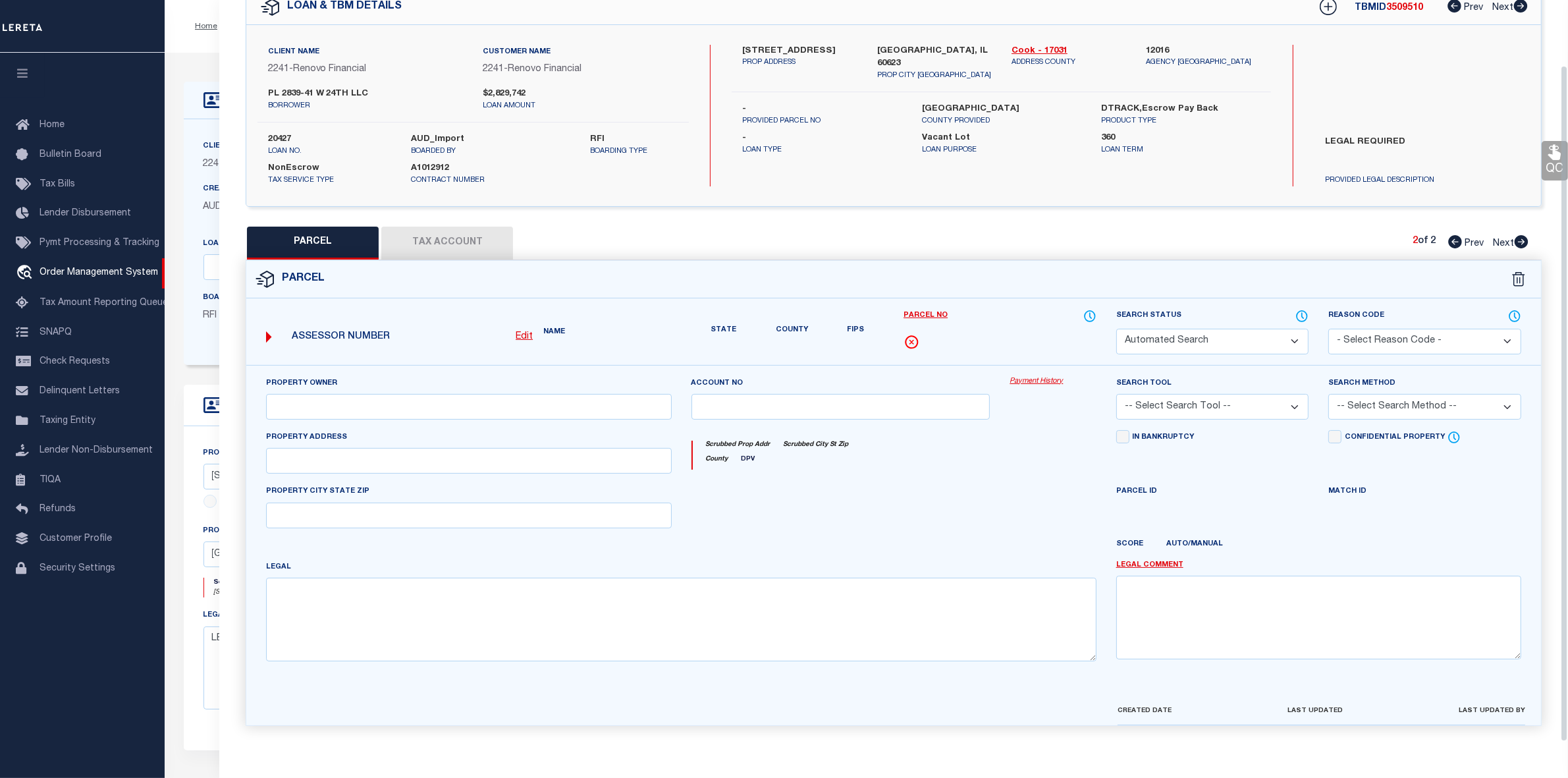
type input "CHICAGO IL 60623"
type textarea "Subdiv CASS#1 Block 1 Lot N of VA41 & 42 acres 30 of the south 64 acres, northw…"
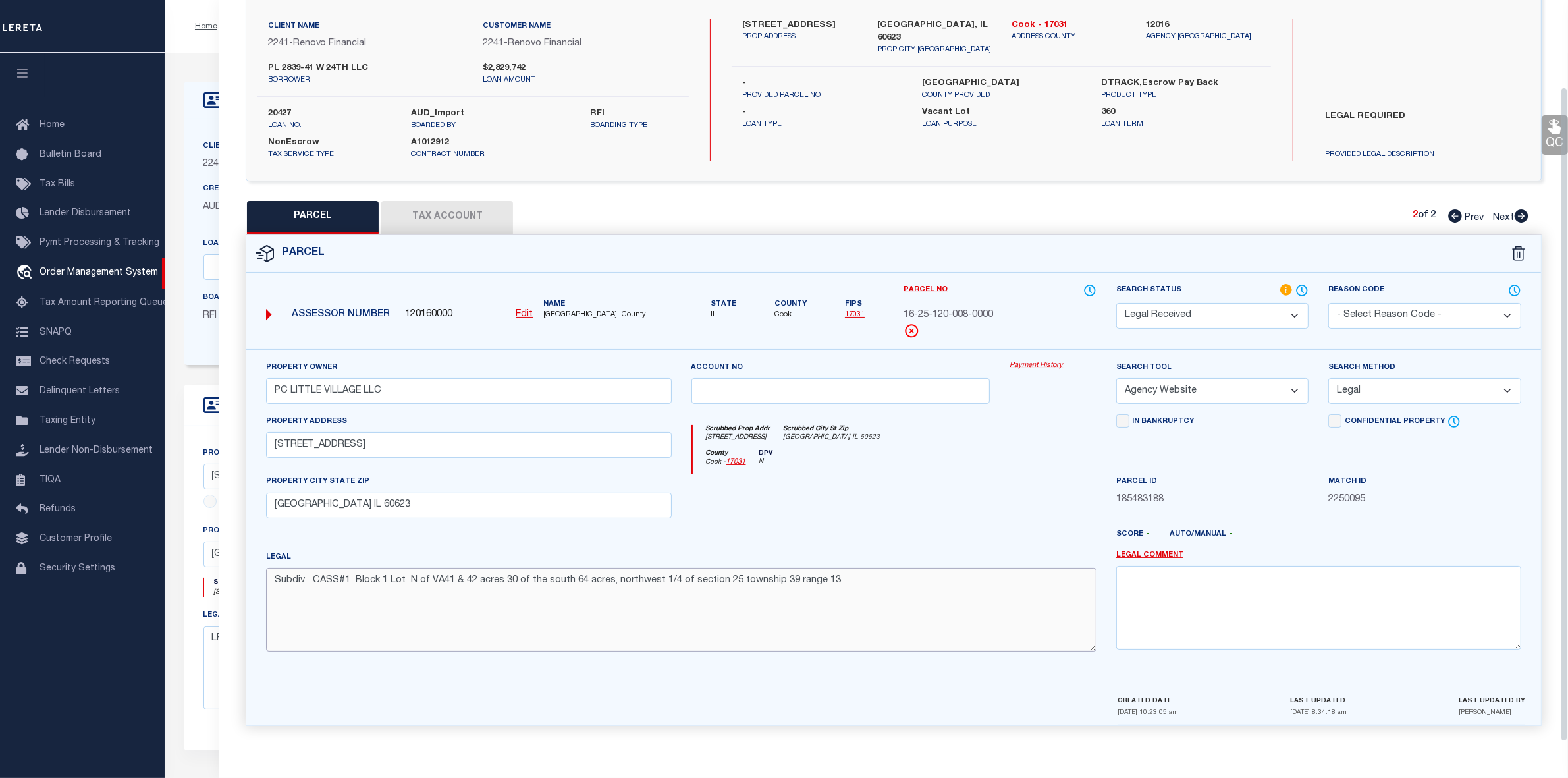
drag, startPoint x: 442, startPoint y: 568, endPoint x: 416, endPoint y: 588, distance: 32.8
click at [439, 571] on textarea "Subdiv CASS#1 Block 1 Lot N of VA41 & 42 acres 30 of the south 64 acres, northw…" at bounding box center [681, 609] width 829 height 83
click at [452, 577] on textarea "Subdiv CASS#1 Block 1 Lot N of VA41 & 42 acres 30 of the south 64 acres, northw…" at bounding box center [681, 609] width 829 height 83
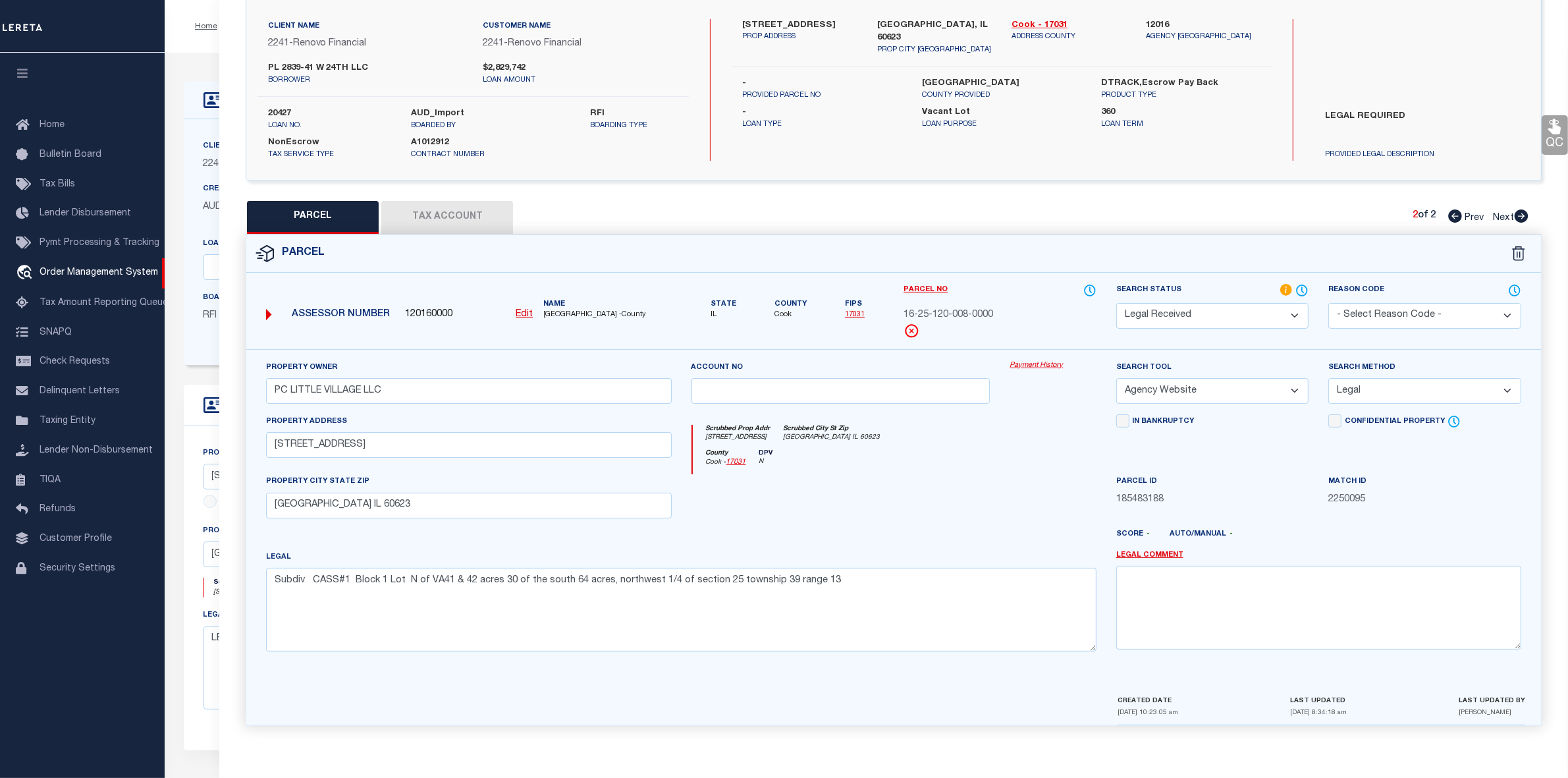
click at [1452, 211] on icon at bounding box center [1455, 215] width 14 height 13
select select "AS"
select select
checkbox input "false"
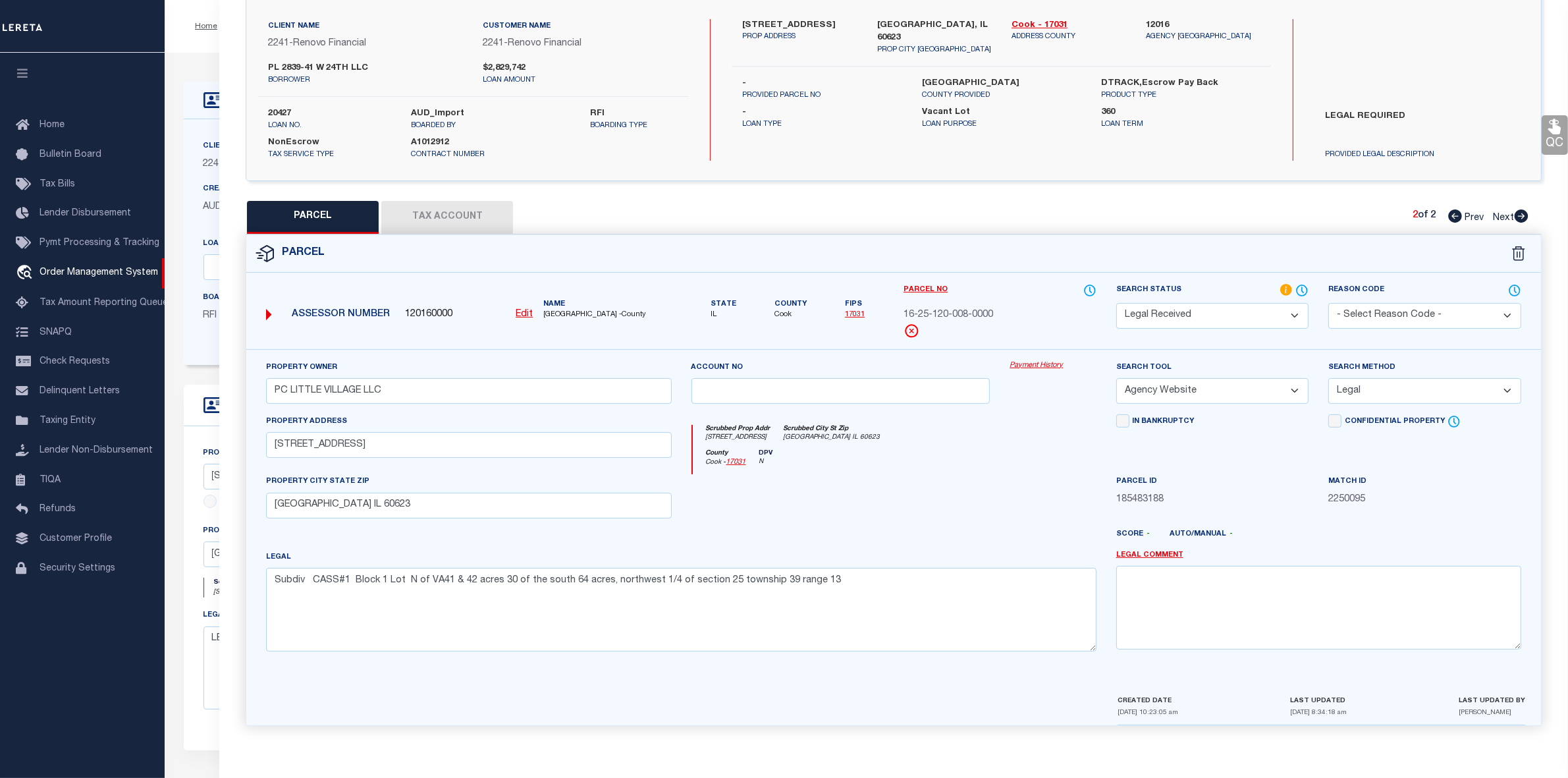
checkbox input "false"
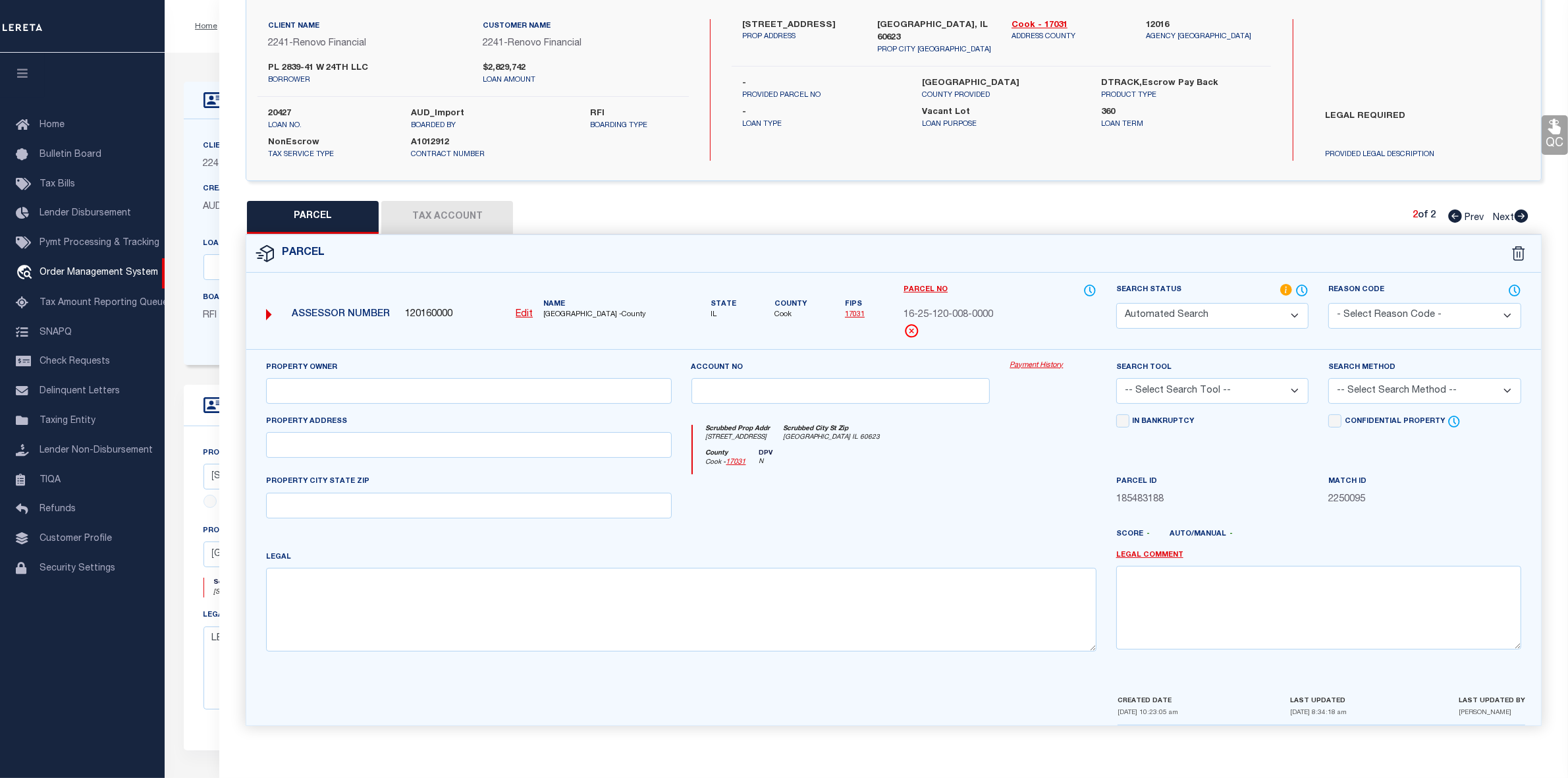
select select "IP"
type input "PC LITTLE VILLAGE LLC"
type input "2839 W 24TH ST"
checkbox input "false"
type input "CHICAGO IL 60623"
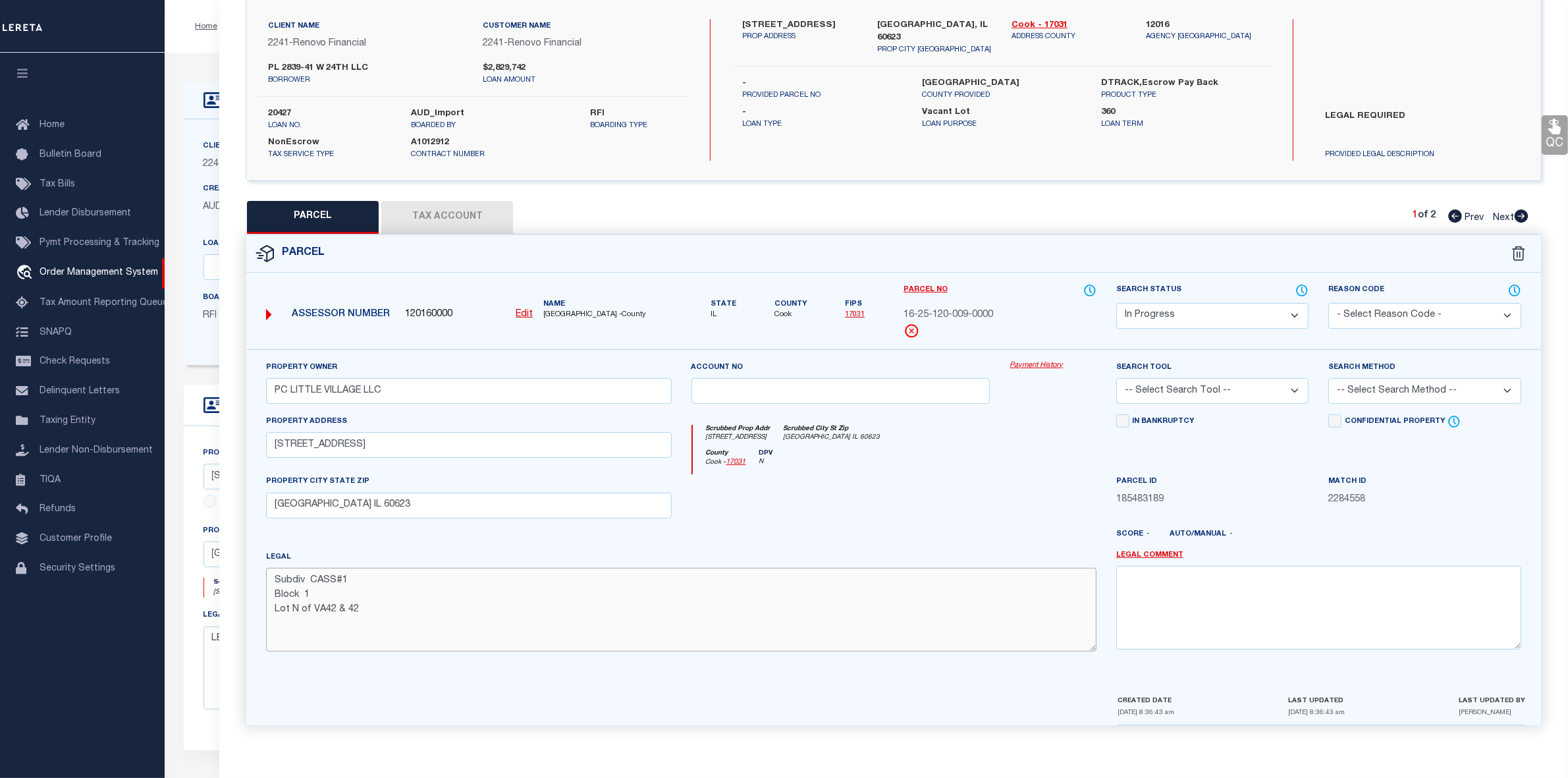
drag, startPoint x: 275, startPoint y: 597, endPoint x: 376, endPoint y: 612, distance: 102.1
click at [376, 612] on textarea "Subdiv CASS#1 Block 1 Lot N of VA42 & 42" at bounding box center [681, 609] width 829 height 83
drag, startPoint x: 273, startPoint y: 581, endPoint x: 374, endPoint y: 610, distance: 105.1
click at [374, 610] on textarea "Subdiv CASS#1 Block 1 Lot N of VA42 & 42" at bounding box center [681, 609] width 829 height 83
paste textarea "CASS#1 Block 1 Lot N of VA41 & 42 acres 30 of the south 64 acres, northwest 1/4…"
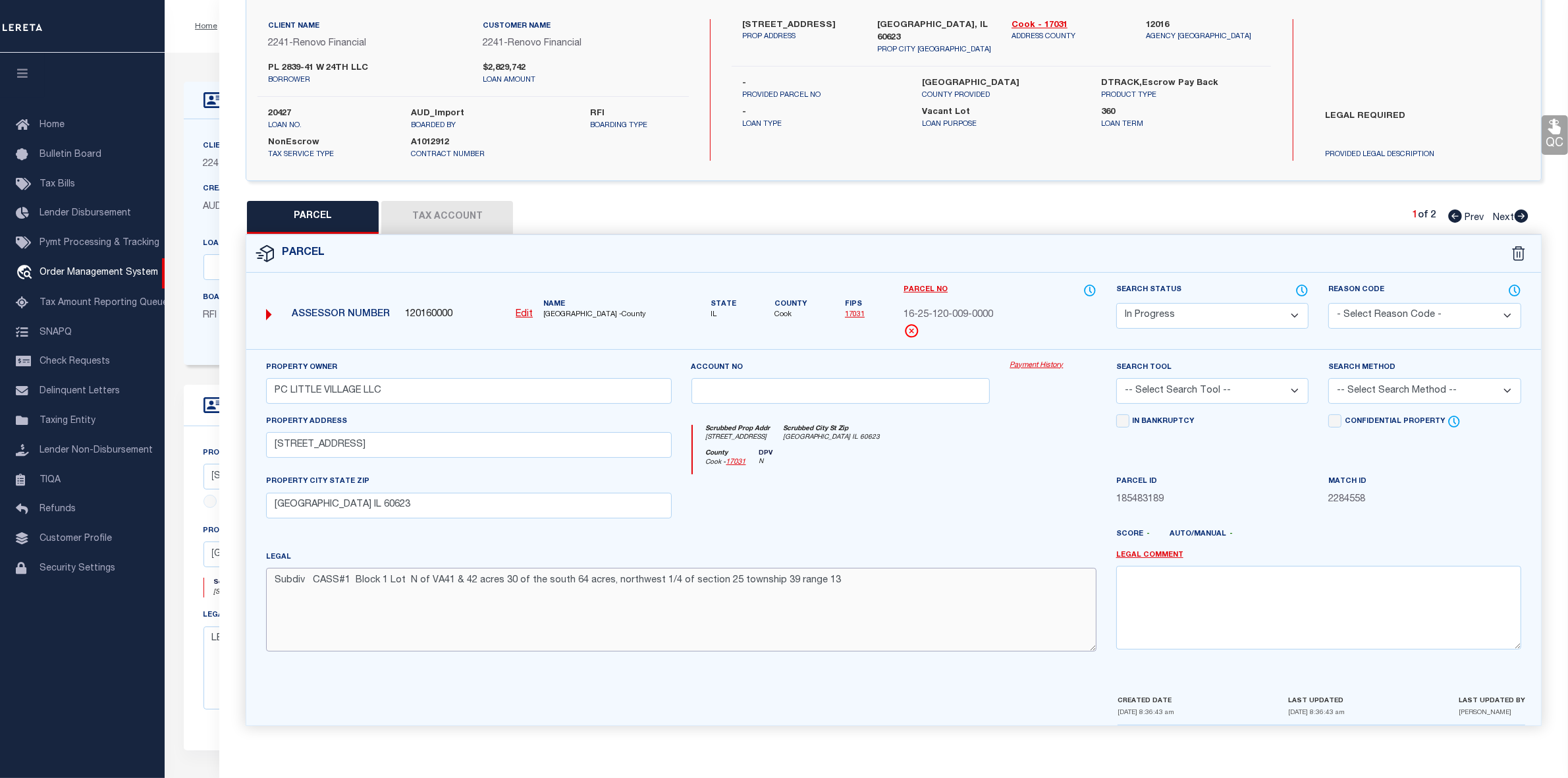
type textarea "Subdiv CASS#1 Block 1 Lot N of VA41 & 42 acres 30 of the south 64 acres, northw…"
click at [1160, 389] on select "-- Select Search Tool -- 3rd Party Website Agency File Agency Website ATLS CNV-…" at bounding box center [1212, 391] width 193 height 26
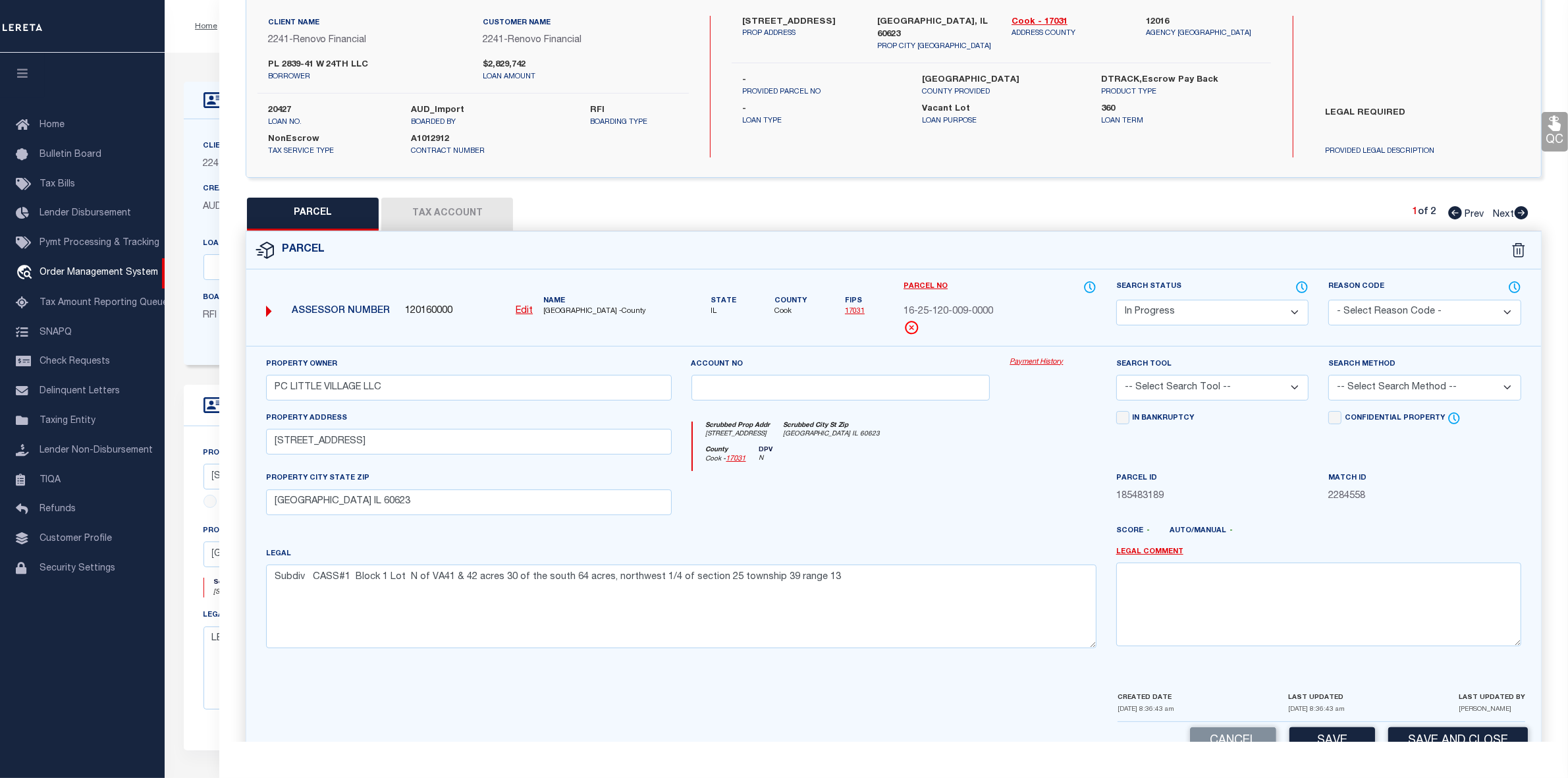
select select "AGW"
click at [1116, 376] on select "-- Select Search Tool -- 3rd Party Website Agency File Agency Website ATLS CNV-…" at bounding box center [1212, 387] width 193 height 26
click at [1345, 393] on select "-- Select Search Method -- Property Address Legal Liability Info Provided" at bounding box center [1425, 387] width 193 height 26
select select "LEG"
click at [1329, 376] on select "-- Select Search Method -- Property Address Legal Liability Info Provided" at bounding box center [1425, 387] width 193 height 26
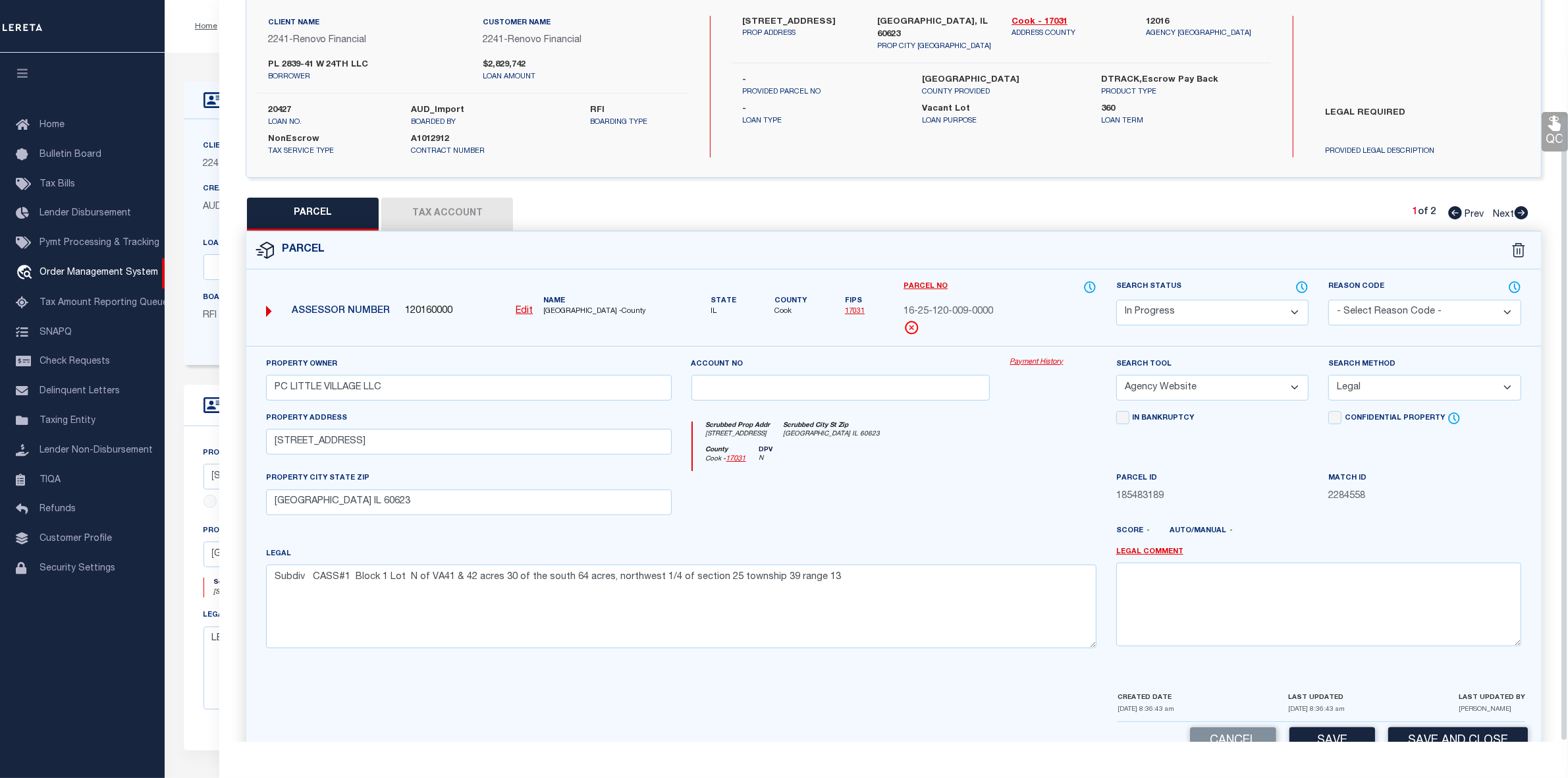
scroll to position [136, 0]
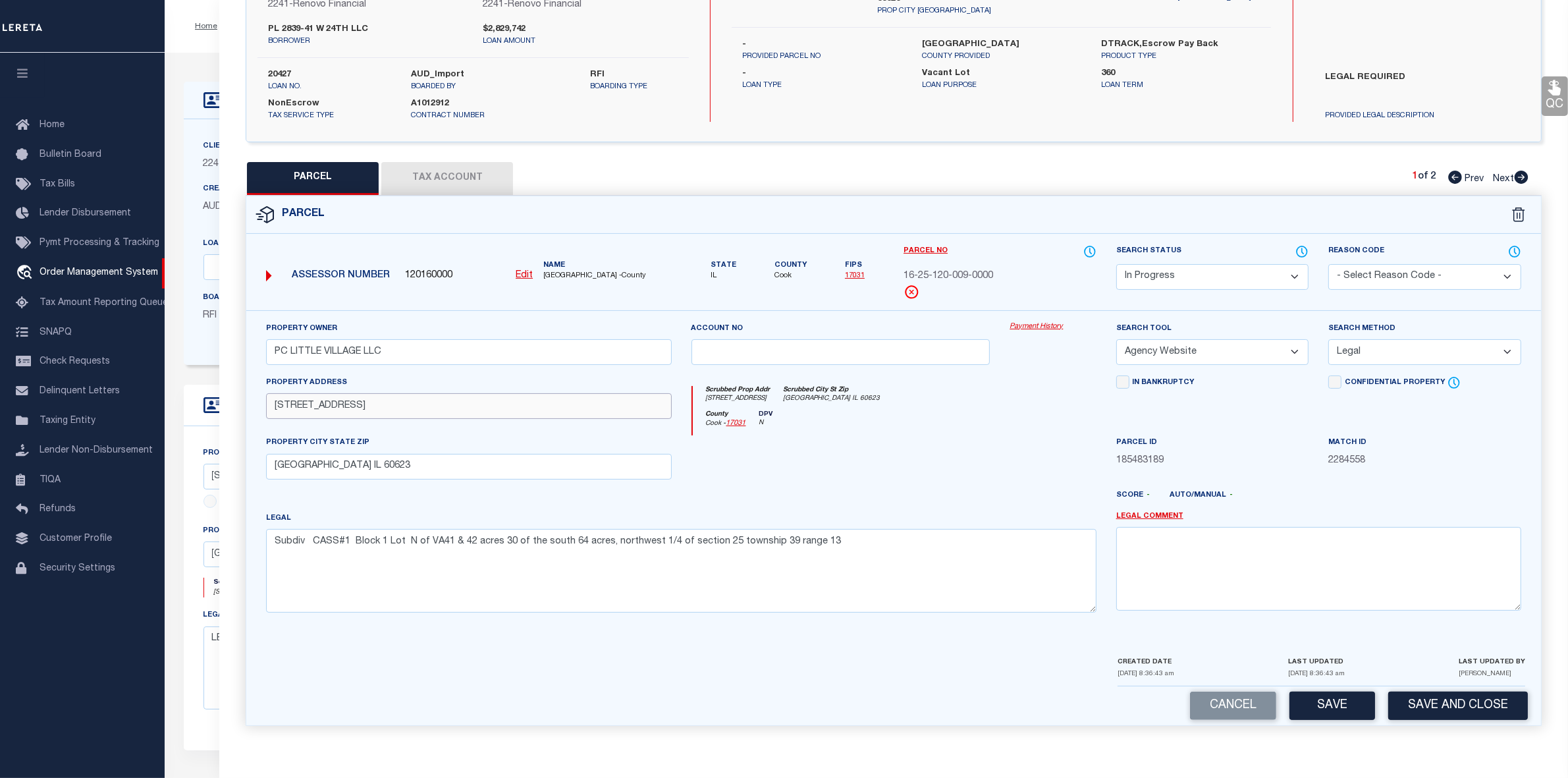
click at [298, 403] on input "2839 W 24TH ST" at bounding box center [468, 406] width 405 height 26
type input "2841 W 24TH ST"
click at [1334, 698] on button "Save" at bounding box center [1332, 706] width 85 height 28
click at [456, 175] on button "Tax Account" at bounding box center [447, 178] width 132 height 33
select select "100"
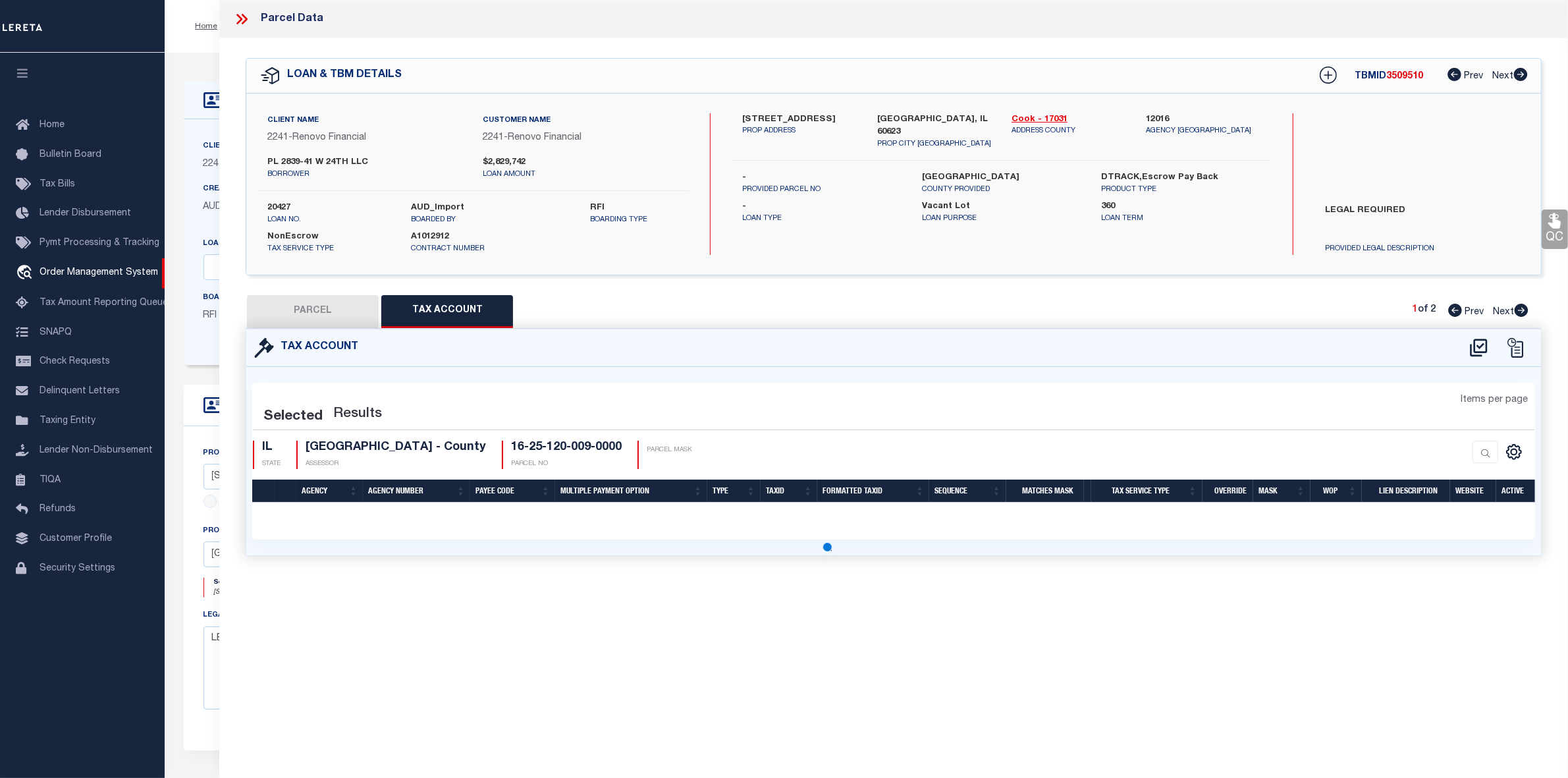
scroll to position [0, 0]
select select "100"
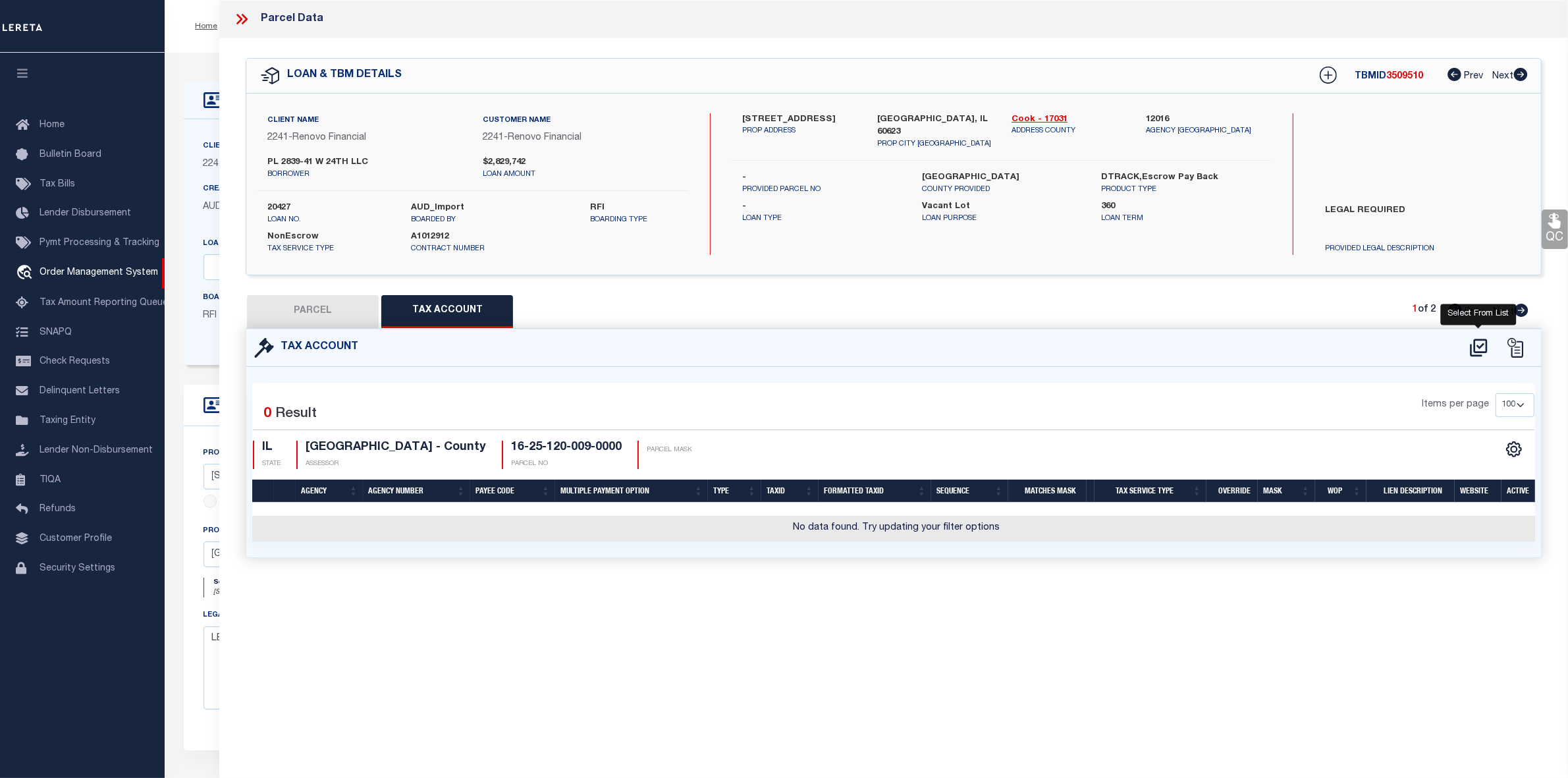
click at [1479, 344] on icon at bounding box center [1479, 348] width 21 height 21
select select "100"
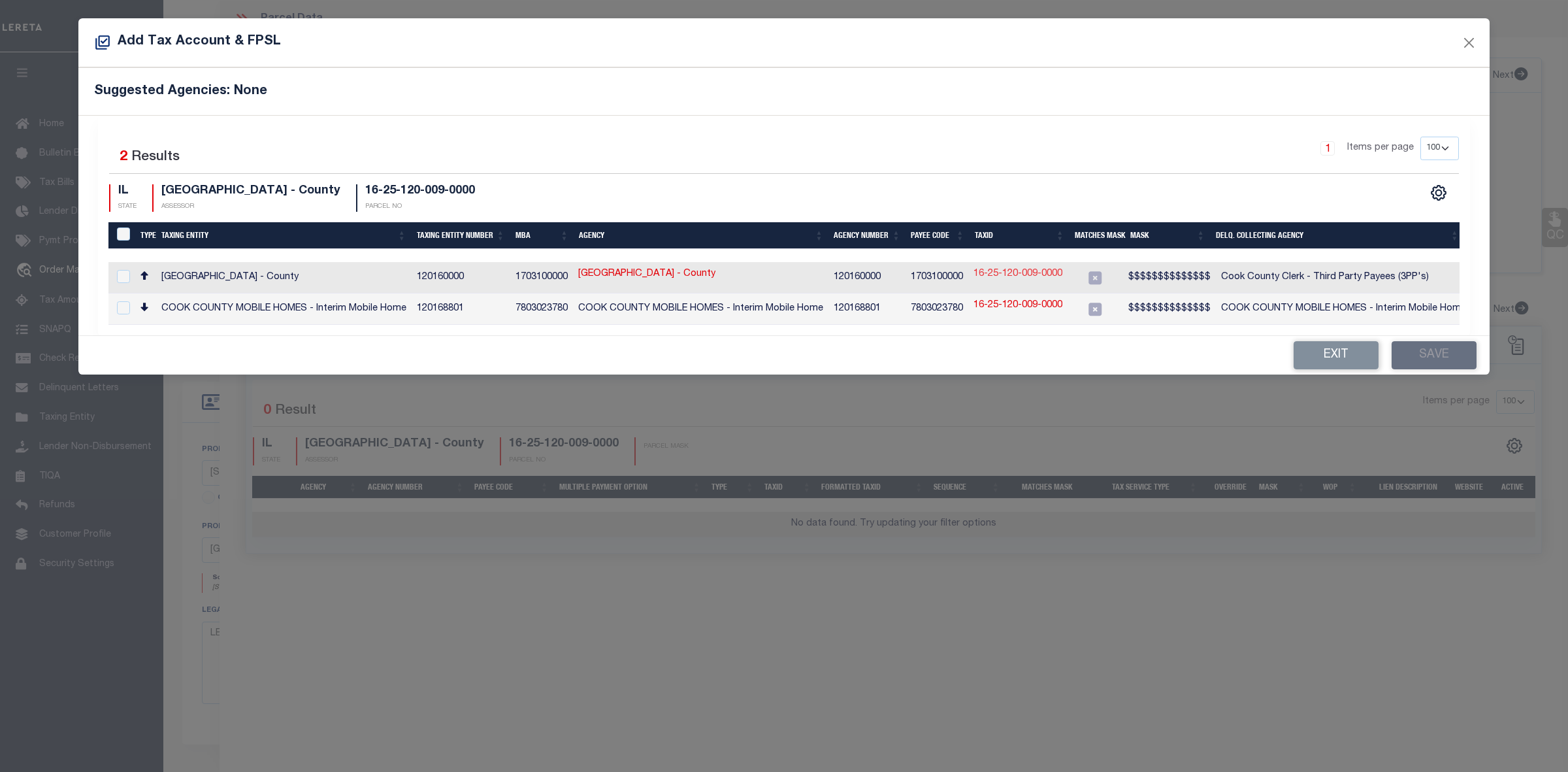
click at [1013, 276] on link "16-25-120-009-0000" at bounding box center [1018, 275] width 89 height 14
type input "16-25-120-009-0000"
checkbox input "true"
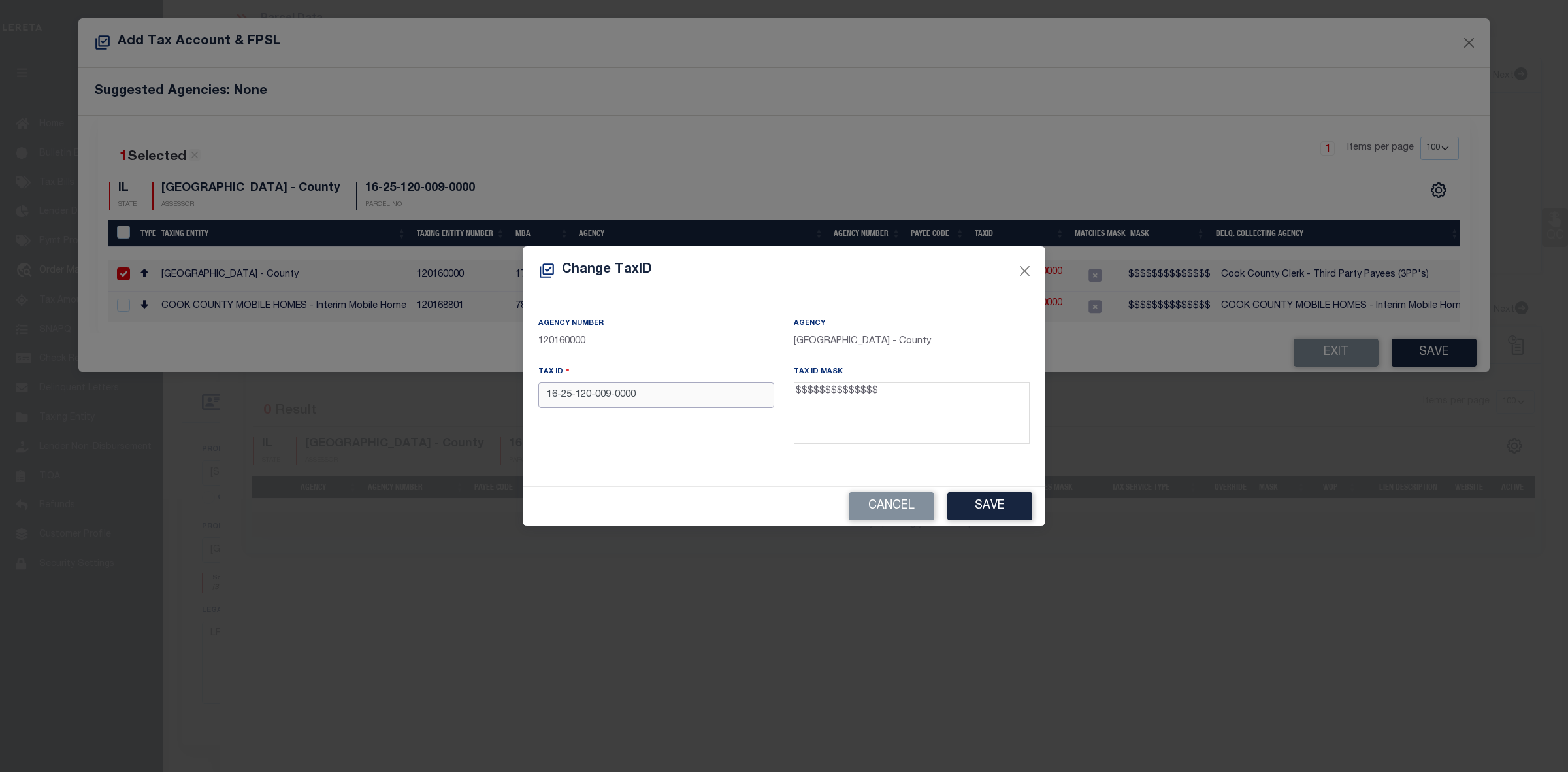
click at [617, 397] on input "16-25-120-009-0000" at bounding box center [656, 395] width 236 height 26
type input "16251200090000"
click at [1005, 497] on button "Save" at bounding box center [990, 506] width 85 height 28
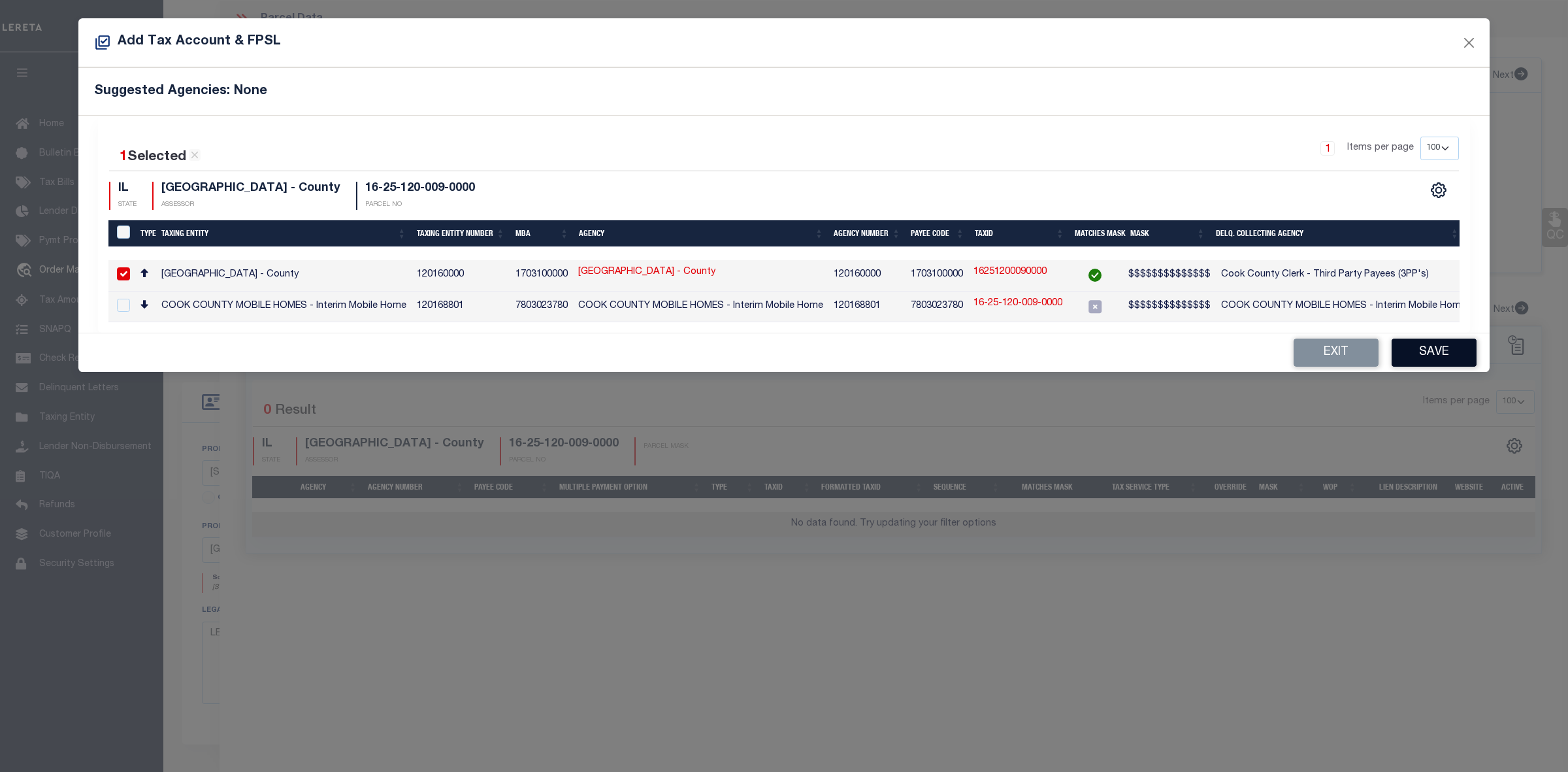
click at [1444, 358] on button "Save" at bounding box center [1434, 352] width 85 height 28
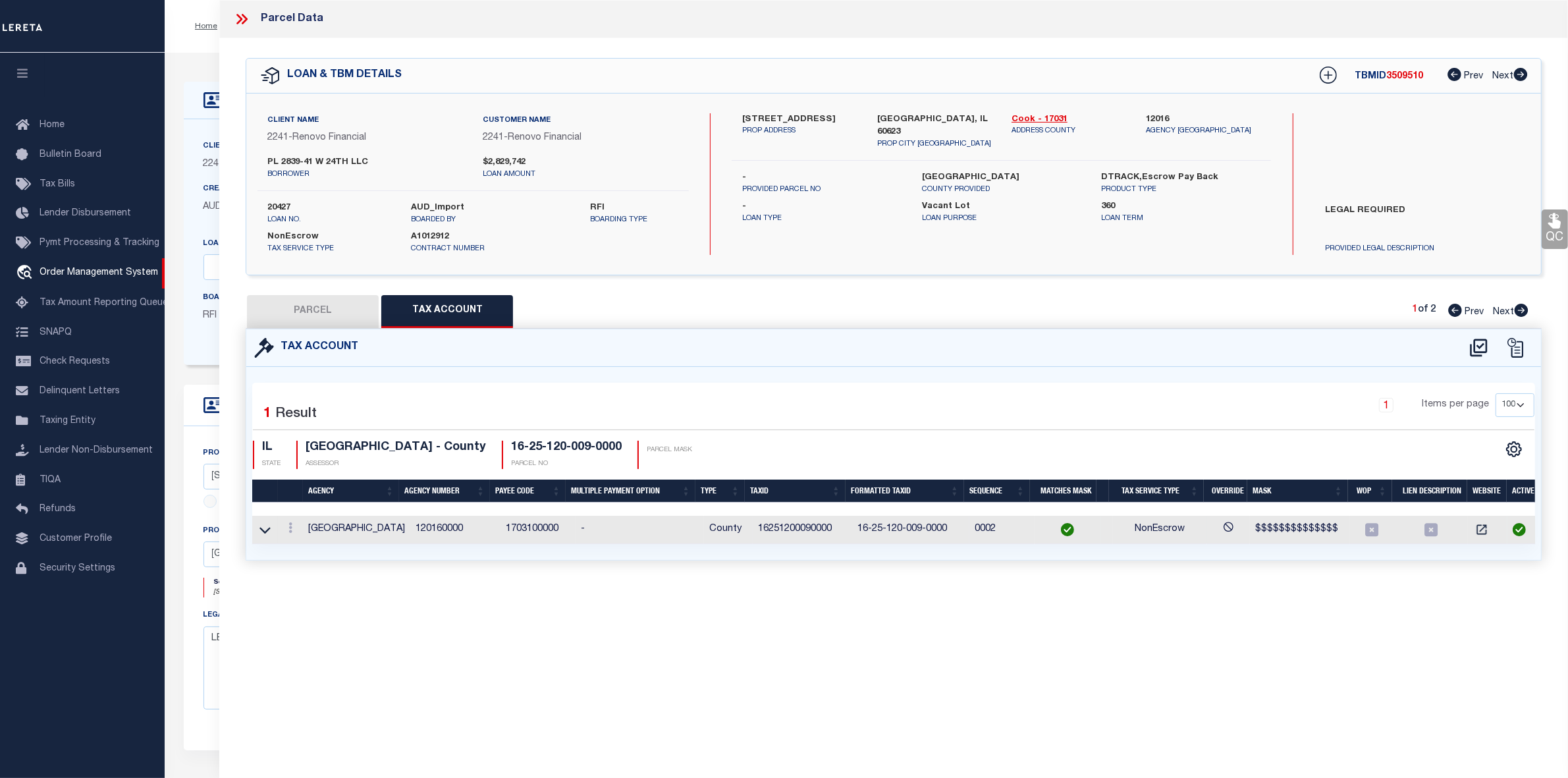
click at [792, 531] on td "16251200090000" at bounding box center [803, 530] width 100 height 28
copy td "16251200090000"
click at [303, 320] on button "PARCEL" at bounding box center [313, 312] width 132 height 33
select select "AS"
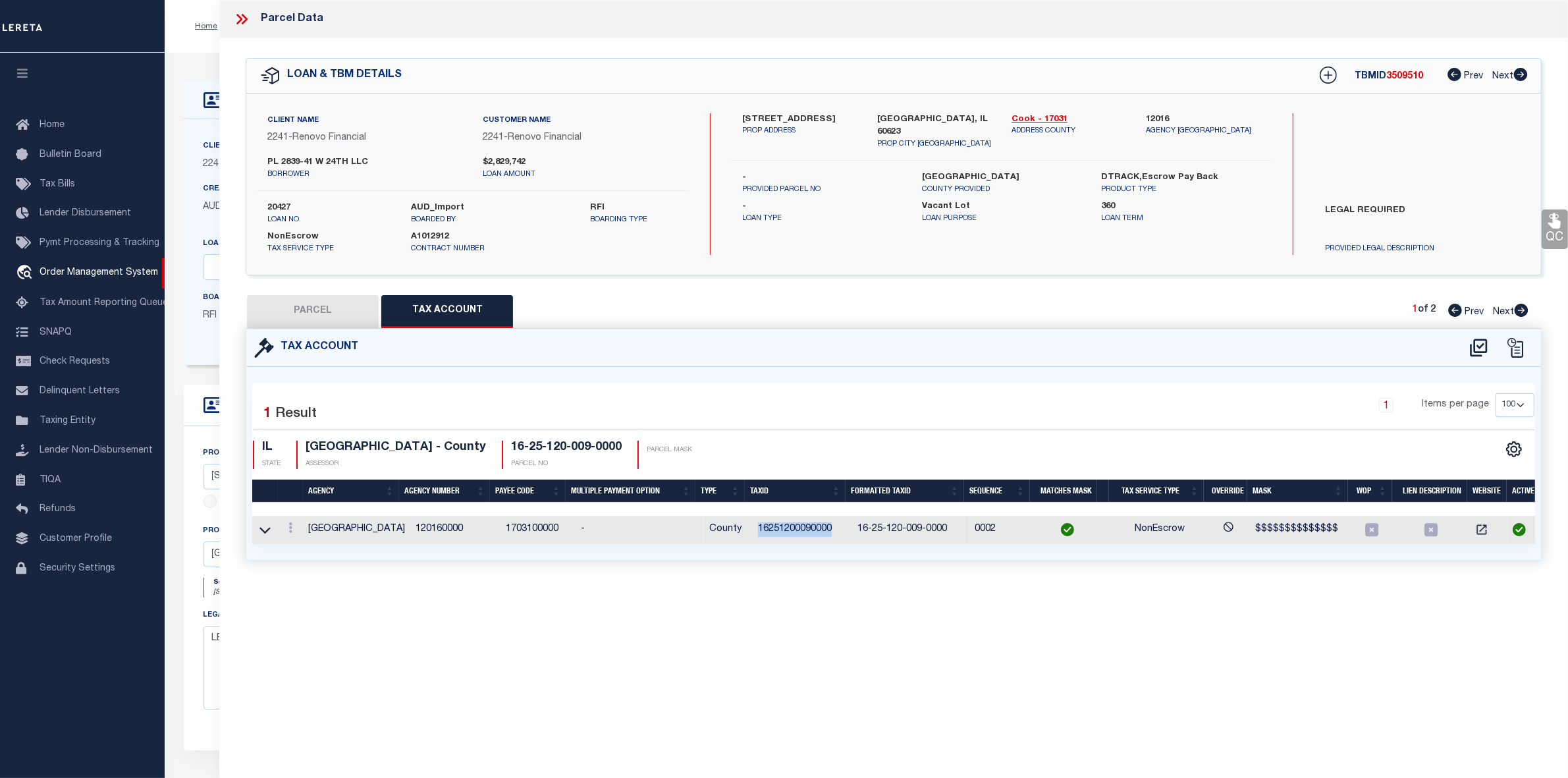
select select
checkbox input "false"
select select "IP"
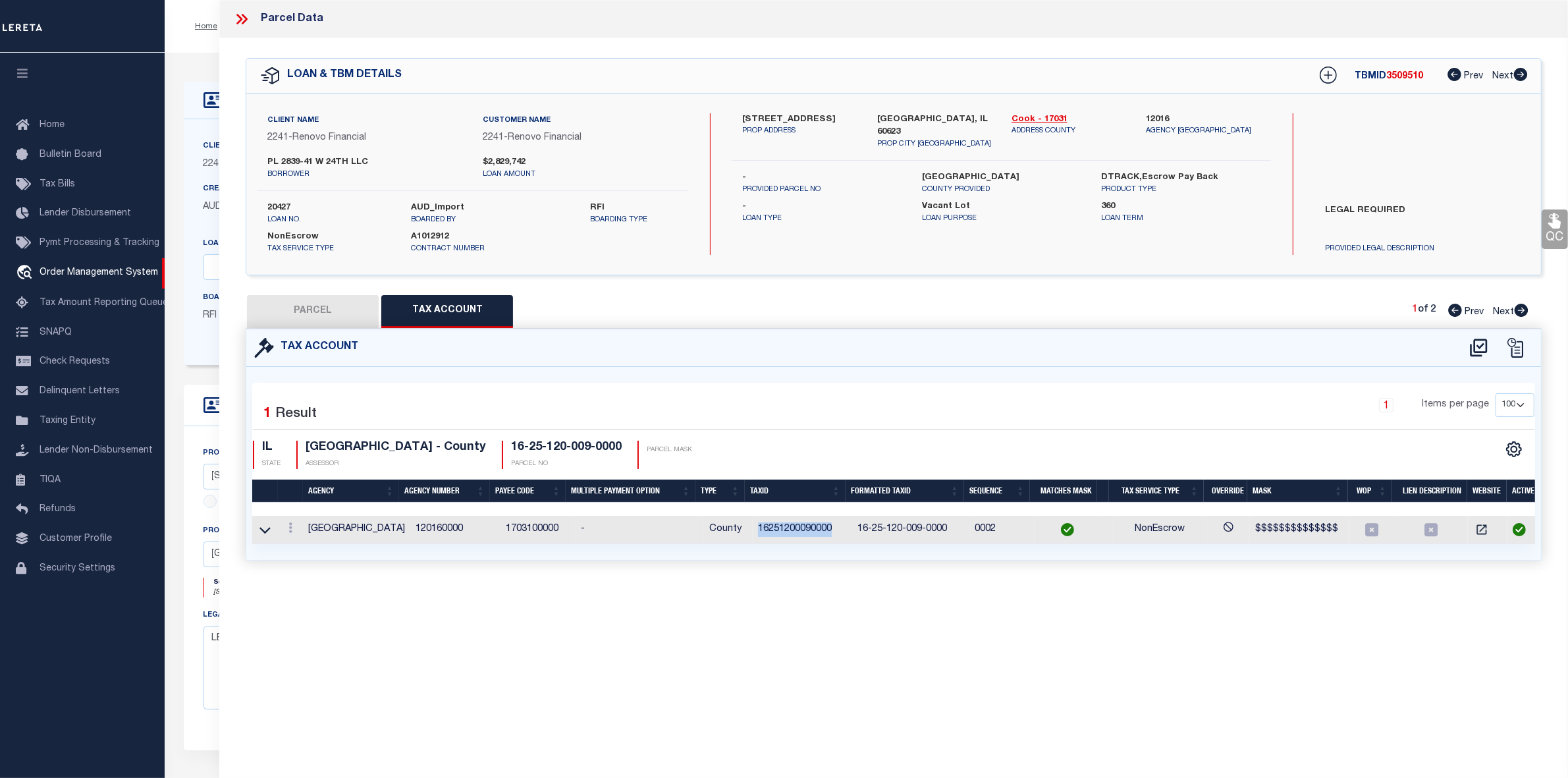
type input "PC LITTLE VILLAGE LLC"
select select "AGW"
select select "LEG"
type input "2841 W 24TH ST"
type input "CHICAGO IL 60623"
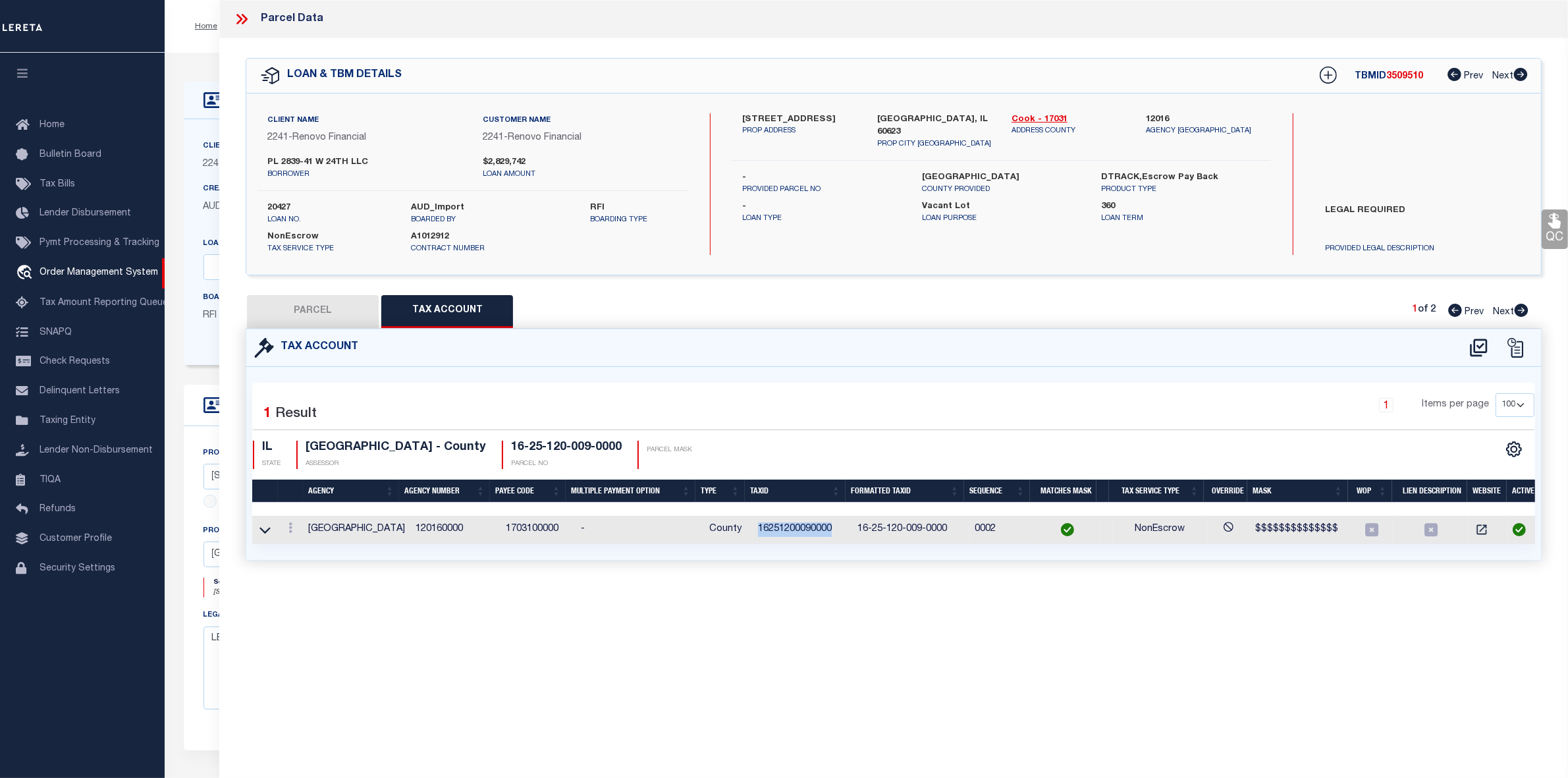
type textarea "Subdiv CASS#1 Block 1 Lot N of VA41 & 42 acres 30 of the south 64 acres, northw…"
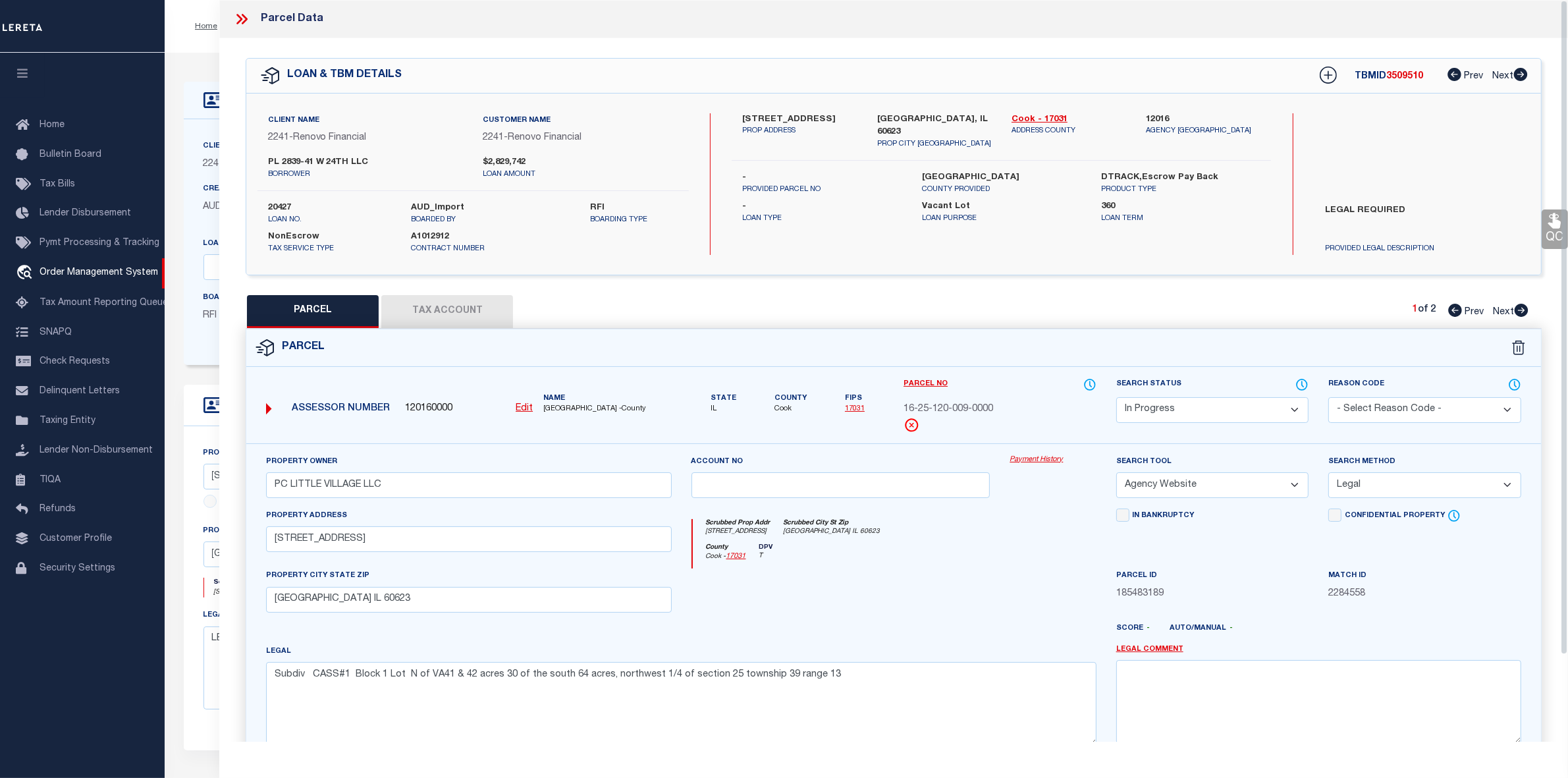
click at [239, 19] on icon at bounding box center [241, 19] width 17 height 17
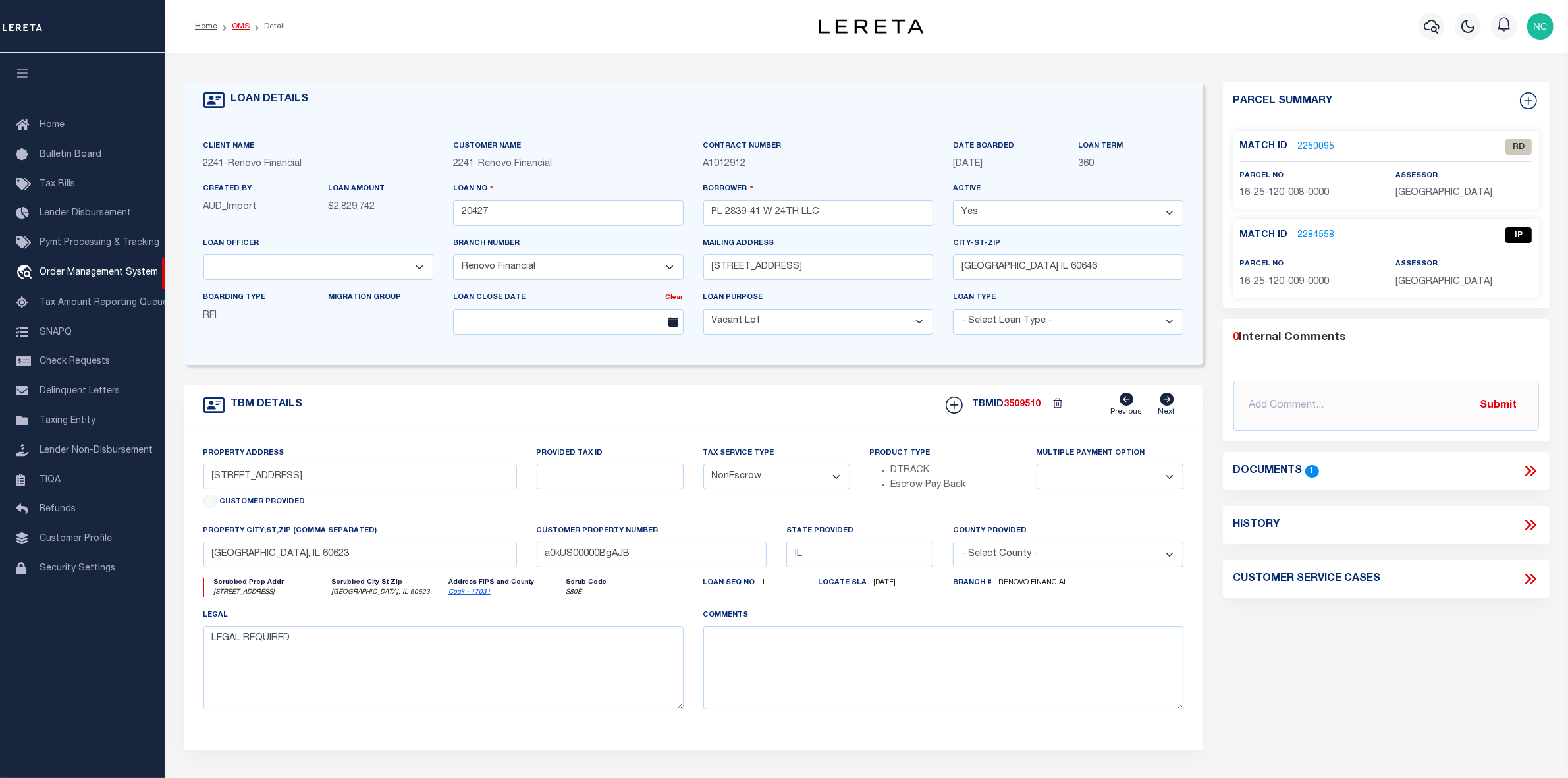
click at [247, 27] on link "OMS" at bounding box center [240, 26] width 18 height 8
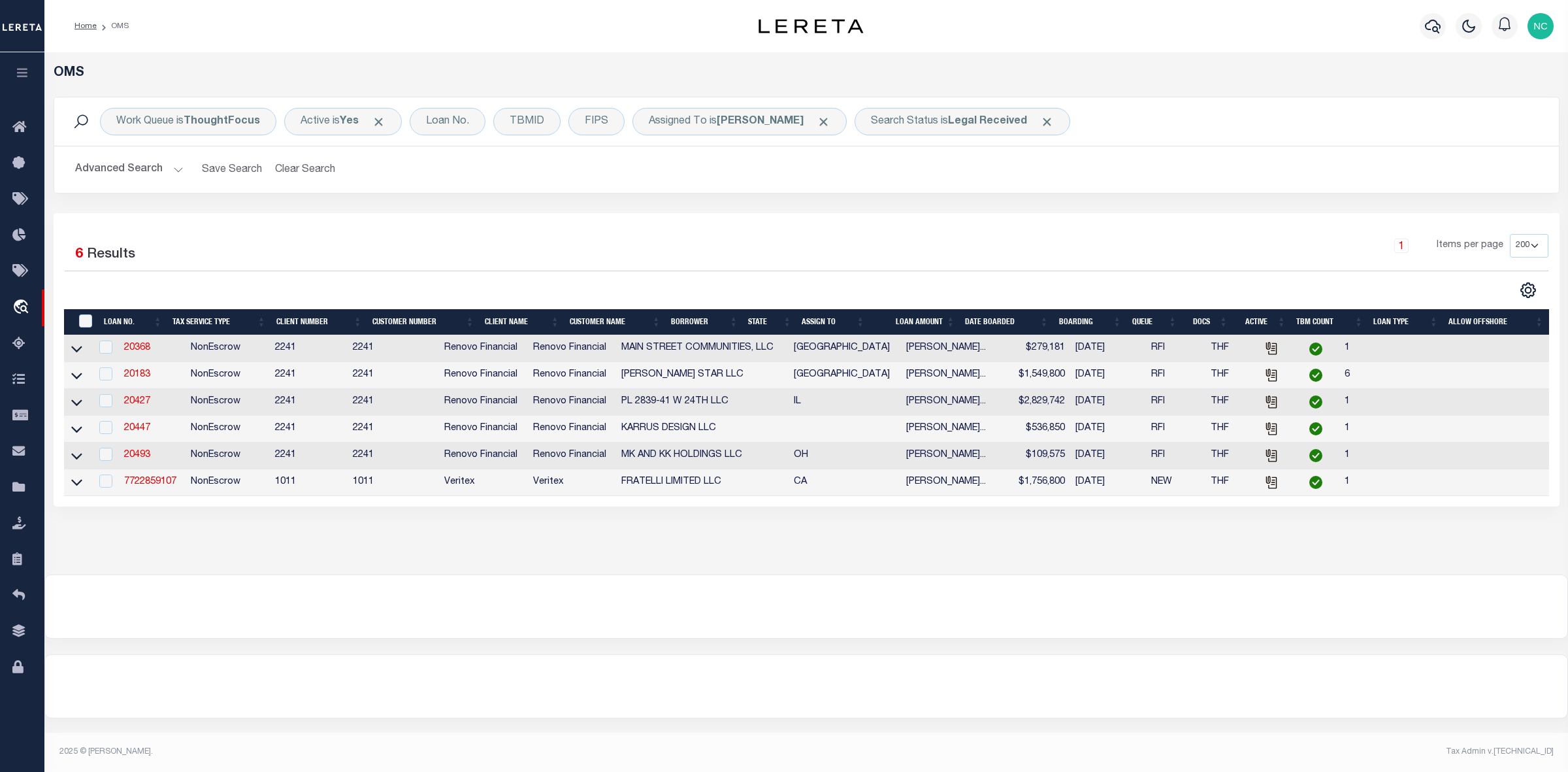
click at [116, 23] on li "OMS" at bounding box center [113, 26] width 32 height 11
click at [161, 487] on link "7722859107" at bounding box center [150, 481] width 52 height 9
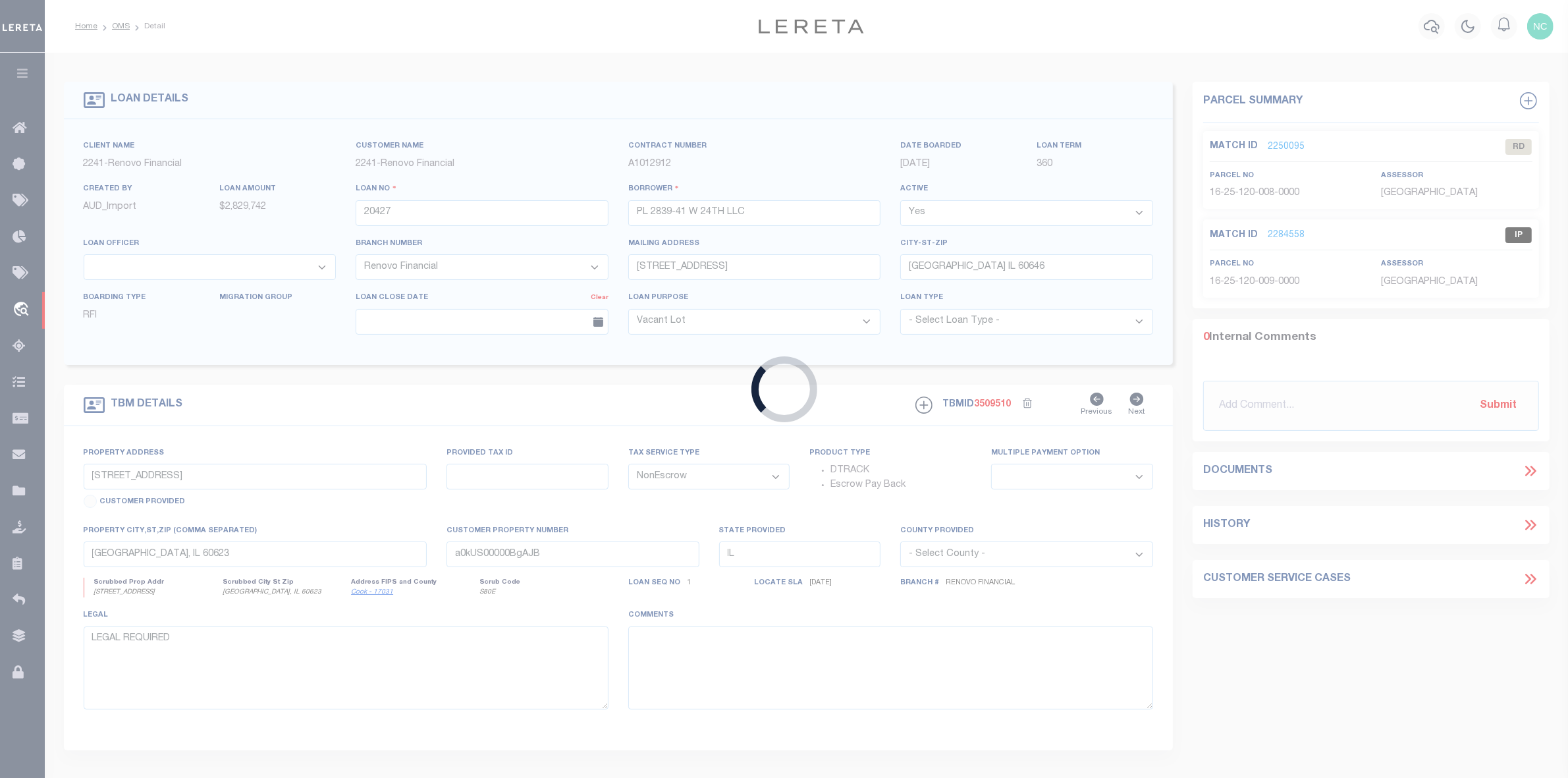
type input "7722859107"
type input "FRATELLI LIMITED LLC"
select select
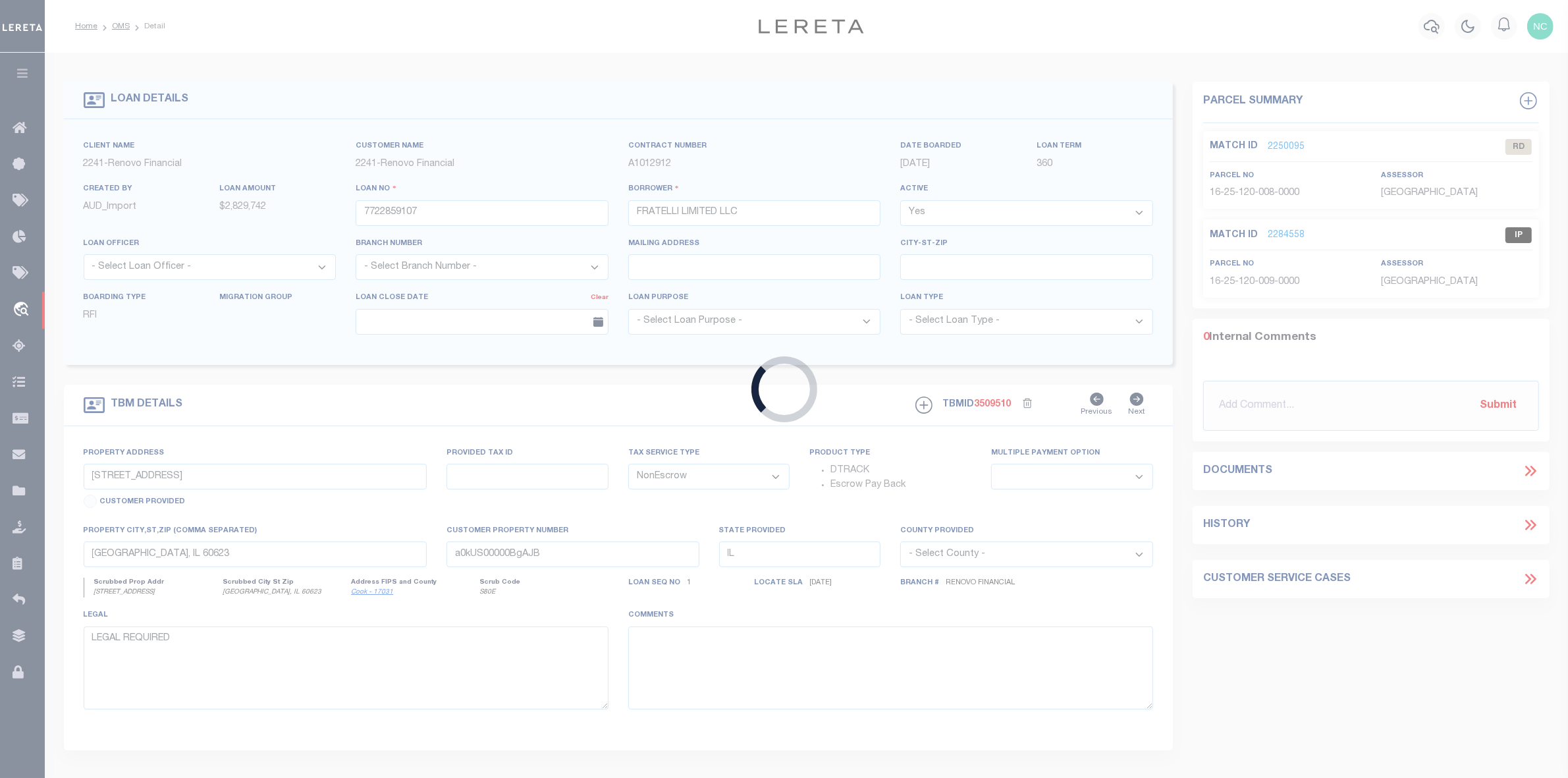
type input "865 VIA ESTEBAN"
select select
type input "SAN LUIS OBISPO CA 93401"
type input "CA"
select select
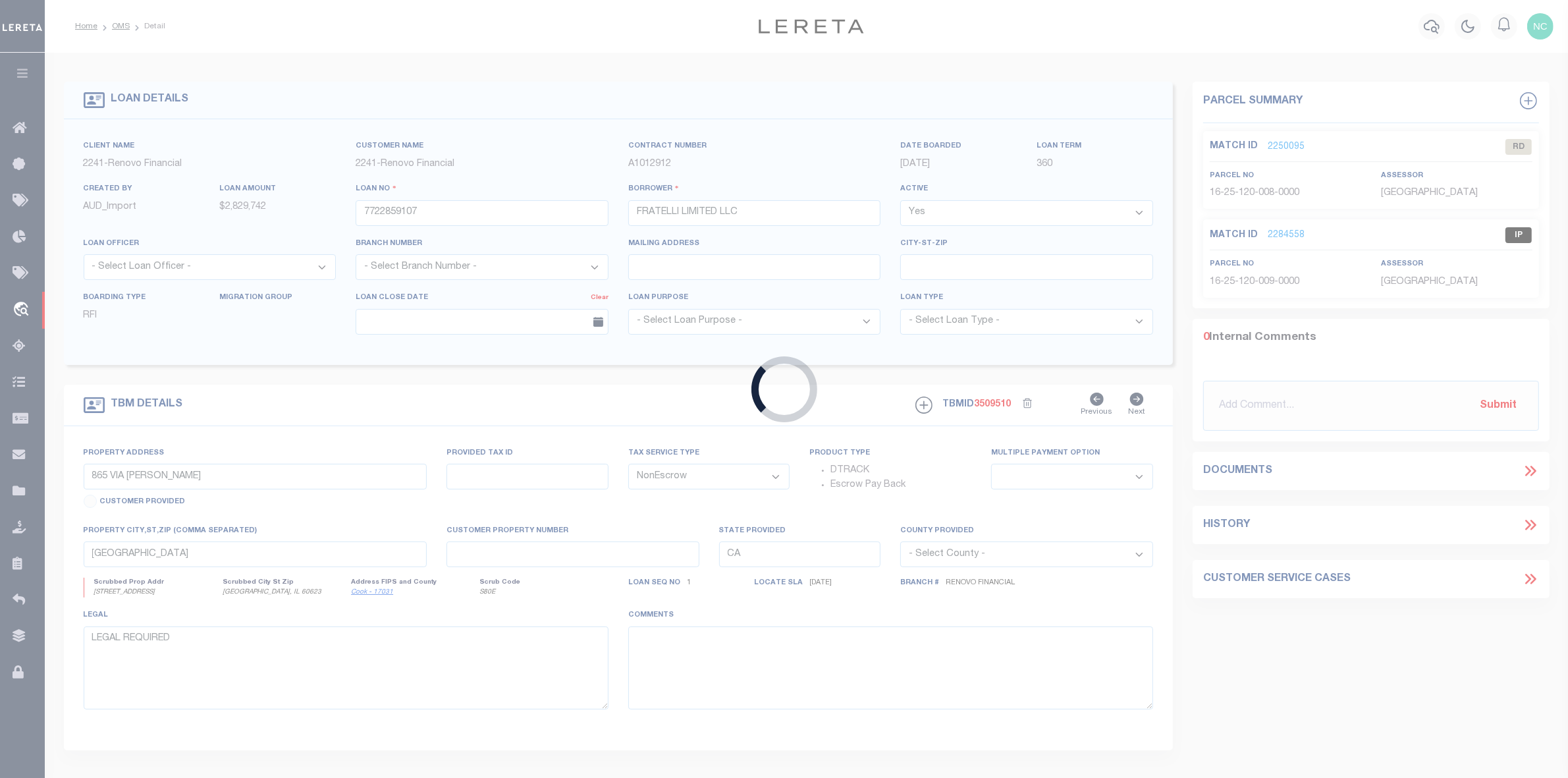
type textarea "SEE EXHIBIT A, SAN LUIS OBISPO CO"
select select "149349"
select select "3107"
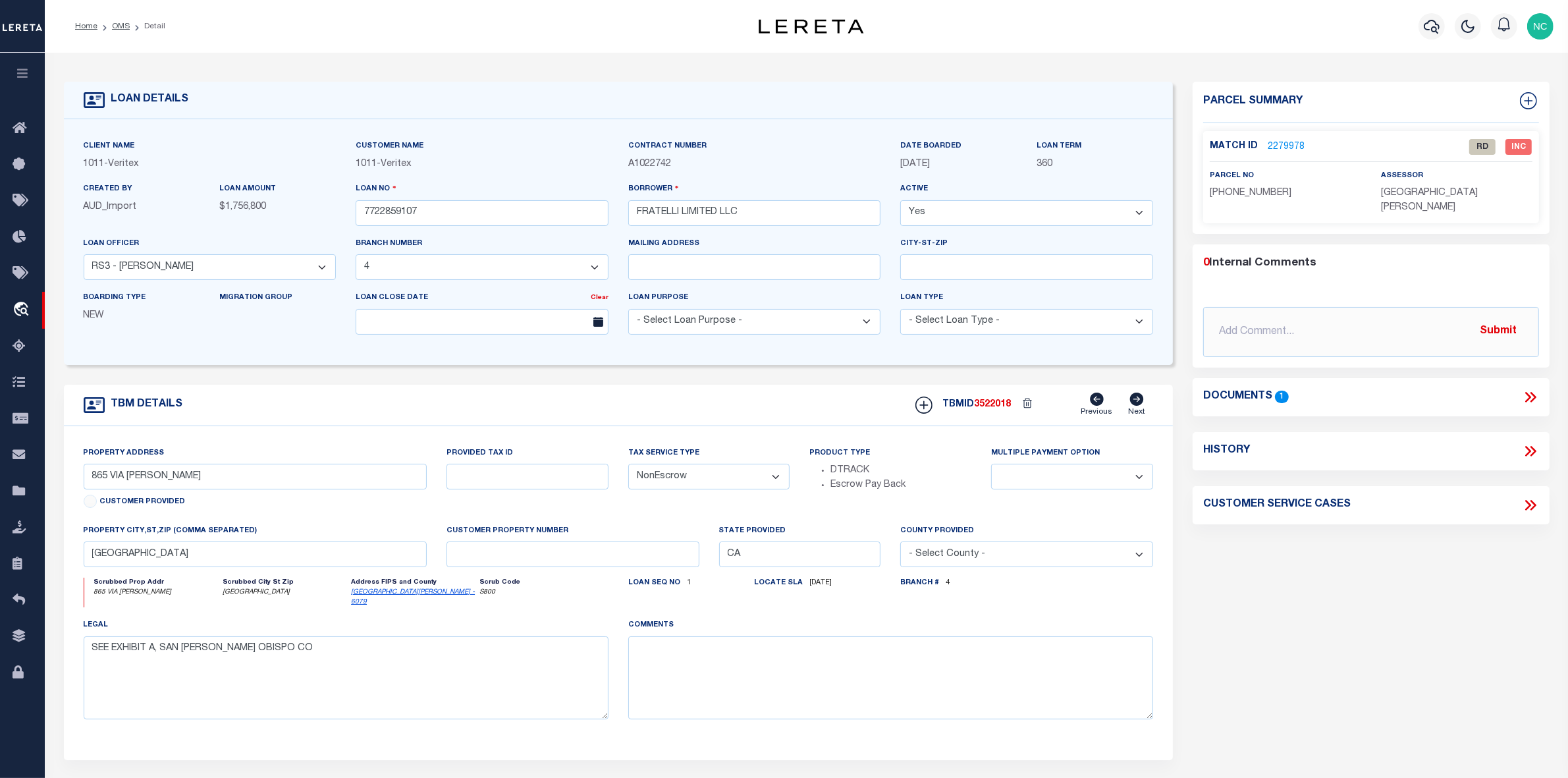
click at [1284, 143] on link "2279978" at bounding box center [1286, 148] width 36 height 14
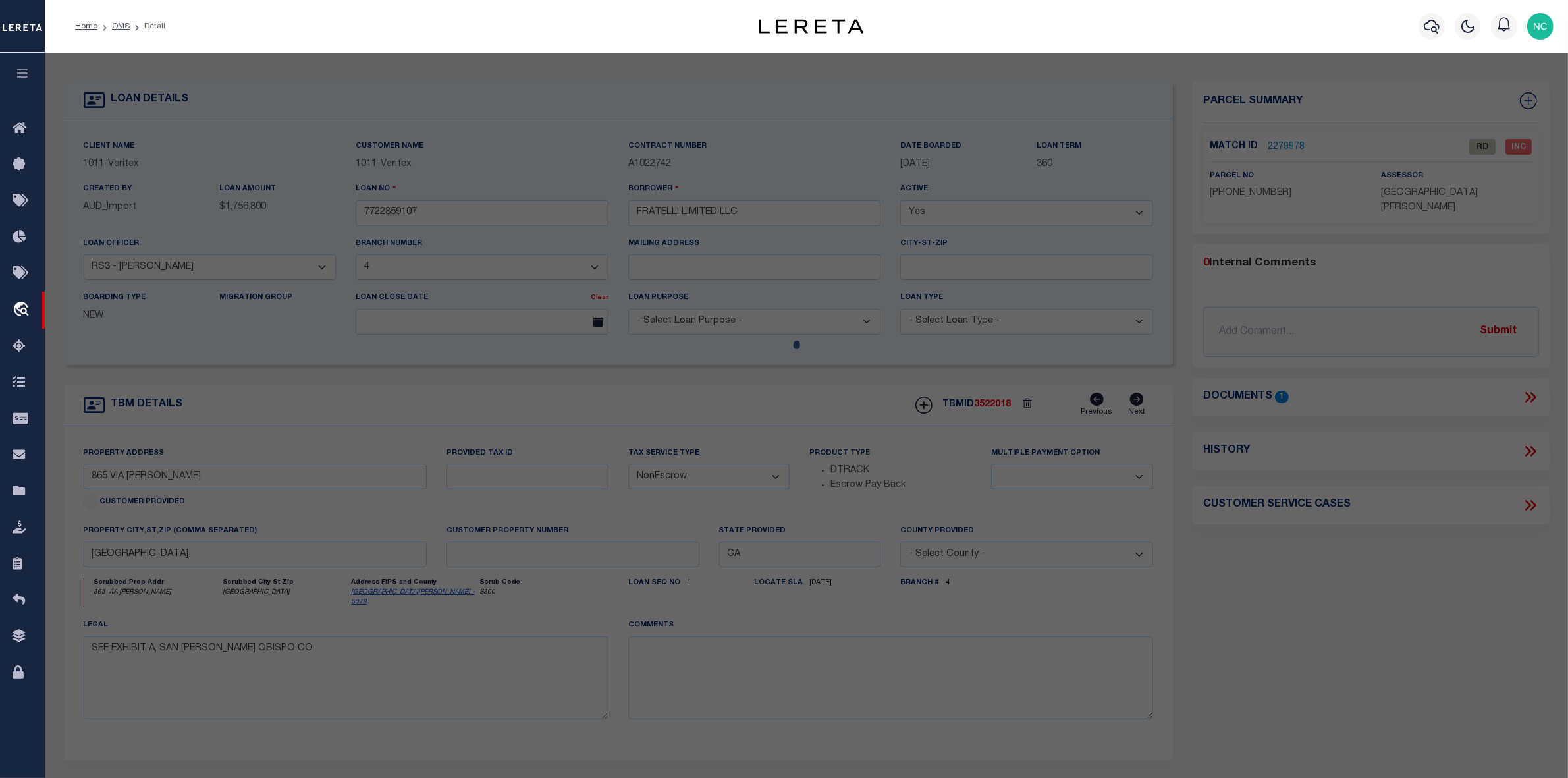
select select "AS"
select select
checkbox input "false"
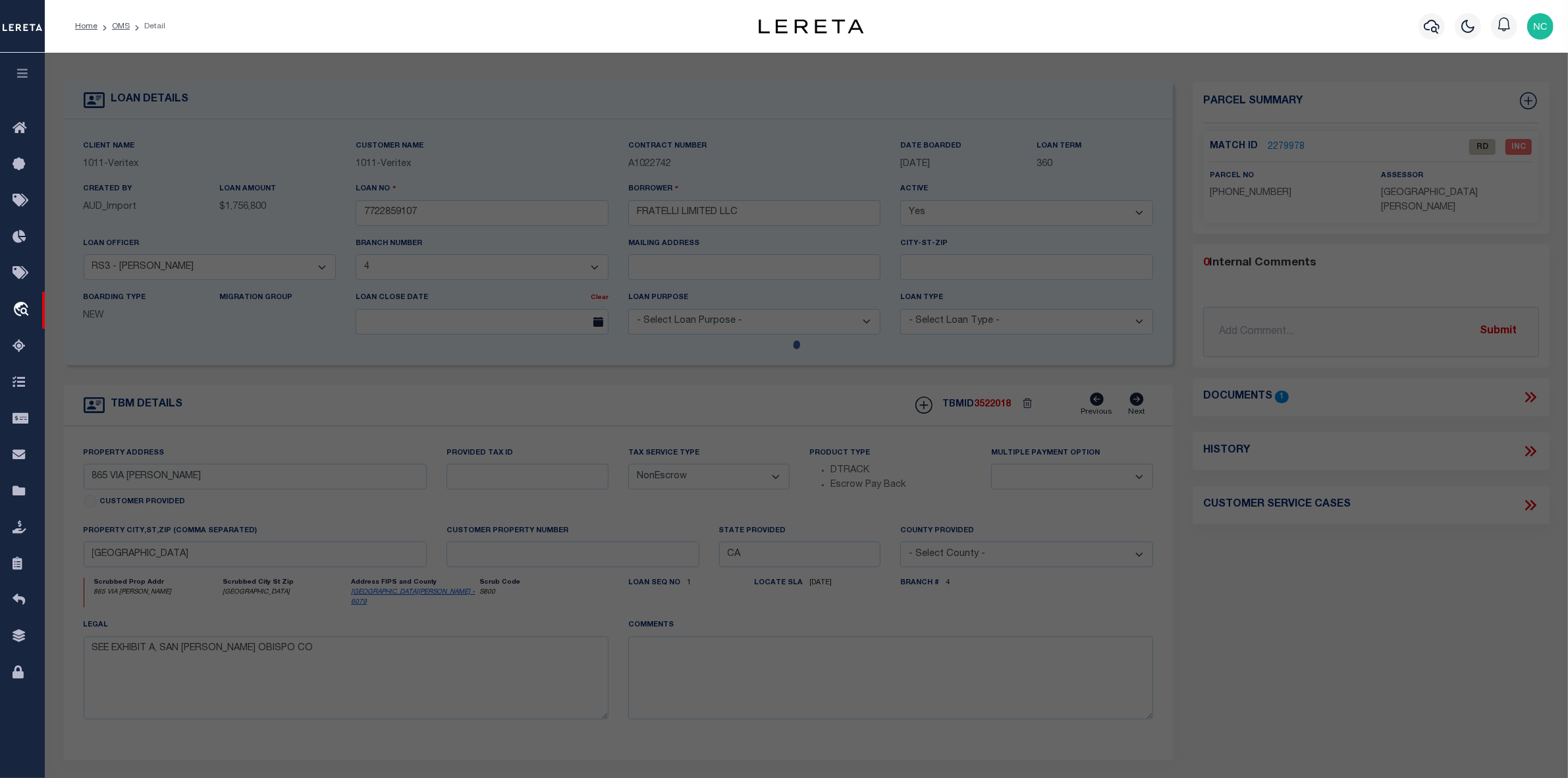
select select "RD"
type input "BABCOCK RODNEY L TRE ETAL"
select select "AGW"
select select "LEG"
type input "865 Via Esteban,"
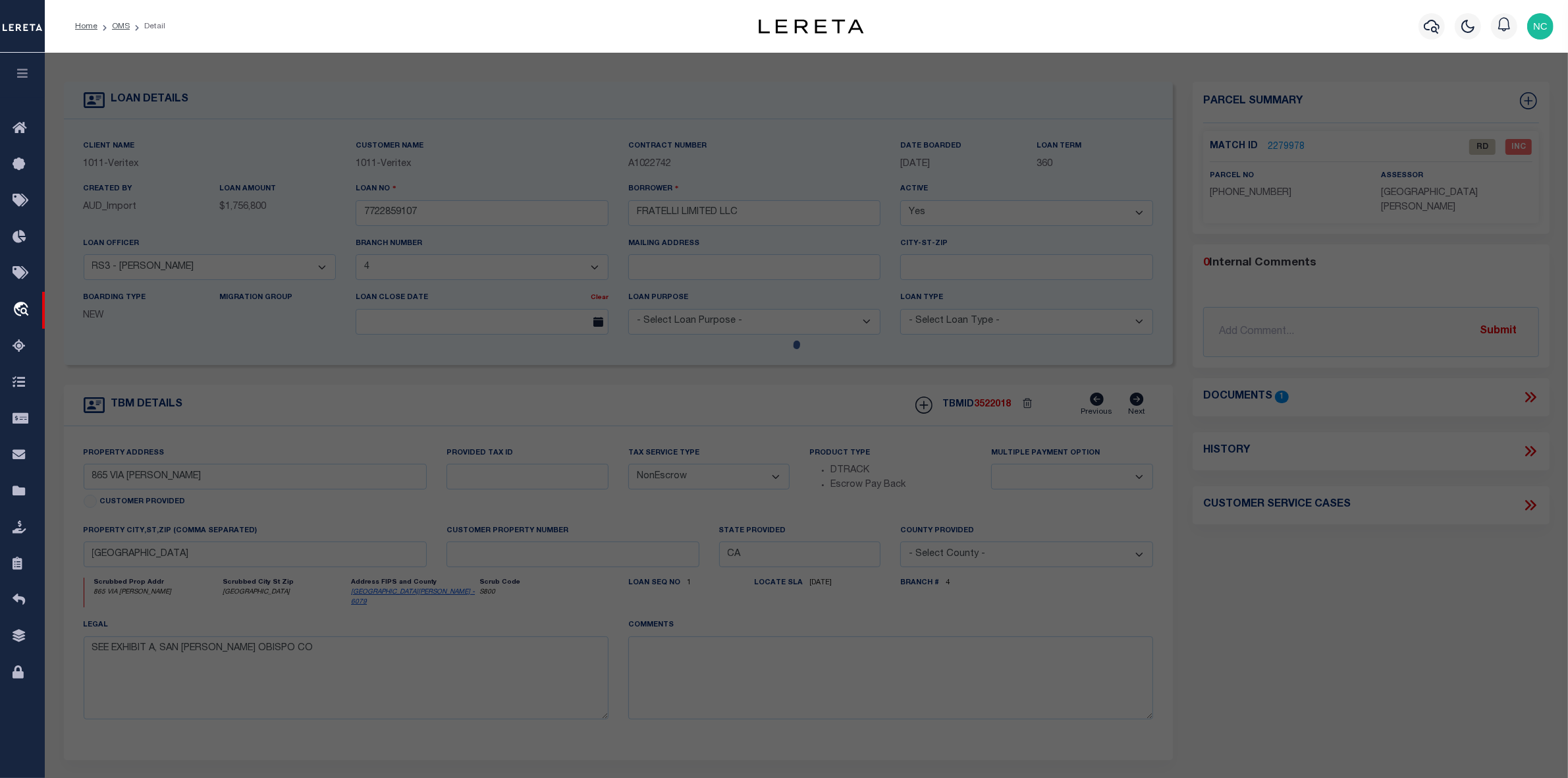
type input "San Luis Obispo, CA 93401"
type textarea "CY SLO PM23/67 PAR G"
type textarea "Document uploaded that satisfies a legal requirement, changing from [GEOGRAPHIC…"
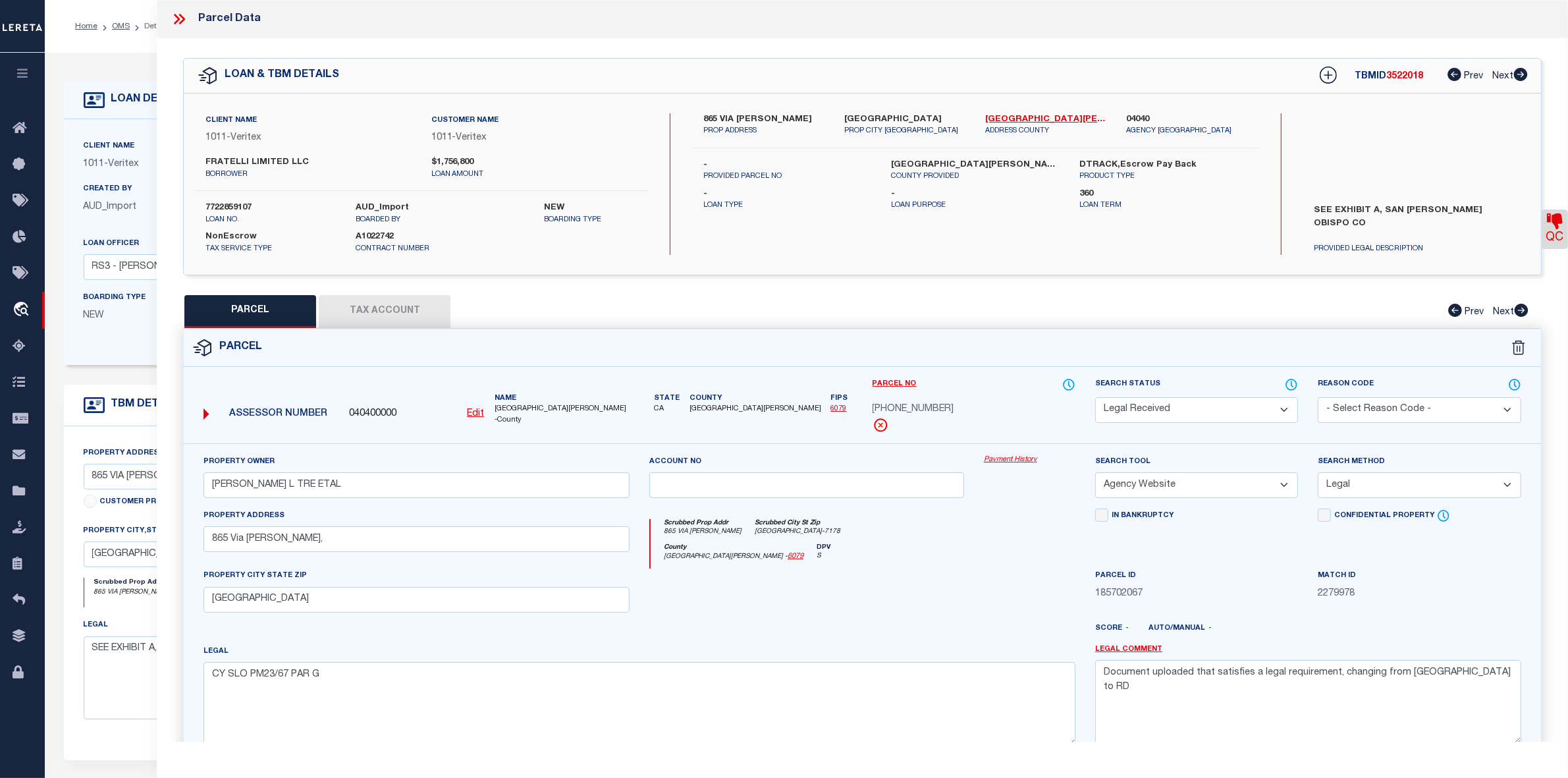
click at [179, 19] on icon at bounding box center [176, 20] width 6 height 11
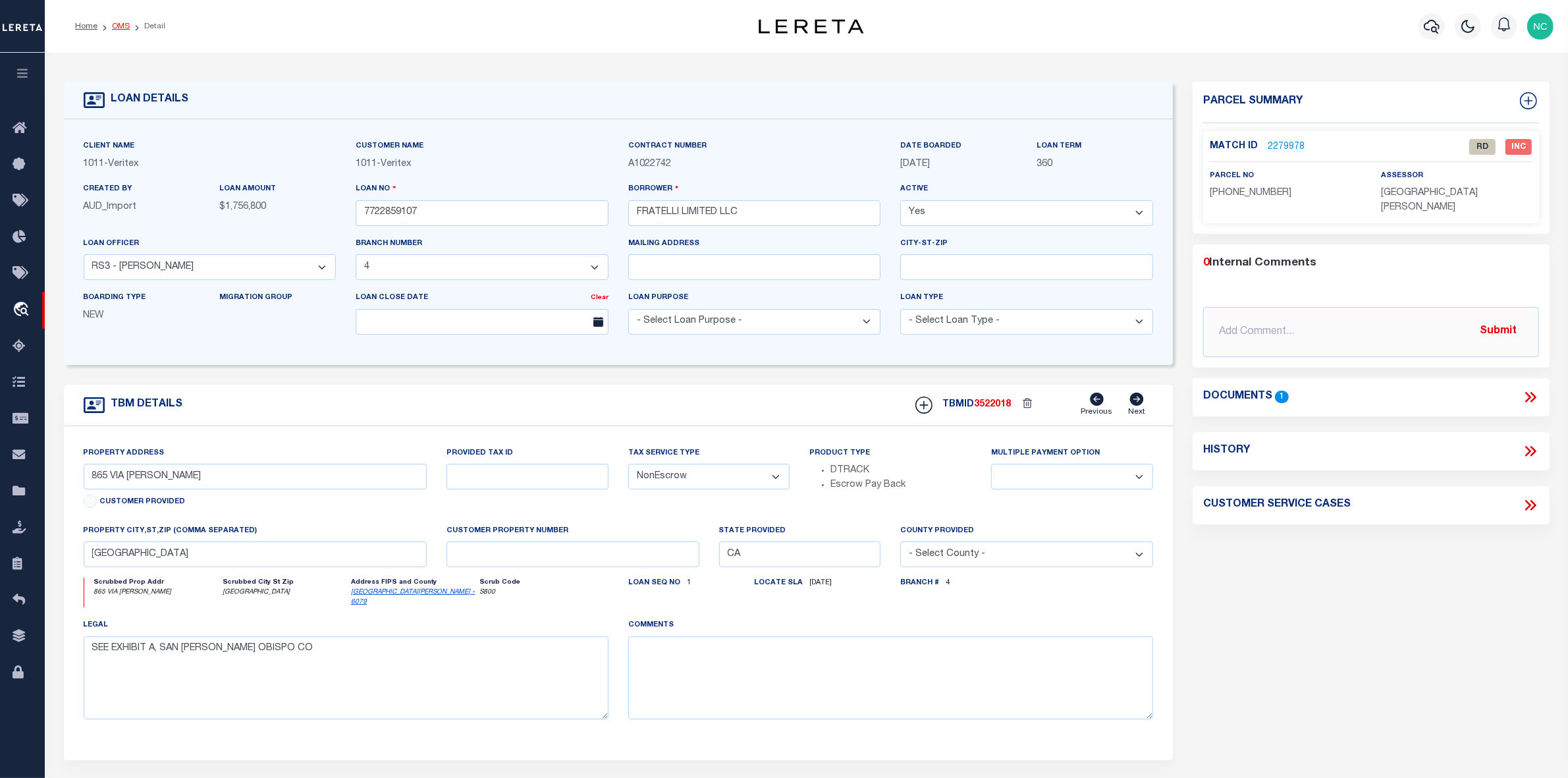
click at [118, 27] on link "OMS" at bounding box center [121, 26] width 18 height 8
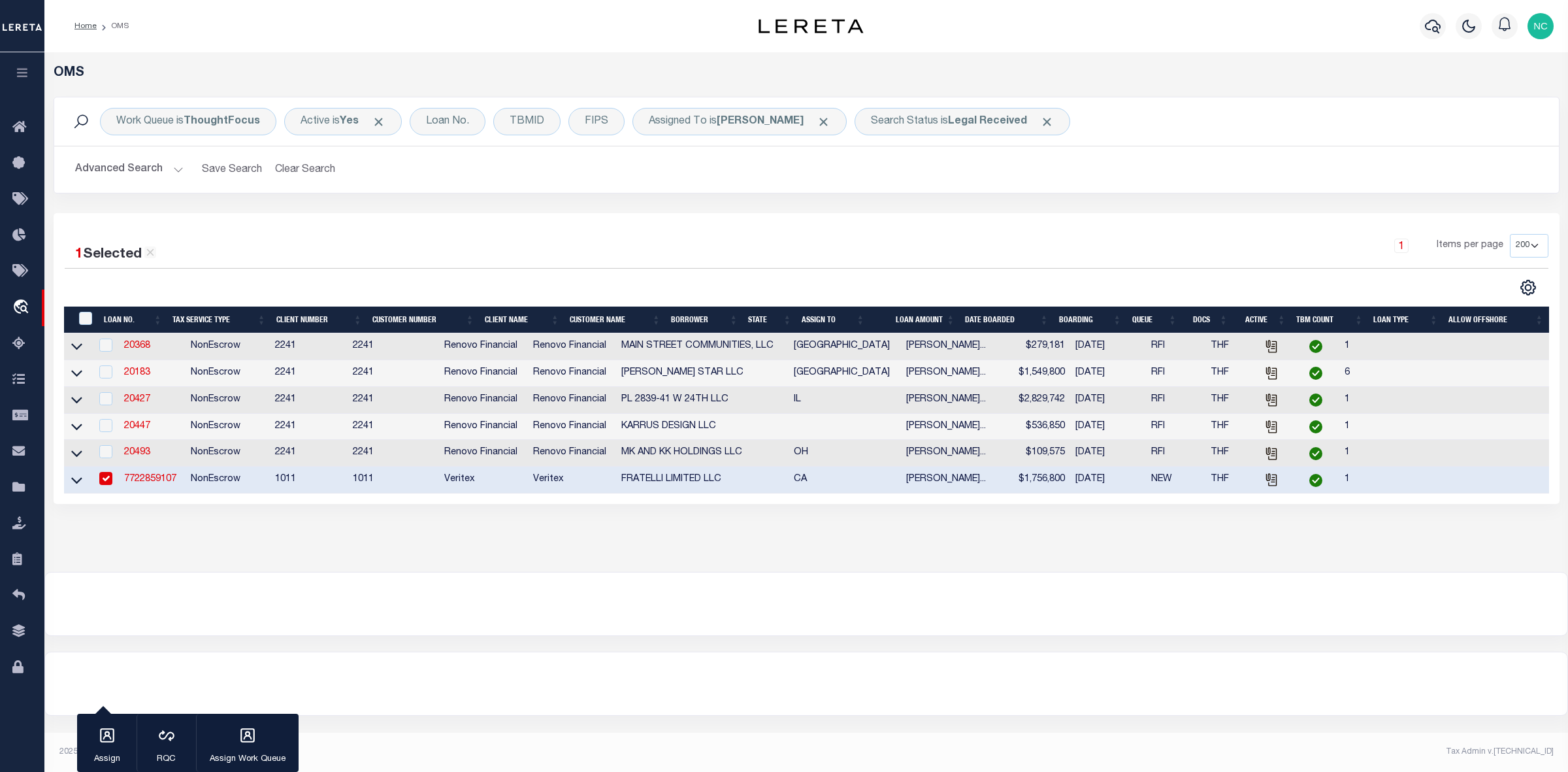
click at [105, 485] on input "checkbox" at bounding box center [105, 478] width 13 height 13
checkbox input "false"
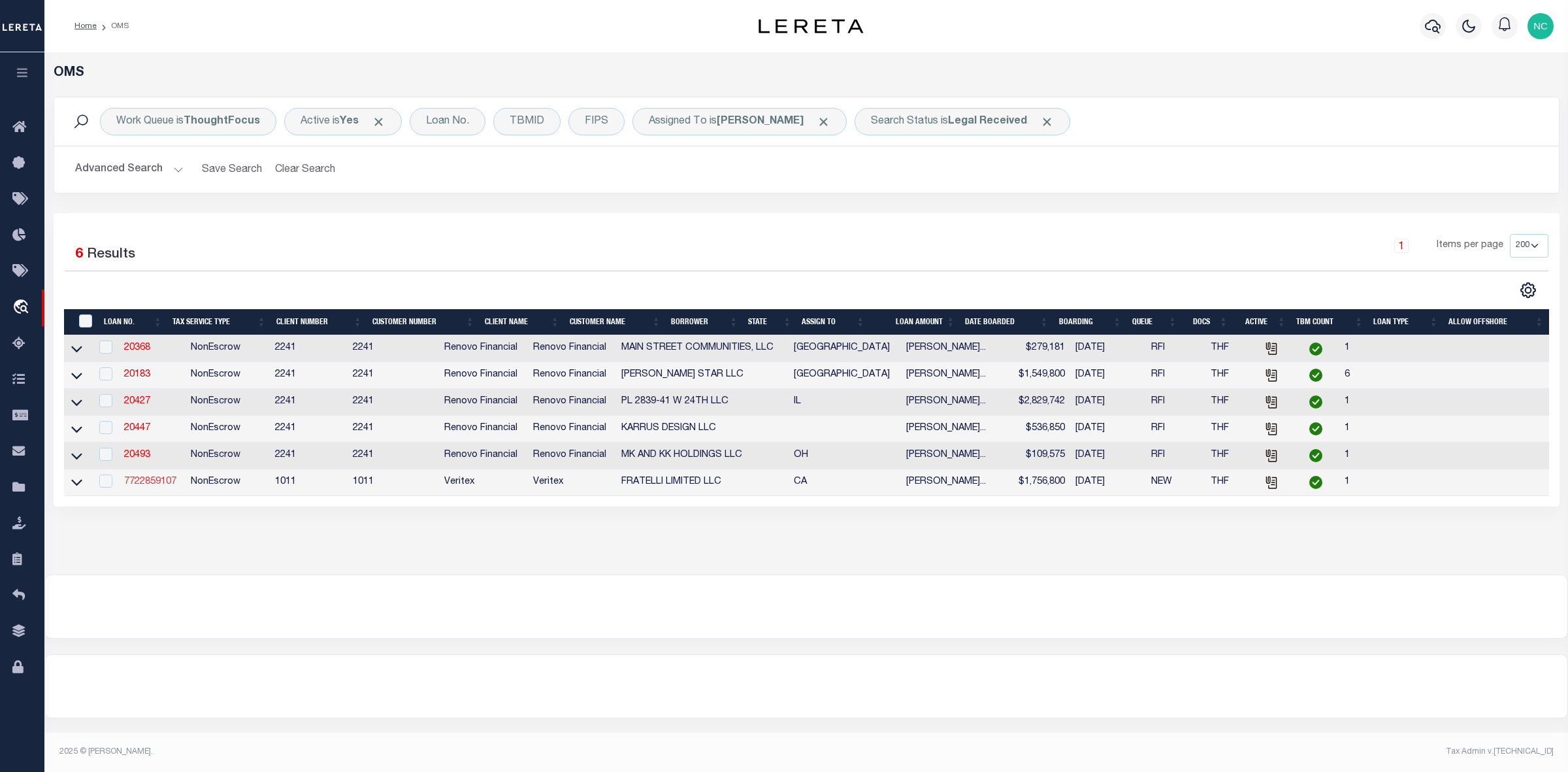
click at [157, 487] on link "7722859107" at bounding box center [150, 481] width 52 height 9
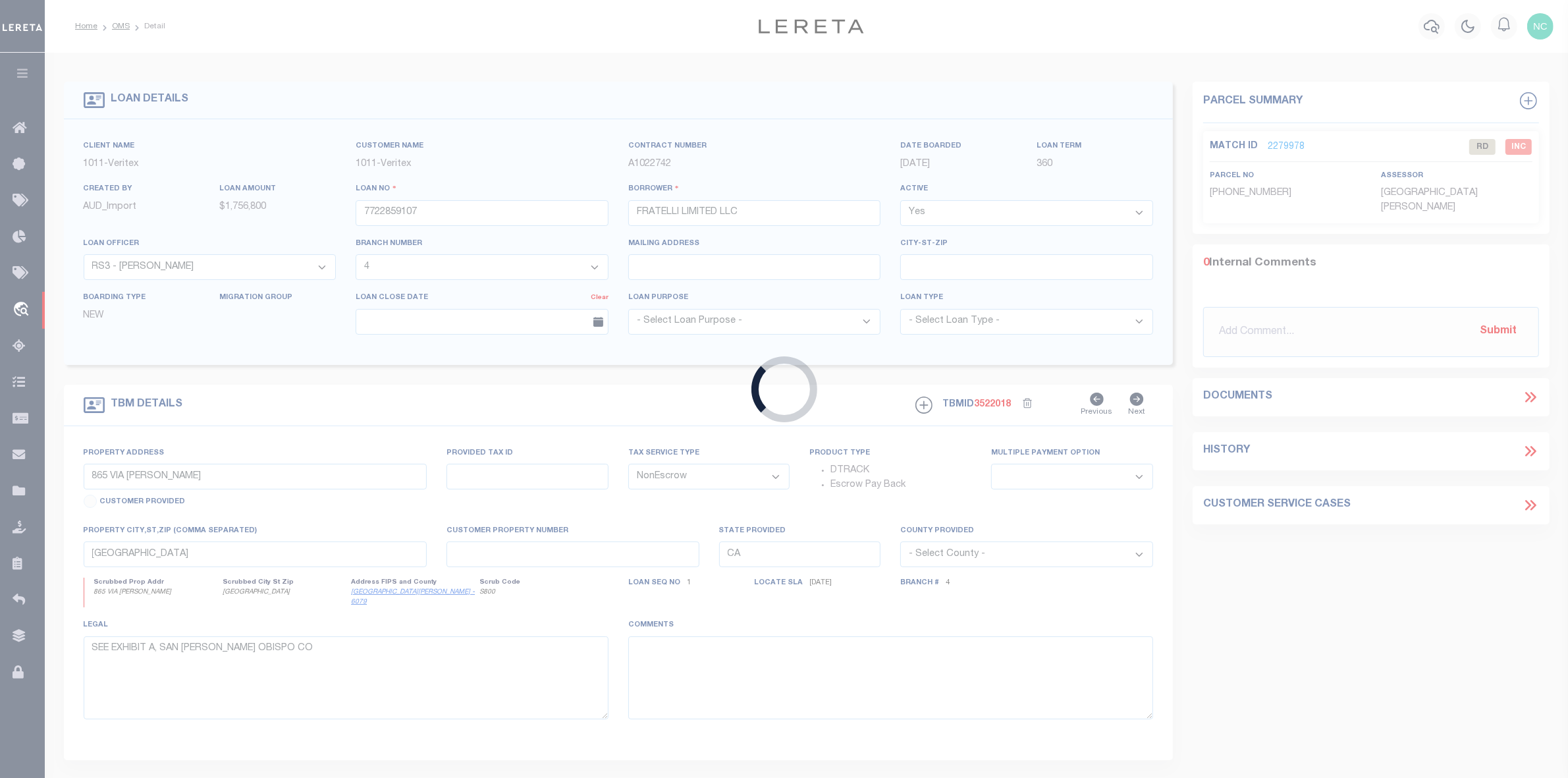
select select "149349"
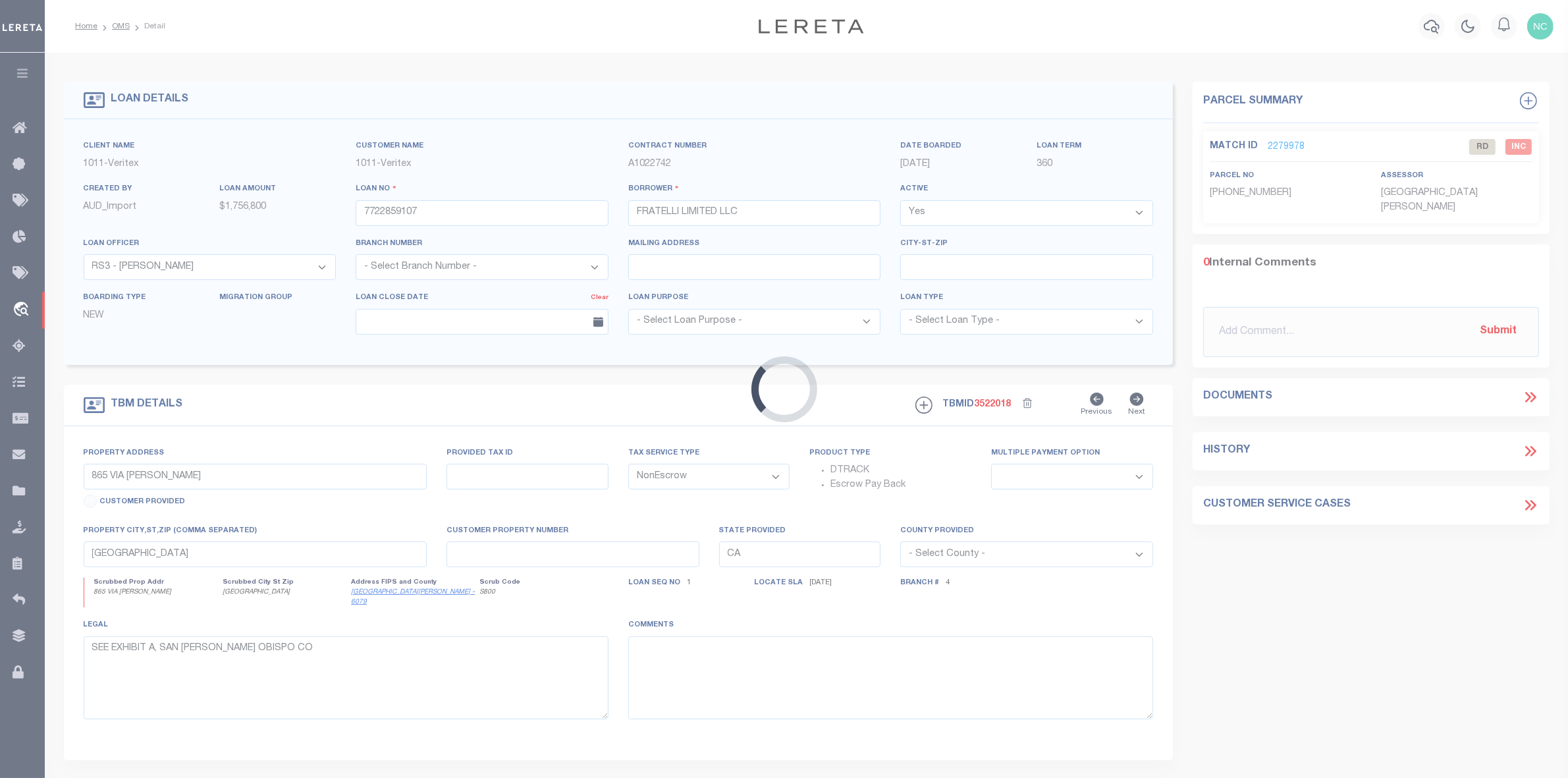
select select "3107"
select select
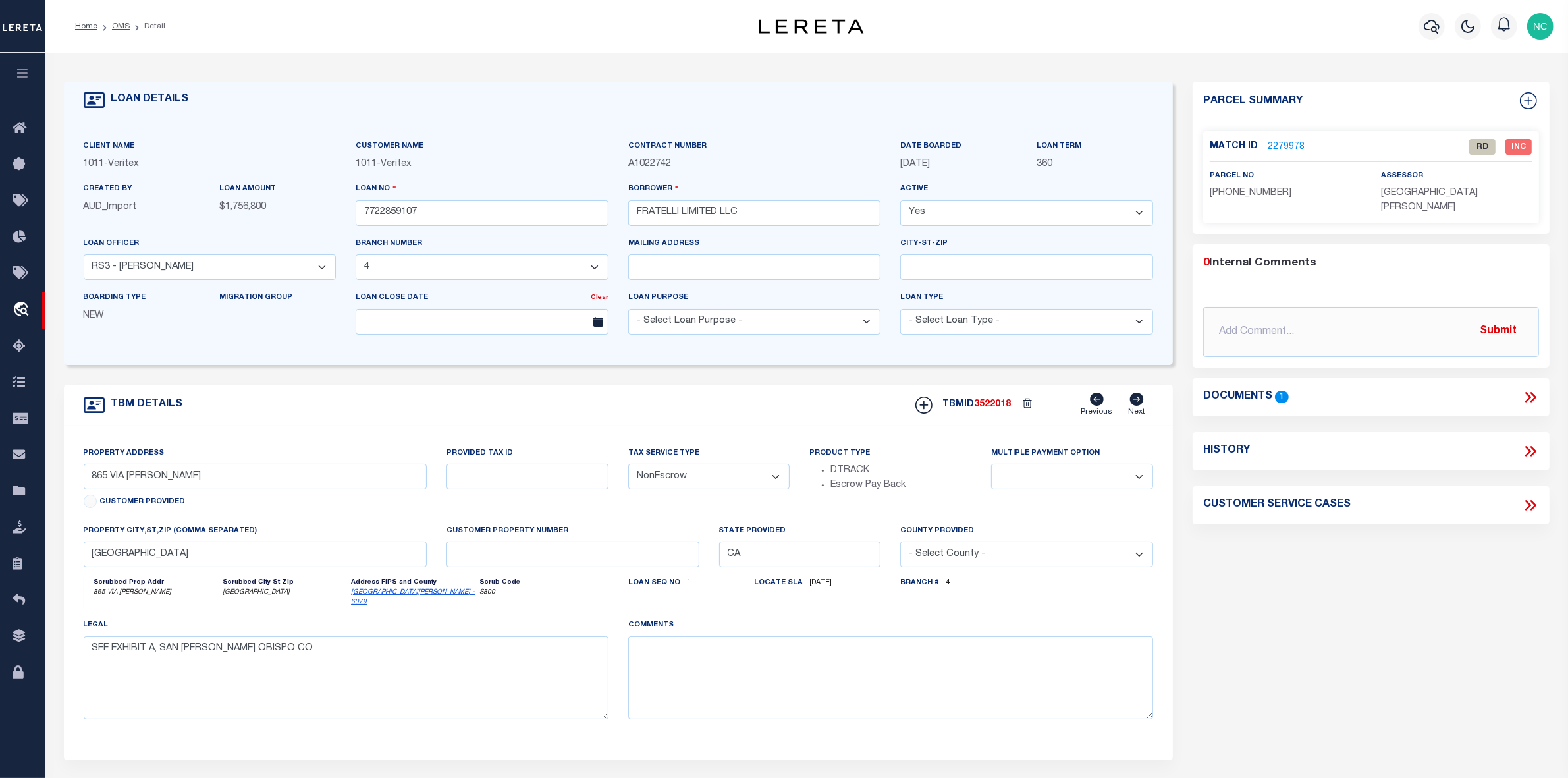
click at [1288, 143] on link "2279978" at bounding box center [1286, 148] width 36 height 14
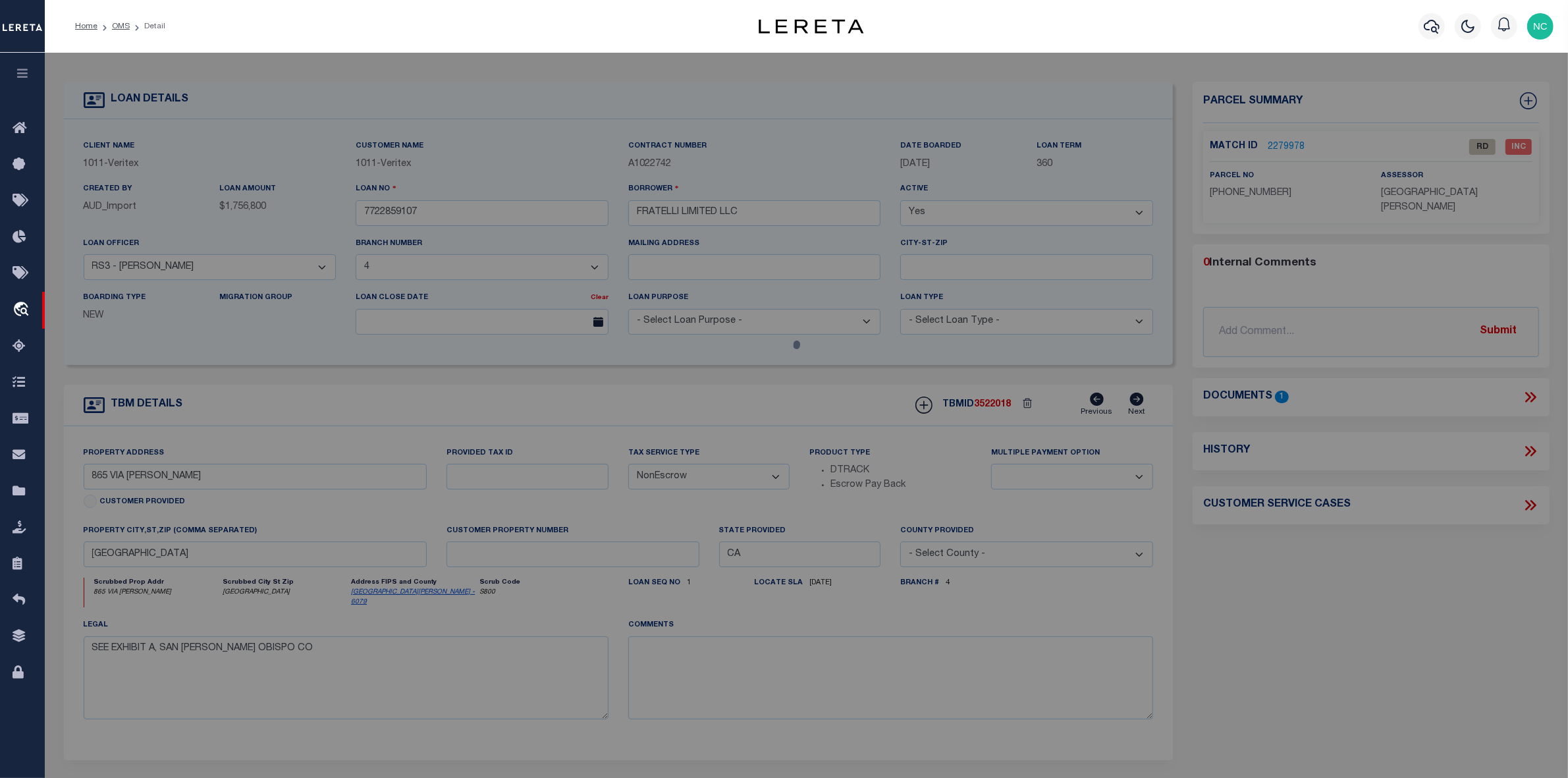
select select "AS"
select select
checkbox input "false"
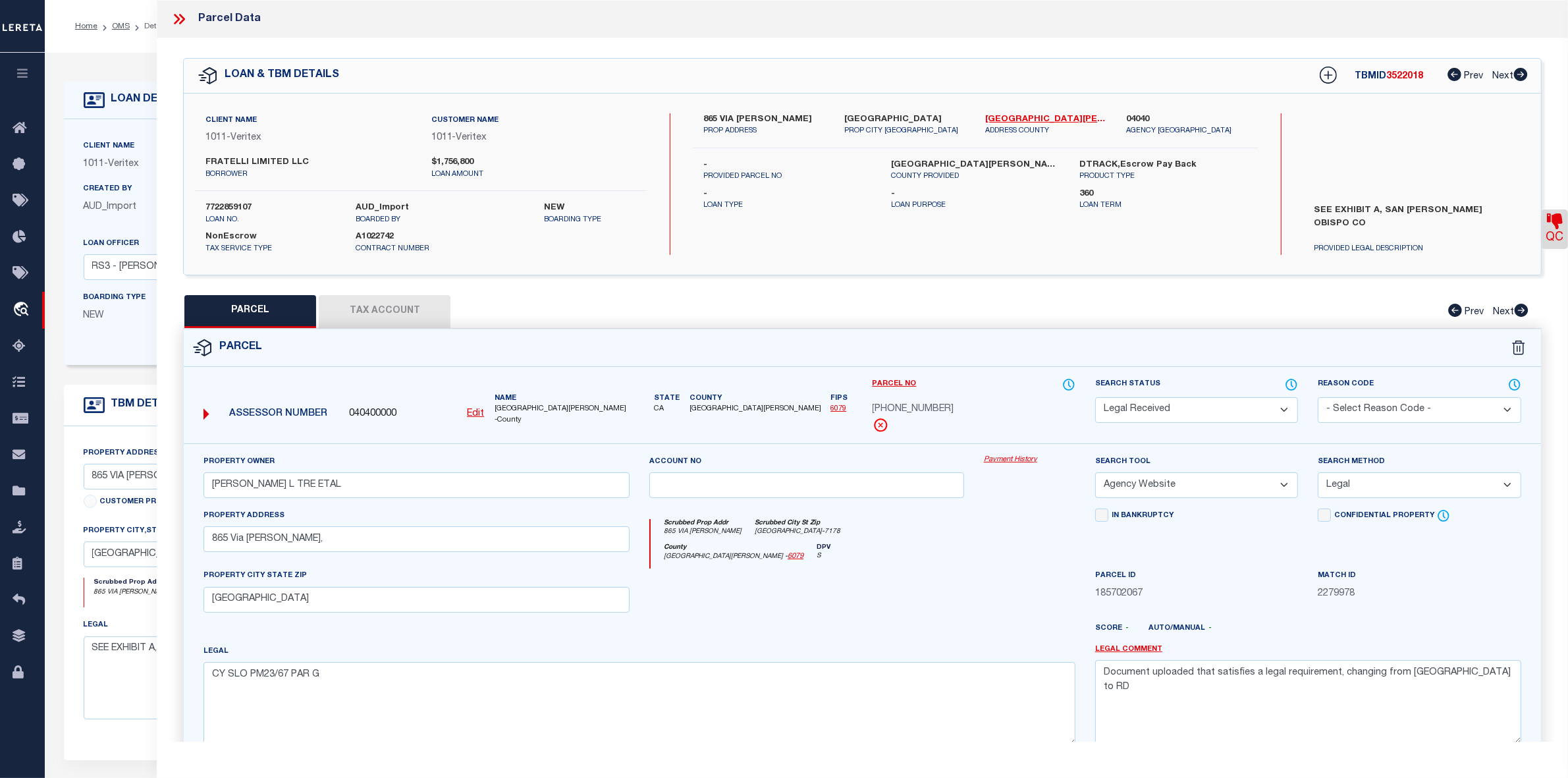
scroll to position [98, 0]
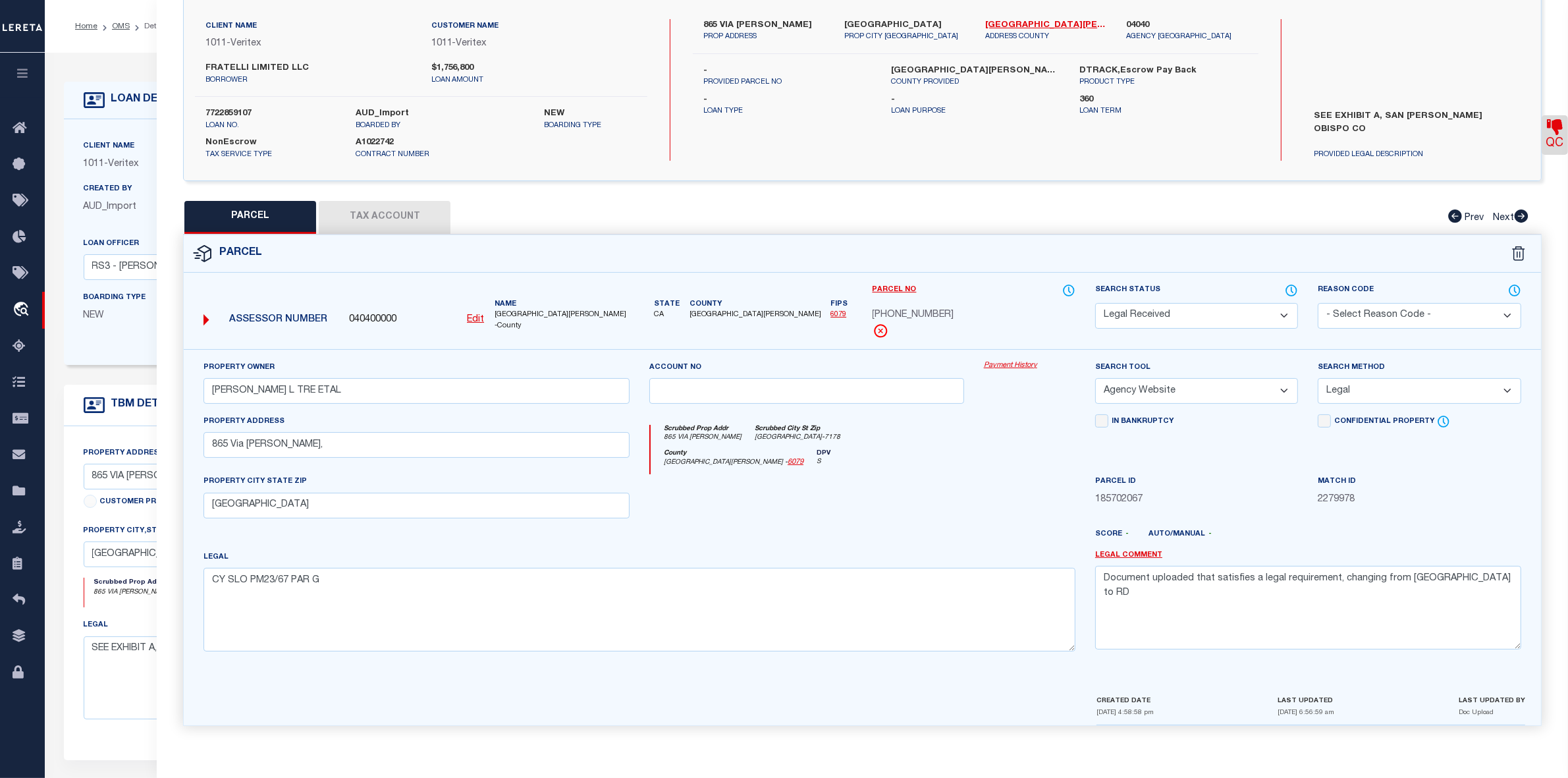
click at [1552, 130] on icon at bounding box center [1555, 127] width 16 height 16
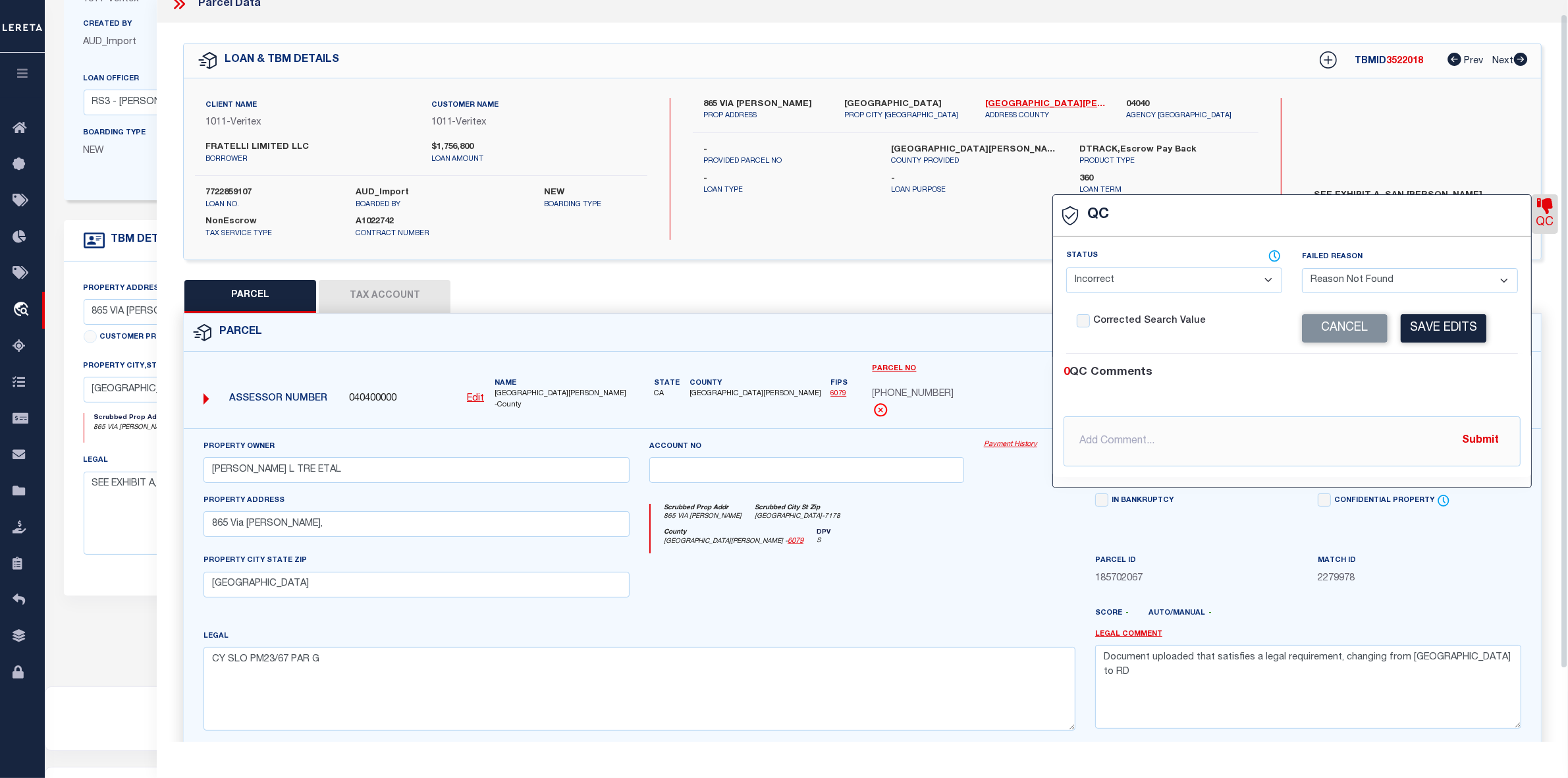
scroll to position [0, 0]
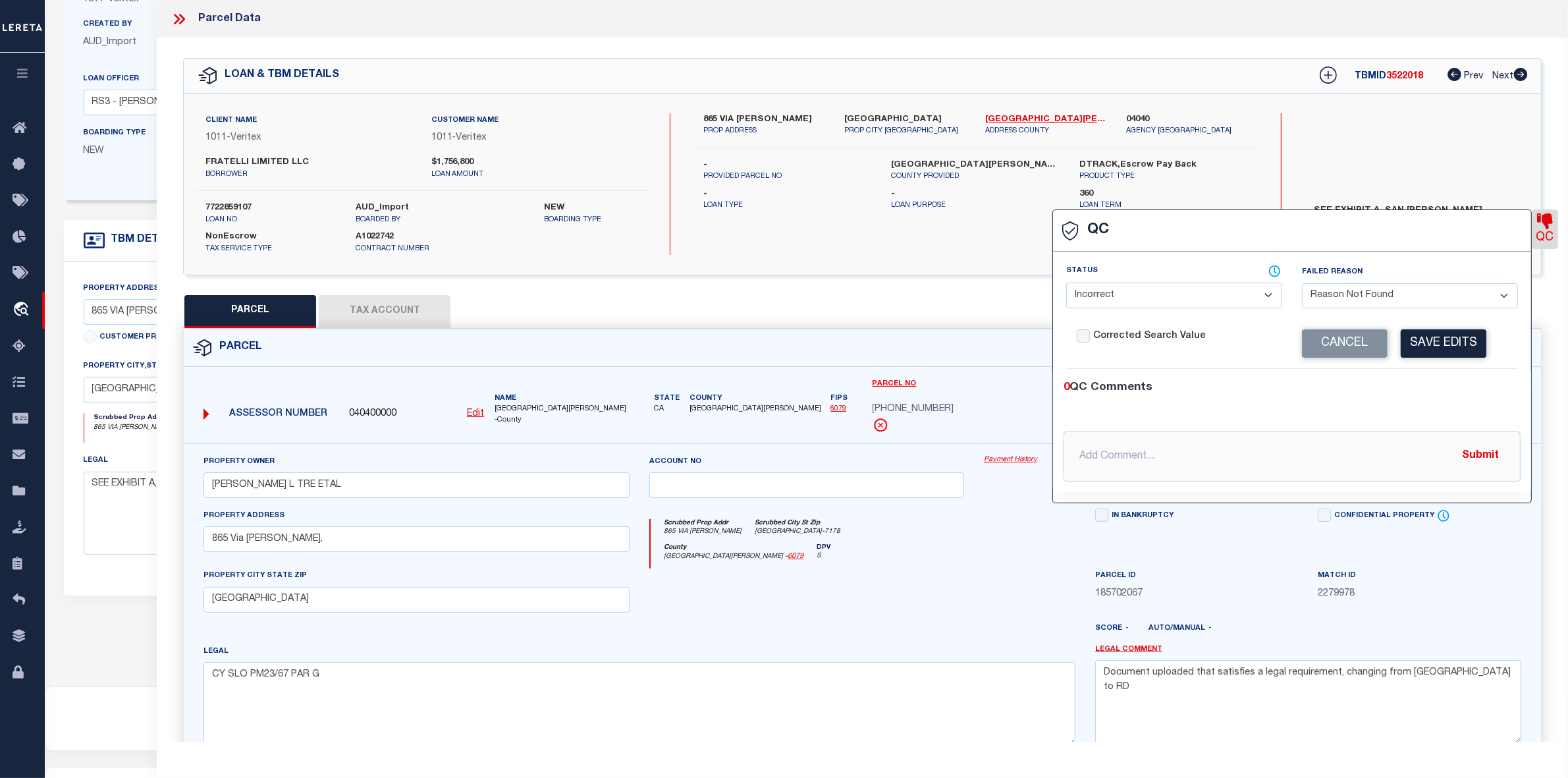
click at [980, 320] on div "PARCEL Tax Account Prev Next" at bounding box center [862, 312] width 1359 height 33
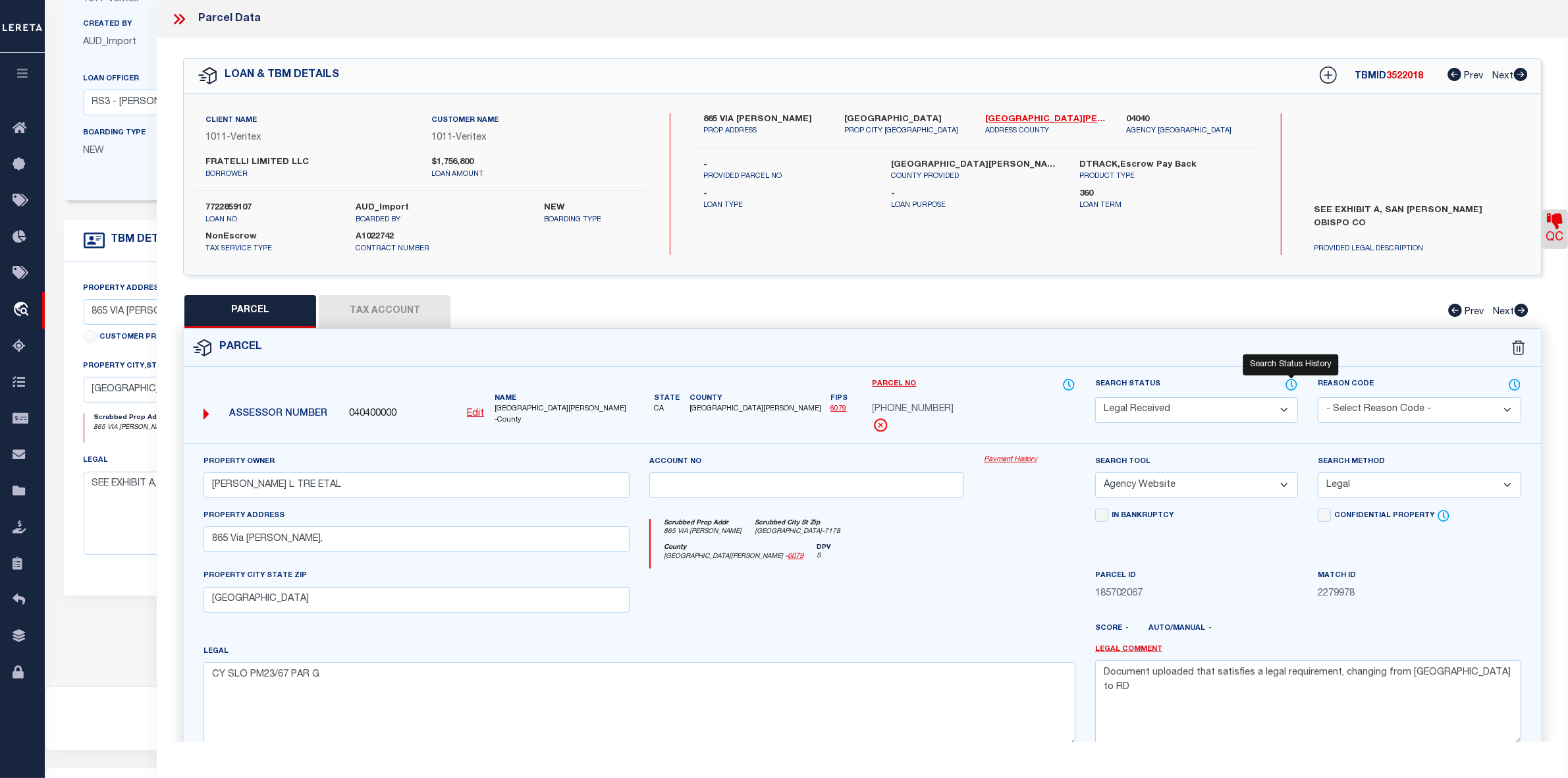
click at [1292, 382] on icon at bounding box center [1291, 385] width 13 height 14
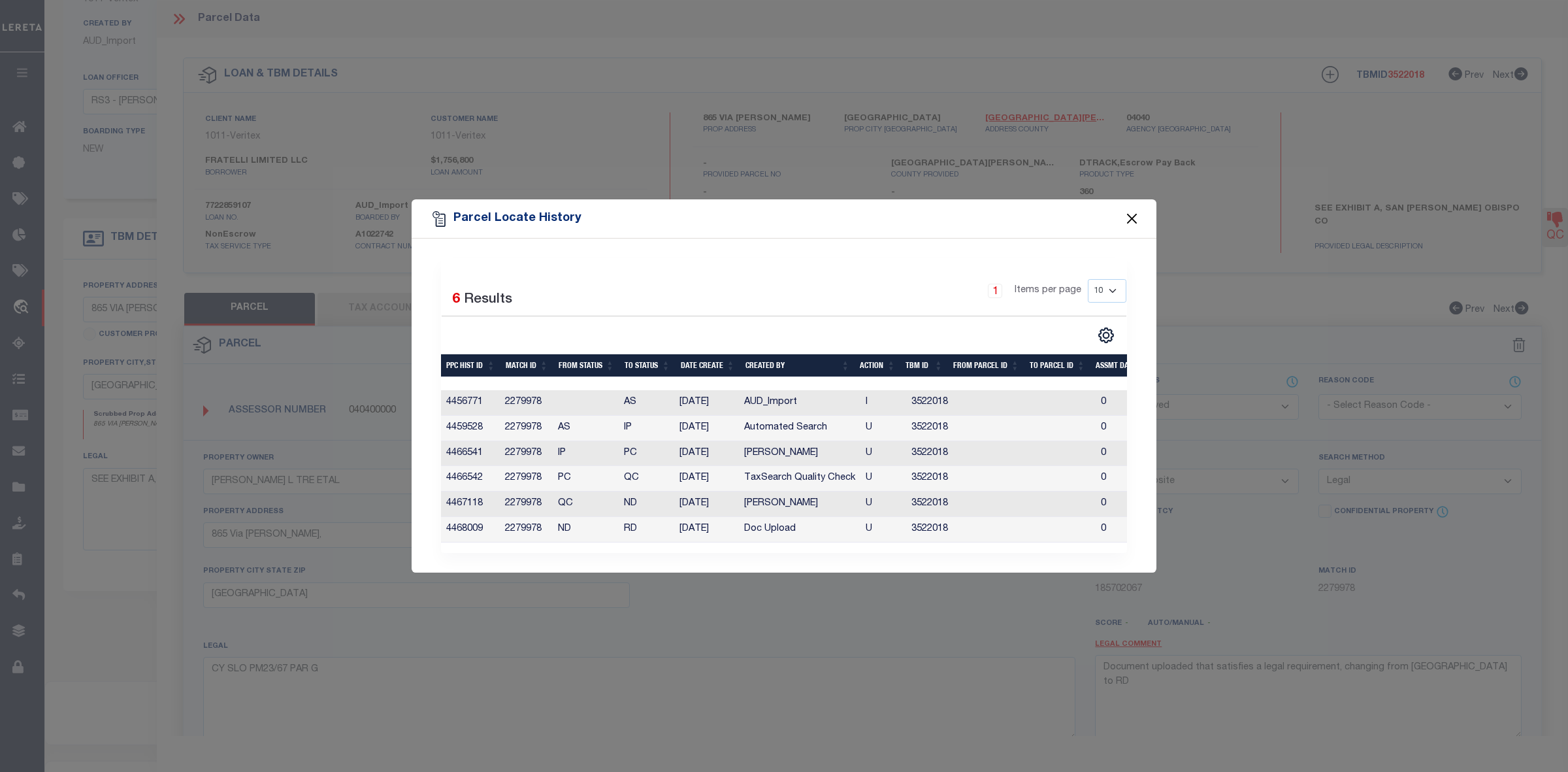
click at [1135, 211] on button "Close" at bounding box center [1132, 218] width 17 height 17
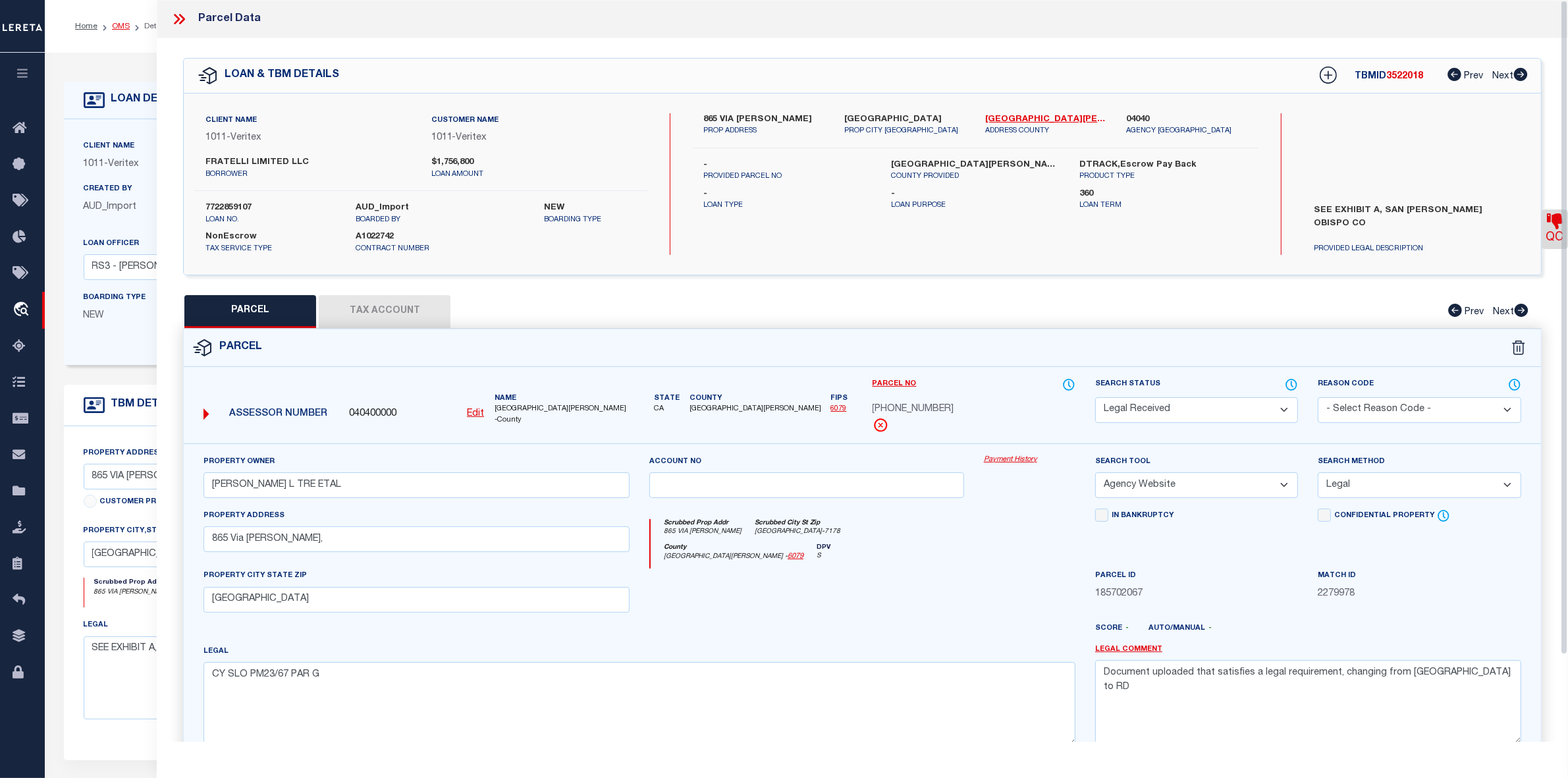
click at [126, 27] on link "OMS" at bounding box center [121, 26] width 18 height 8
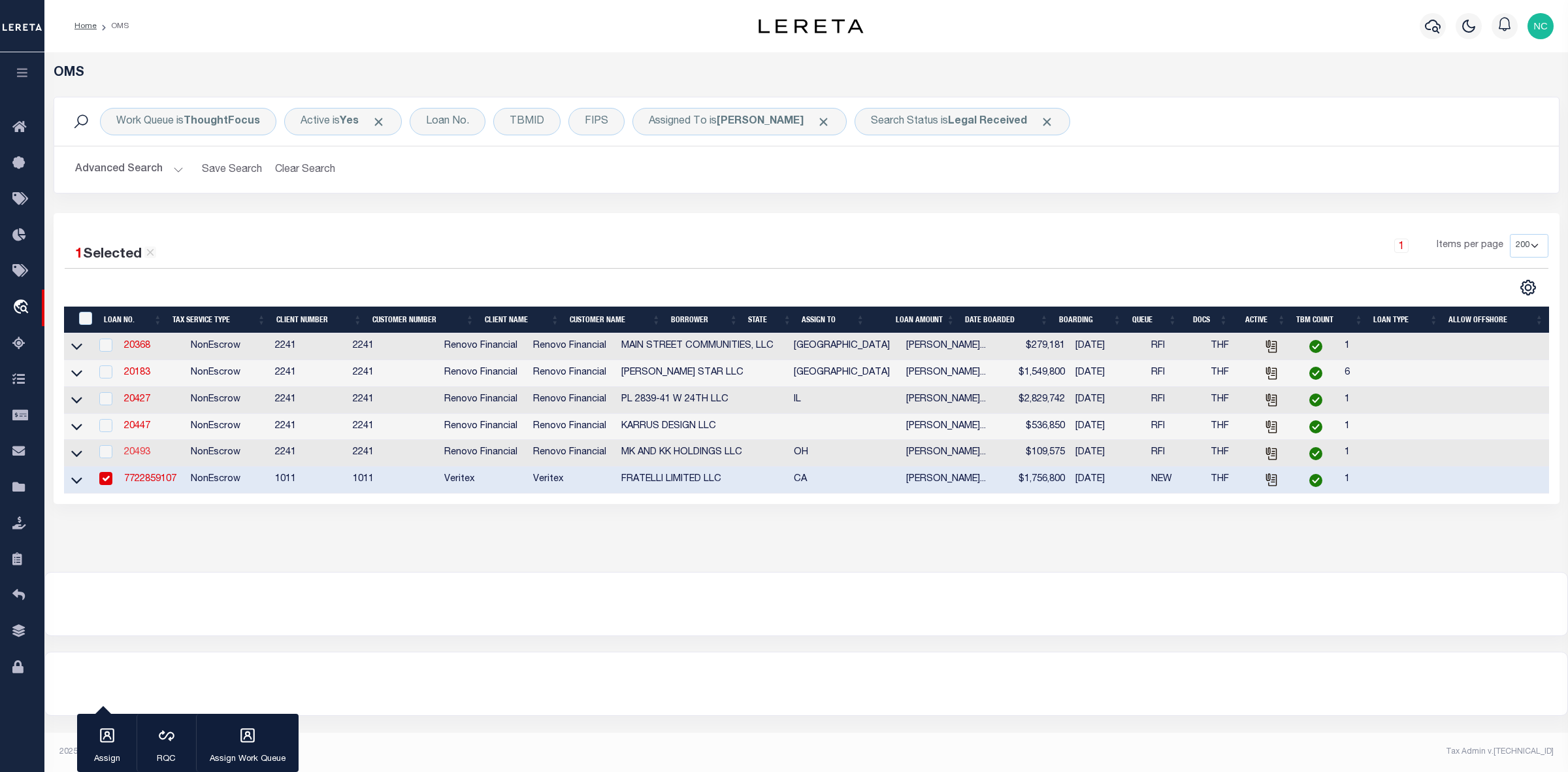
click at [136, 457] on link "20493" at bounding box center [138, 452] width 26 height 9
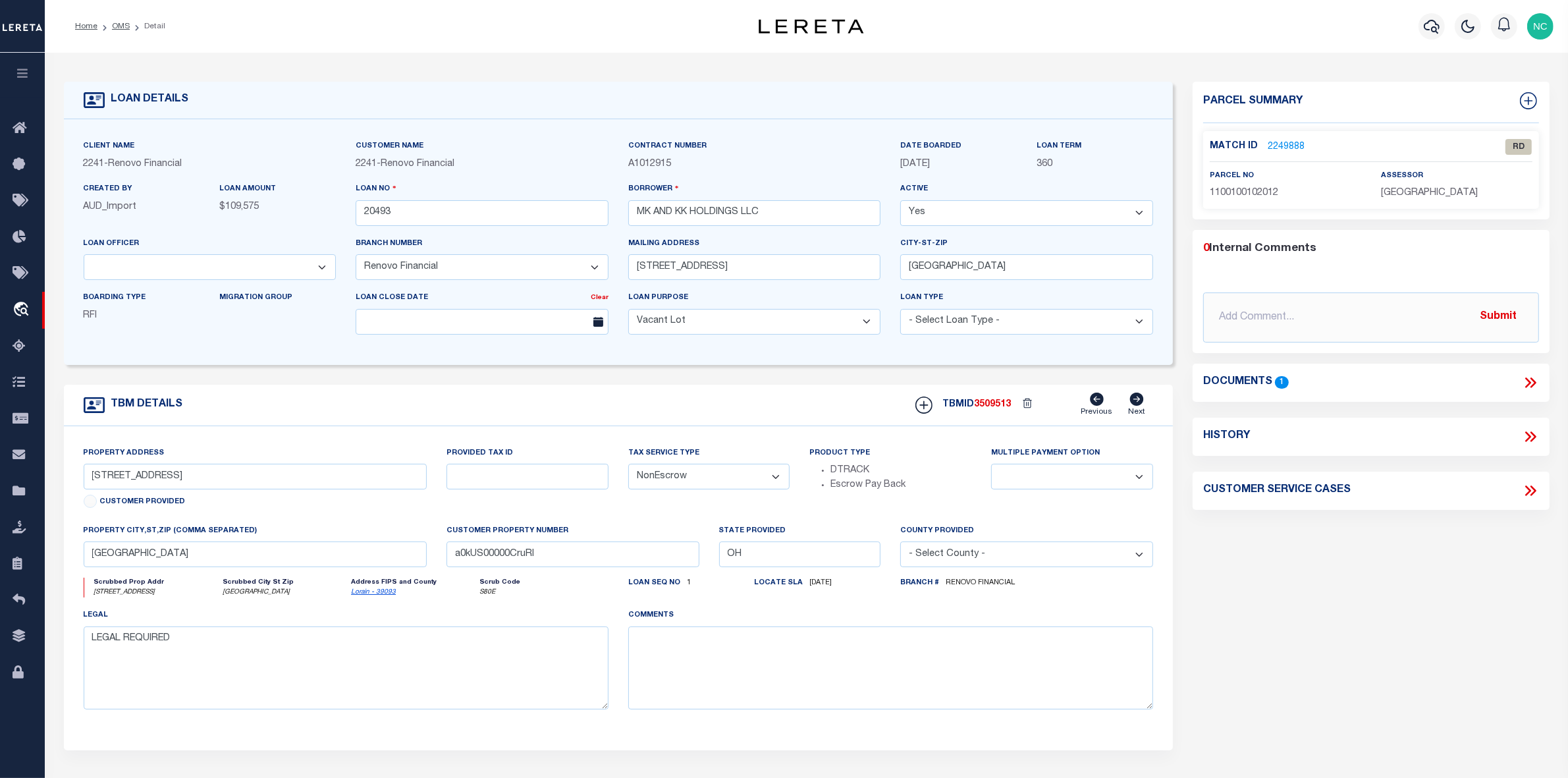
click at [1286, 146] on link "2249888" at bounding box center [1286, 148] width 36 height 14
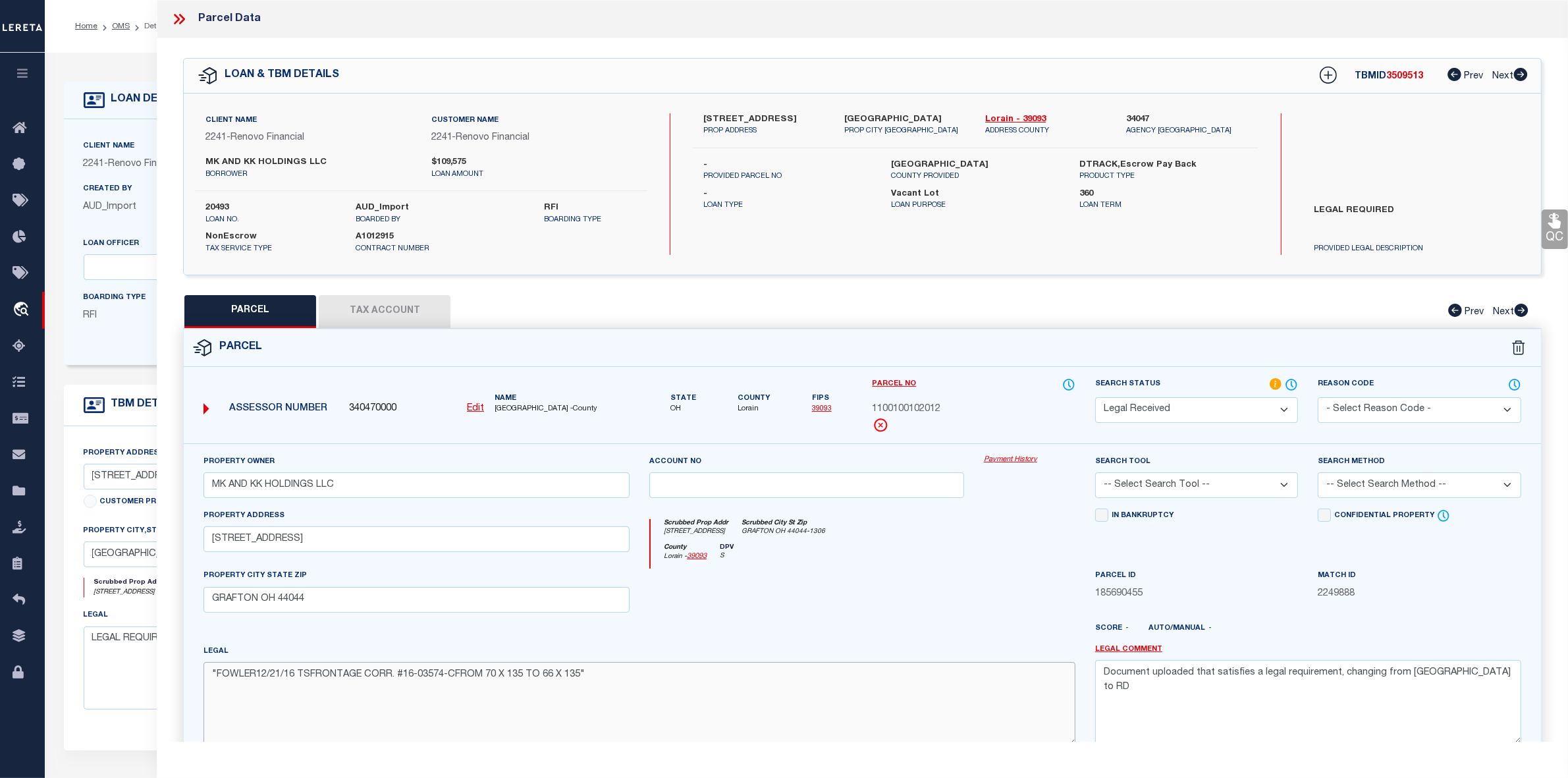
drag, startPoint x: 219, startPoint y: 677, endPoint x: 577, endPoint y: 685, distance: 358.1
click at [577, 685] on textarea ""FOWLER12/21/16 TSFRONTAGE CORR. #16-03574-CFROM 70 X 135 TO 66 X 135"" at bounding box center [640, 703] width 872 height 83
click at [178, 19] on icon at bounding box center [179, 19] width 17 height 17
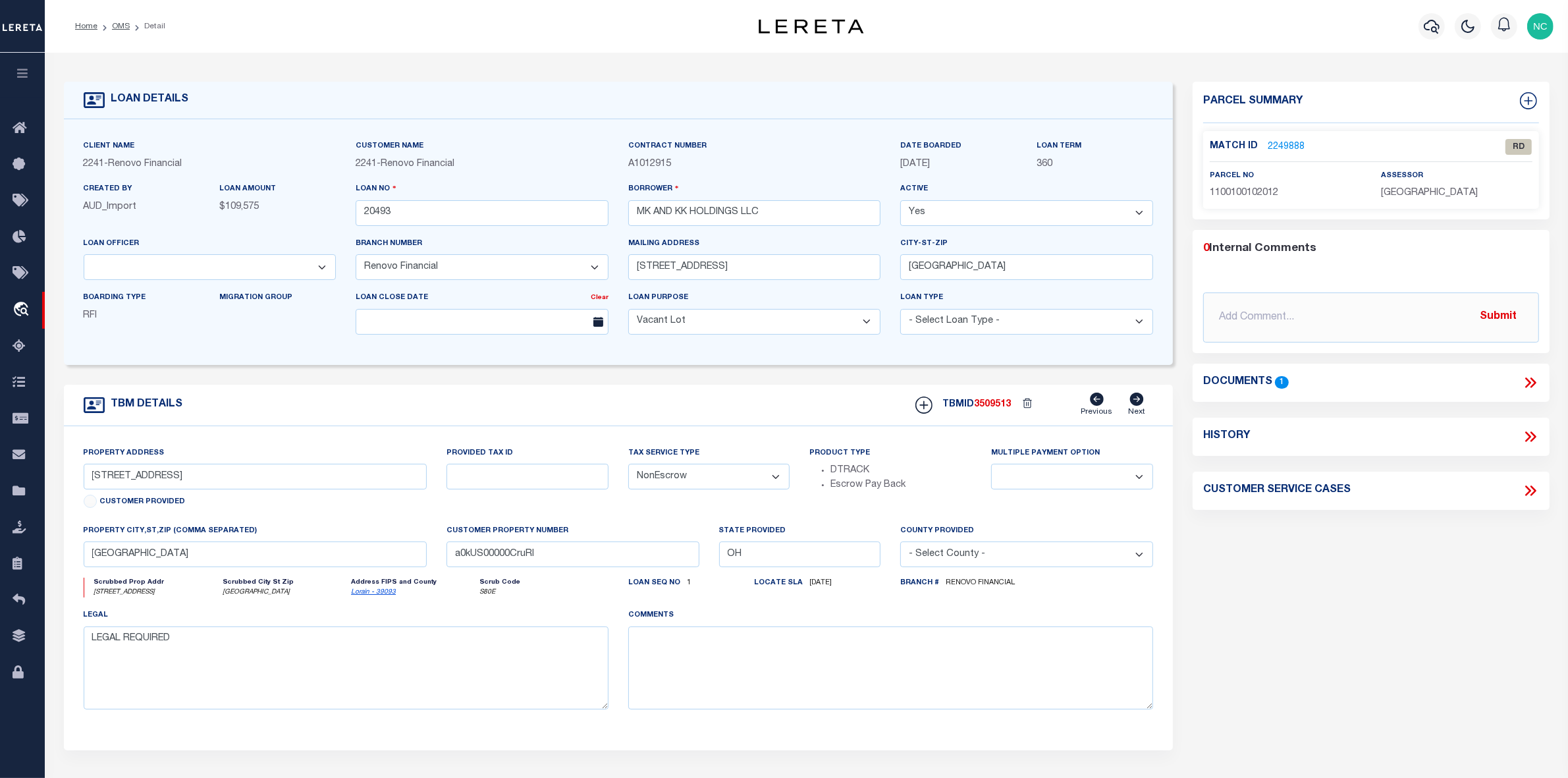
click at [1534, 384] on icon at bounding box center [1532, 383] width 6 height 11
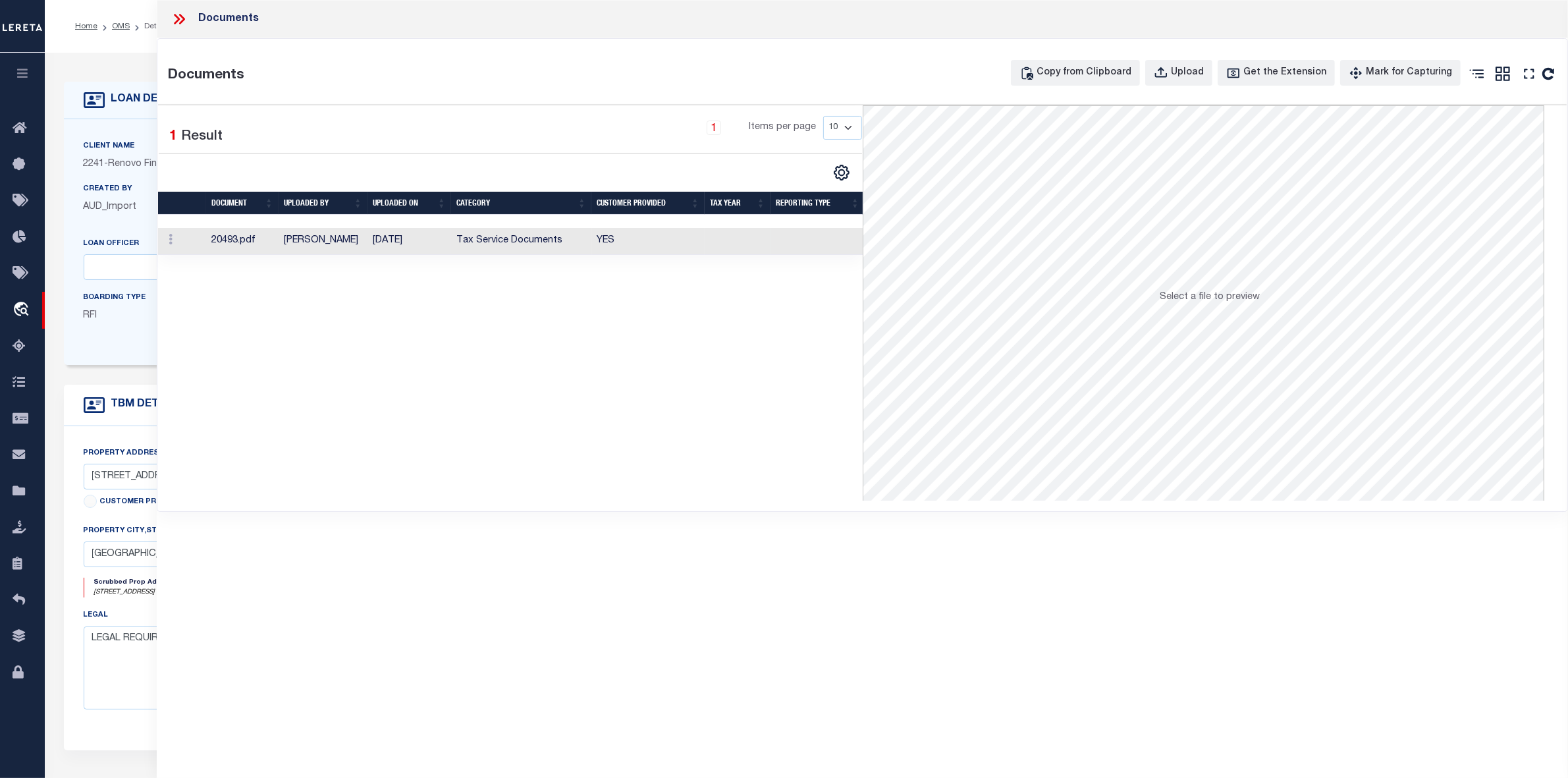
click at [519, 242] on td "Tax Service Documents" at bounding box center [521, 241] width 141 height 27
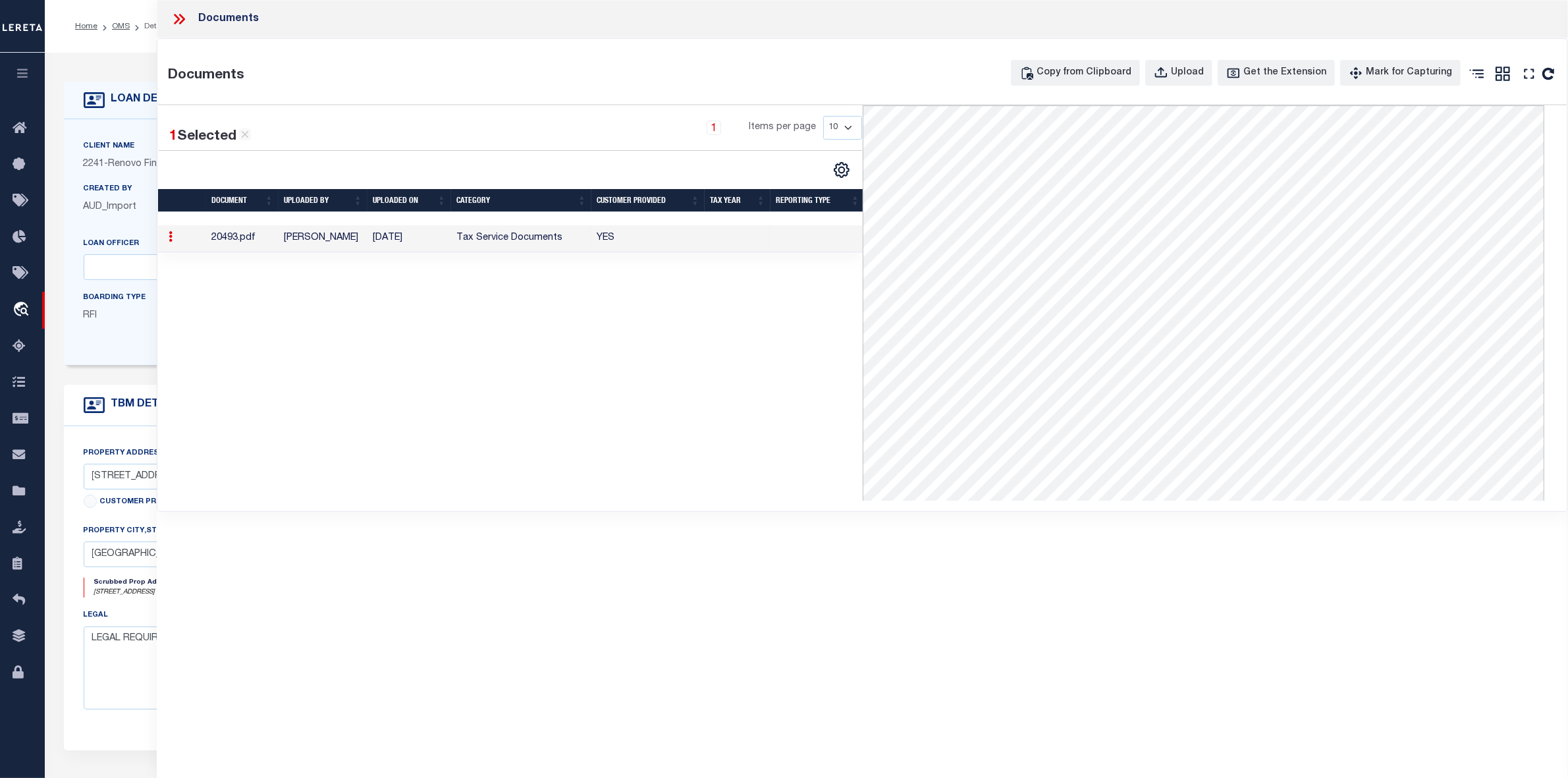
click at [189, 17] on div at bounding box center [184, 19] width 28 height 17
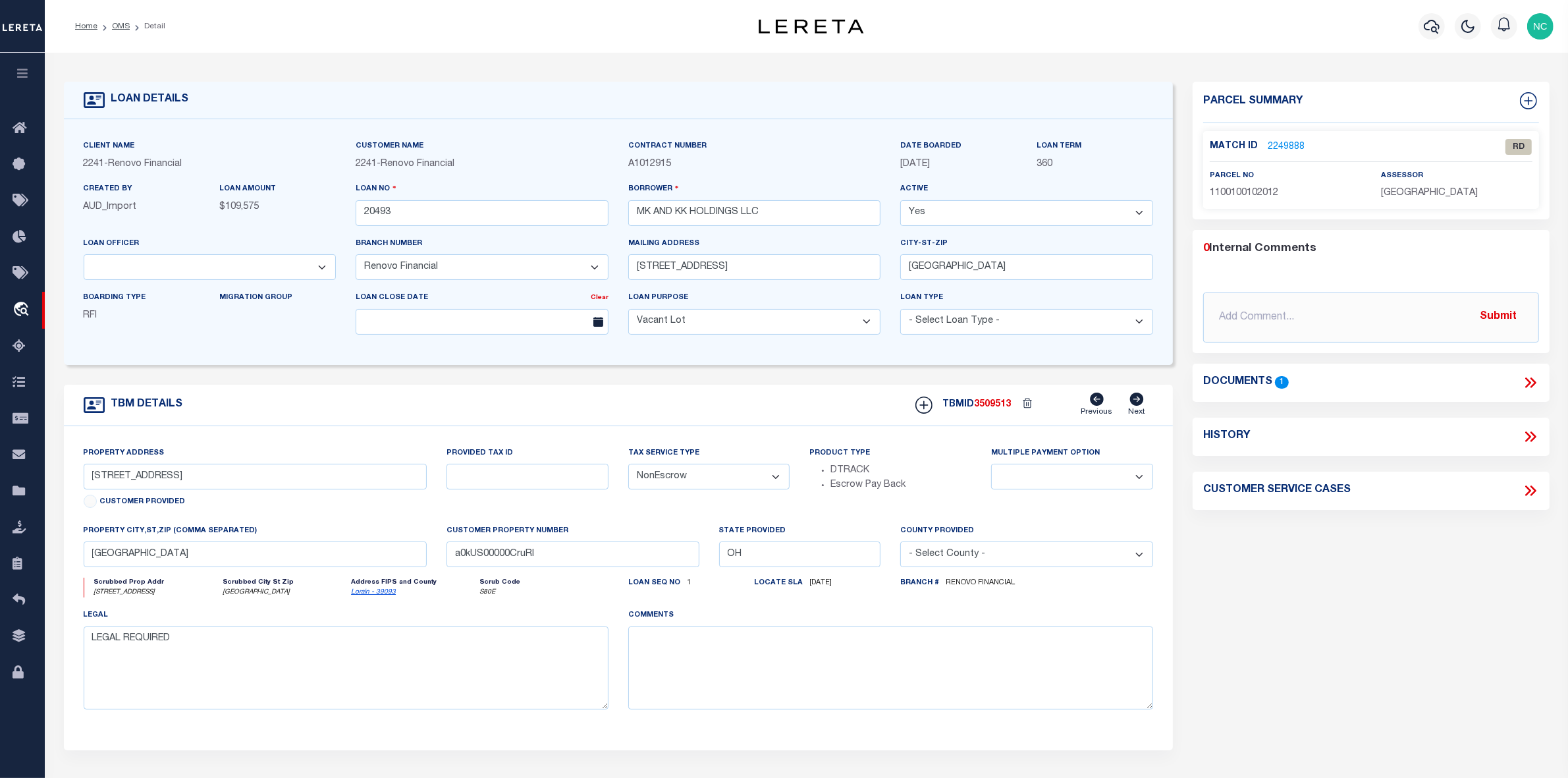
click at [1279, 143] on link "2249888" at bounding box center [1286, 148] width 36 height 14
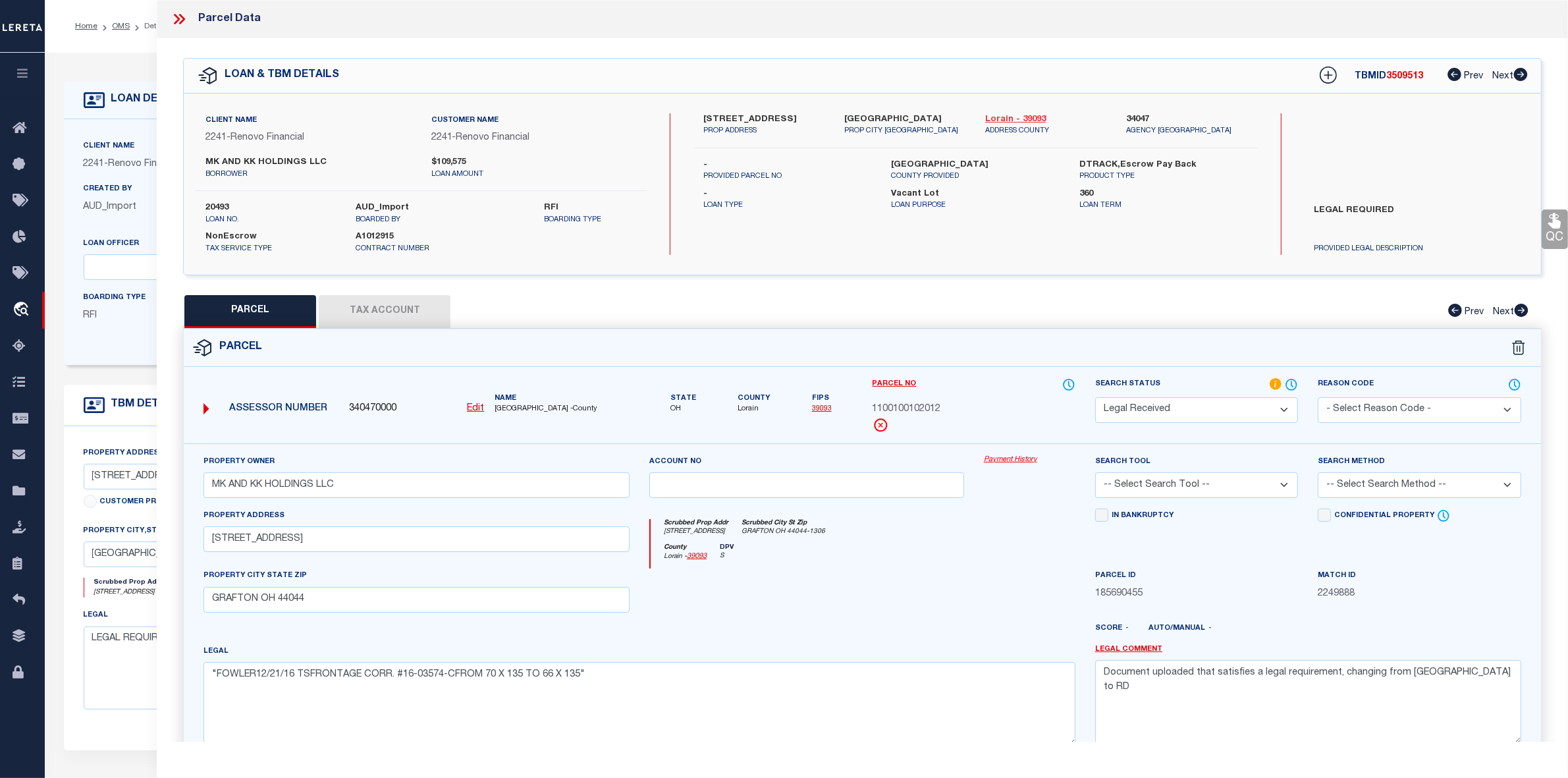
click at [997, 120] on link "Lorain - 39093" at bounding box center [1046, 119] width 121 height 13
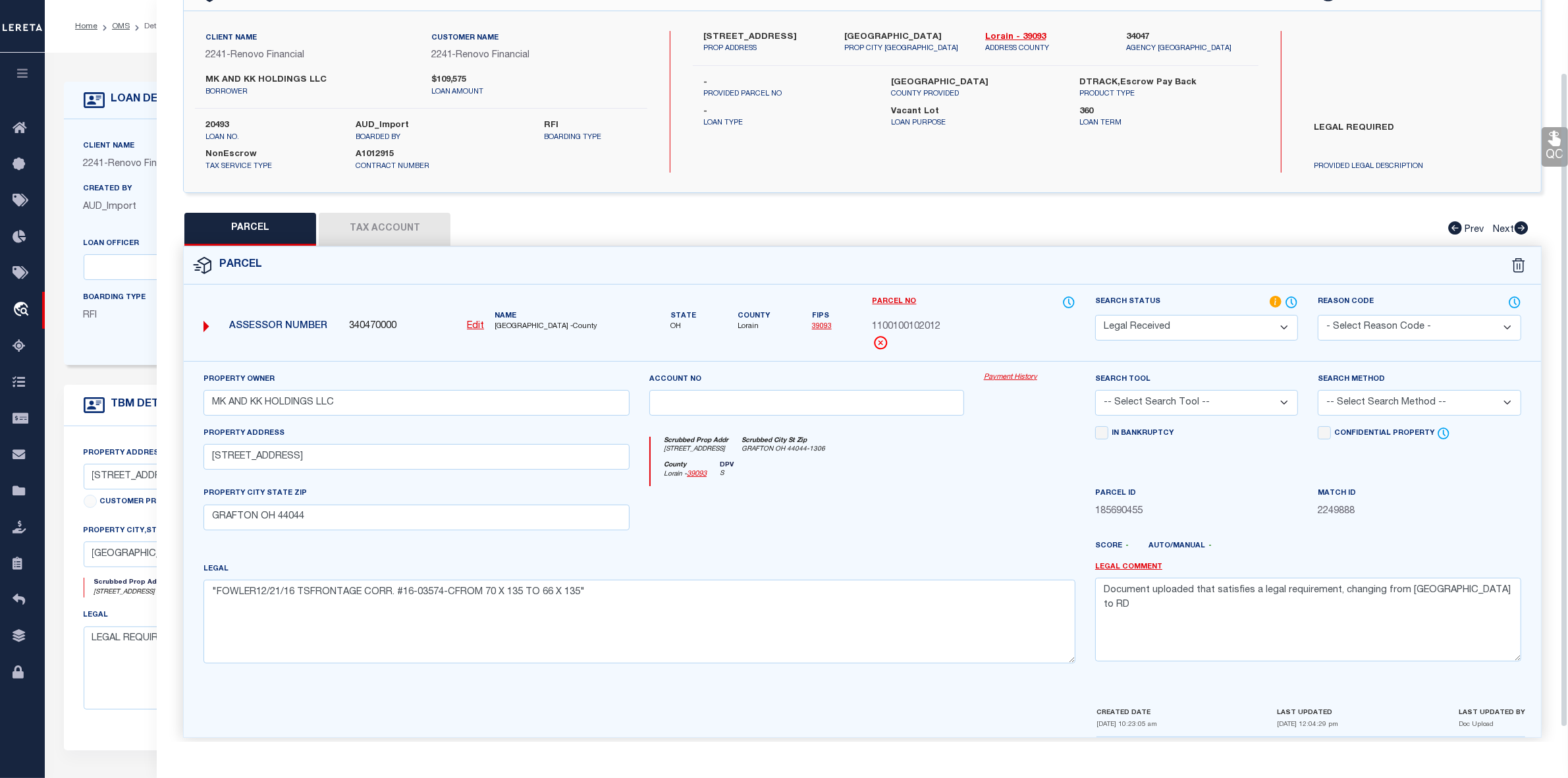
scroll to position [98, 0]
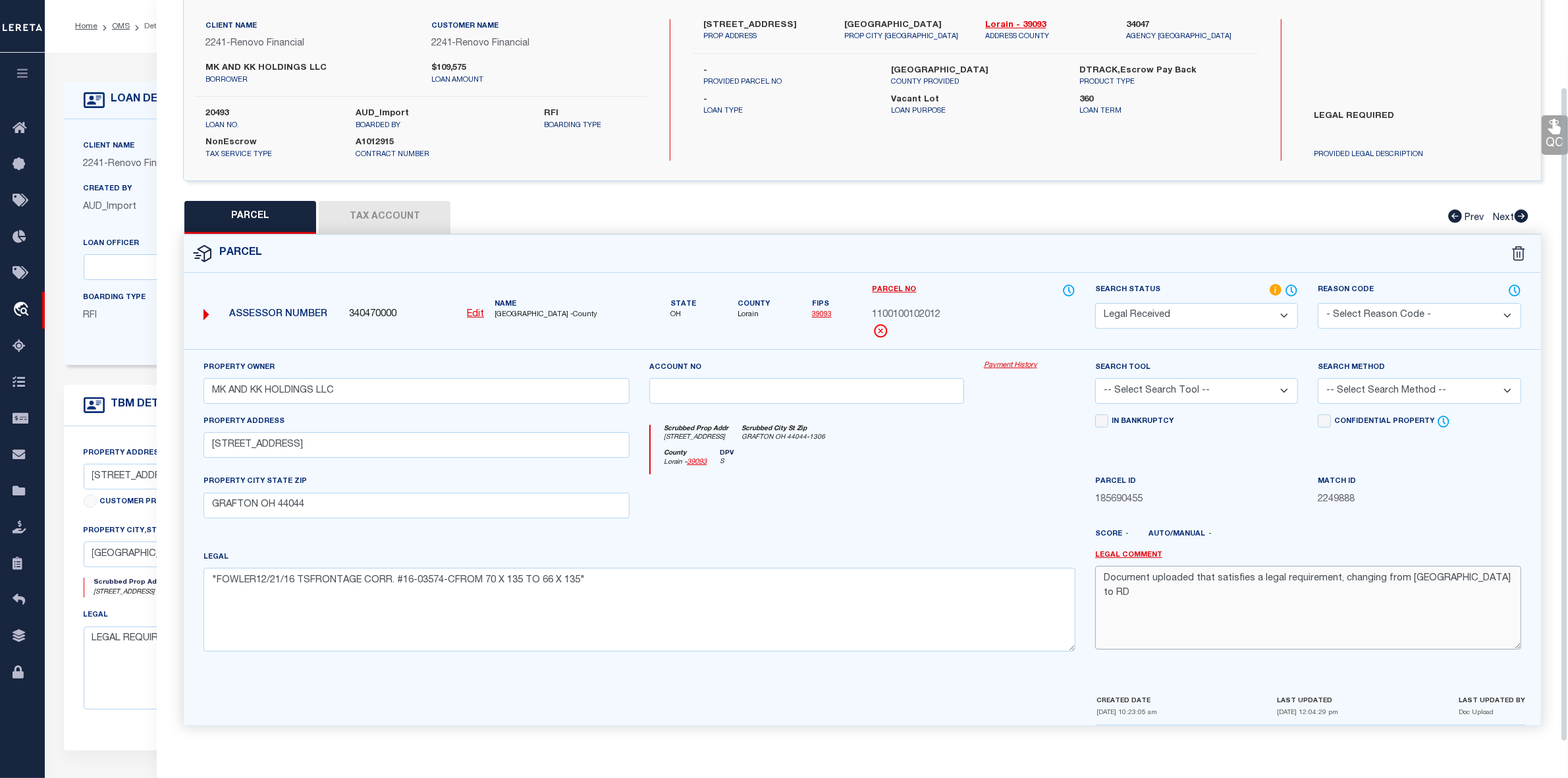
click at [1296, 579] on textarea "Document uploaded that satisfies a legal requirement, changing from [GEOGRAPHIC…" at bounding box center [1308, 607] width 426 height 83
click at [1293, 578] on textarea "Document uploaded that satisfies a legal requirement, changing from [GEOGRAPHIC…" at bounding box center [1308, 607] width 426 height 83
click at [1397, 580] on textarea "Document uploaded that satisfies a legal requirement, changing from [GEOGRAPHIC…" at bounding box center [1308, 607] width 426 height 83
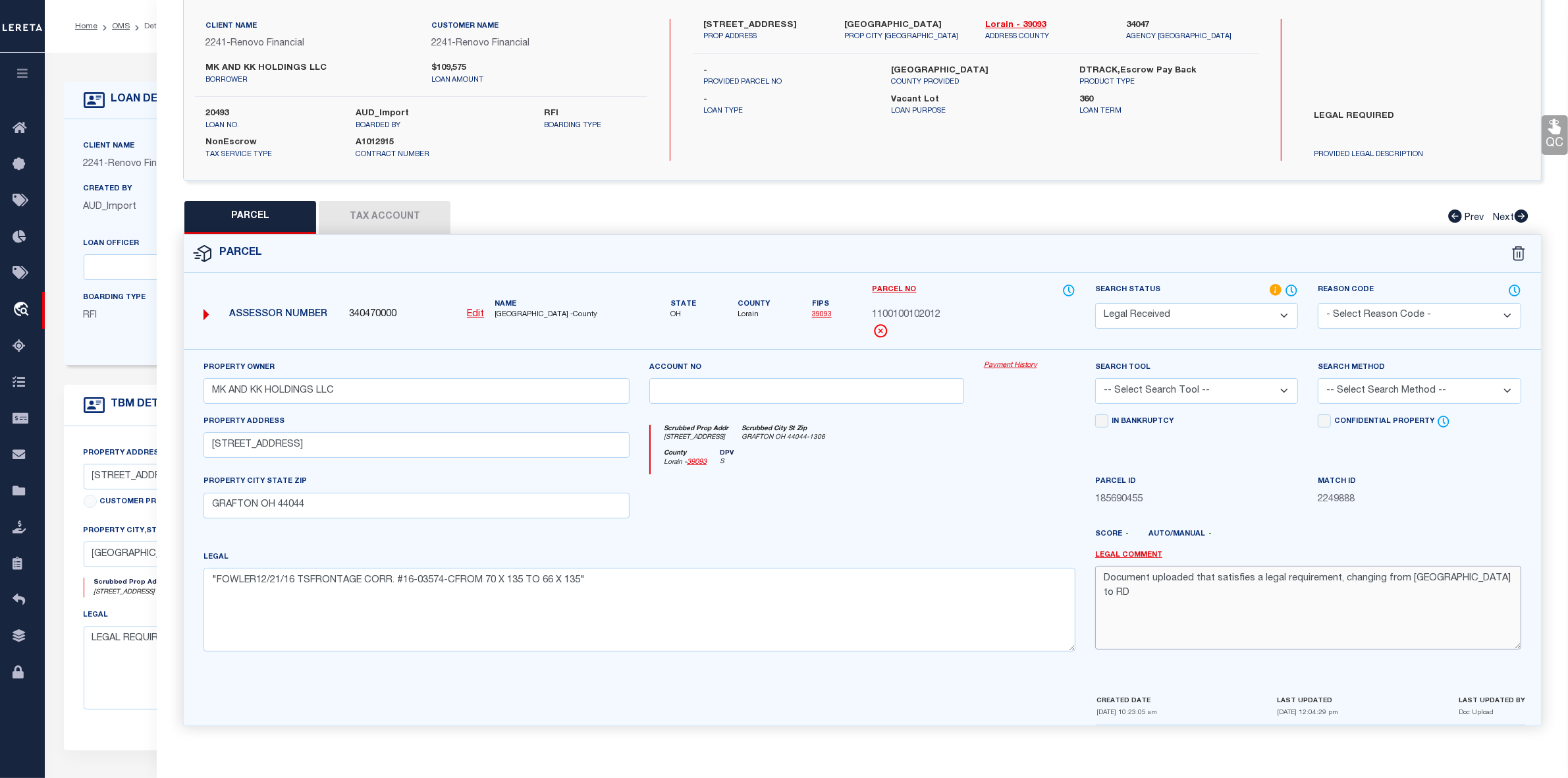
click at [1397, 580] on textarea "Document uploaded that satisfies a legal requirement, changing from [GEOGRAPHIC…" at bounding box center [1308, 607] width 426 height 83
click at [1159, 379] on select "-- Select Search Tool -- 3rd Party Website Agency File Agency Website ATLS CNV-…" at bounding box center [1197, 391] width 203 height 26
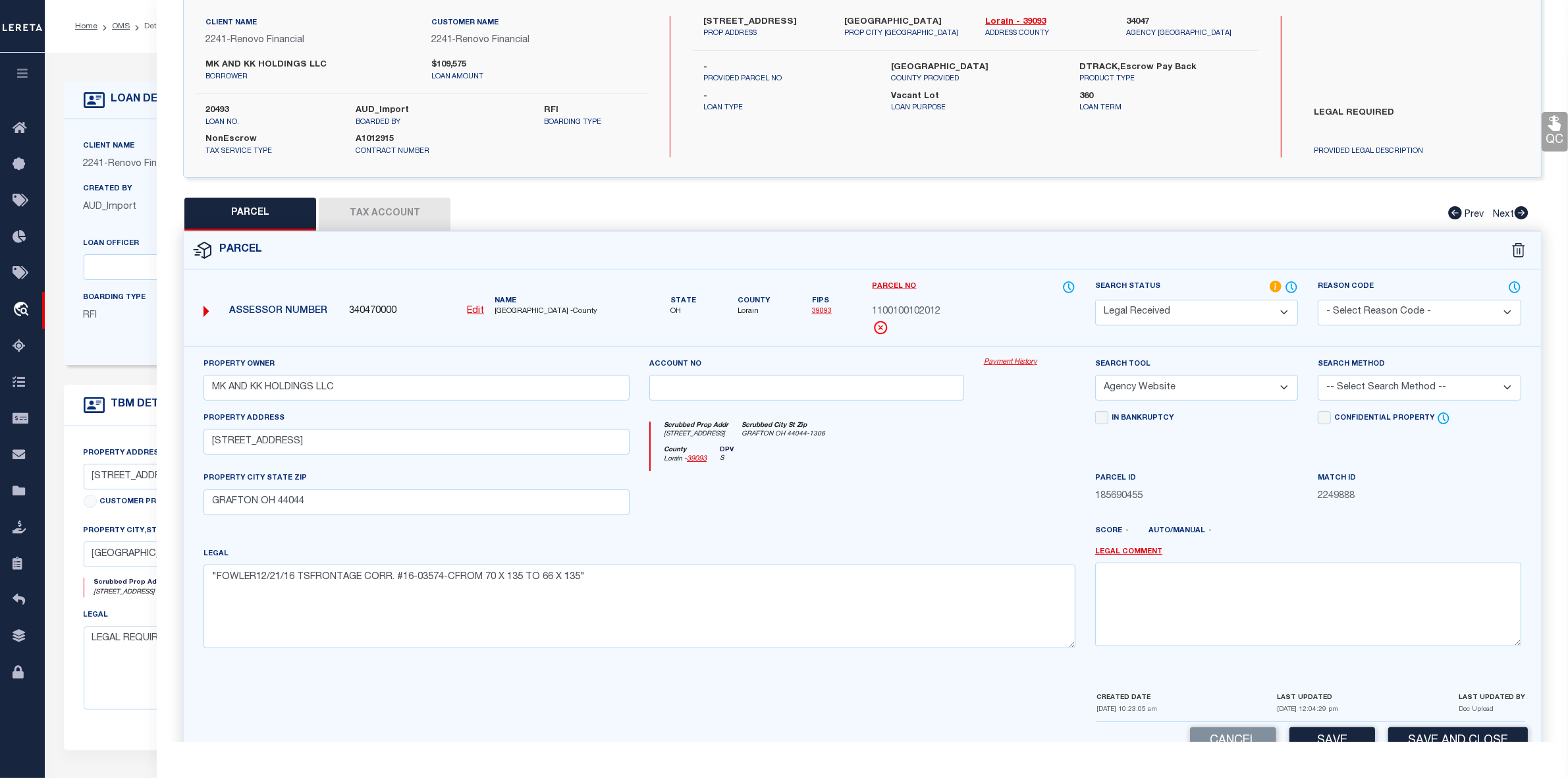
click at [1095, 376] on select "-- Select Search Tool -- 3rd Party Website Agency File Agency Website ATLS CNV-…" at bounding box center [1197, 387] width 203 height 26
click at [1367, 390] on select "-- Select Search Method -- Property Address Legal Liability Info Provided" at bounding box center [1419, 387] width 203 height 26
click at [1318, 376] on select "-- Select Search Method -- Property Address Legal Liability Info Provided" at bounding box center [1419, 387] width 203 height 26
click at [246, 442] on input "690-692 Erie Street" at bounding box center [416, 442] width 426 height 26
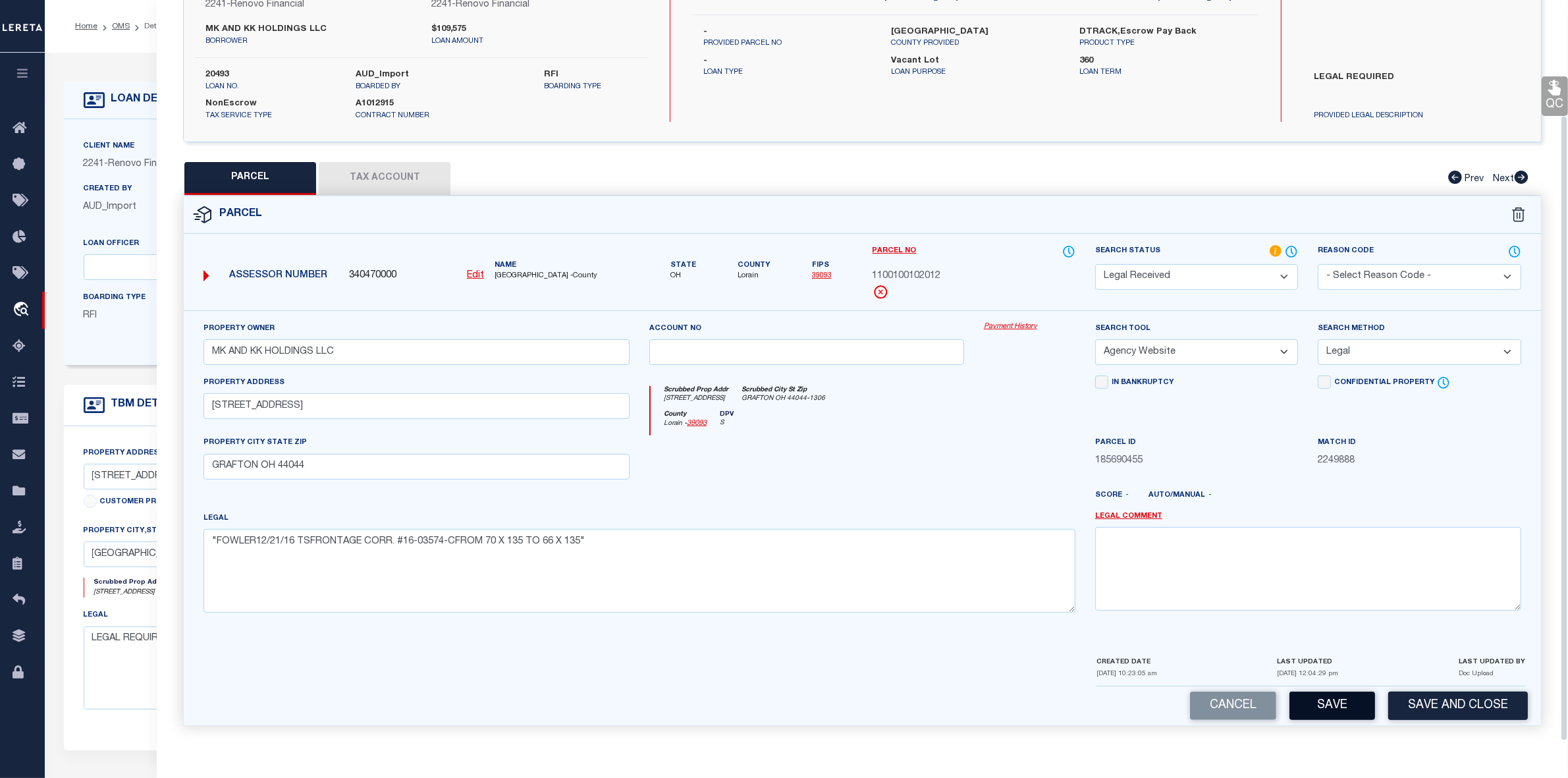
click at [1340, 711] on button "Save" at bounding box center [1332, 706] width 85 height 28
click at [386, 182] on button "Tax Account" at bounding box center [384, 178] width 132 height 33
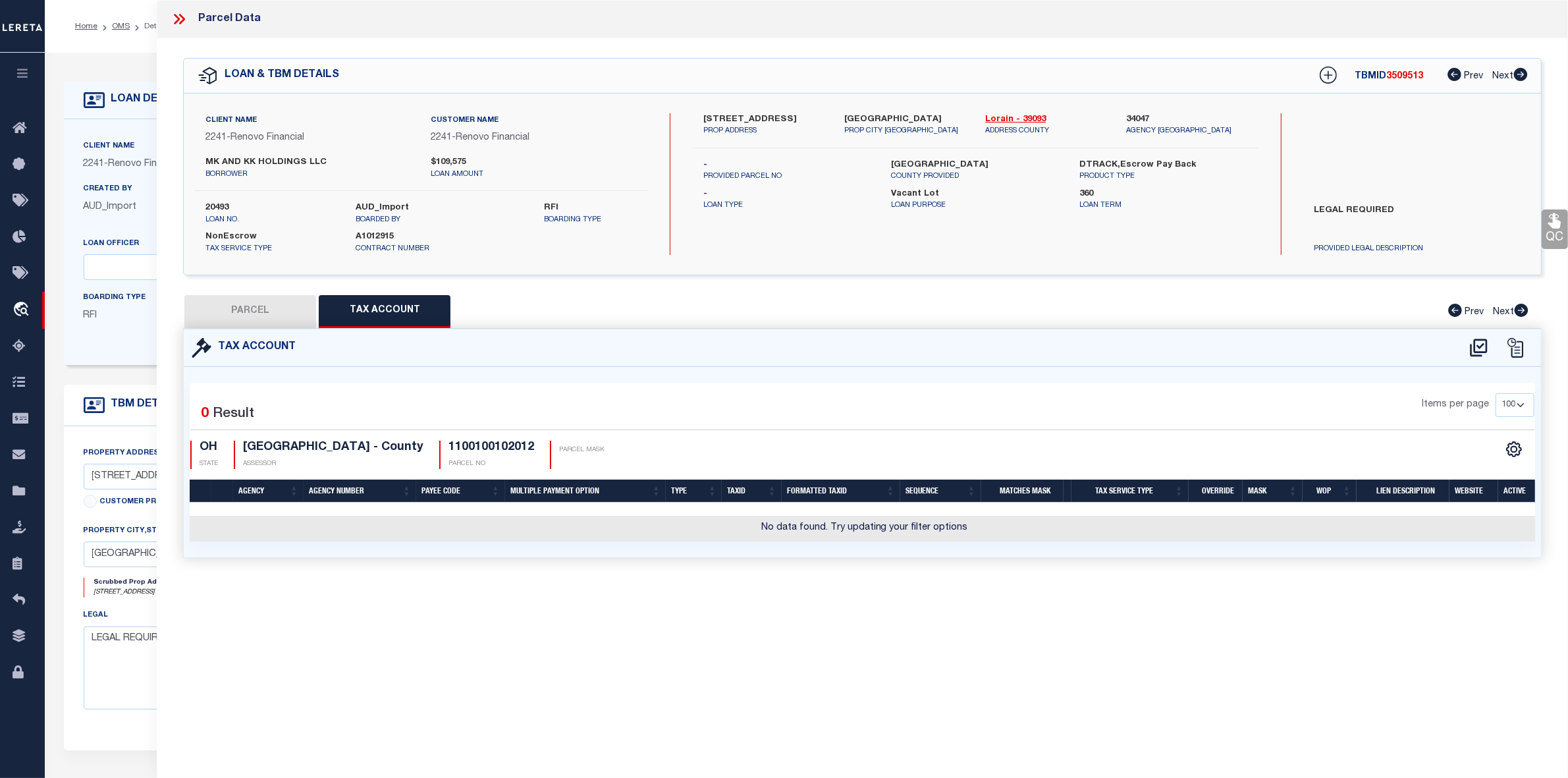
scroll to position [0, 0]
click at [1480, 346] on icon at bounding box center [1478, 347] width 17 height 18
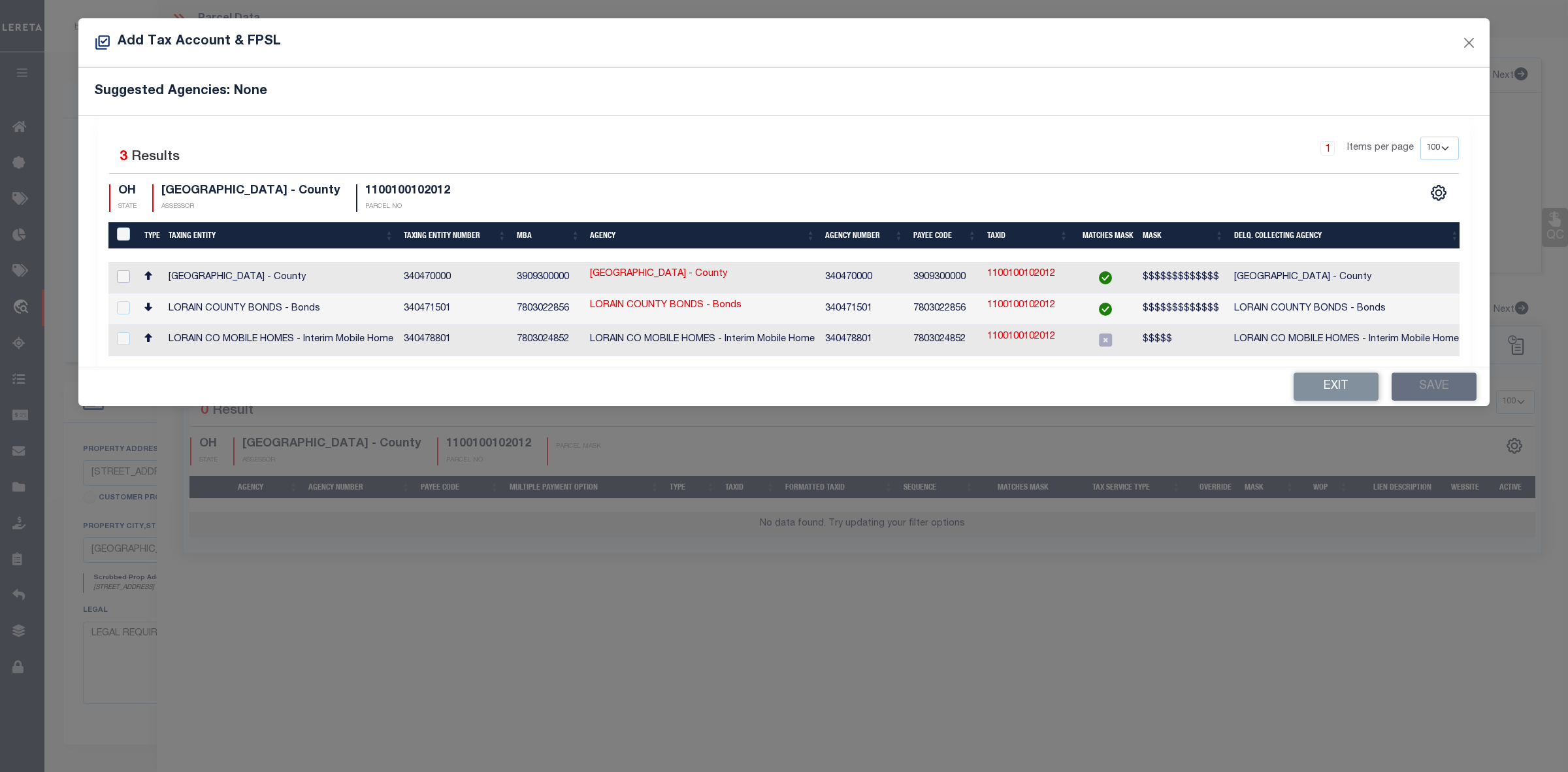
click at [123, 273] on input "checkbox" at bounding box center [123, 276] width 13 height 13
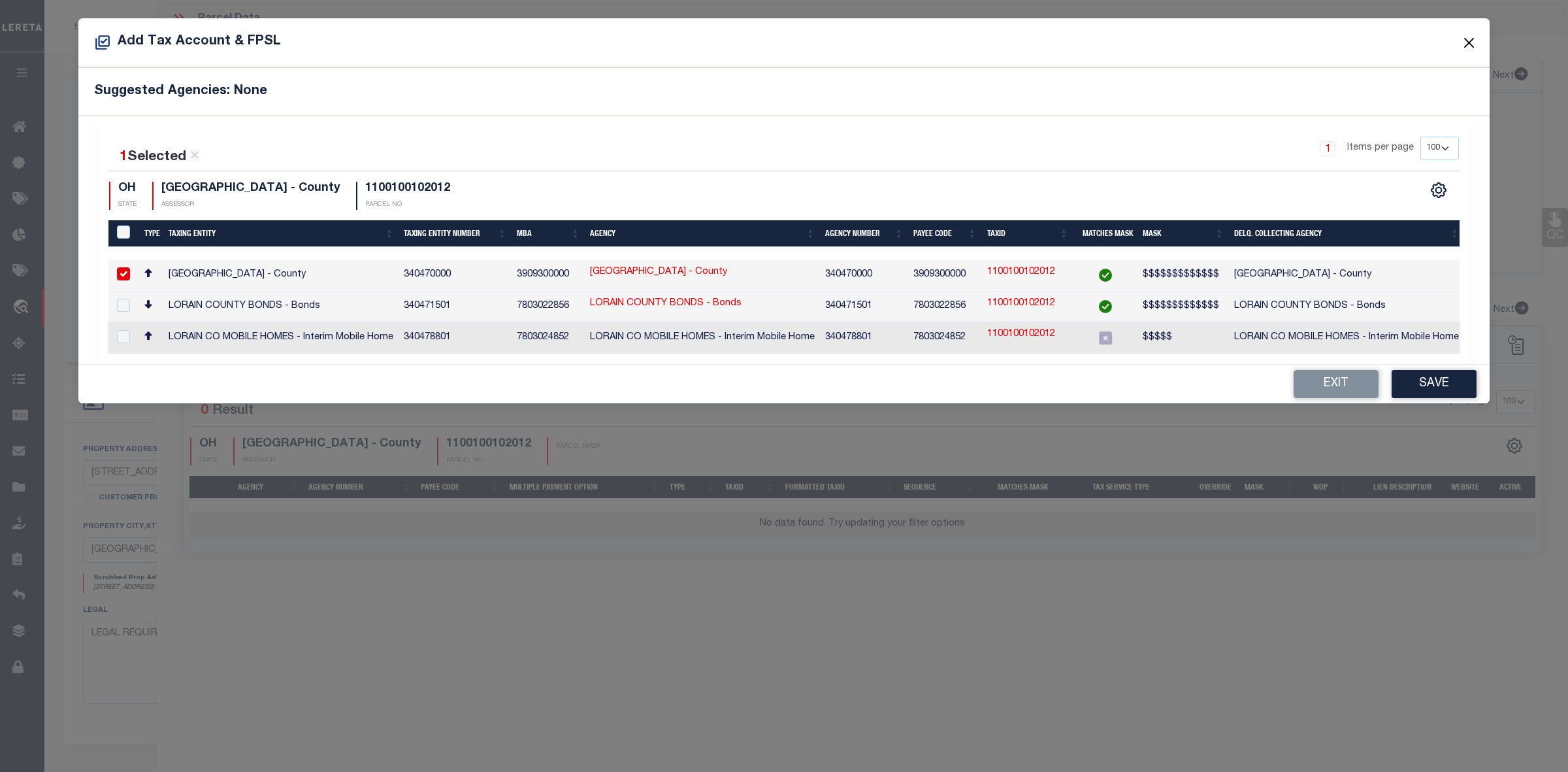
click at [1470, 43] on button "Close" at bounding box center [1469, 42] width 17 height 17
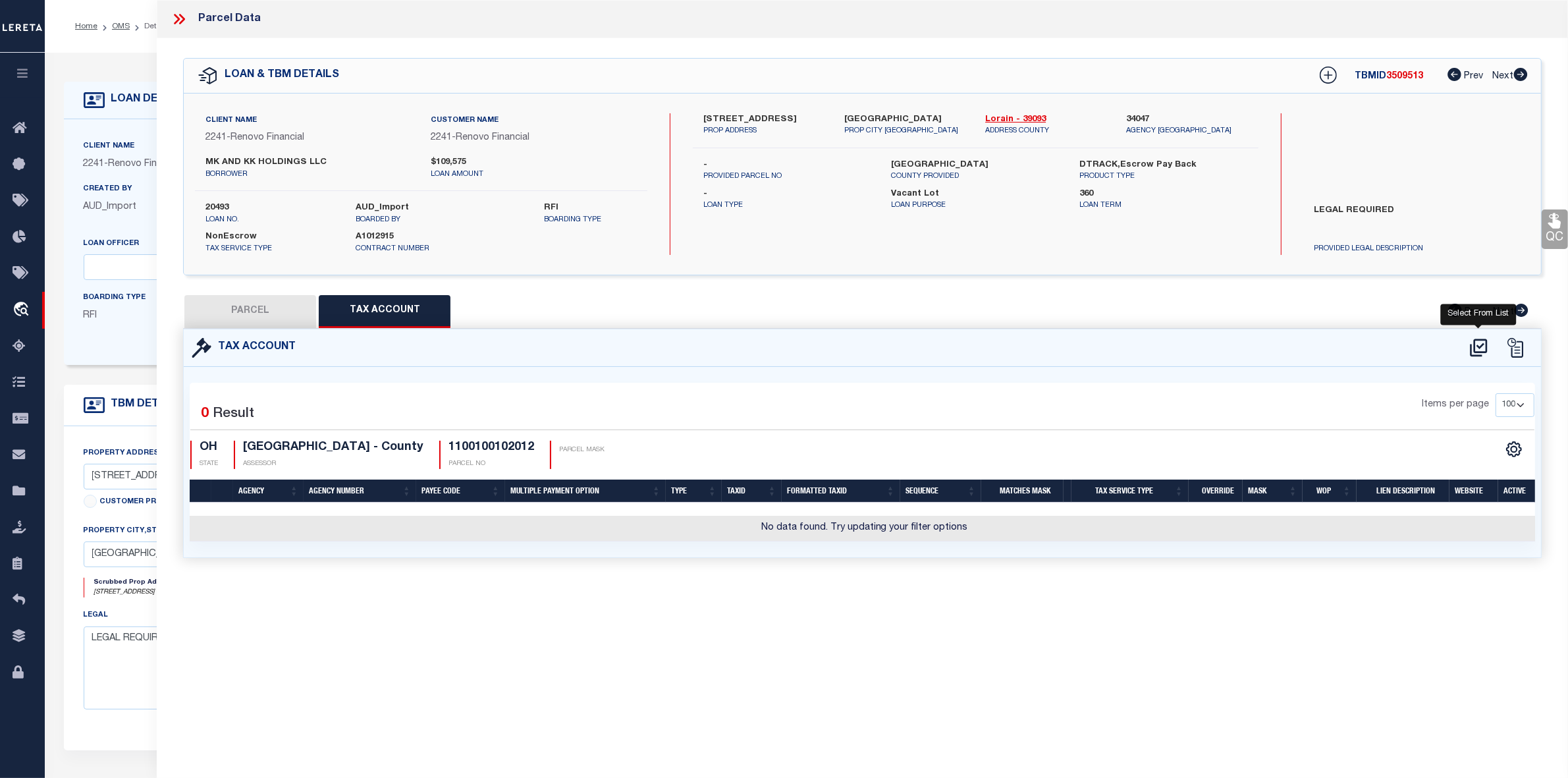
click at [1481, 344] on icon at bounding box center [1478, 347] width 17 height 18
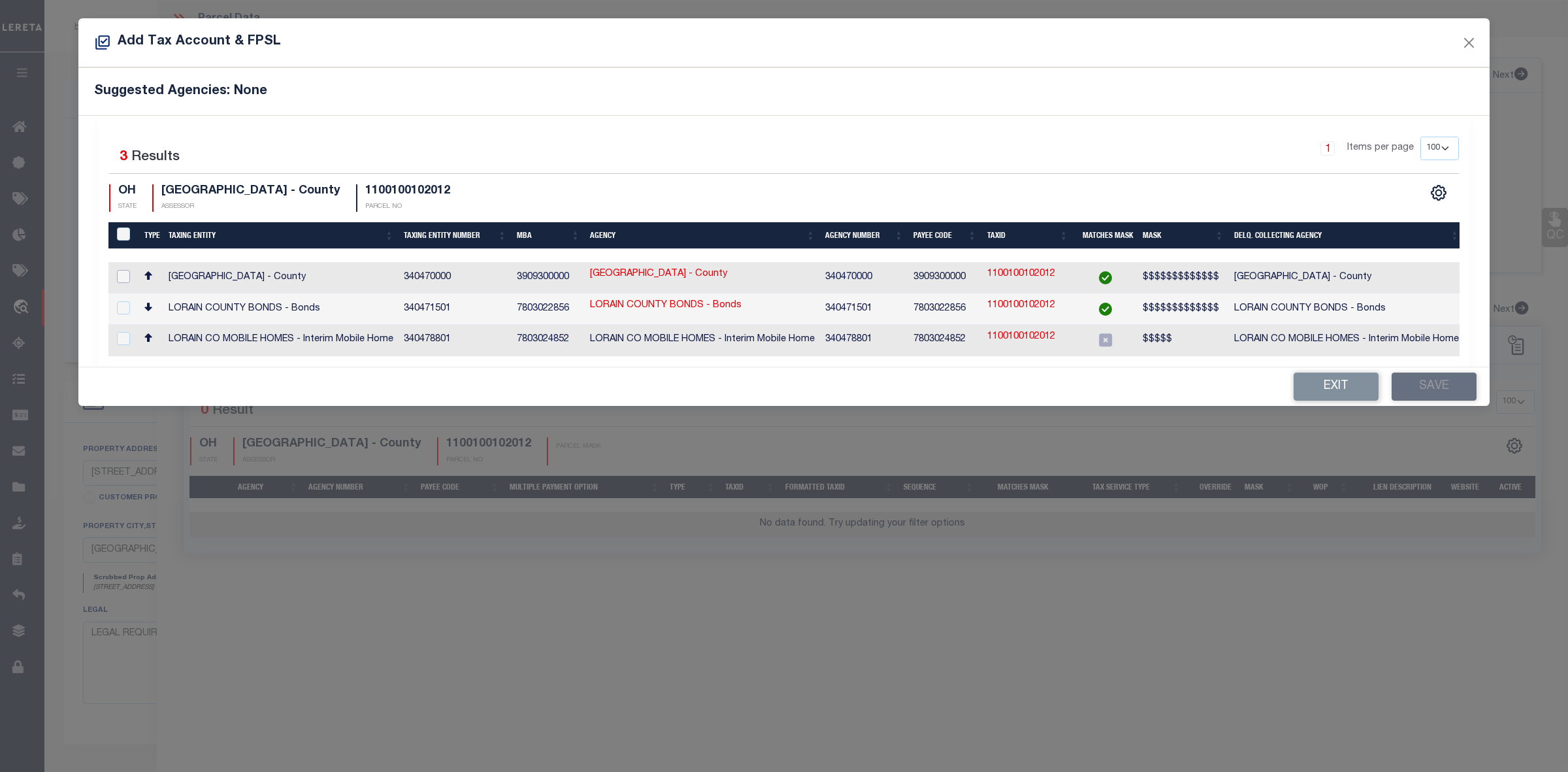
click at [118, 278] on input "checkbox" at bounding box center [123, 276] width 13 height 13
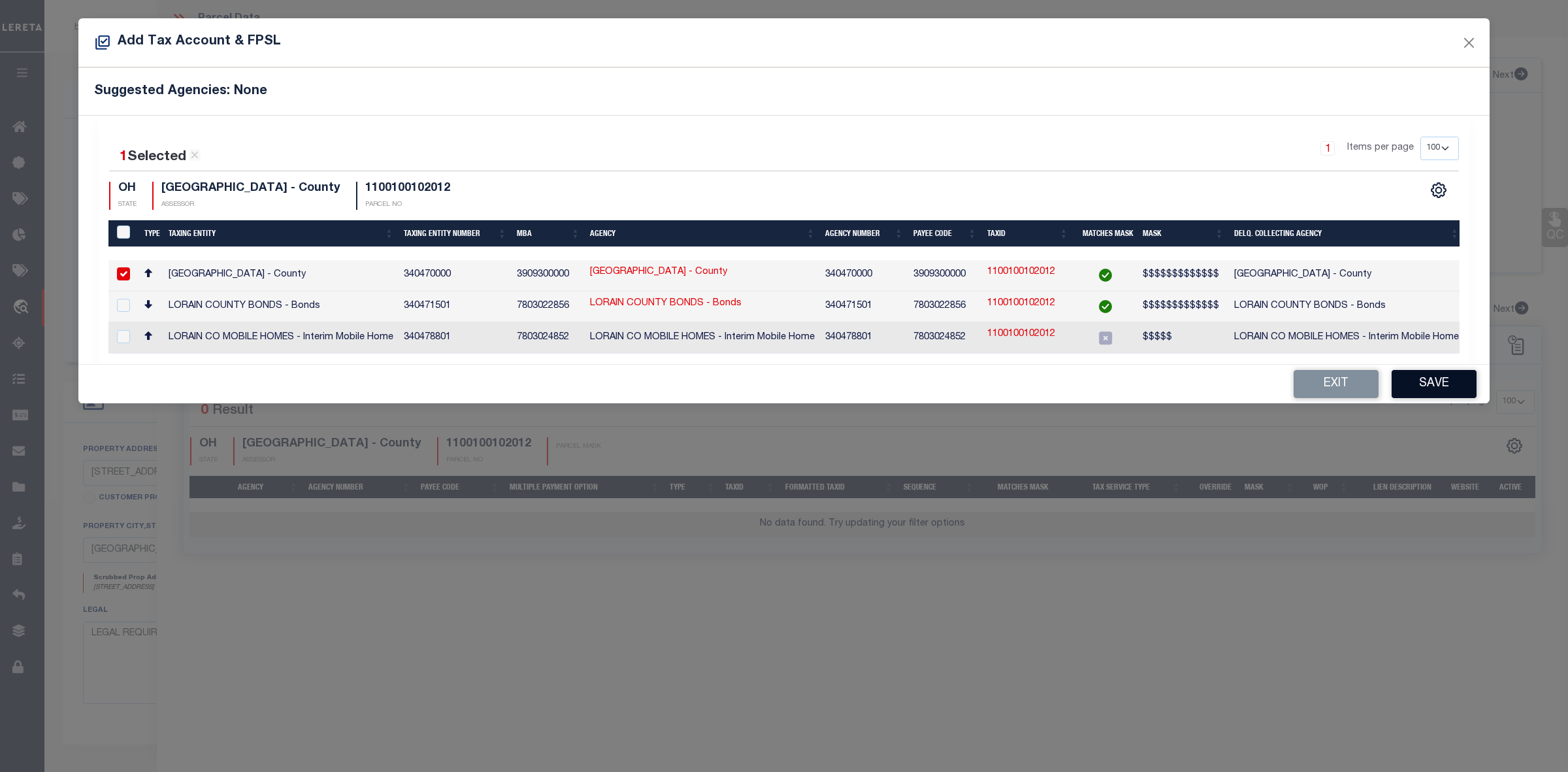
click at [1436, 386] on button "Save" at bounding box center [1434, 384] width 85 height 28
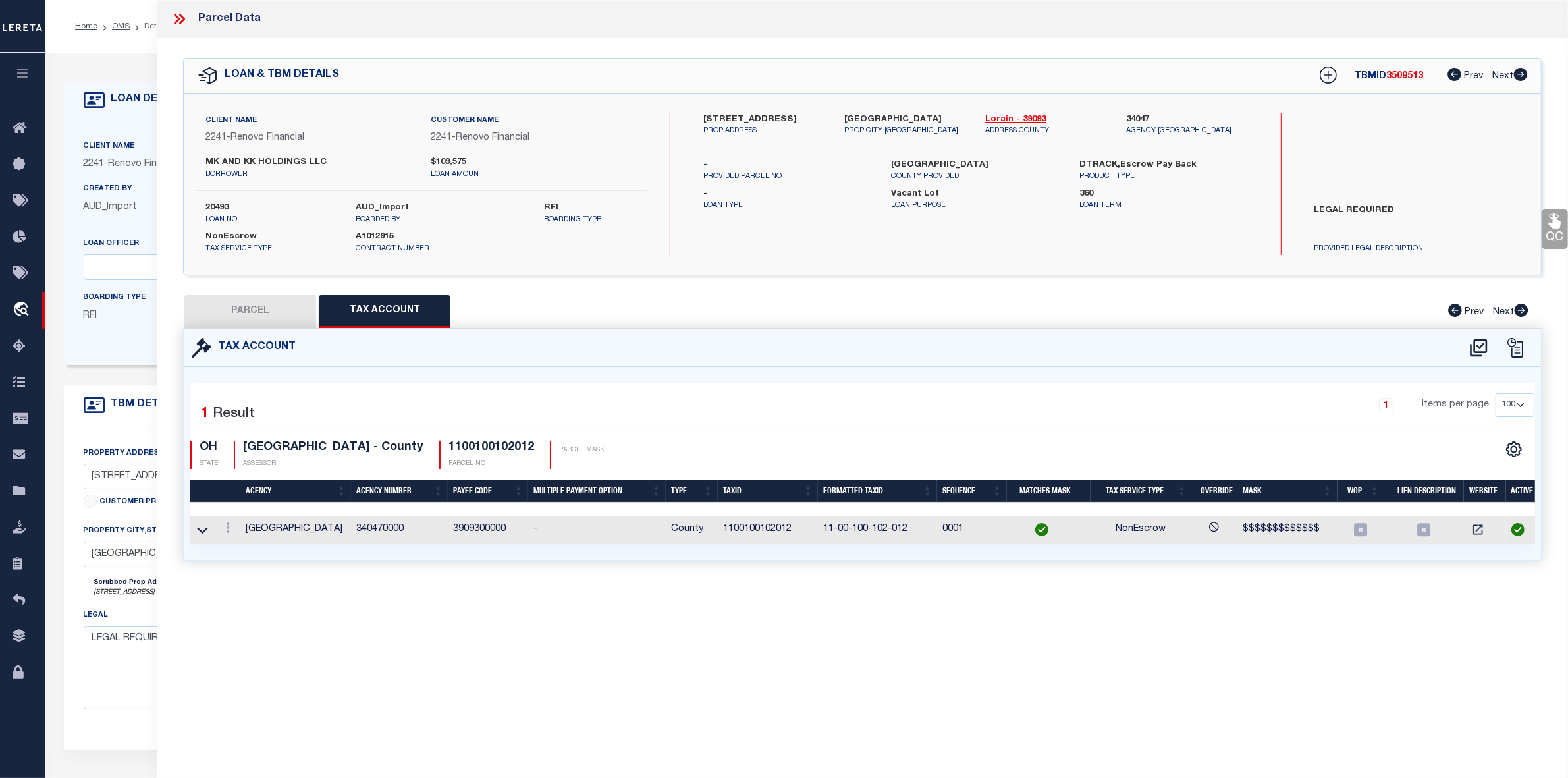
click at [260, 313] on button "PARCEL" at bounding box center [250, 312] width 132 height 33
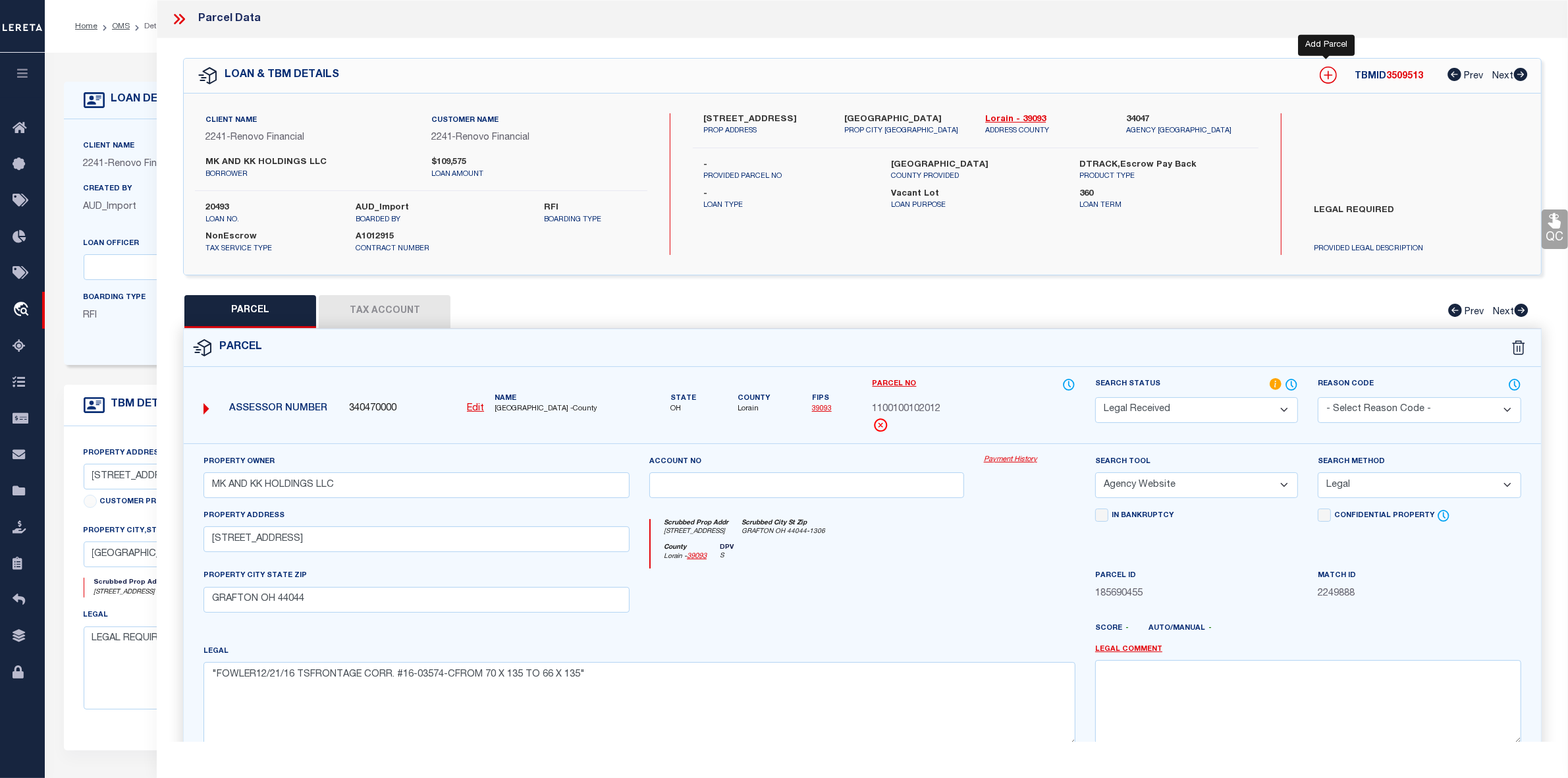
click at [1325, 77] on icon at bounding box center [1328, 75] width 17 height 17
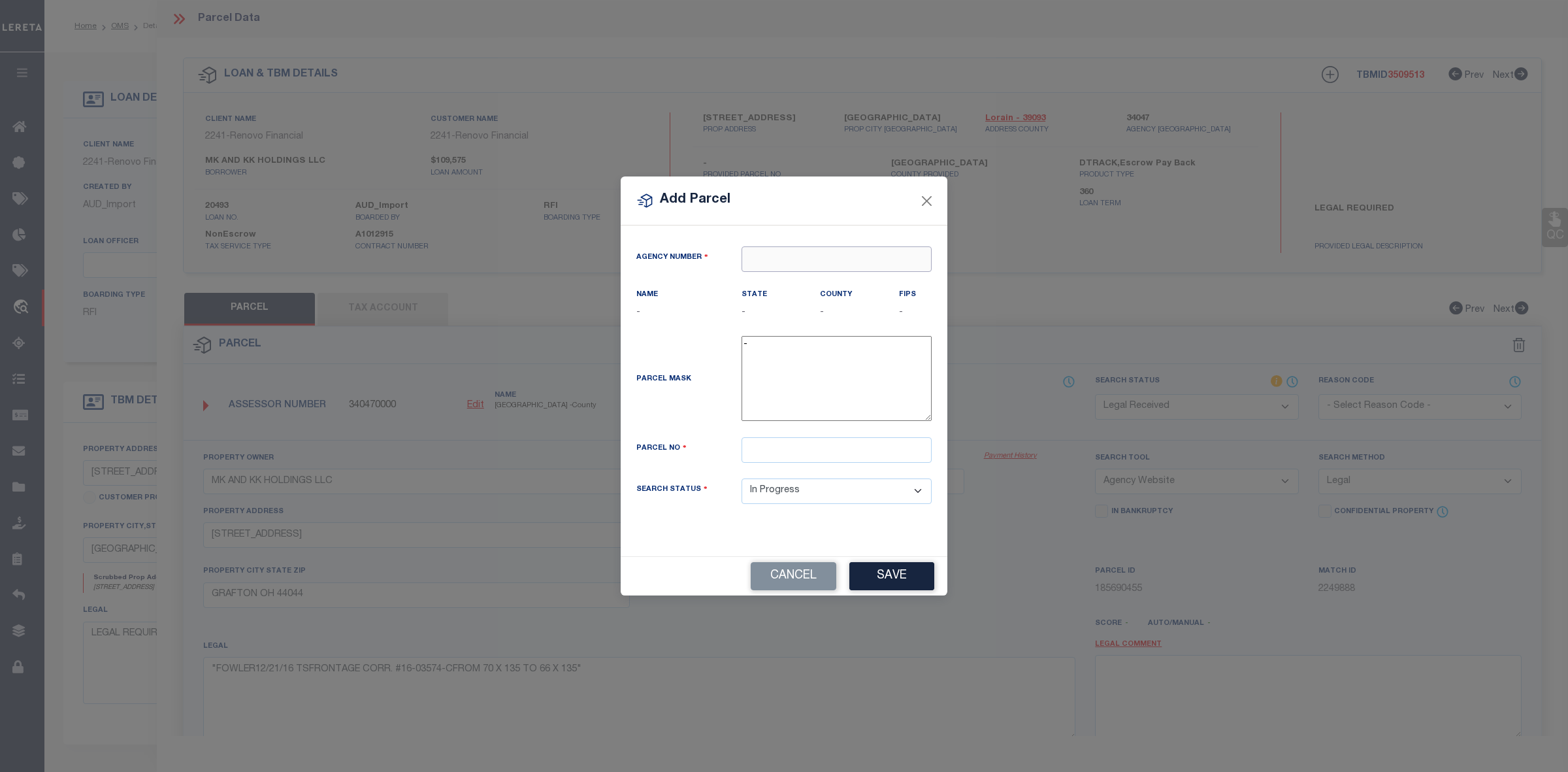
click at [788, 253] on input "text" at bounding box center [836, 259] width 190 height 26
click at [841, 288] on div "340470000 : LORAIN COUNTY" at bounding box center [837, 291] width 189 height 37
click at [782, 579] on button "Cancel" at bounding box center [793, 576] width 86 height 28
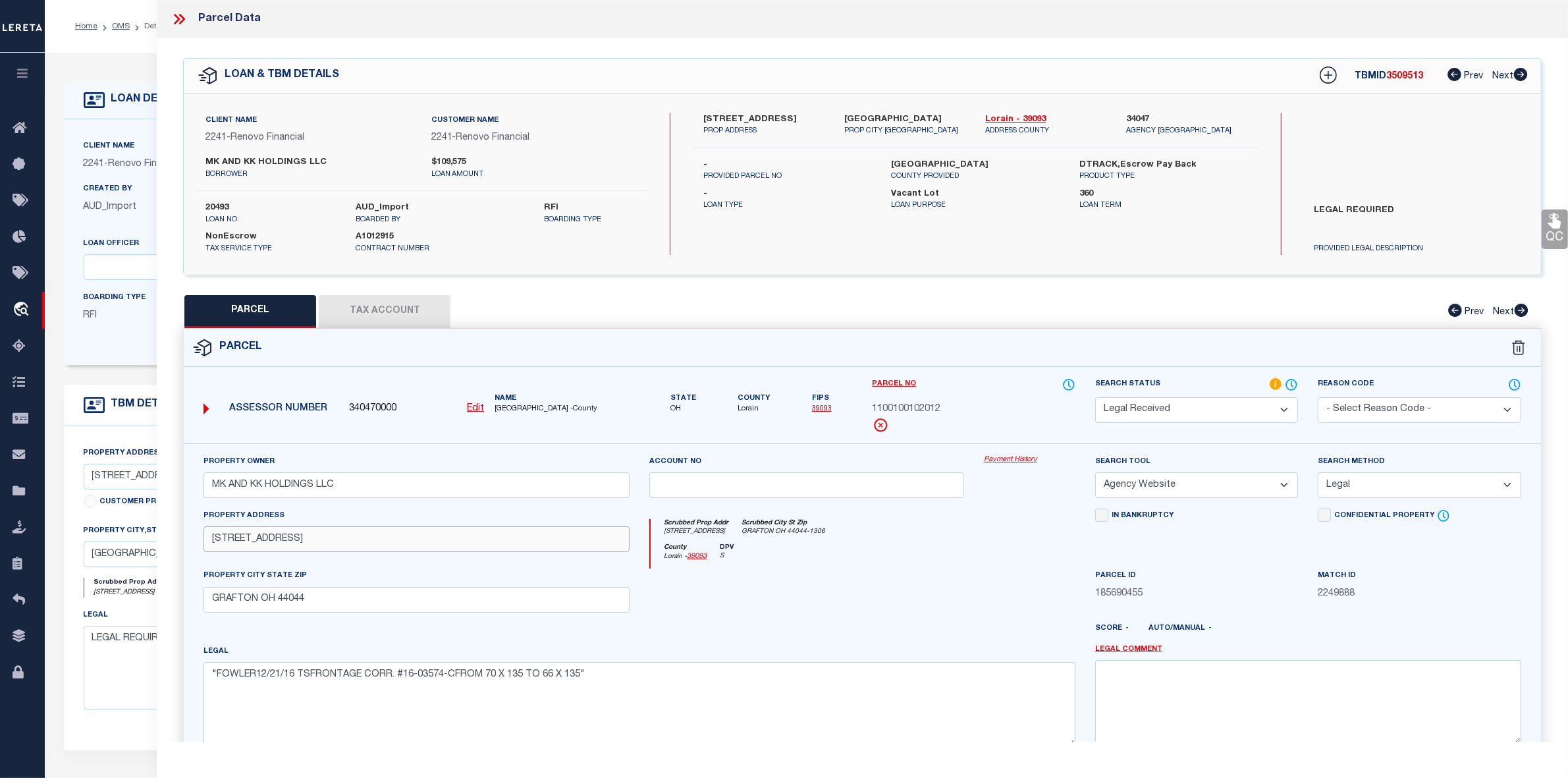
click at [228, 541] on input "690 Erie Street" at bounding box center [416, 539] width 426 height 26
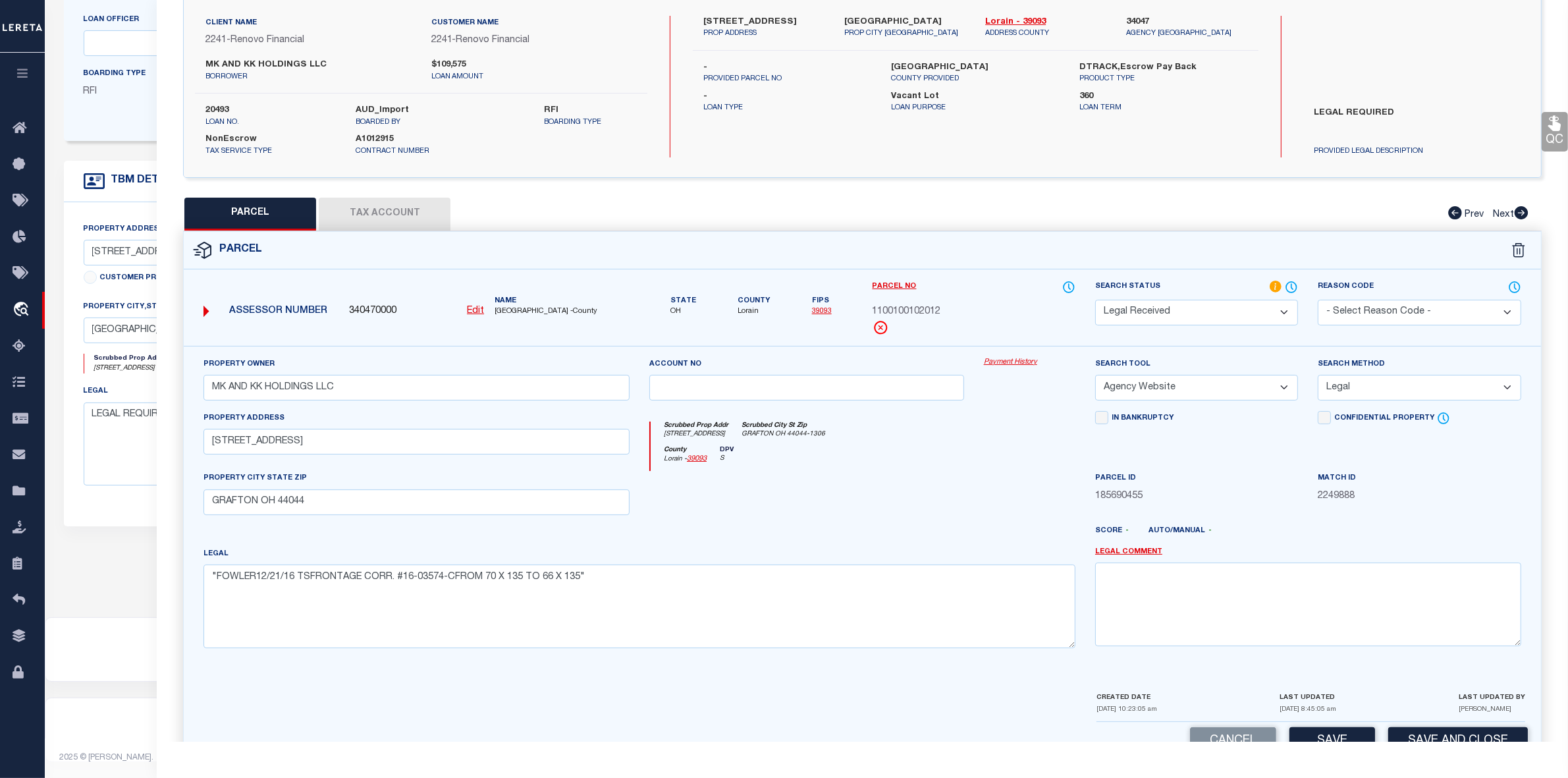
scroll to position [136, 0]
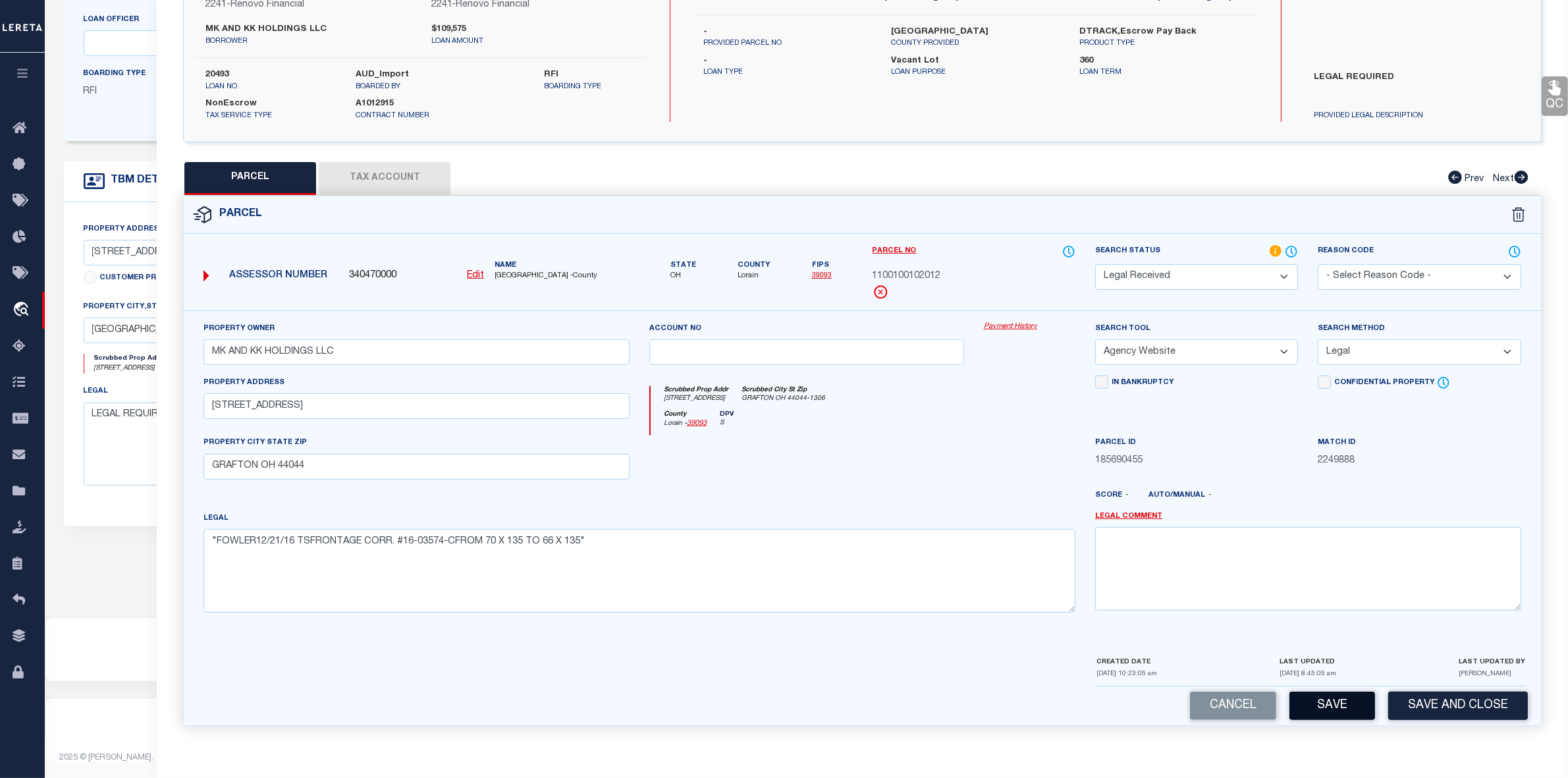
click at [1346, 713] on button "Save" at bounding box center [1332, 706] width 85 height 28
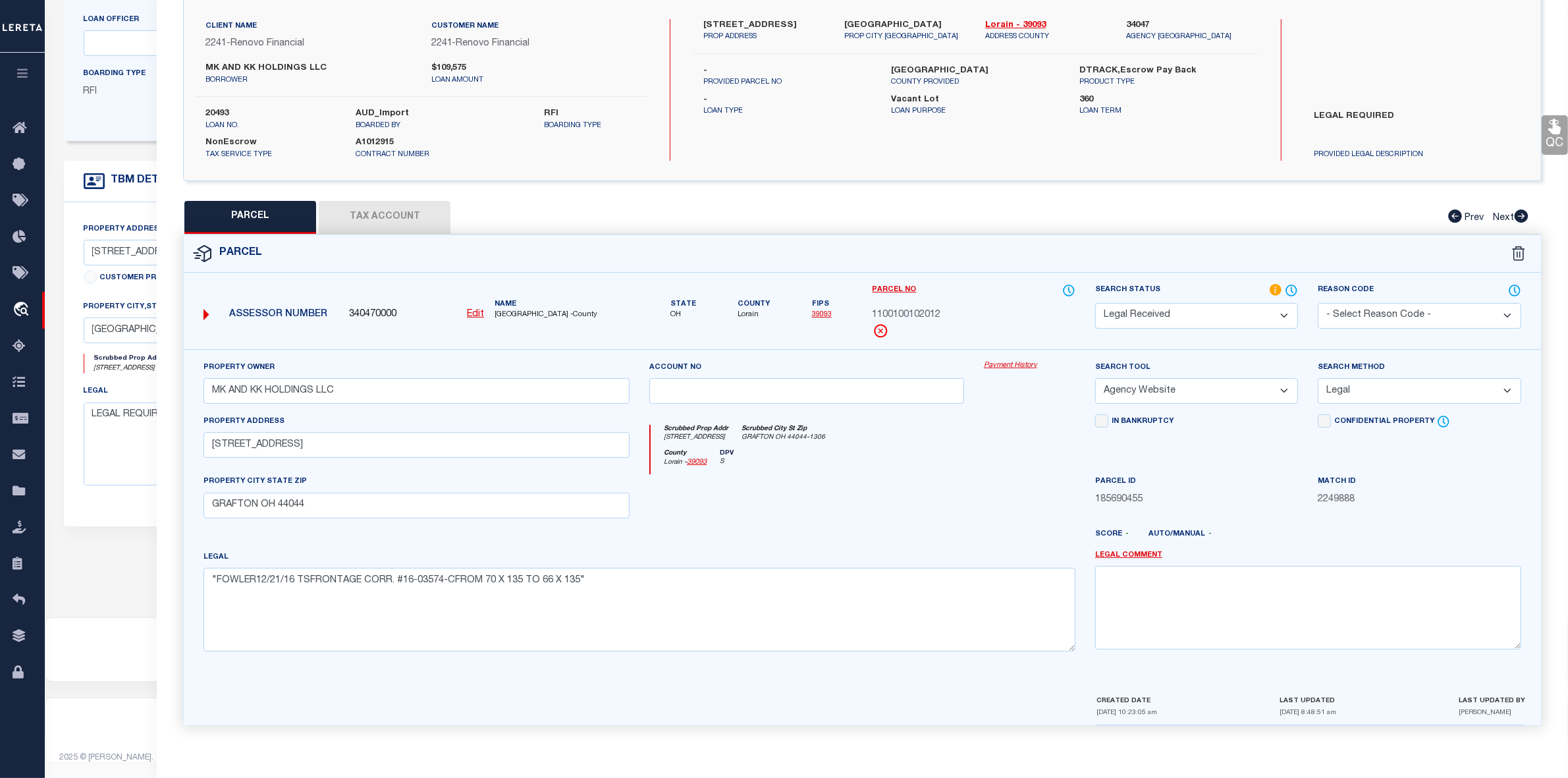
scroll to position [0, 0]
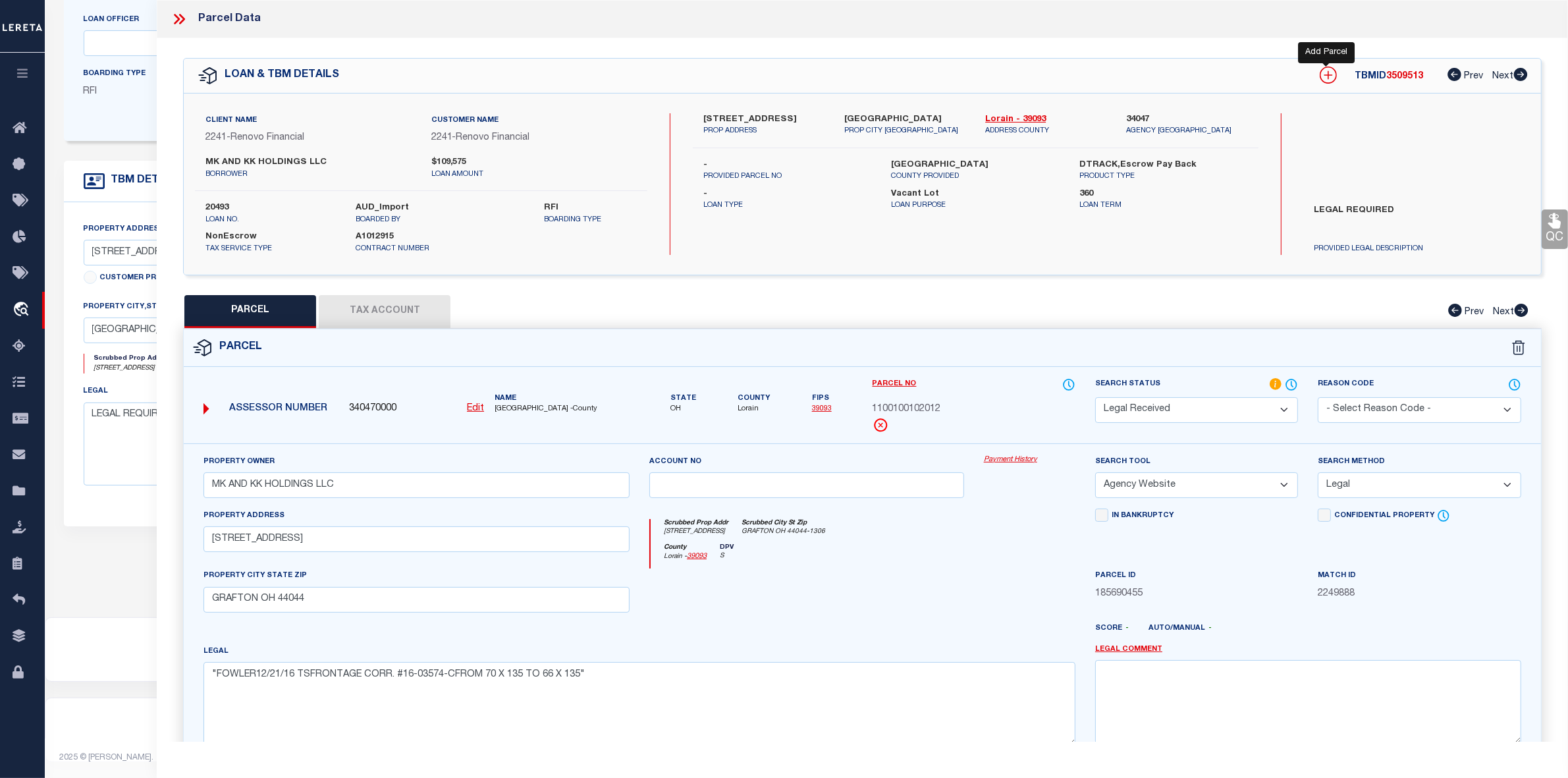
click at [1324, 77] on icon at bounding box center [1328, 75] width 17 height 17
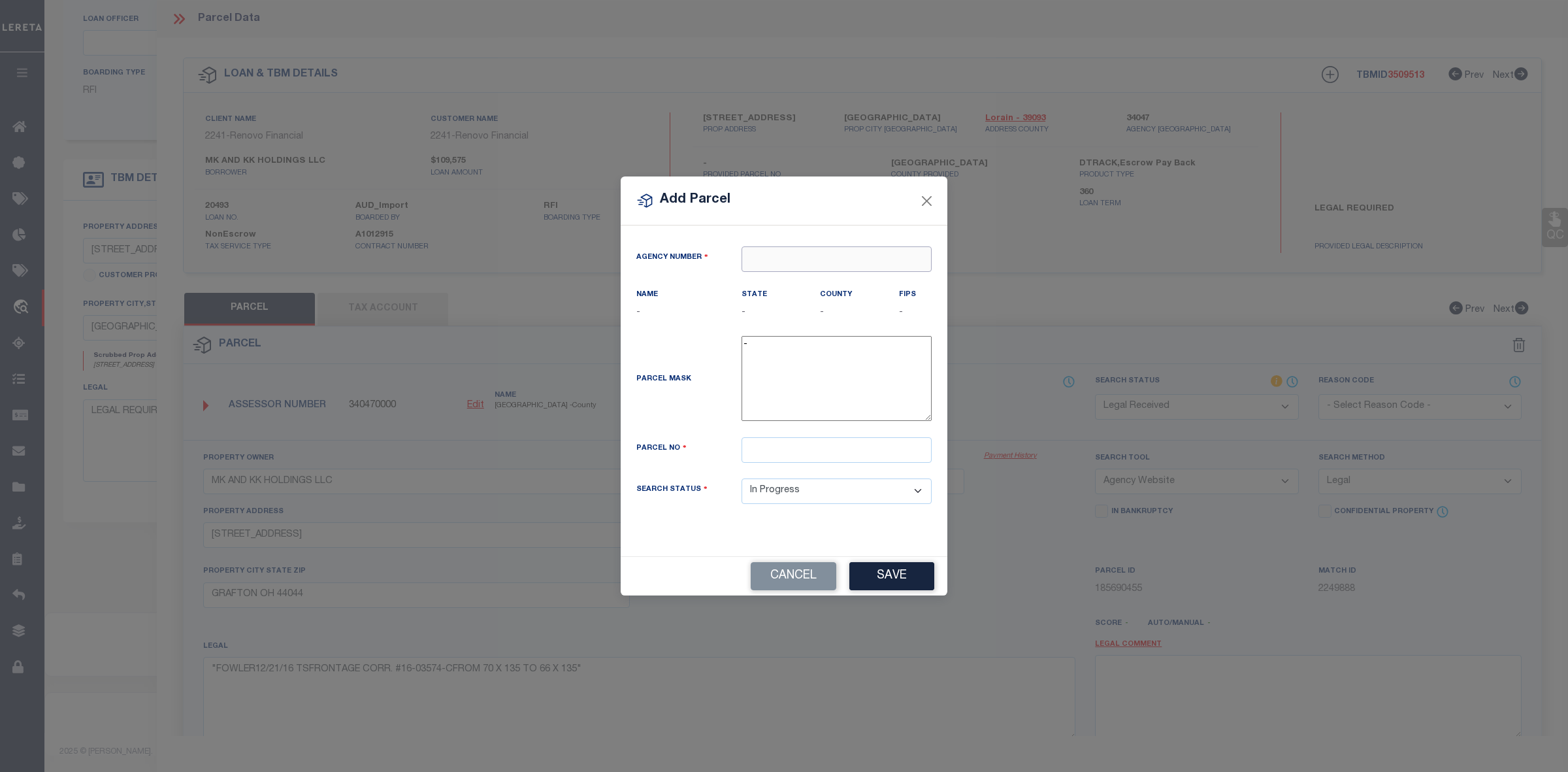
click at [788, 255] on input "text" at bounding box center [836, 259] width 190 height 26
click at [881, 283] on div "340470000 : LORAIN COUNTY" at bounding box center [837, 298] width 189 height 37
click at [792, 449] on input "text" at bounding box center [836, 450] width 190 height 26
paste input "1100100102011"
click at [895, 583] on button "Save" at bounding box center [892, 576] width 85 height 28
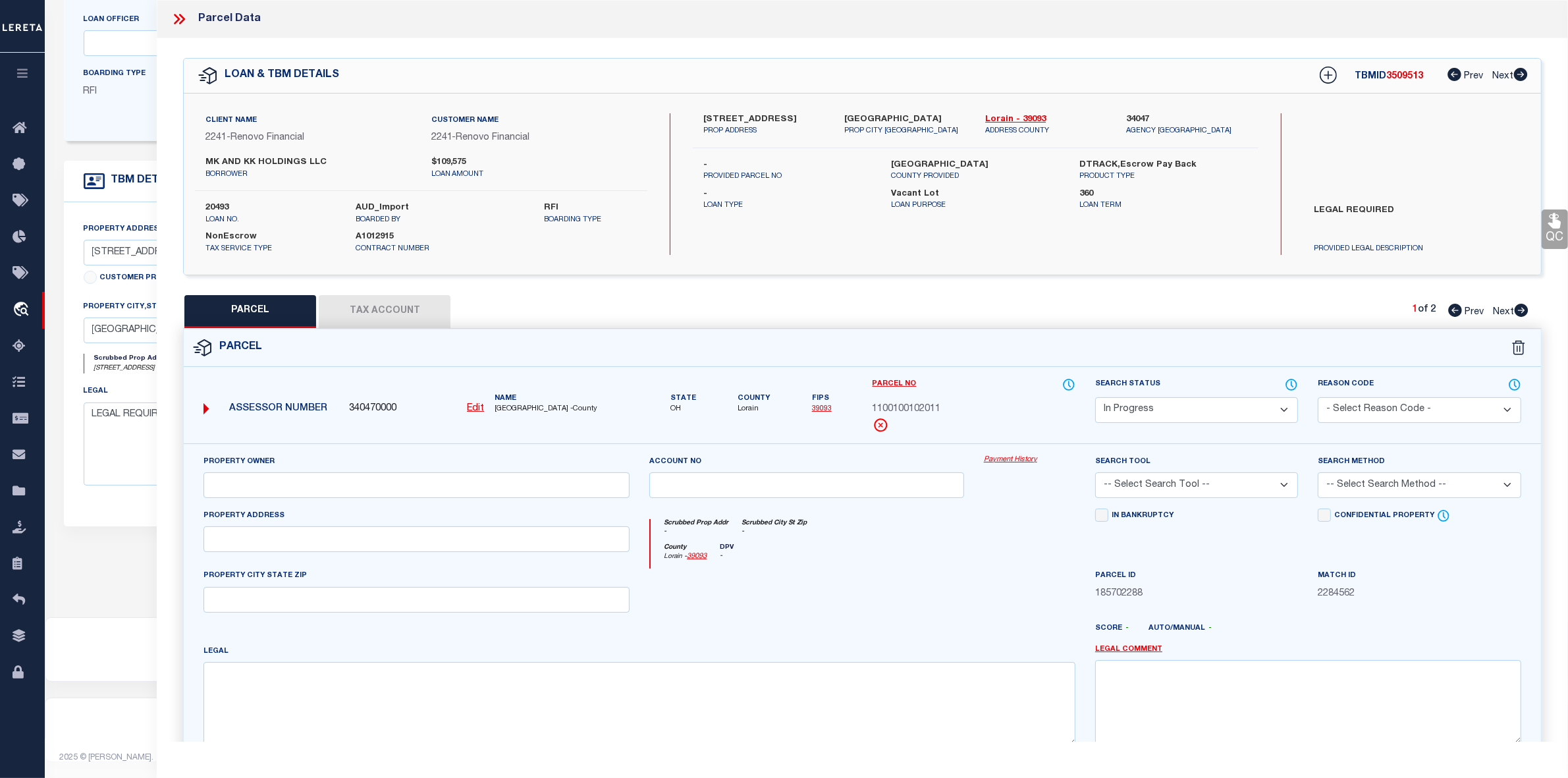
click at [1524, 313] on icon at bounding box center [1522, 310] width 14 height 13
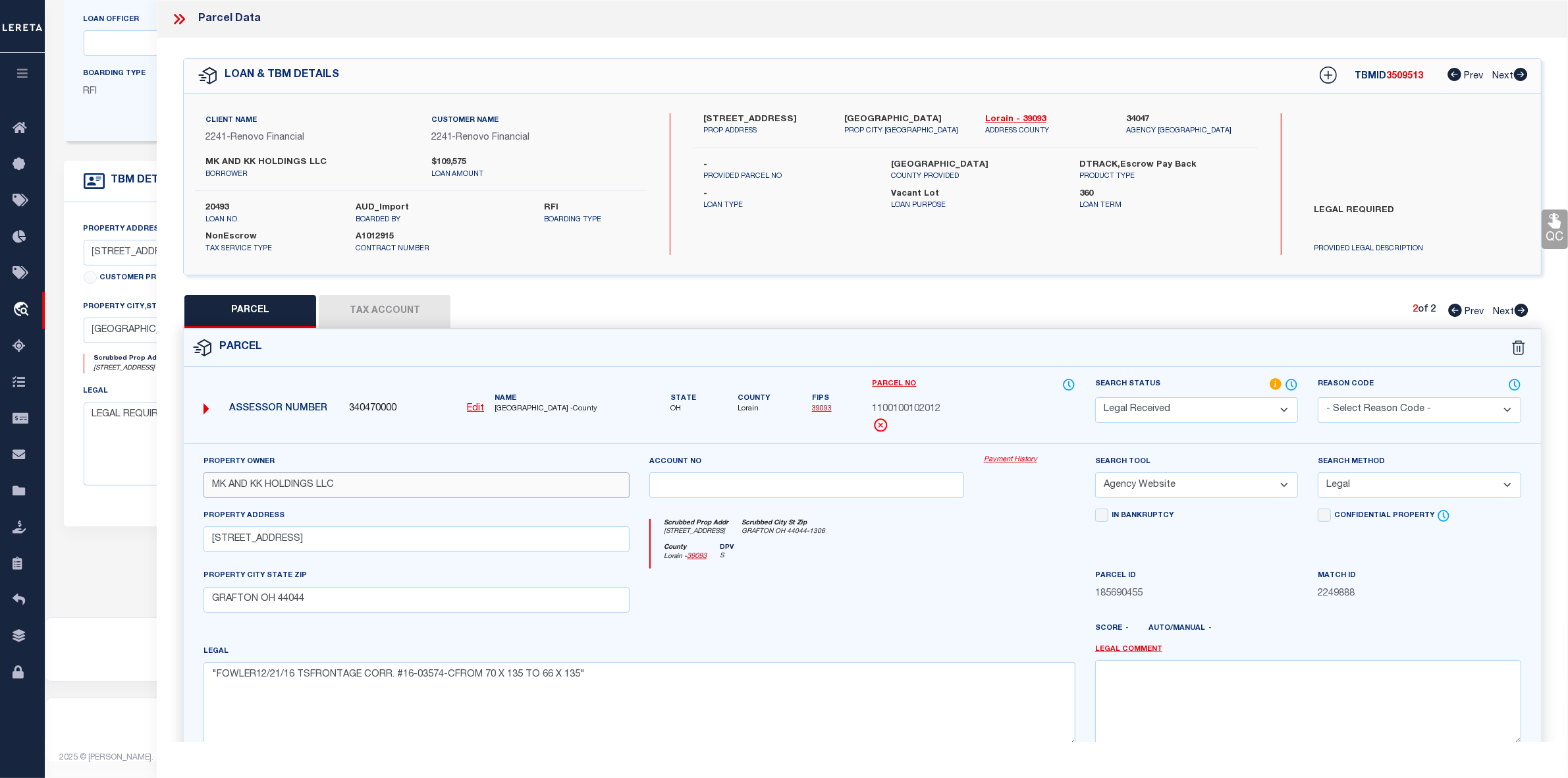
drag, startPoint x: 212, startPoint y: 488, endPoint x: 353, endPoint y: 482, distance: 141.1
click at [353, 482] on input "MK AND KK HOLDINGS LLC" at bounding box center [416, 485] width 426 height 26
click at [1459, 311] on icon at bounding box center [1455, 310] width 14 height 13
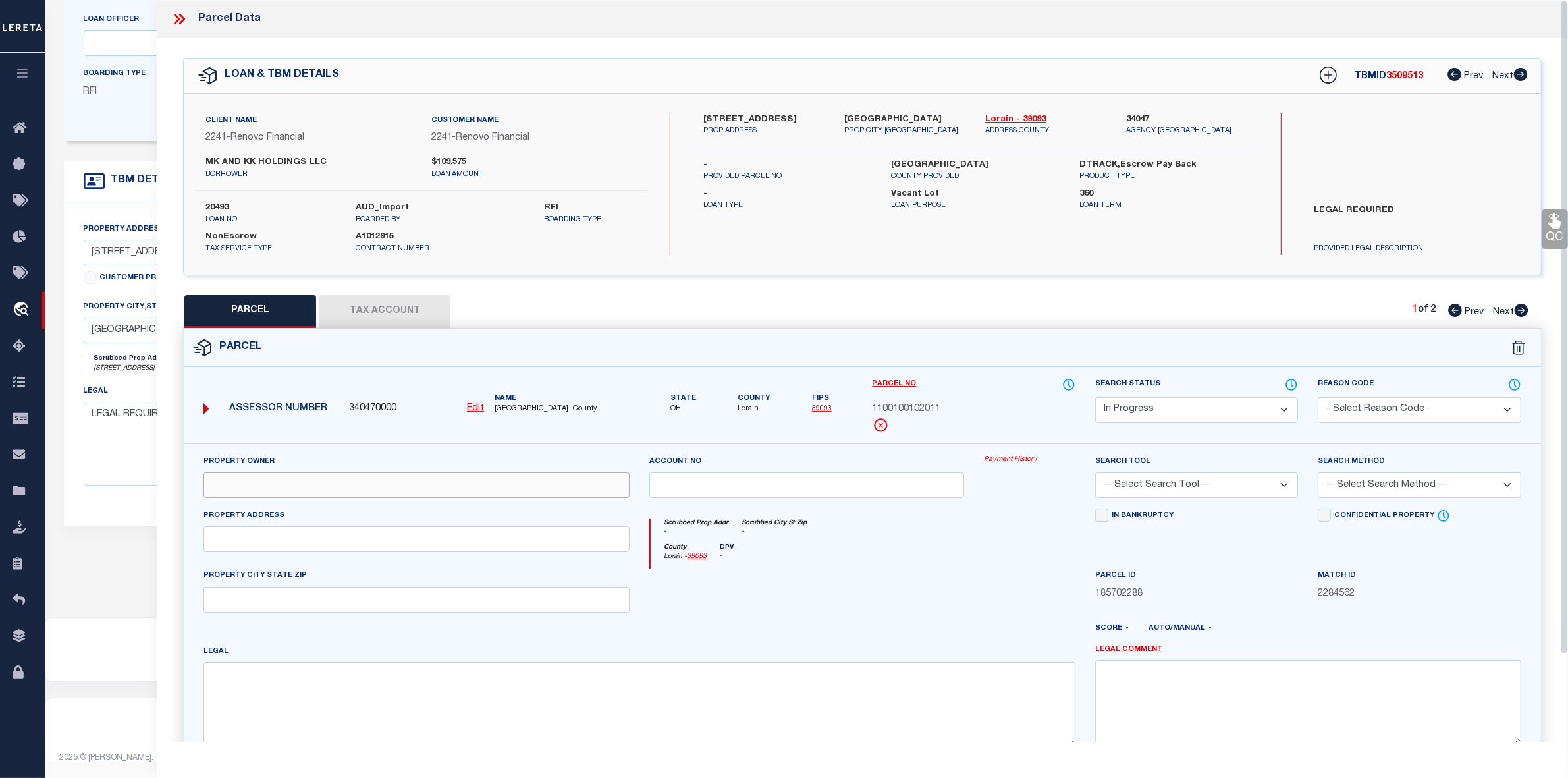
click at [255, 495] on input "text" at bounding box center [416, 485] width 426 height 26
paste input "MK AND KK HOLDINGS LLC"
click at [254, 544] on input "text" at bounding box center [416, 539] width 426 height 26
paste input "ERIE ST GRAFTON OH 44044"
drag, startPoint x: 252, startPoint y: 540, endPoint x: 376, endPoint y: 547, distance: 124.2
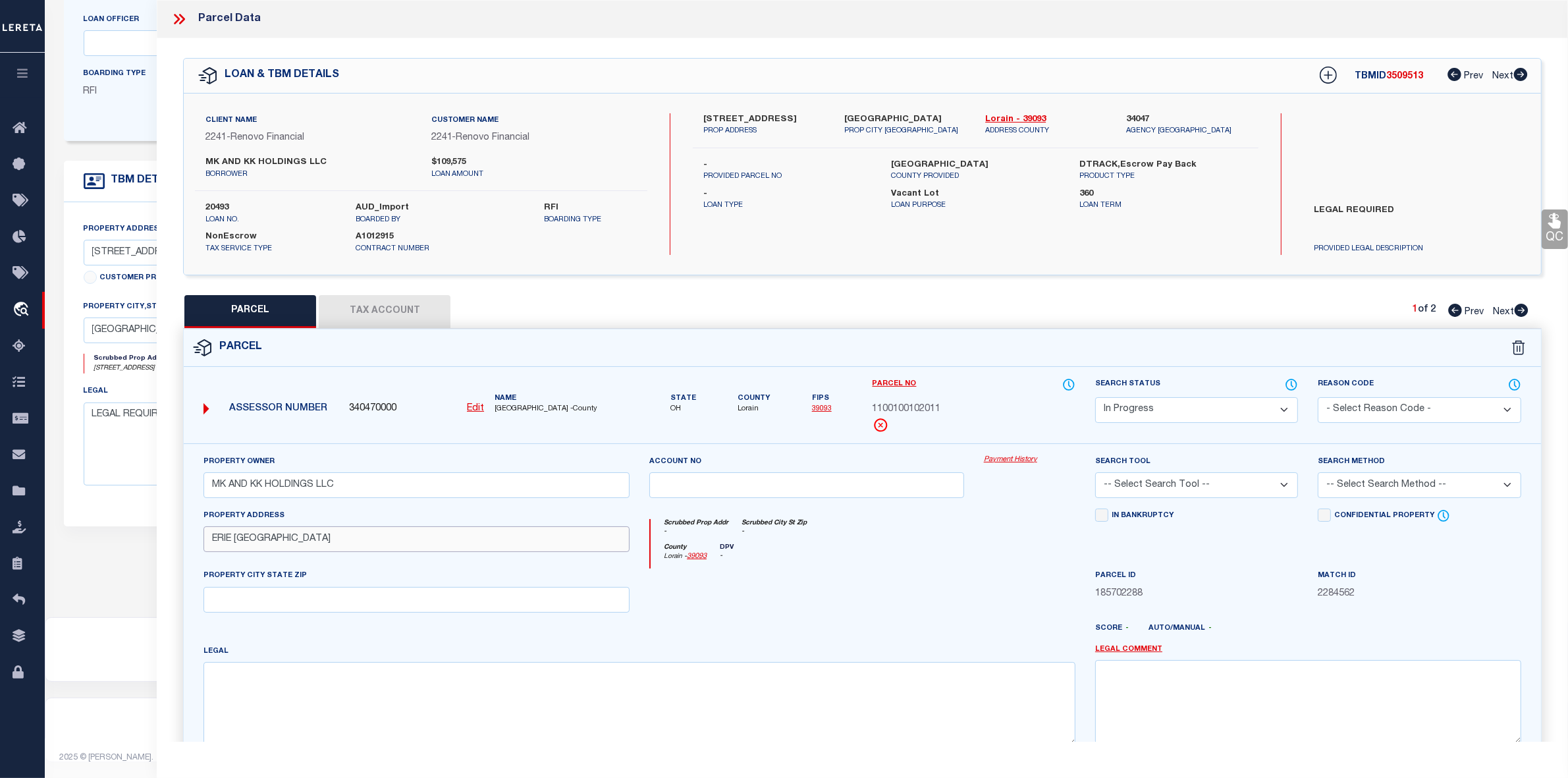
click at [376, 547] on input "ERIE ST GRAFTON OH 44044" at bounding box center [416, 539] width 426 height 26
click at [231, 601] on input "text" at bounding box center [416, 599] width 426 height 26
paste input "GRAFTON OH 44044"
click at [284, 695] on textarea at bounding box center [640, 703] width 872 height 83
paste textarea ""FOWLER17.20 X 148""
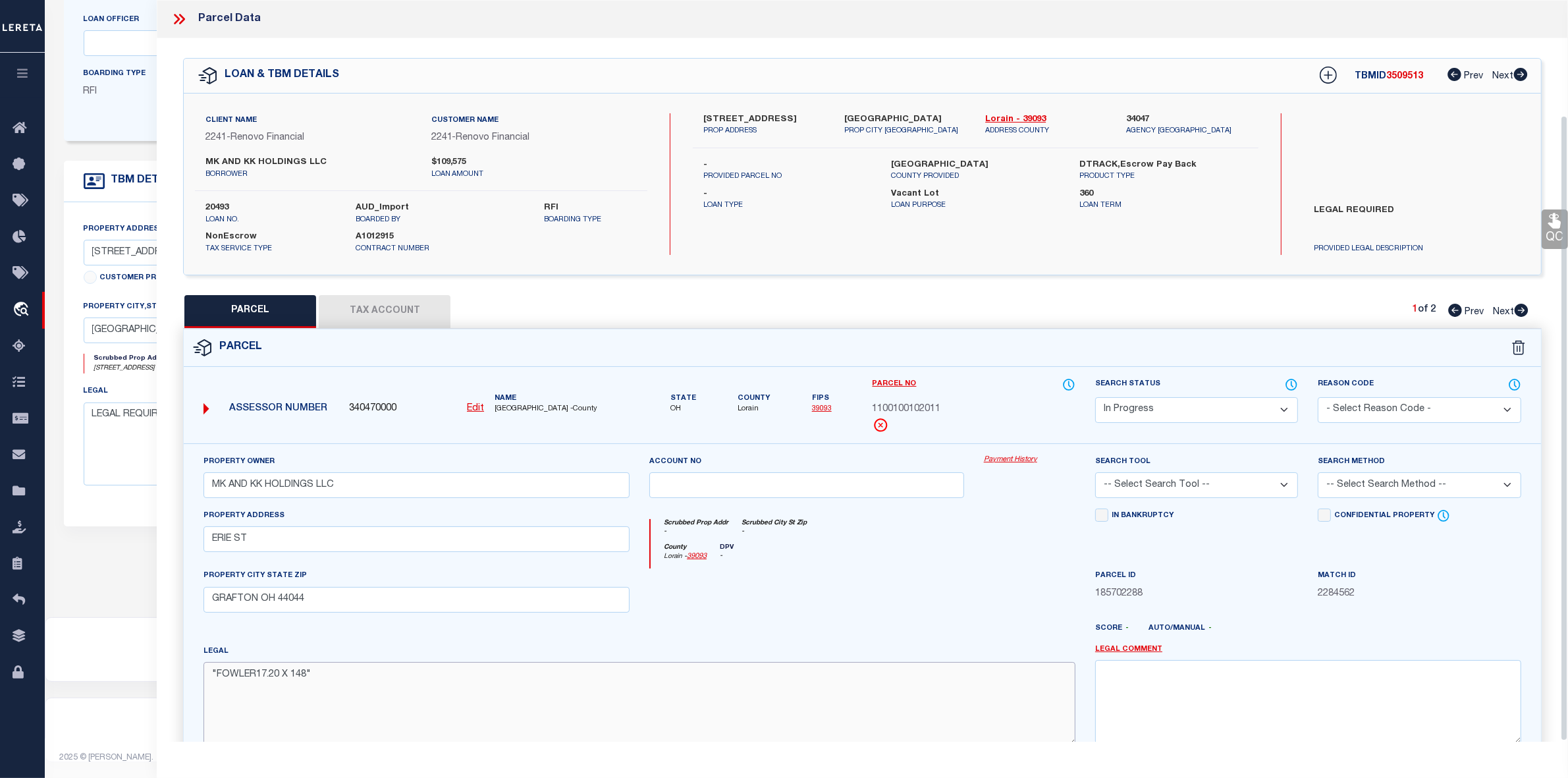
scroll to position [136, 0]
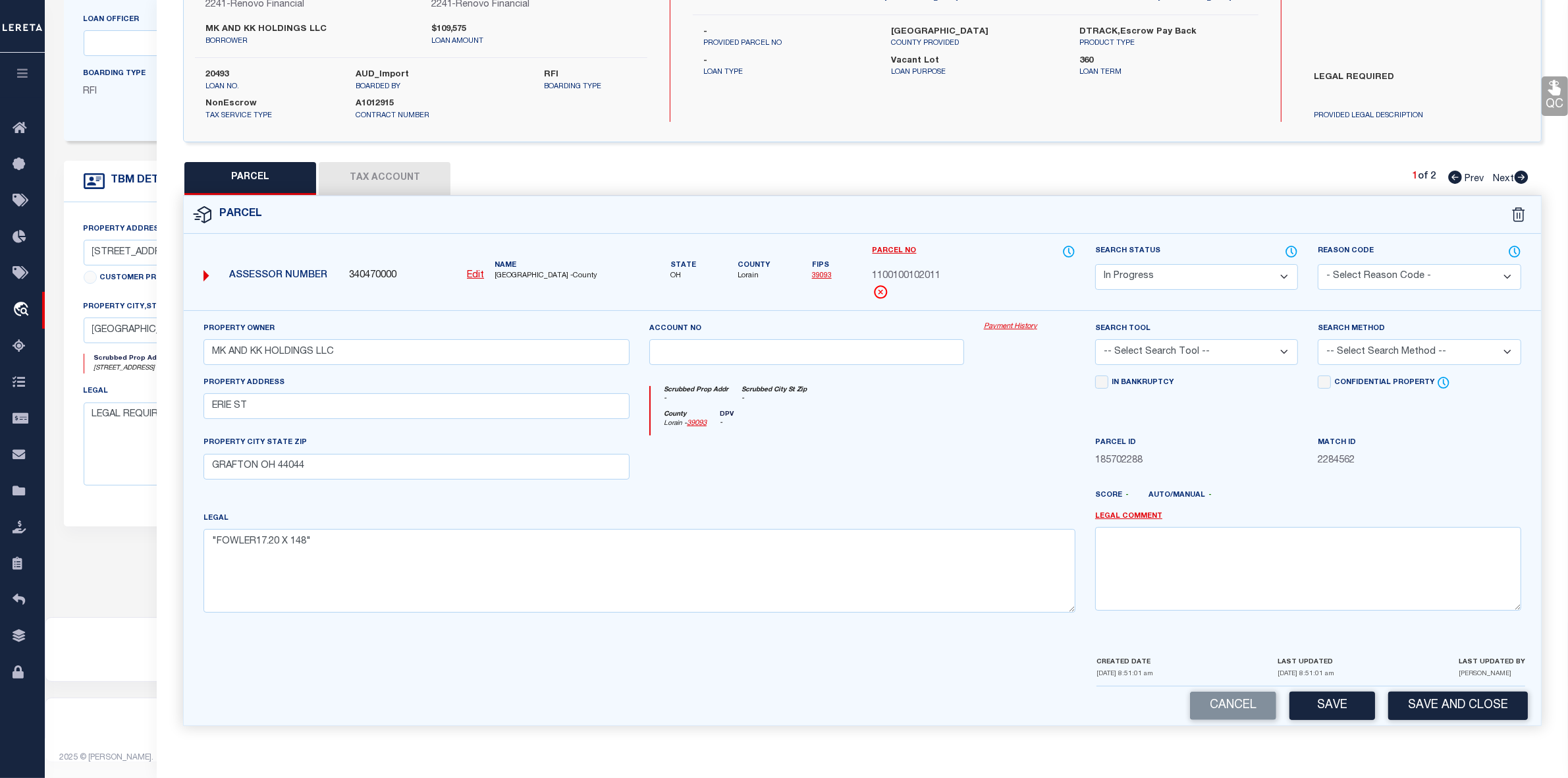
click at [1190, 347] on select "-- Select Search Tool -- 3rd Party Website Agency File Agency Website ATLS CNV-…" at bounding box center [1197, 352] width 203 height 26
click at [1095, 339] on select "-- Select Search Tool -- 3rd Party Website Agency File Agency Website ATLS CNV-…" at bounding box center [1197, 352] width 203 height 26
click at [1375, 346] on select "-- Select Search Method -- Property Address Legal Liability Info Provided" at bounding box center [1419, 352] width 203 height 26
click at [1318, 339] on select "-- Select Search Method -- Property Address Legal Liability Info Provided" at bounding box center [1419, 352] width 203 height 26
click at [1337, 701] on button "Save" at bounding box center [1332, 706] width 85 height 28
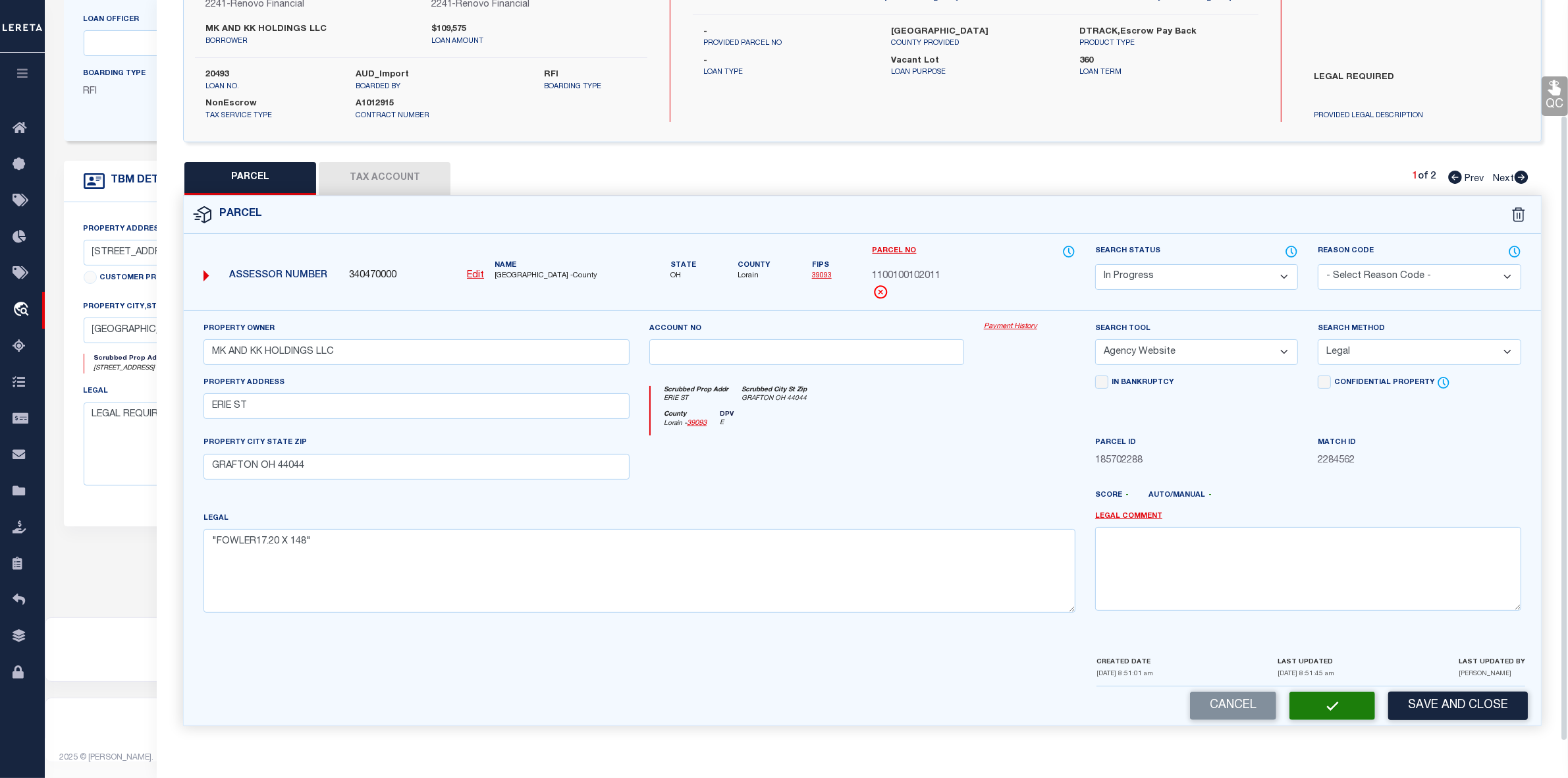
click at [407, 174] on button "Tax Account" at bounding box center [384, 178] width 132 height 33
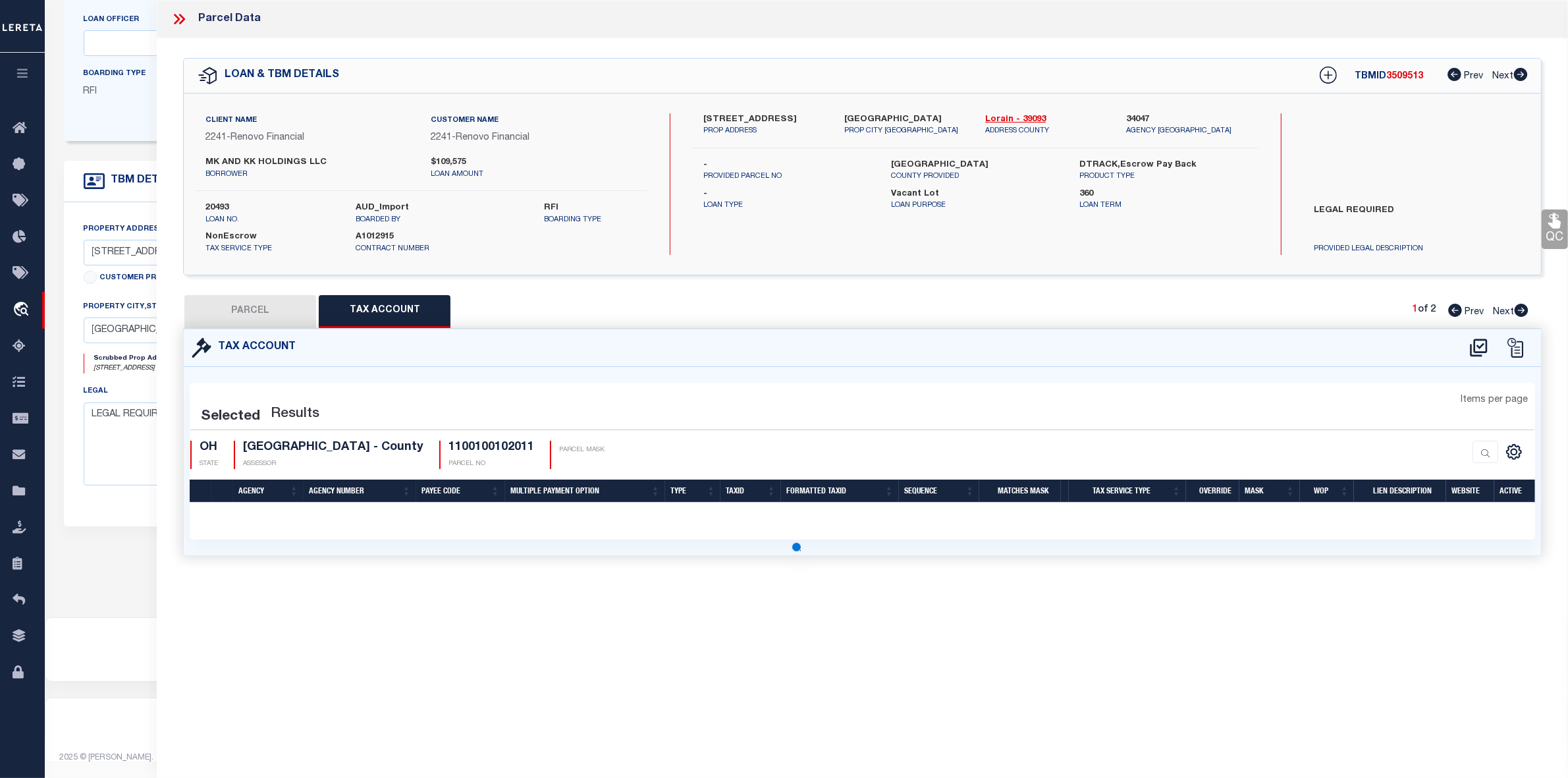
scroll to position [0, 0]
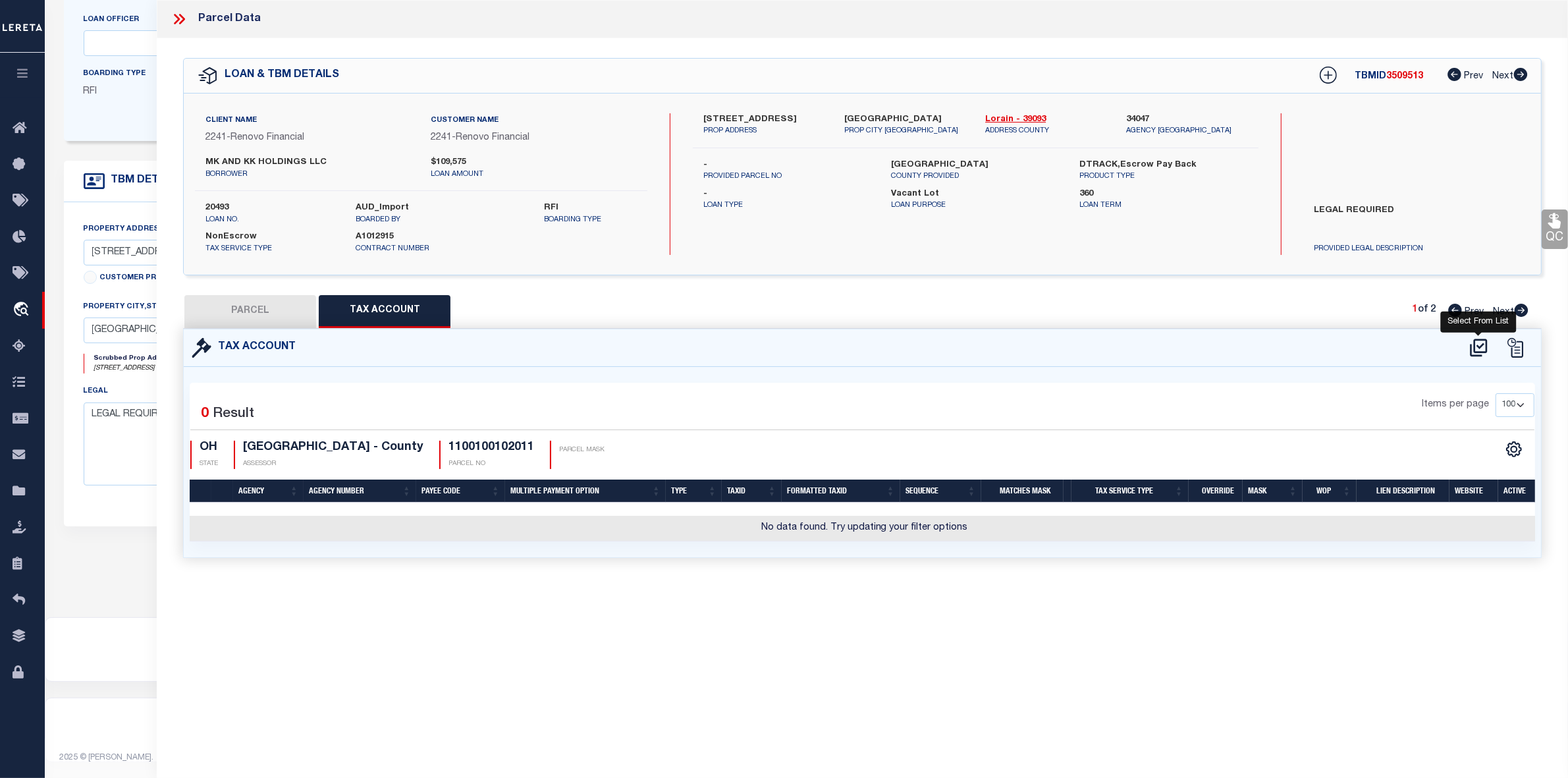
click at [1476, 348] on icon at bounding box center [1479, 348] width 21 height 21
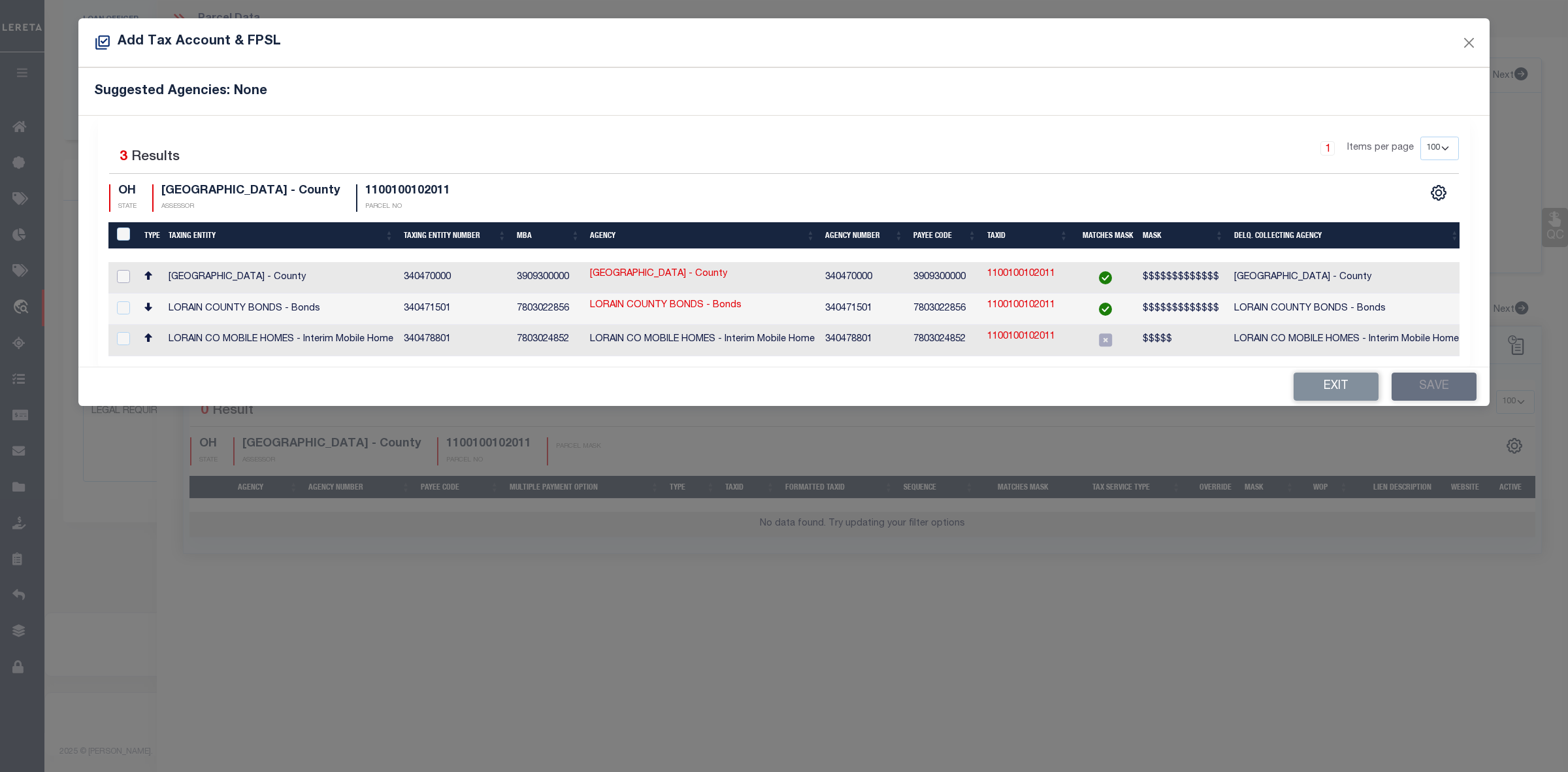
click at [123, 275] on input "checkbox" at bounding box center [123, 276] width 13 height 13
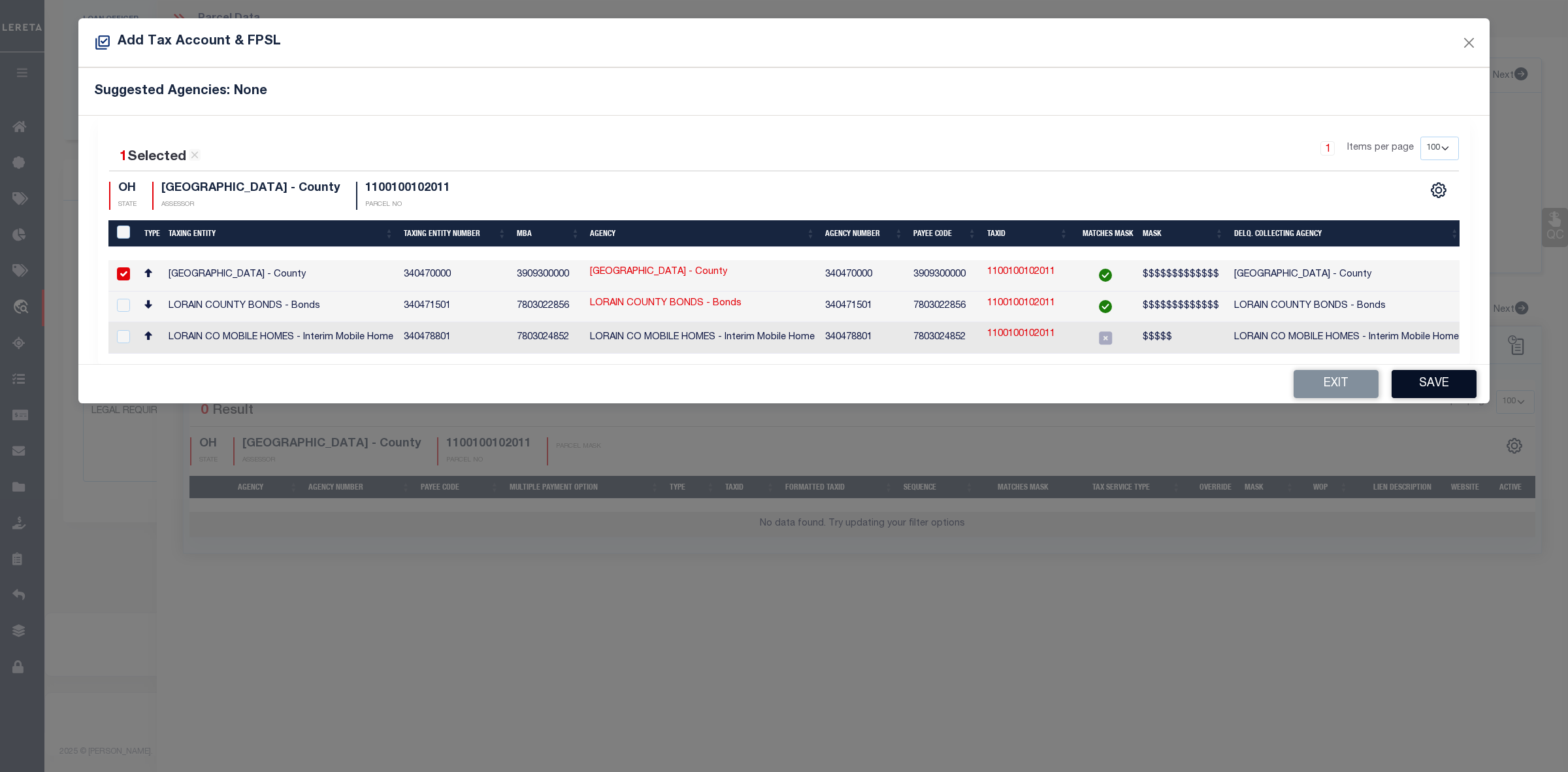
click at [1436, 388] on button "Save" at bounding box center [1434, 384] width 85 height 28
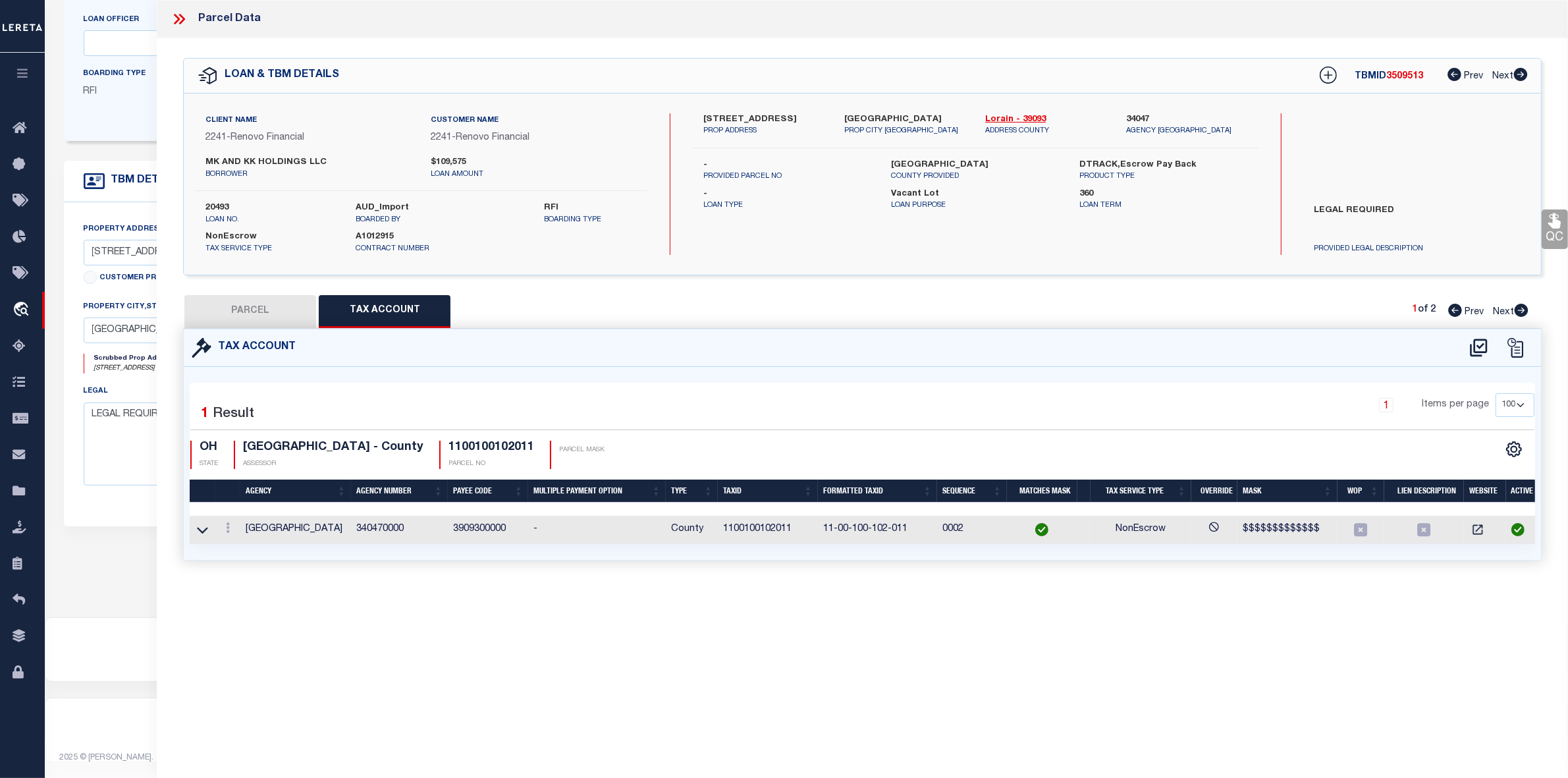
click at [255, 306] on button "PARCEL" at bounding box center [250, 312] width 132 height 33
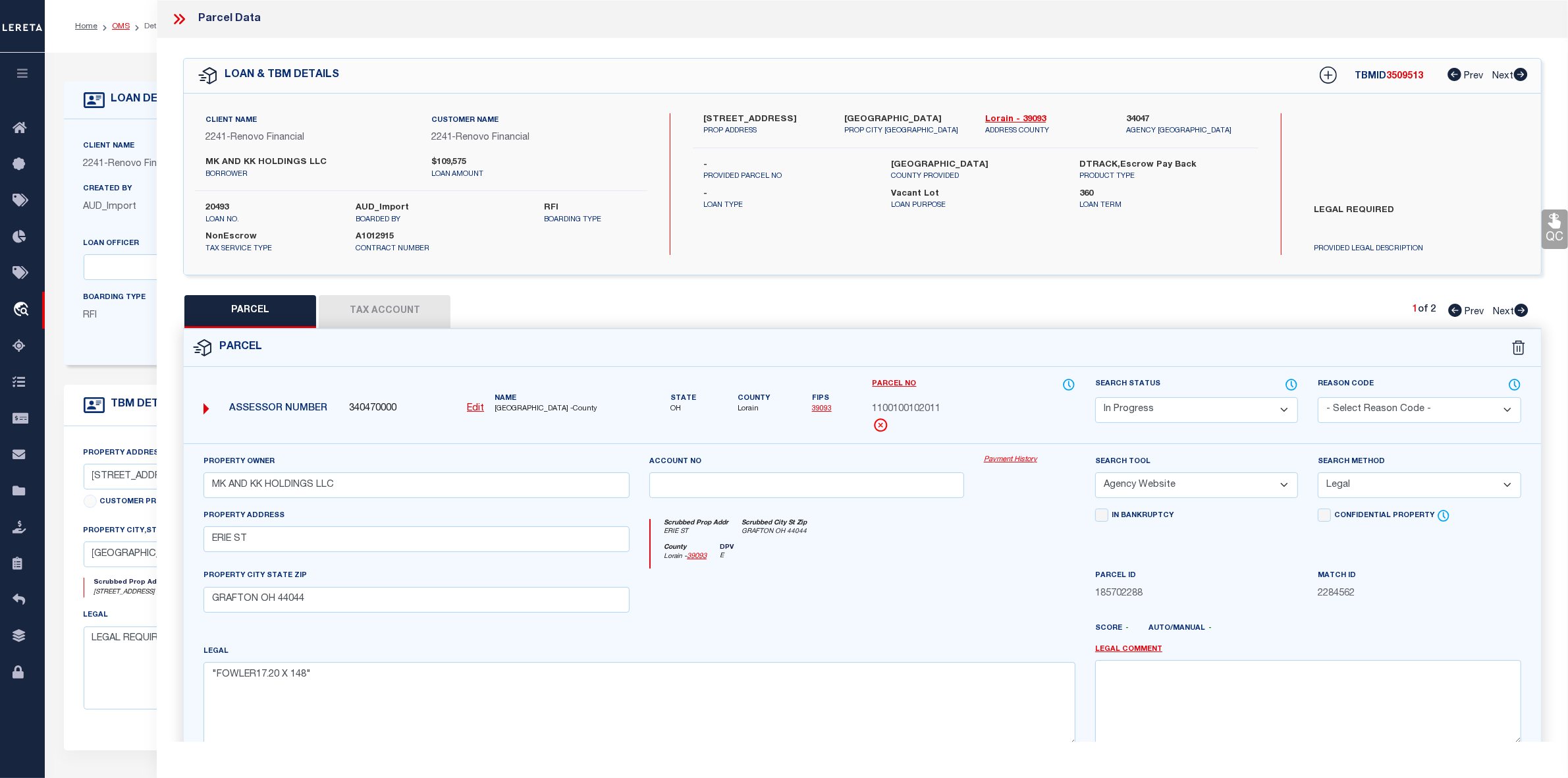
click at [120, 24] on link "OMS" at bounding box center [121, 26] width 18 height 8
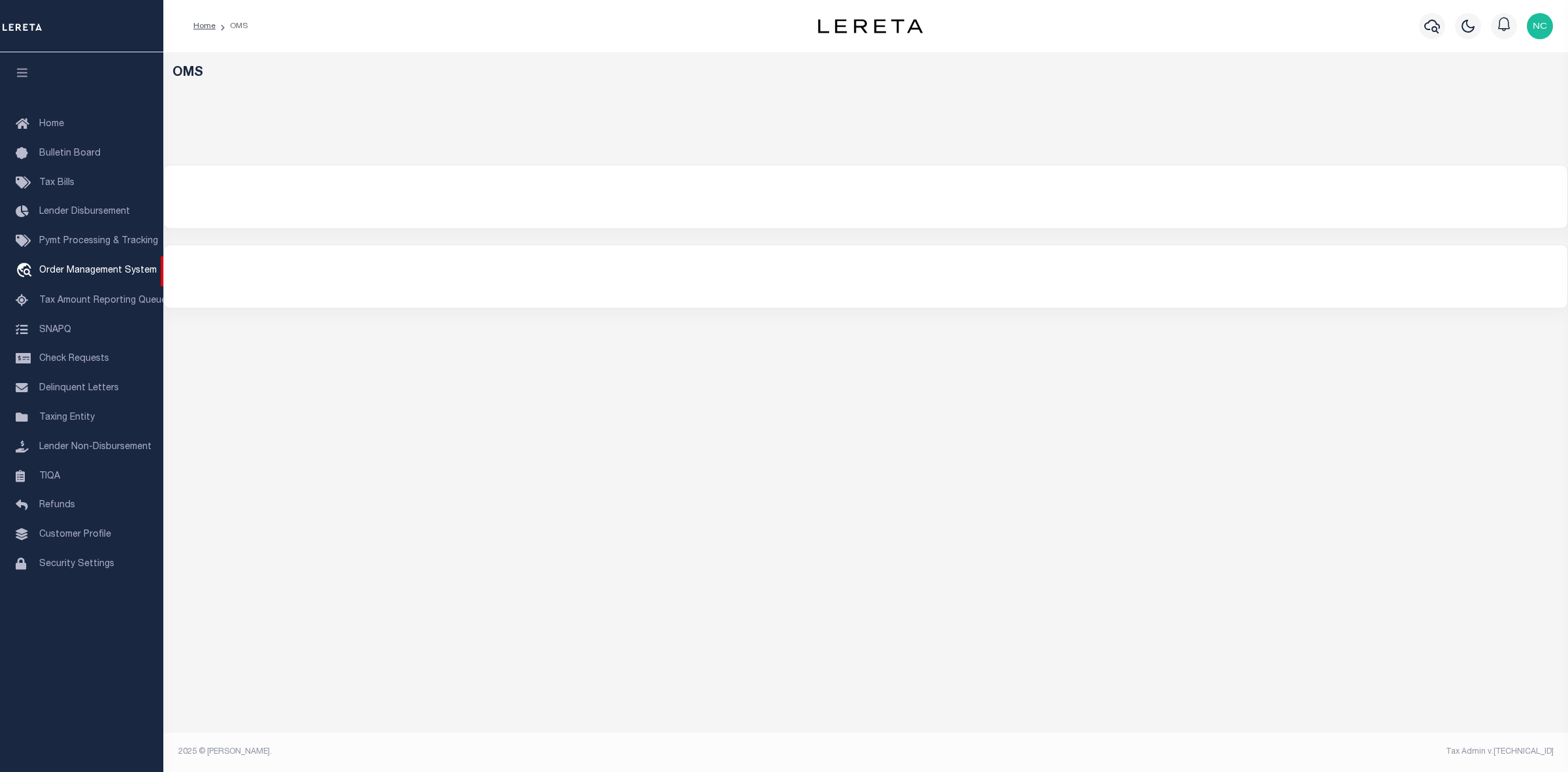
select select "200"
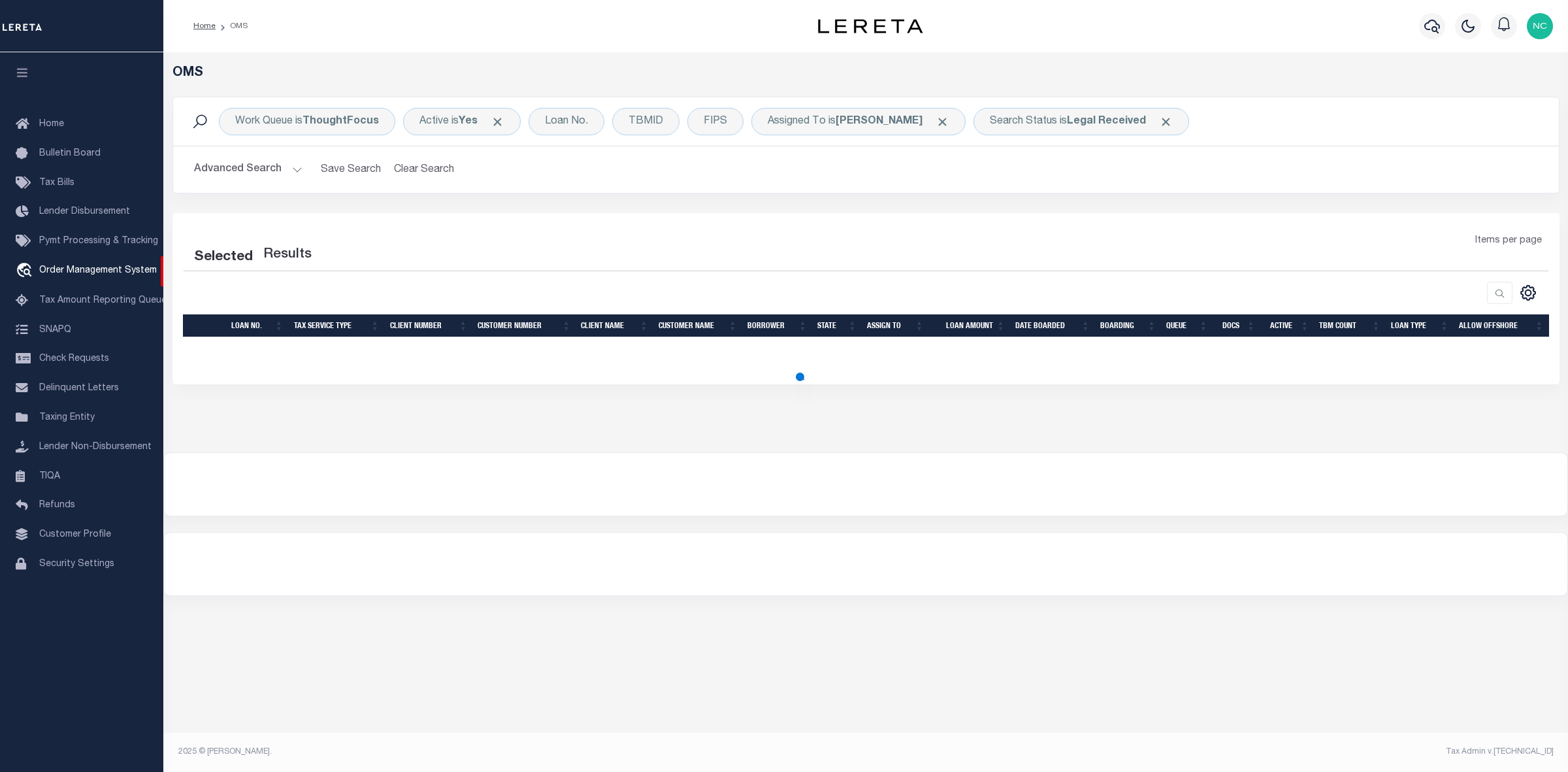
select select "200"
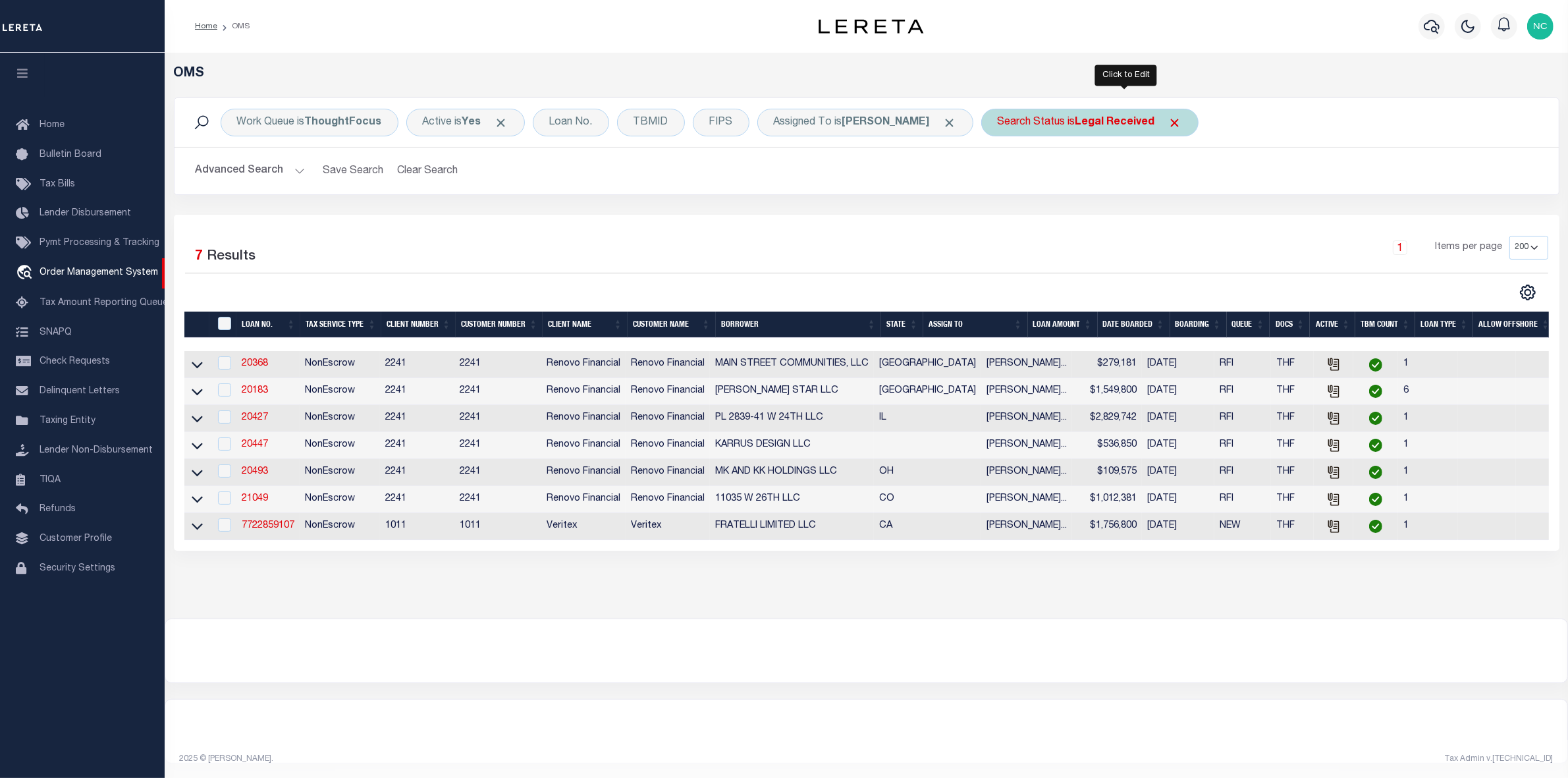
click at [1150, 113] on div "Search Status is Legal Received" at bounding box center [1090, 122] width 217 height 28
click at [1090, 185] on select "Automated Search Bad Parcel Complete Duplicate Parcel High Dollar Reporting In …" at bounding box center [1095, 187] width 194 height 25
select select "IP"
click at [1033, 175] on select "Automated Search Bad Parcel Complete Duplicate Parcel High Dollar Reporting In …" at bounding box center [1095, 187] width 194 height 25
click at [1192, 221] on input "Apply" at bounding box center [1173, 215] width 39 height 21
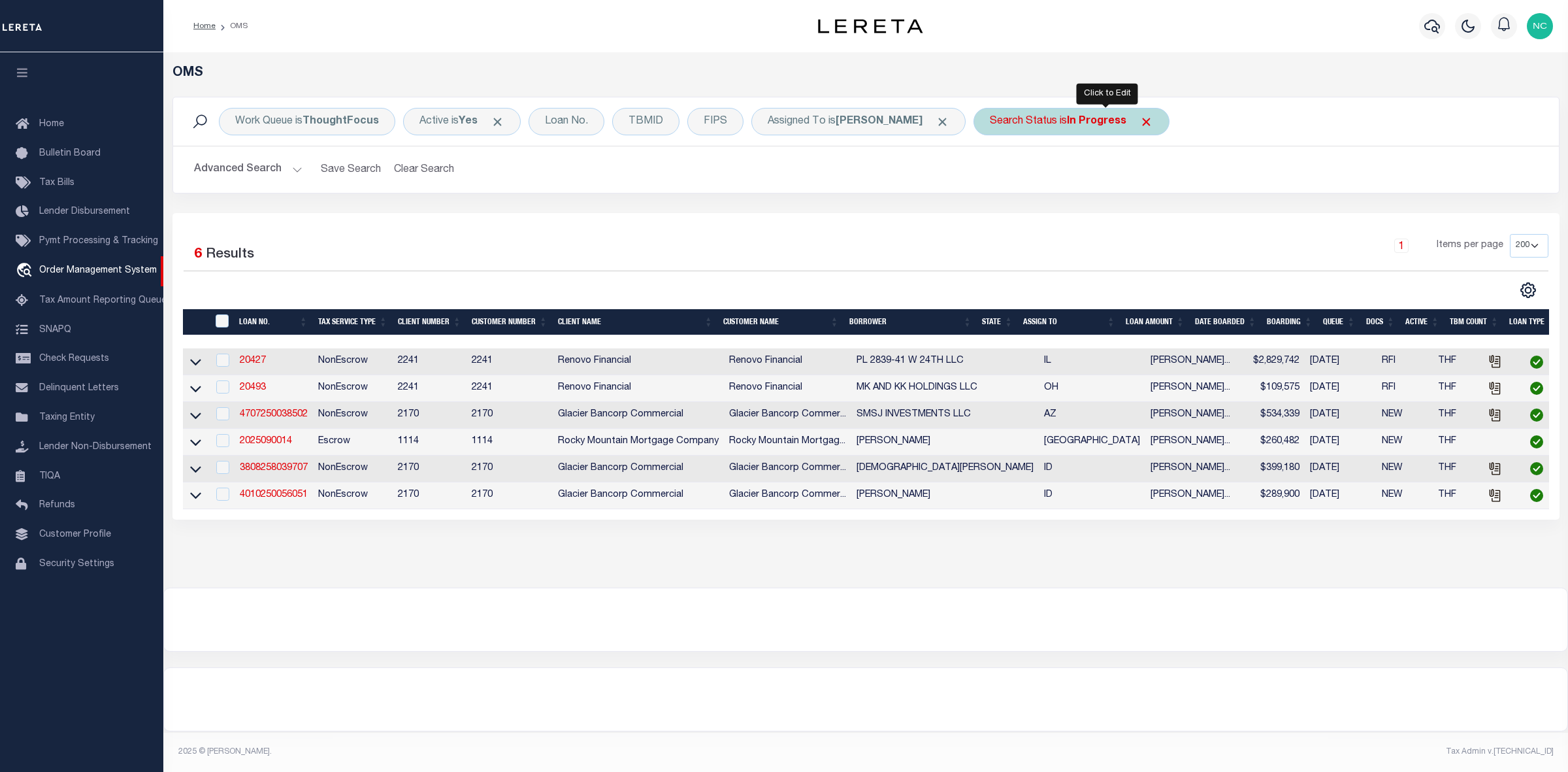
click at [1127, 119] on b "In Progress" at bounding box center [1096, 122] width 59 height 11
click at [1103, 181] on select "Automated Search Bad Parcel Complete Duplicate Parcel High Dollar Reporting In …" at bounding box center [1087, 185] width 192 height 25
select select "RD"
click at [1025, 174] on select "Automated Search Bad Parcel Complete Duplicate Parcel High Dollar Reporting In …" at bounding box center [1087, 185] width 192 height 25
click at [1182, 220] on input "Apply" at bounding box center [1164, 214] width 39 height 21
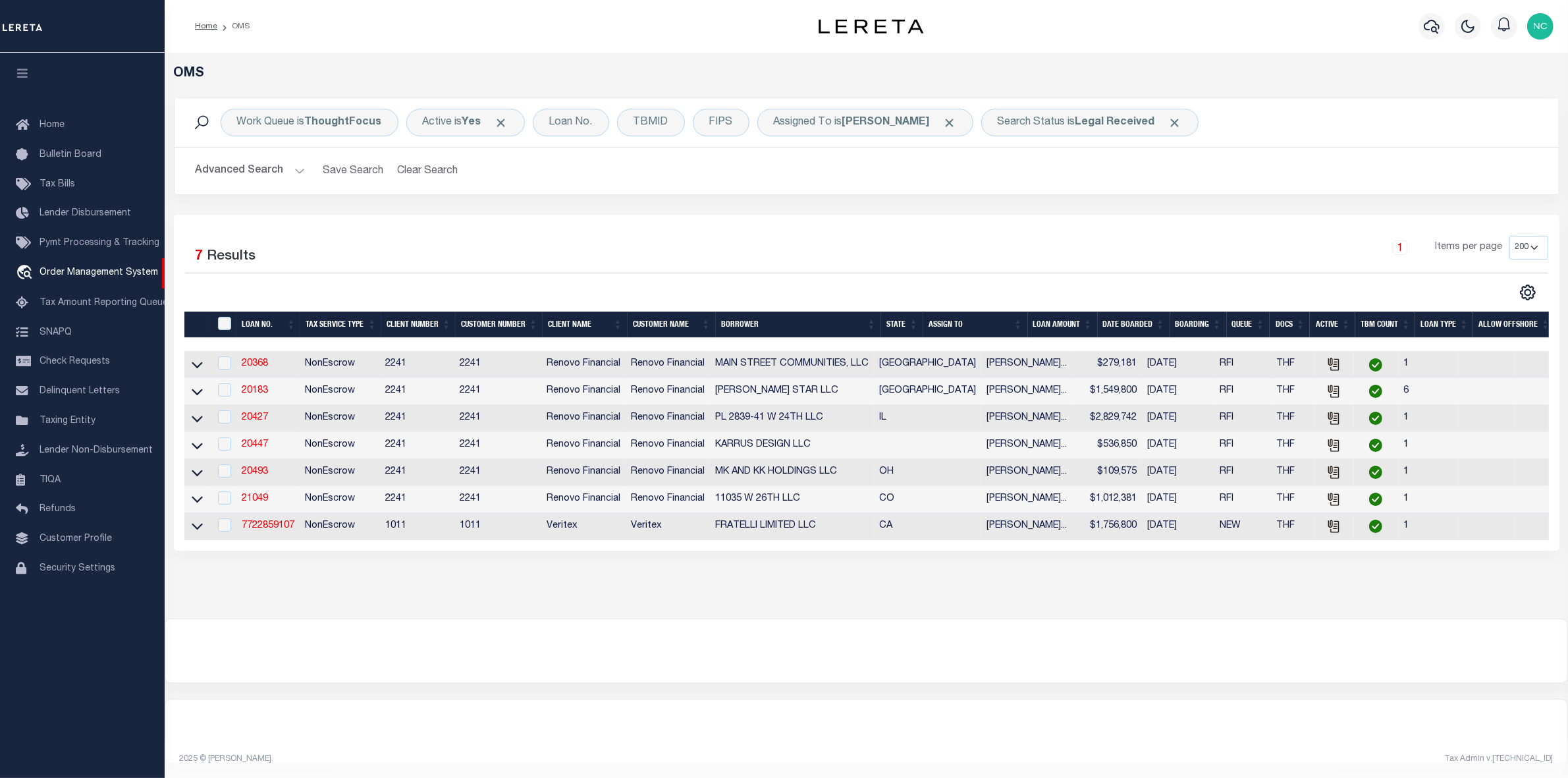
click at [1253, 166] on h2 "Advanced Search Save Search Clear Search tblSearchTopScreen_dynamictable_____De…" at bounding box center [867, 171] width 1363 height 26
click at [1312, 257] on div "1 Items per page 10 25 50 100 200" at bounding box center [1039, 253] width 1017 height 34
